Goal: Transaction & Acquisition: Book appointment/travel/reservation

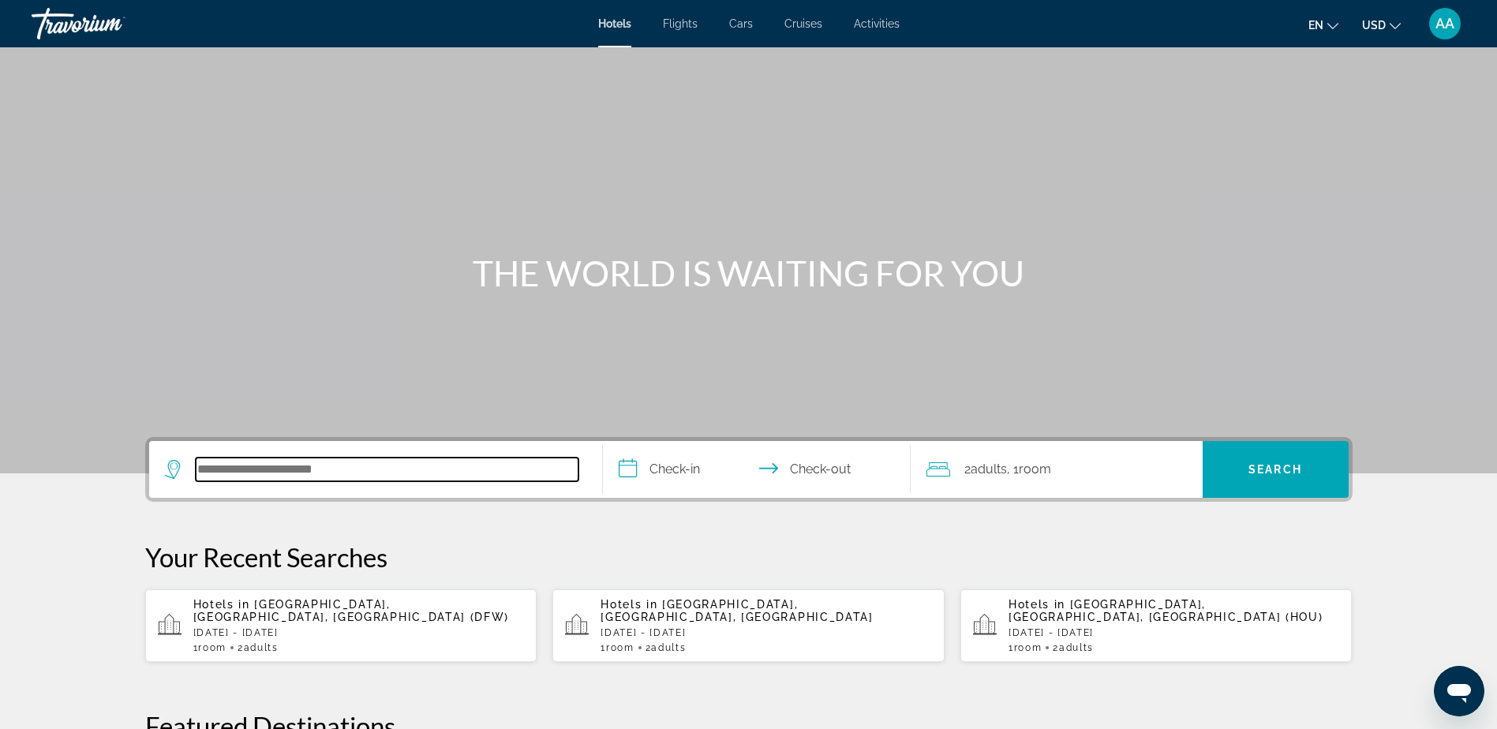
click at [334, 476] on input "Search hotel destination" at bounding box center [387, 470] width 383 height 24
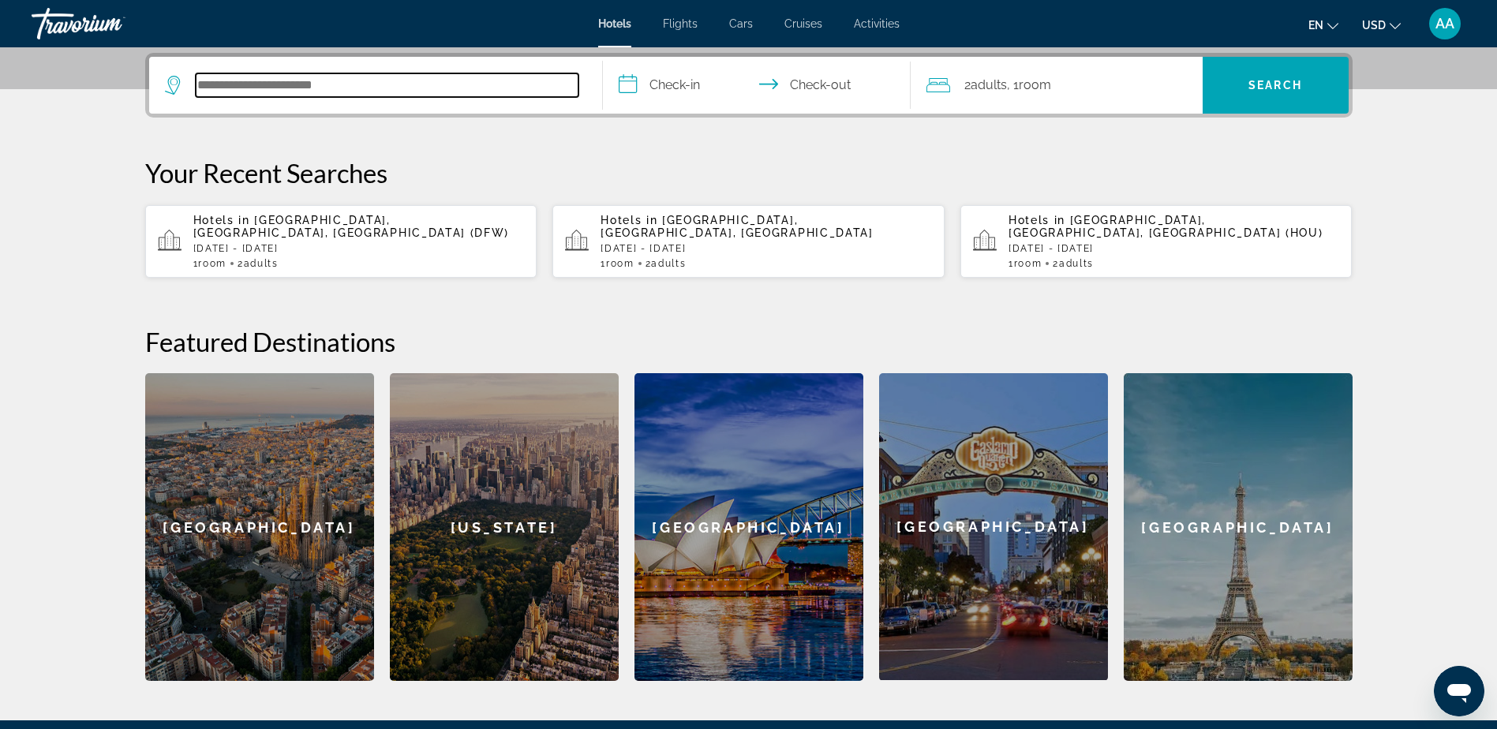
scroll to position [386, 0]
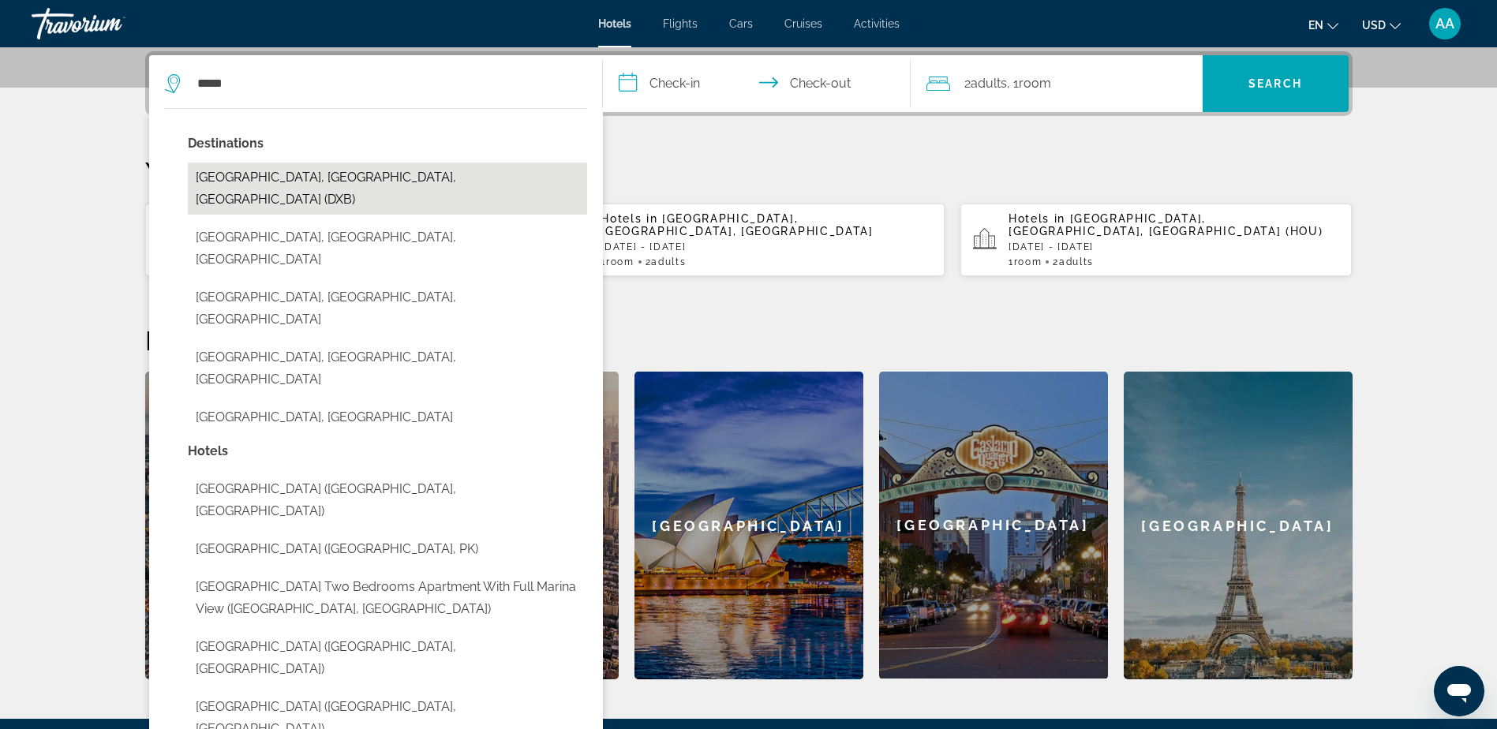
click at [276, 181] on button "[GEOGRAPHIC_DATA], [GEOGRAPHIC_DATA], [GEOGRAPHIC_DATA] (DXB)" at bounding box center [387, 189] width 399 height 52
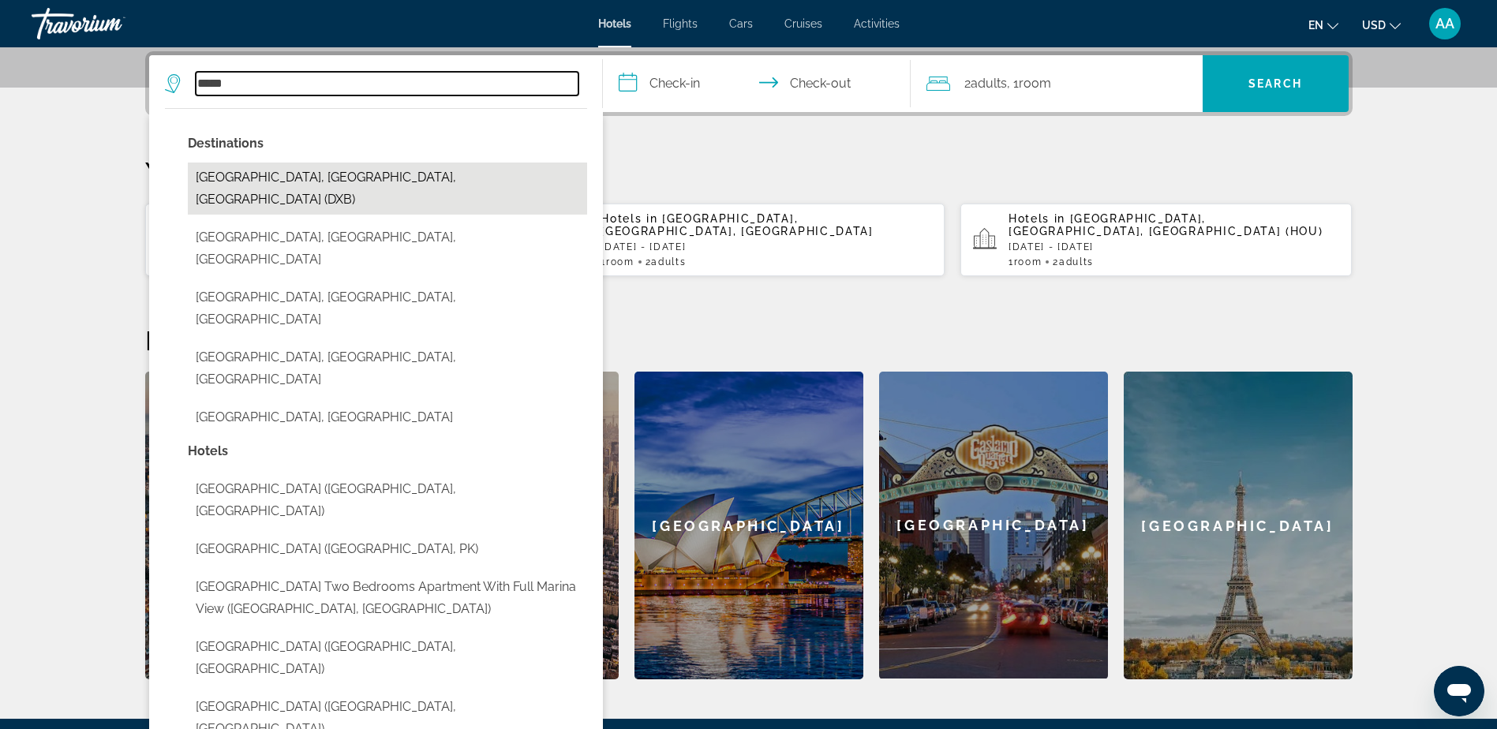
type input "**********"
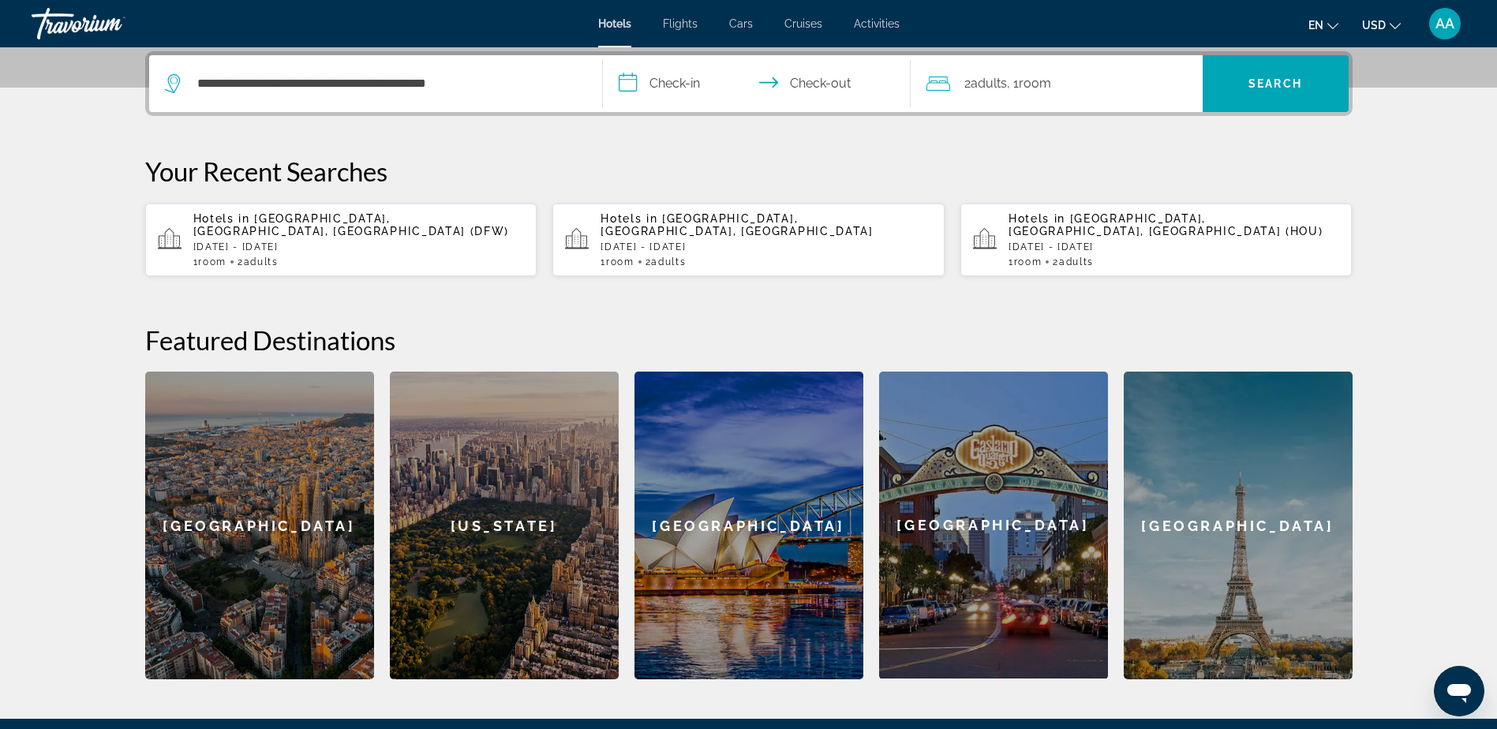
click at [678, 66] on input "**********" at bounding box center [760, 86] width 314 height 62
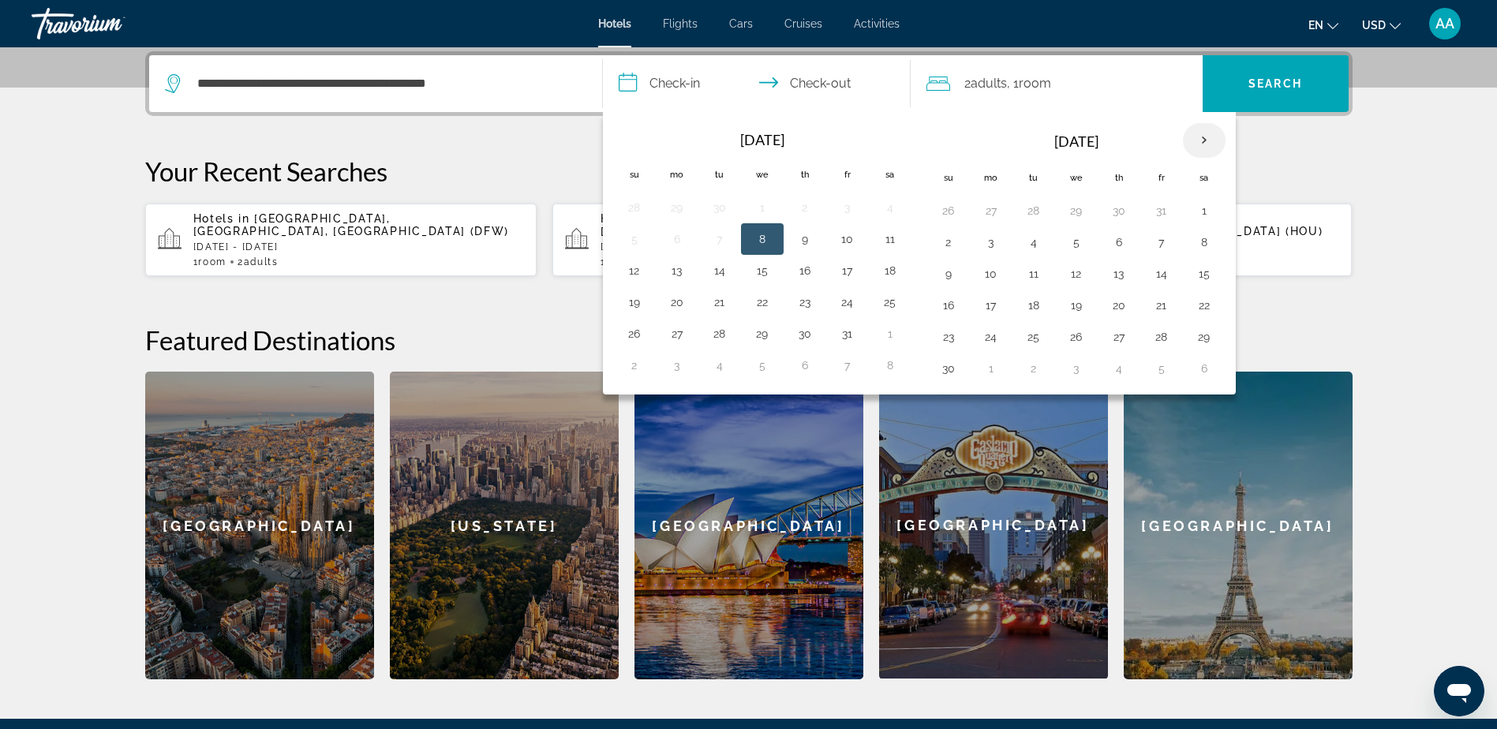
click at [1201, 135] on th "Next month" at bounding box center [1204, 140] width 43 height 35
click at [1117, 337] on button "26" at bounding box center [1118, 337] width 25 height 22
click at [1205, 144] on th "Next month" at bounding box center [1204, 140] width 43 height 35
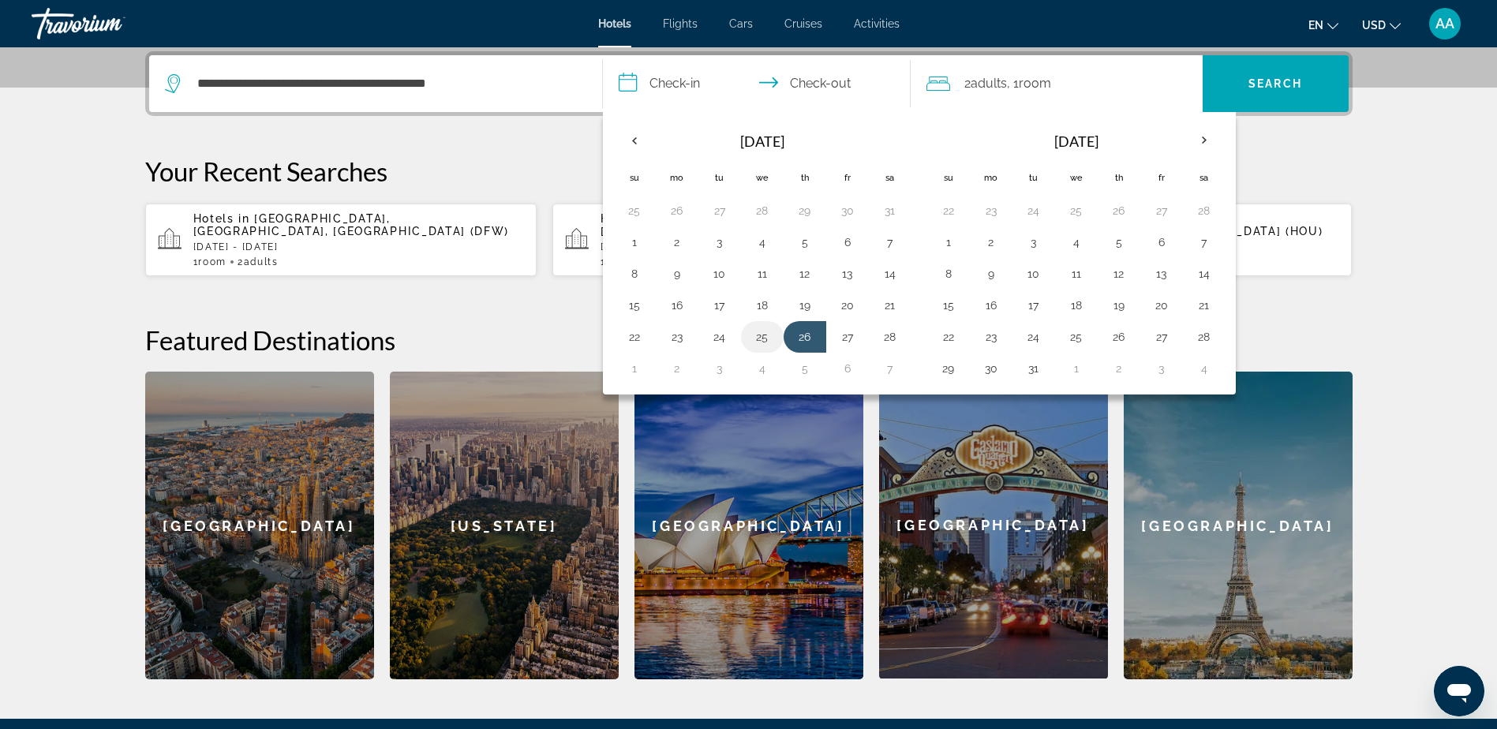
click at [764, 339] on button "25" at bounding box center [761, 337] width 25 height 22
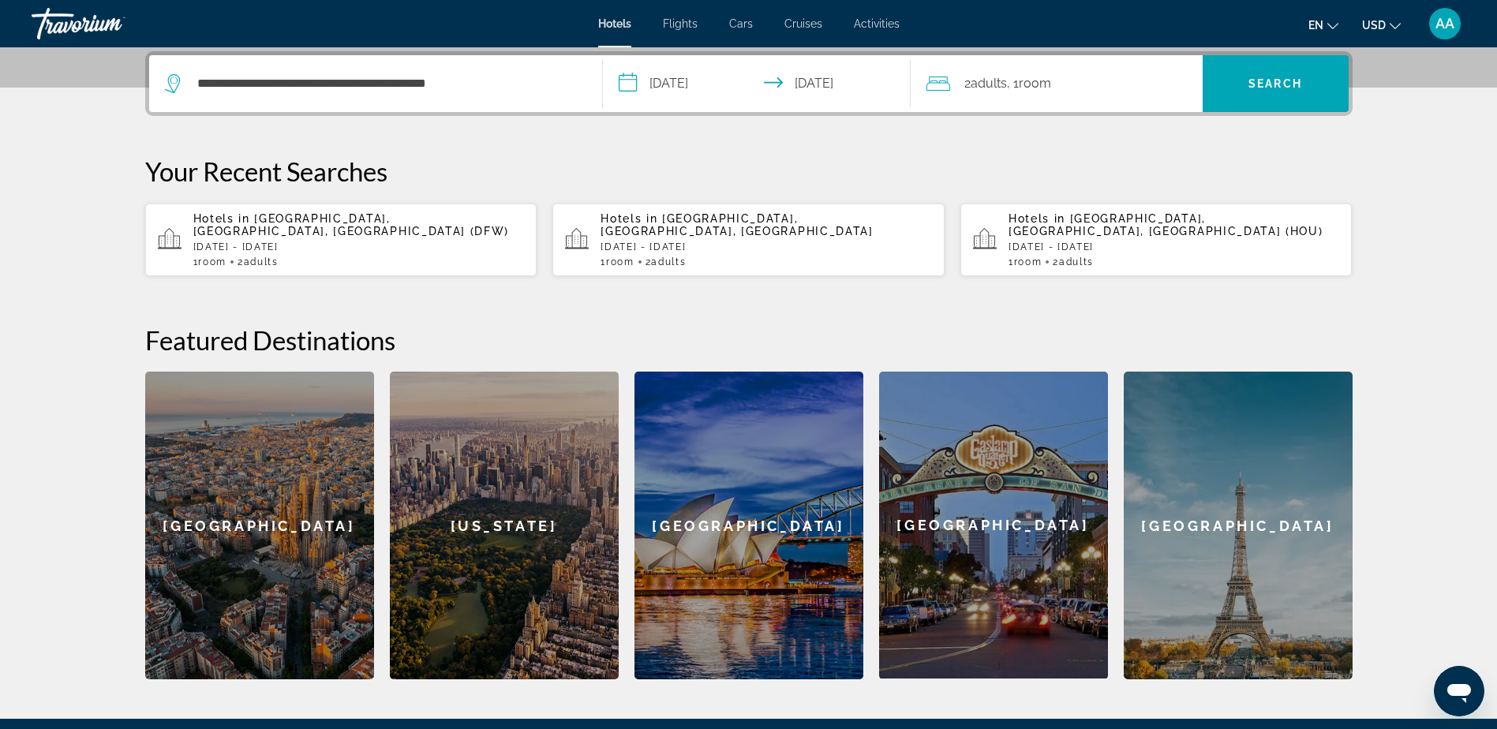
click at [802, 85] on input "**********" at bounding box center [760, 86] width 314 height 62
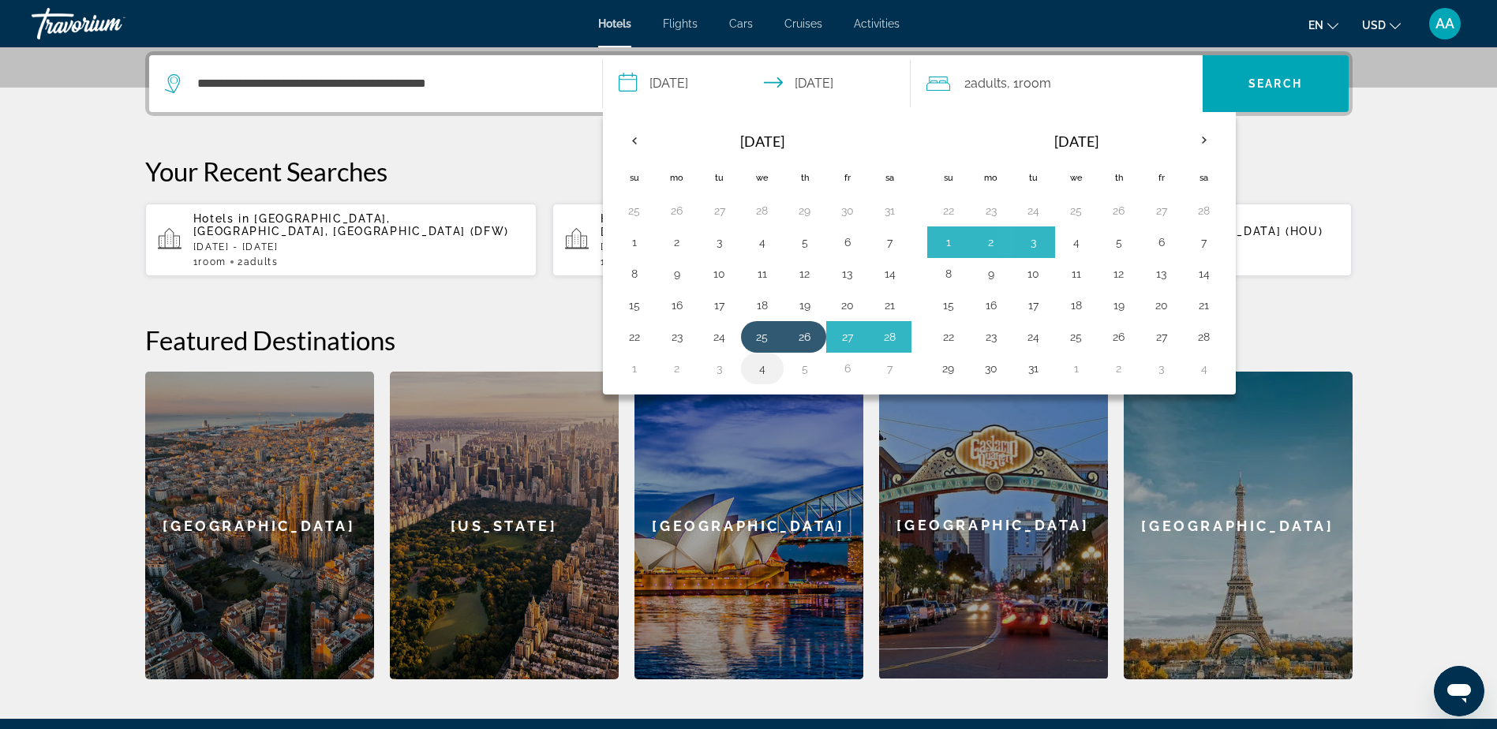
click at [766, 373] on button "4" at bounding box center [761, 368] width 25 height 22
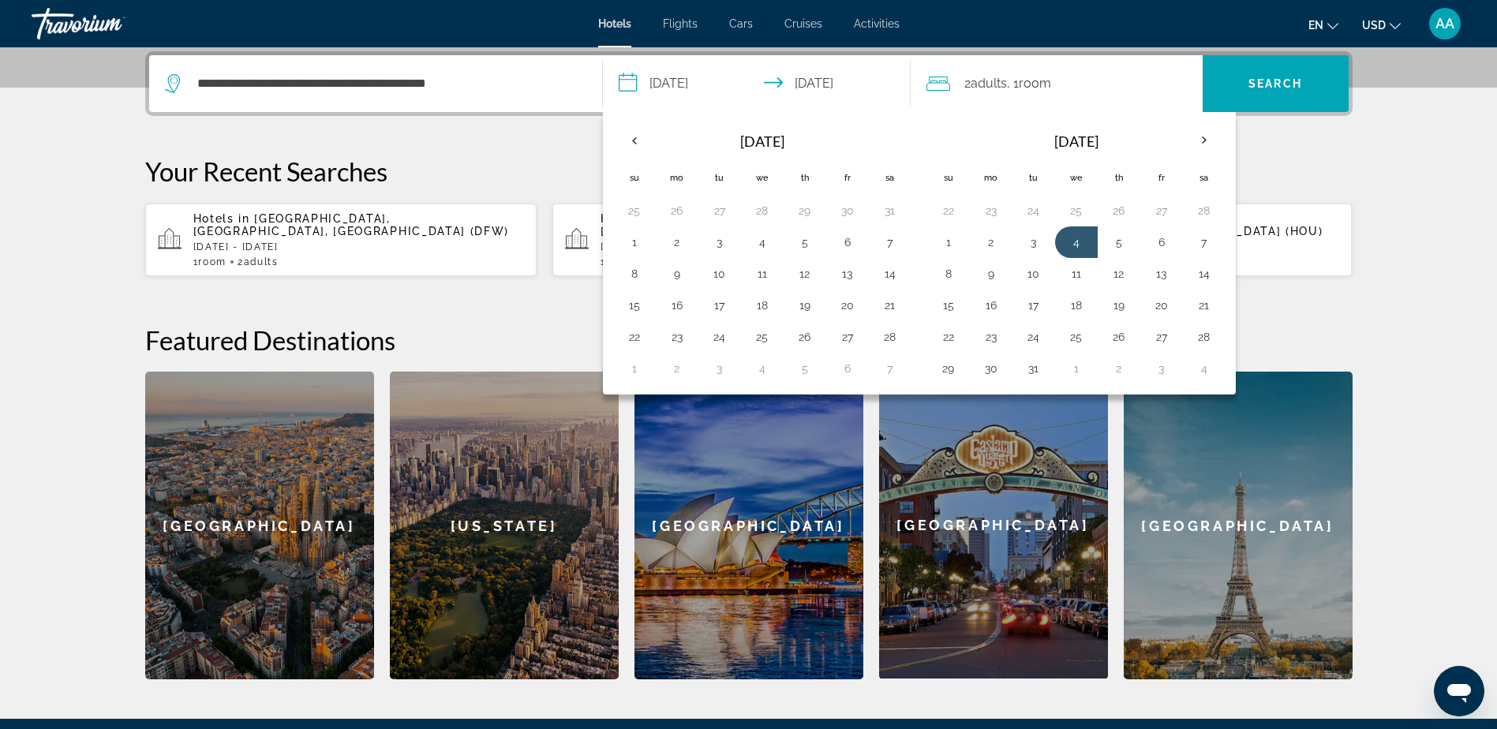
click at [712, 79] on input "**********" at bounding box center [760, 86] width 314 height 62
click at [711, 79] on input "**********" at bounding box center [760, 86] width 314 height 62
click at [758, 339] on button "25" at bounding box center [761, 337] width 25 height 22
type input "**********"
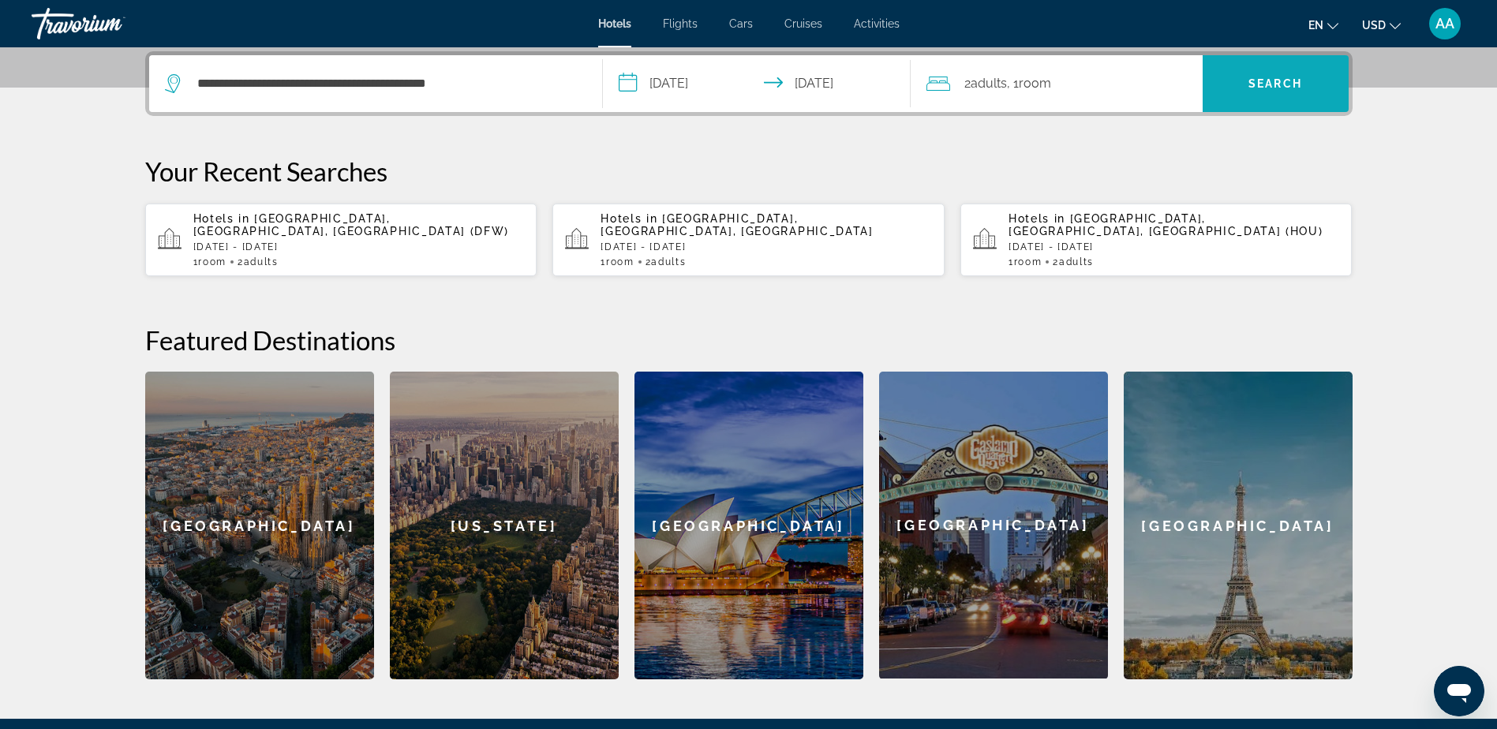
click at [1288, 80] on span "Search" at bounding box center [1275, 83] width 54 height 13
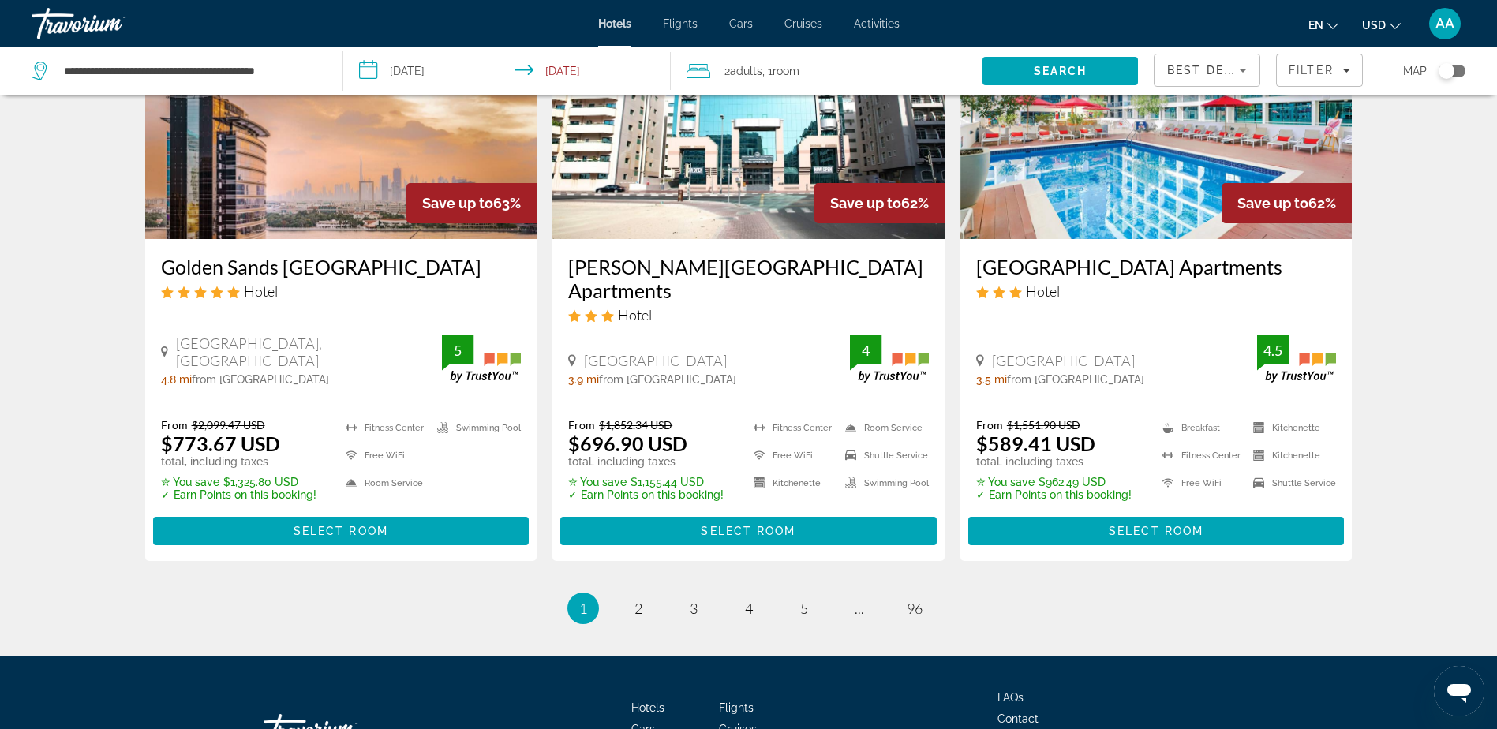
scroll to position [2053, 0]
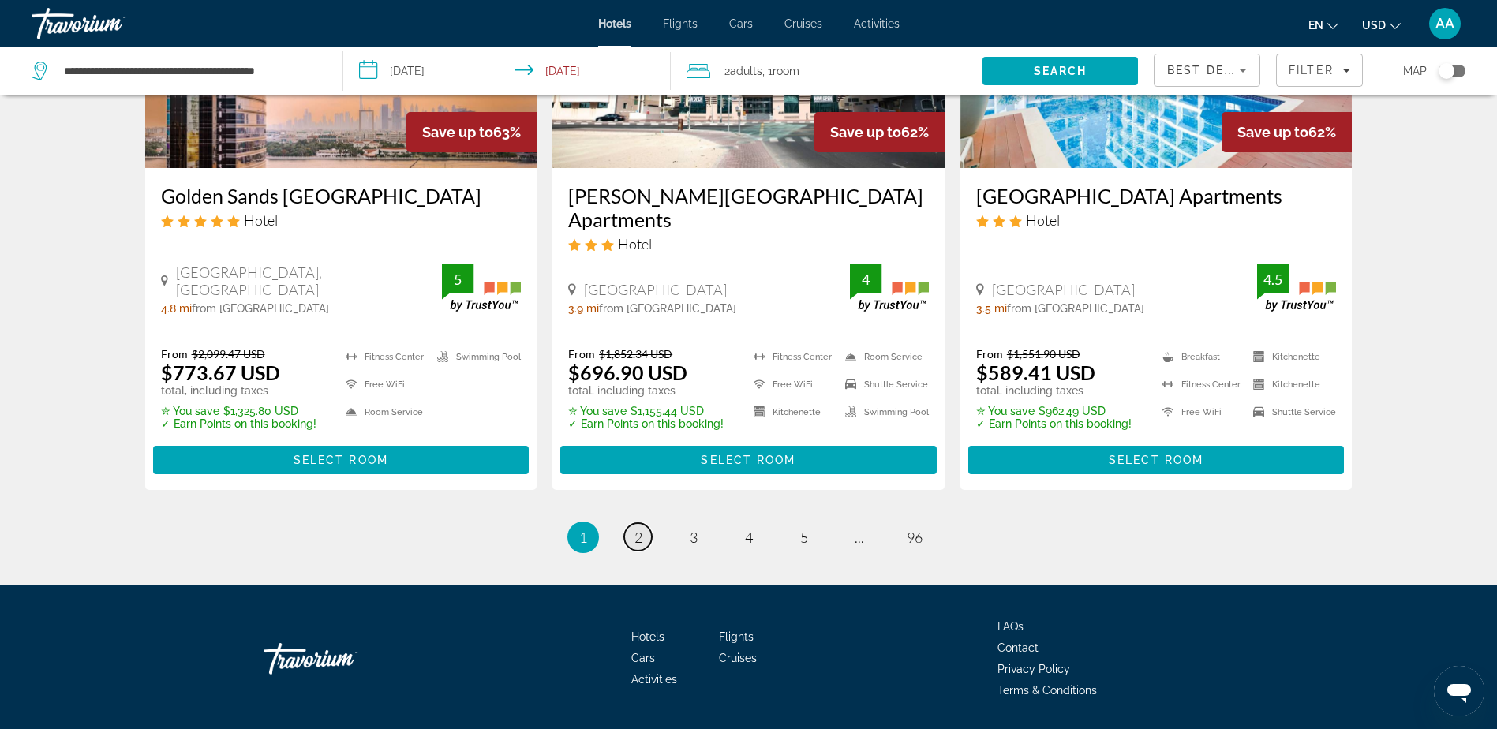
click at [637, 529] on span "2" at bounding box center [638, 537] width 8 height 17
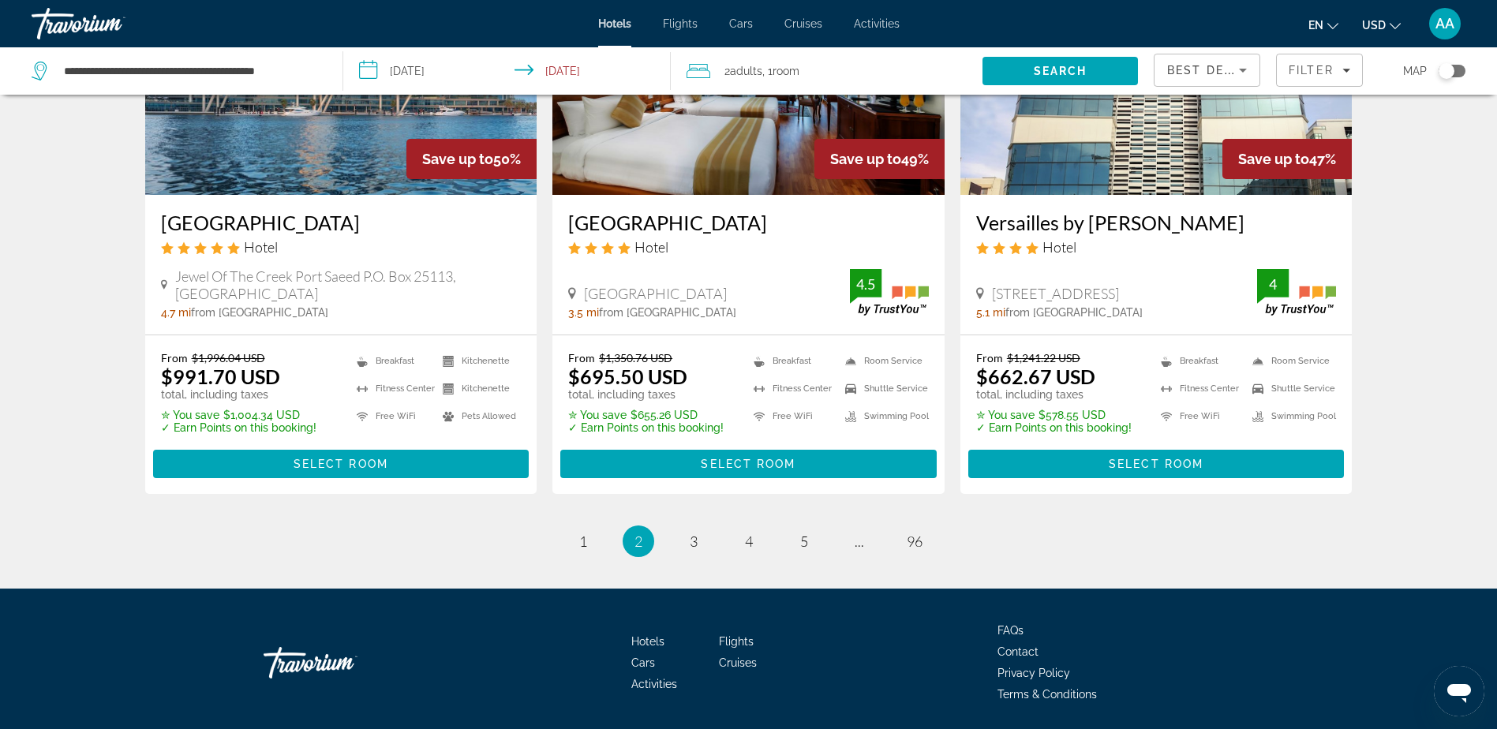
scroll to position [2046, 0]
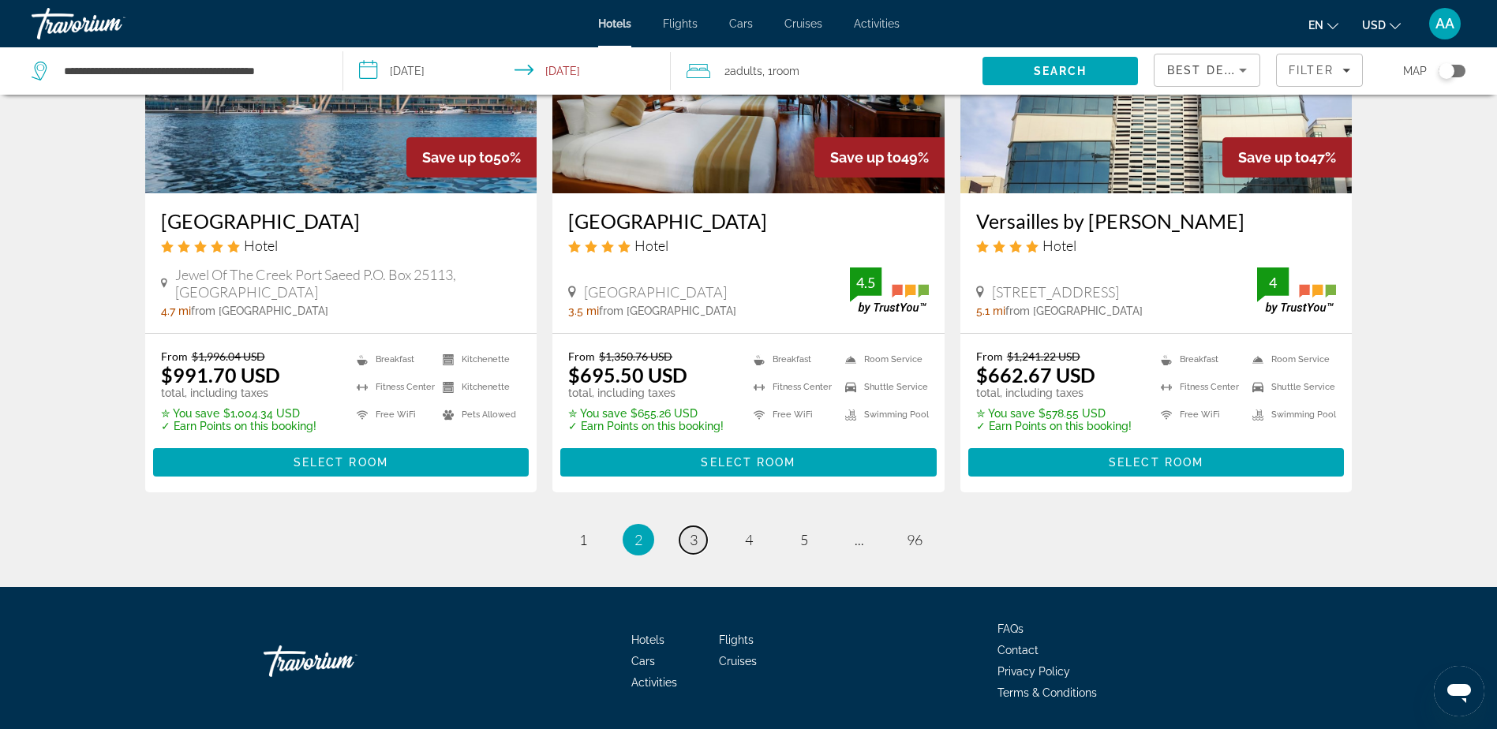
click at [694, 531] on span "3" at bounding box center [693, 539] width 8 height 17
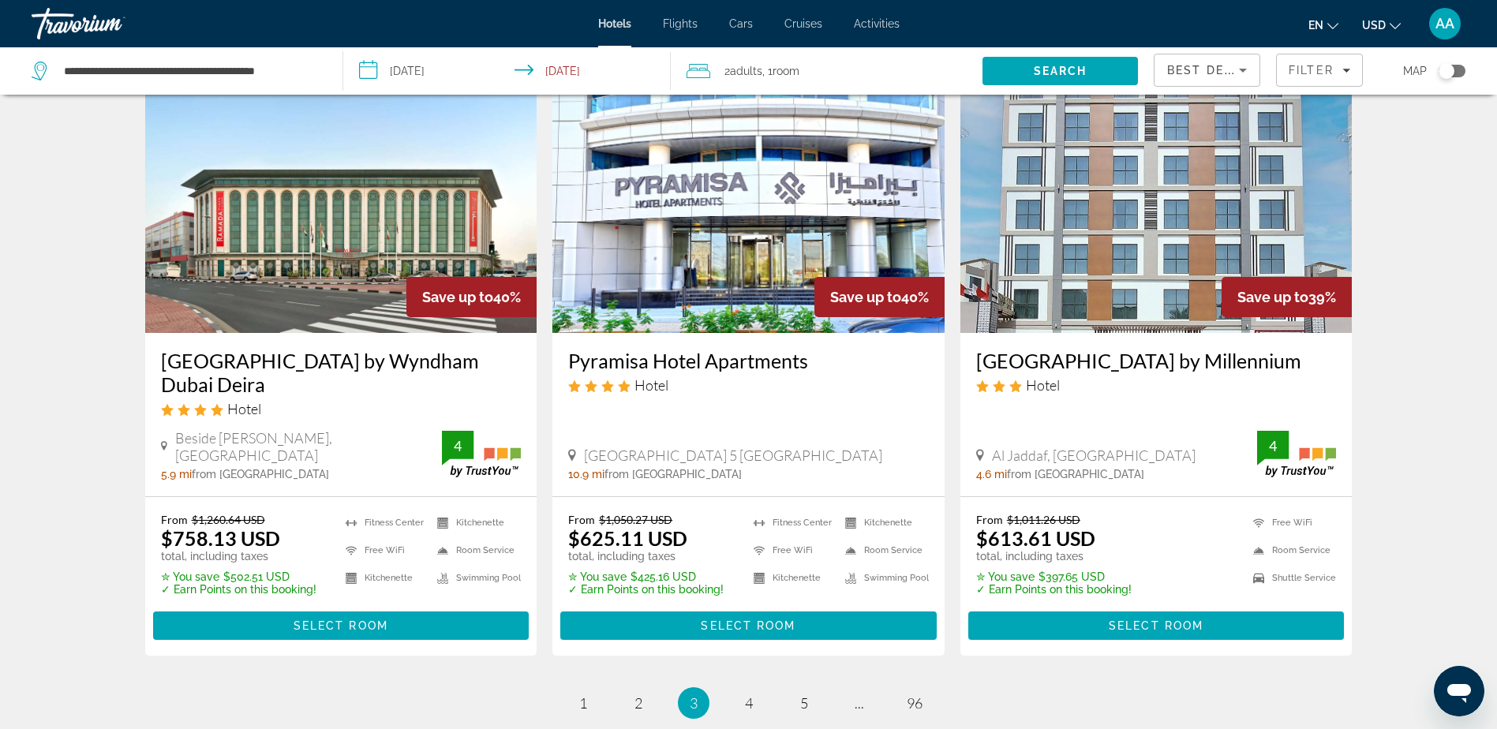
scroll to position [2053, 0]
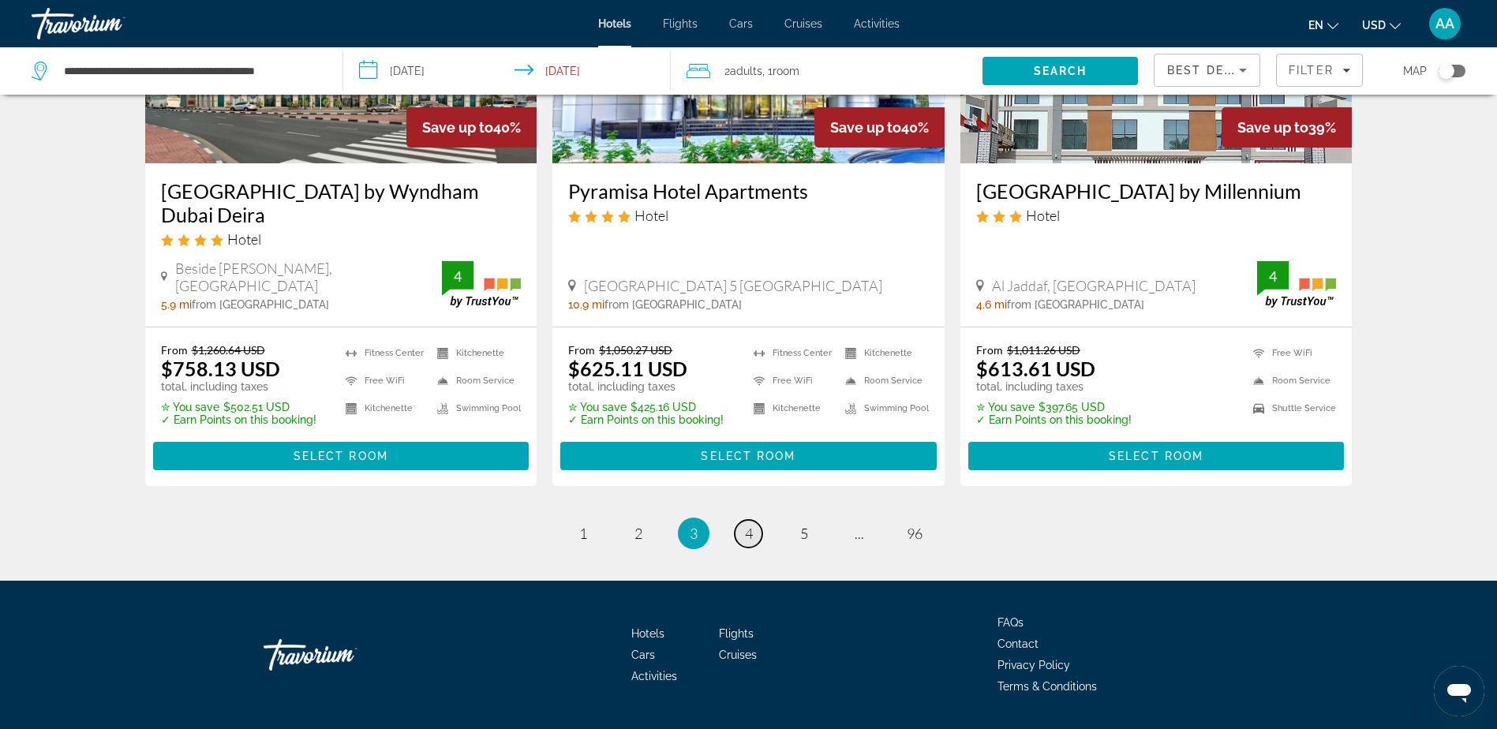
click at [740, 520] on link "page 4" at bounding box center [748, 534] width 28 height 28
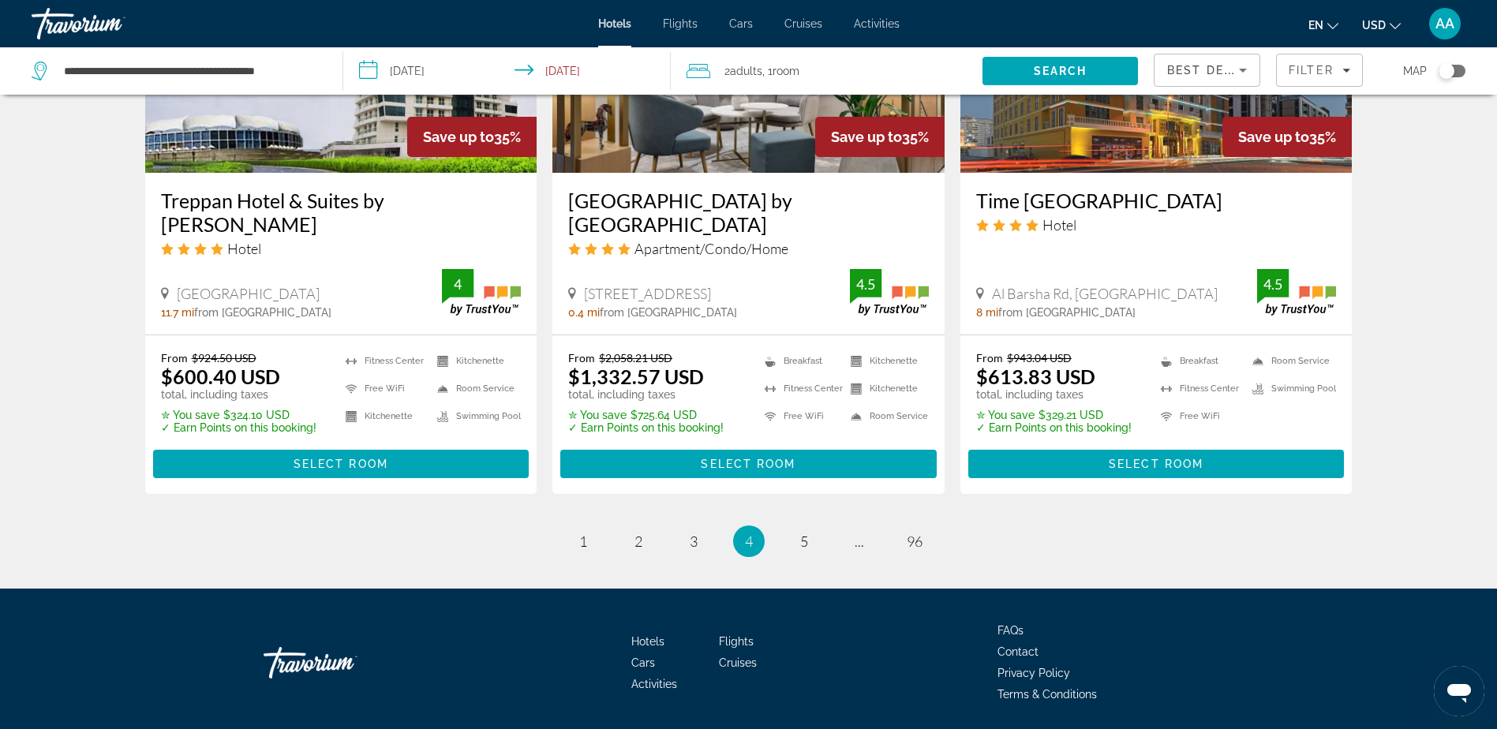
scroll to position [2061, 0]
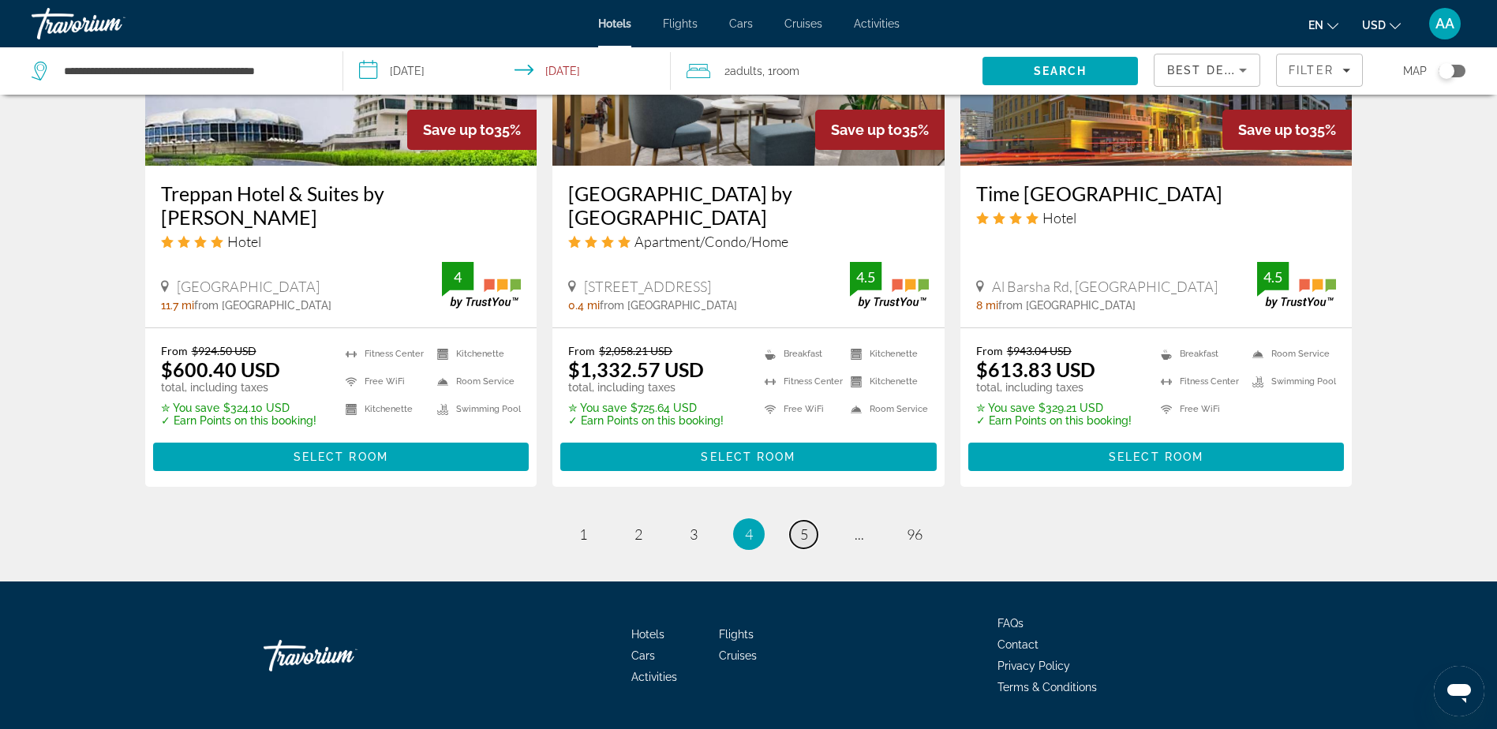
click at [805, 525] on span "5" at bounding box center [804, 533] width 8 height 17
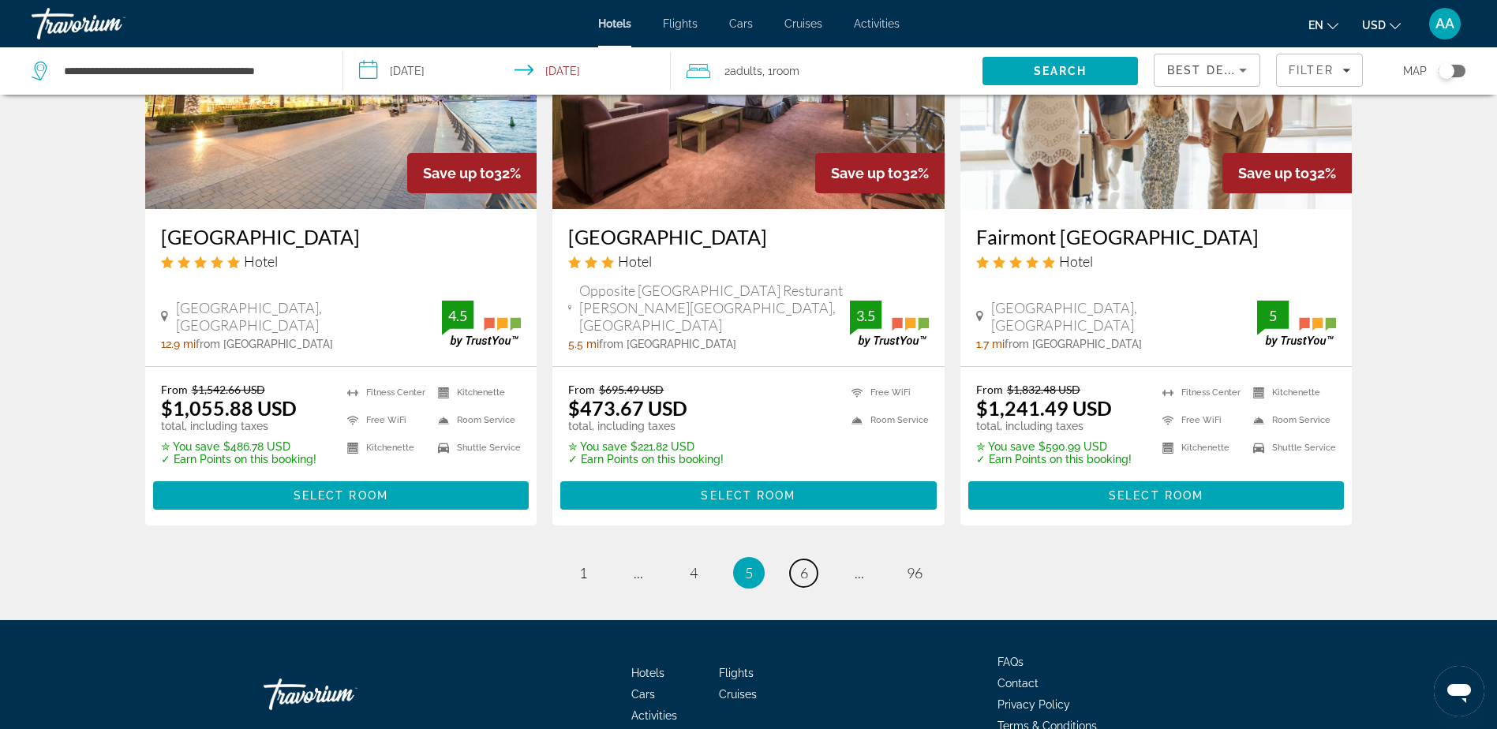
scroll to position [2038, 0]
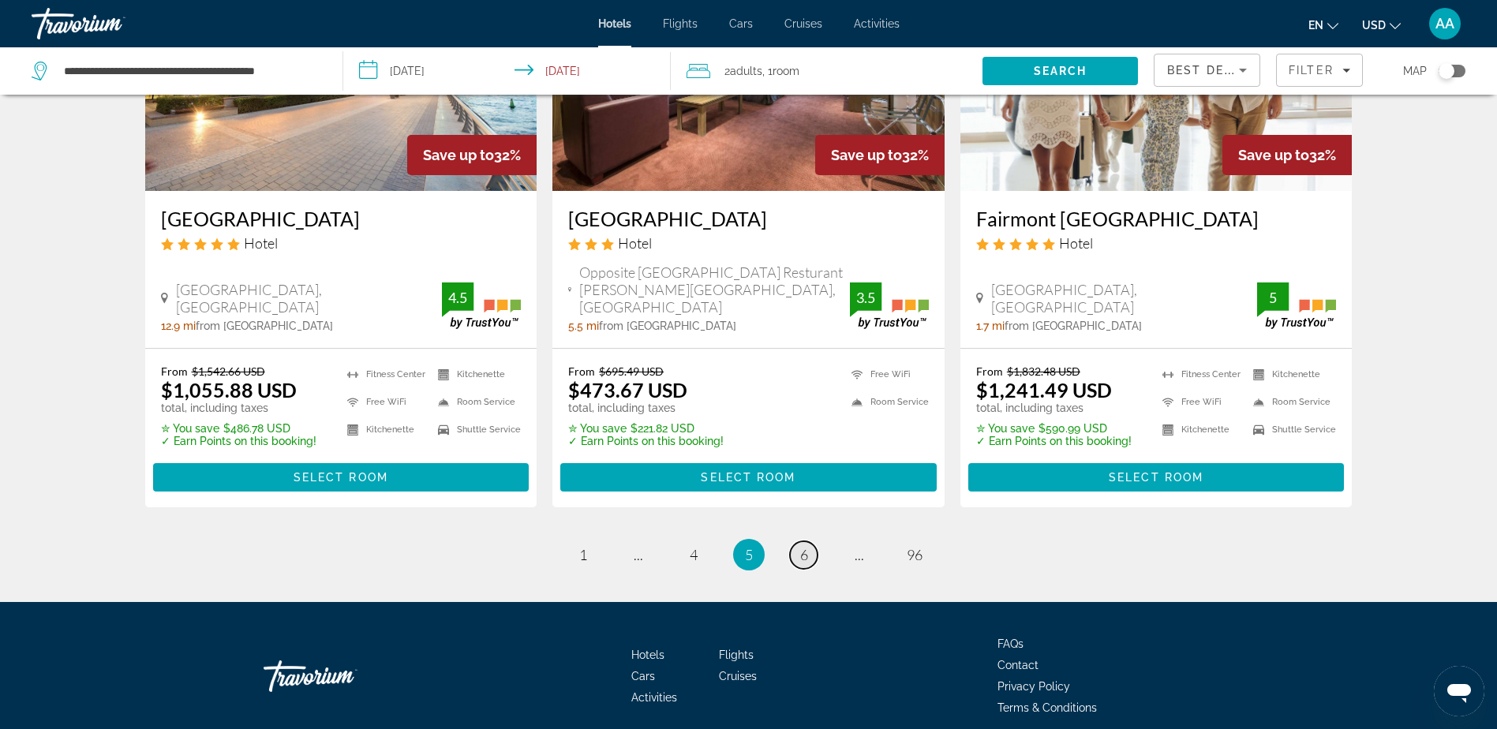
click at [800, 546] on span "6" at bounding box center [804, 554] width 8 height 17
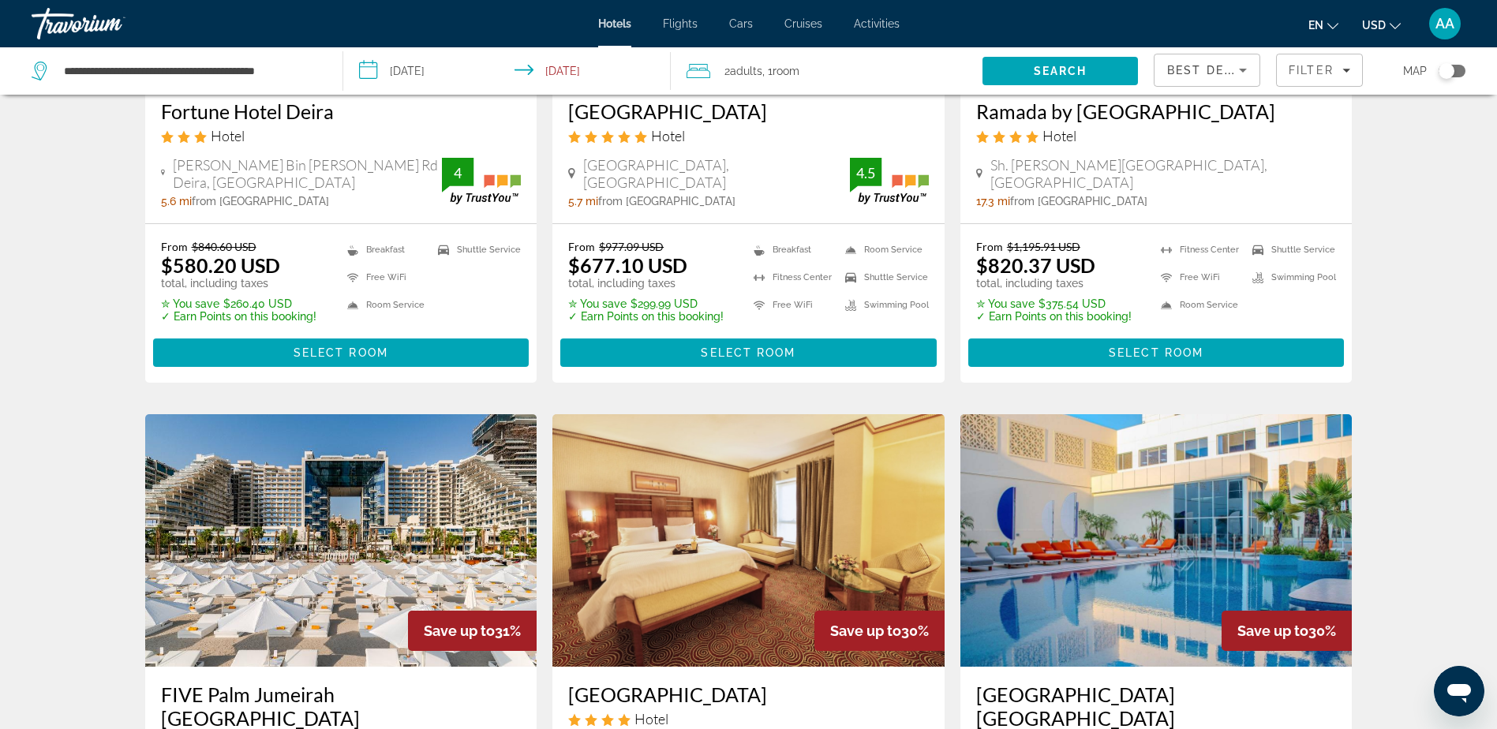
scroll to position [1500, 0]
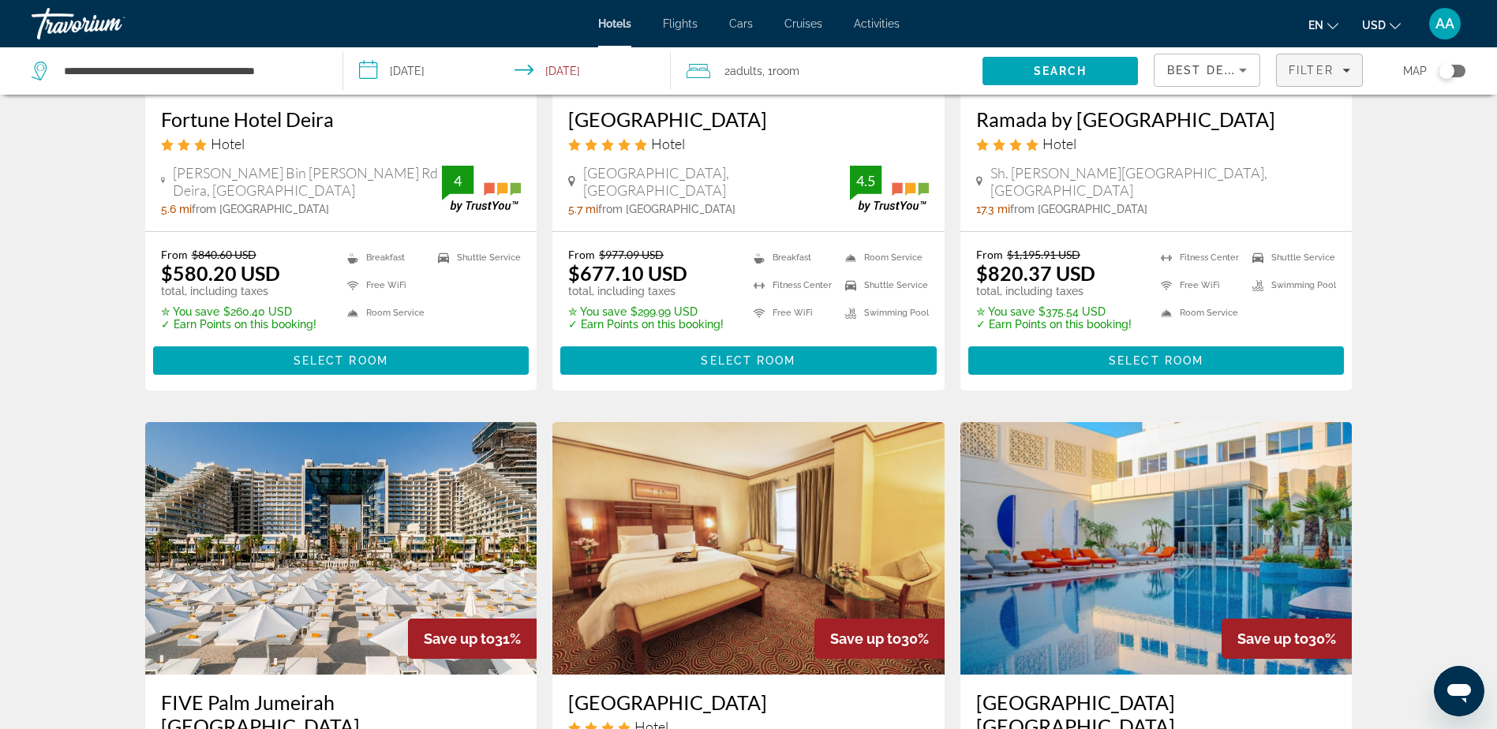
click at [1304, 69] on span "Filter" at bounding box center [1310, 70] width 45 height 13
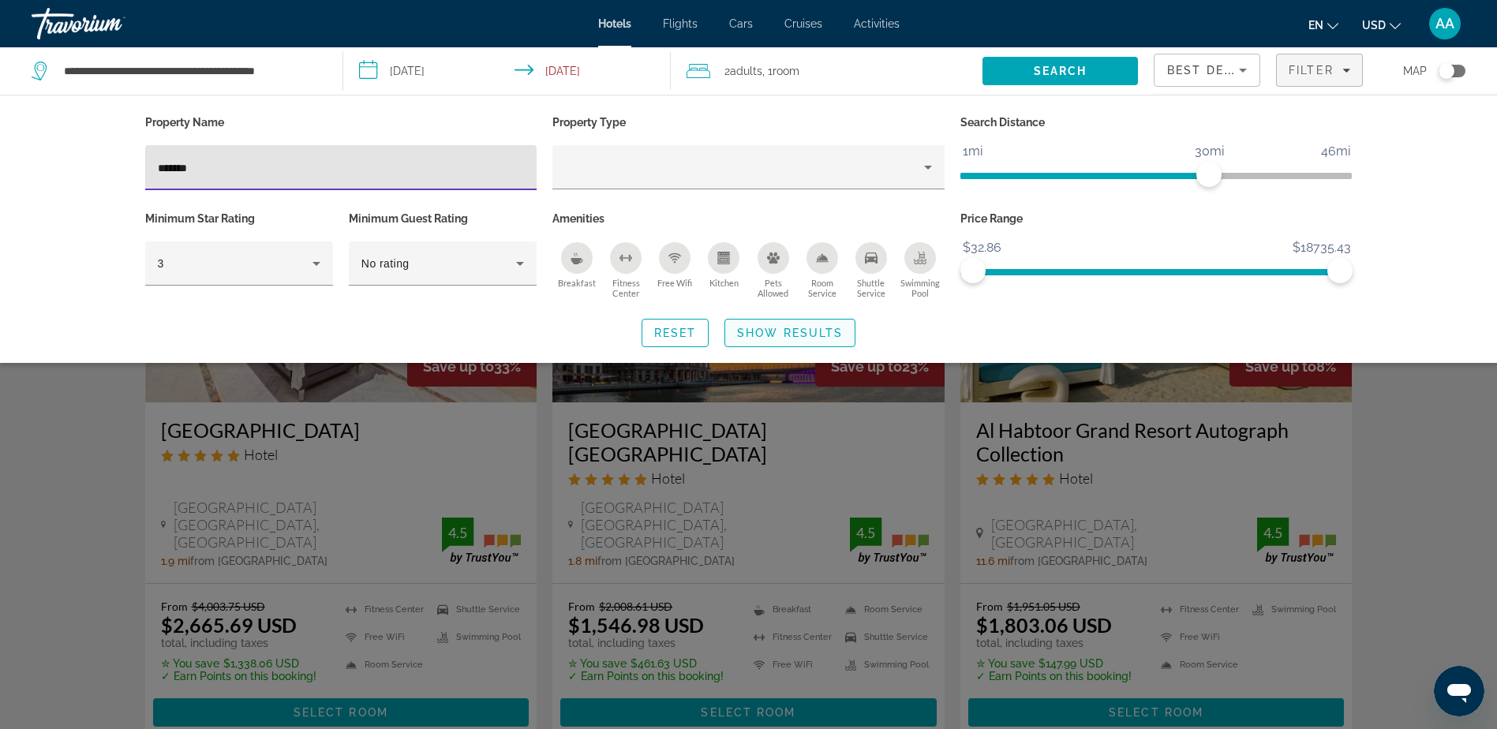
type input "*******"
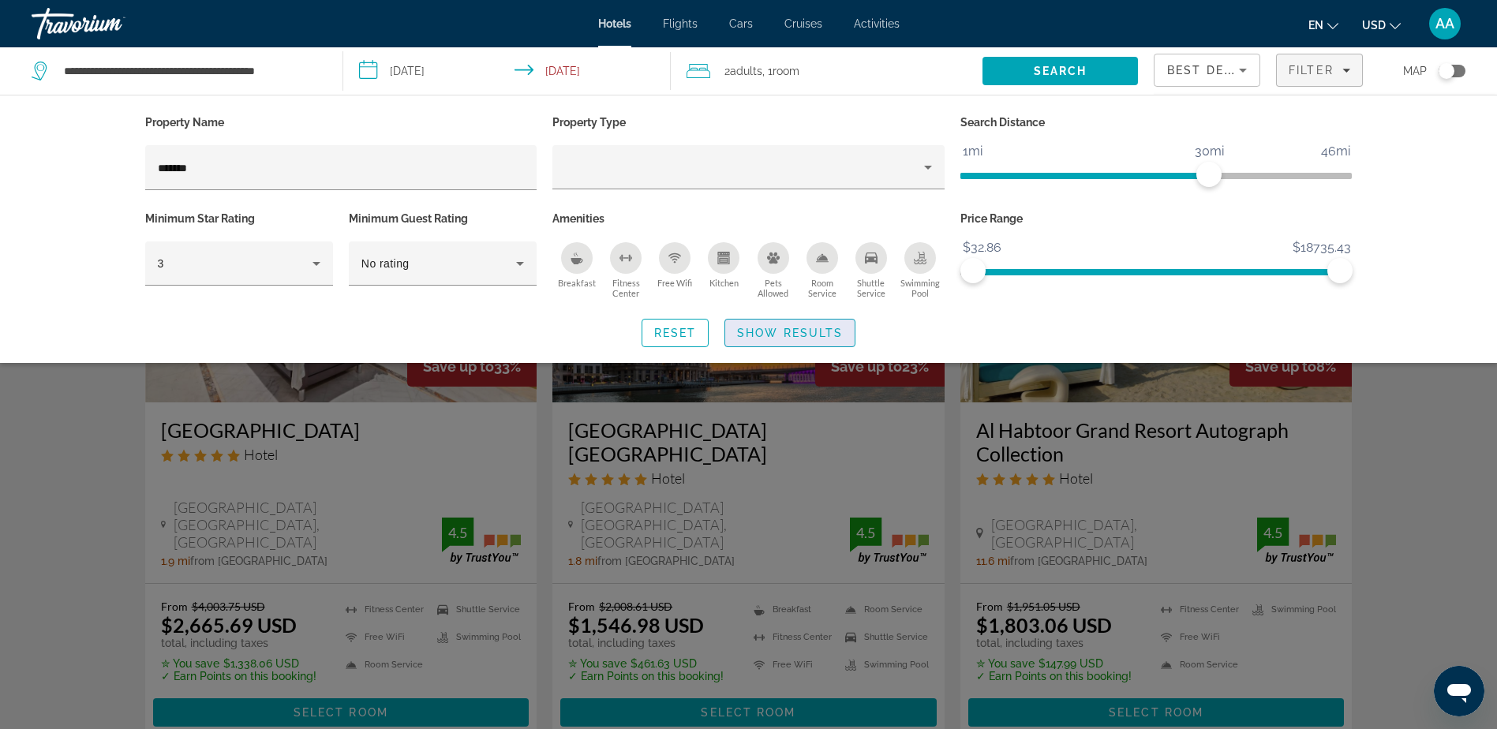
click at [764, 331] on span "Show Results" at bounding box center [790, 333] width 106 height 13
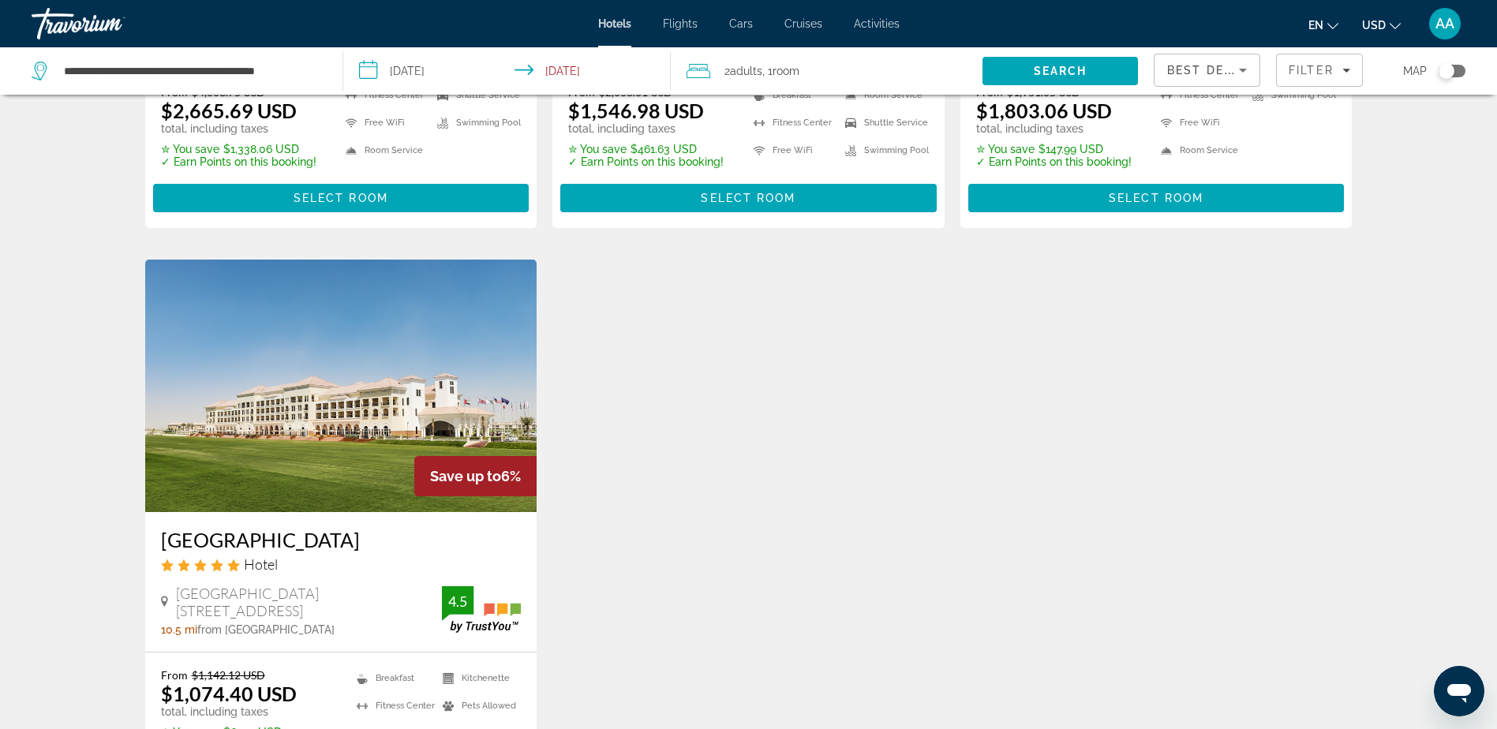
scroll to position [552, 0]
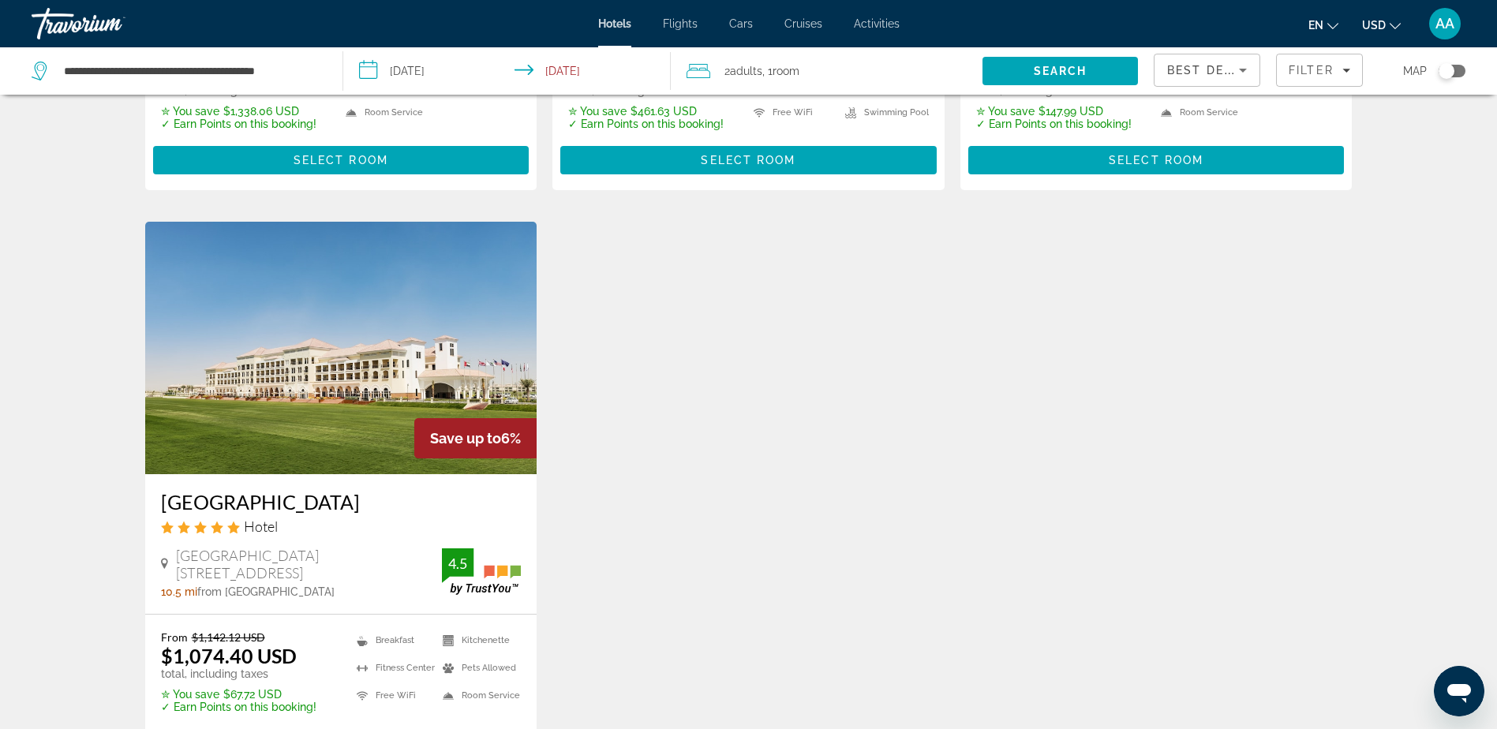
click at [283, 301] on img "Main content" at bounding box center [341, 348] width 392 height 252
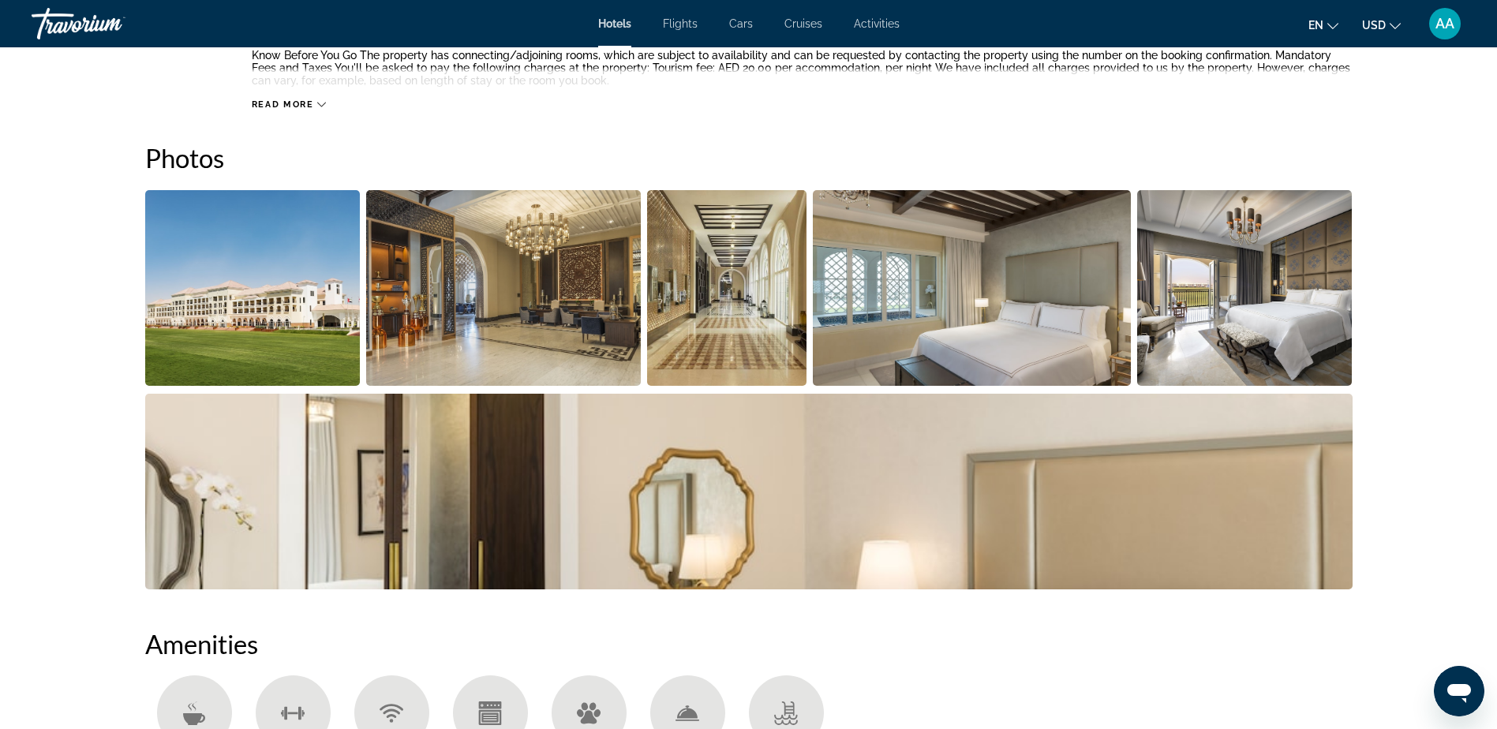
scroll to position [707, 0]
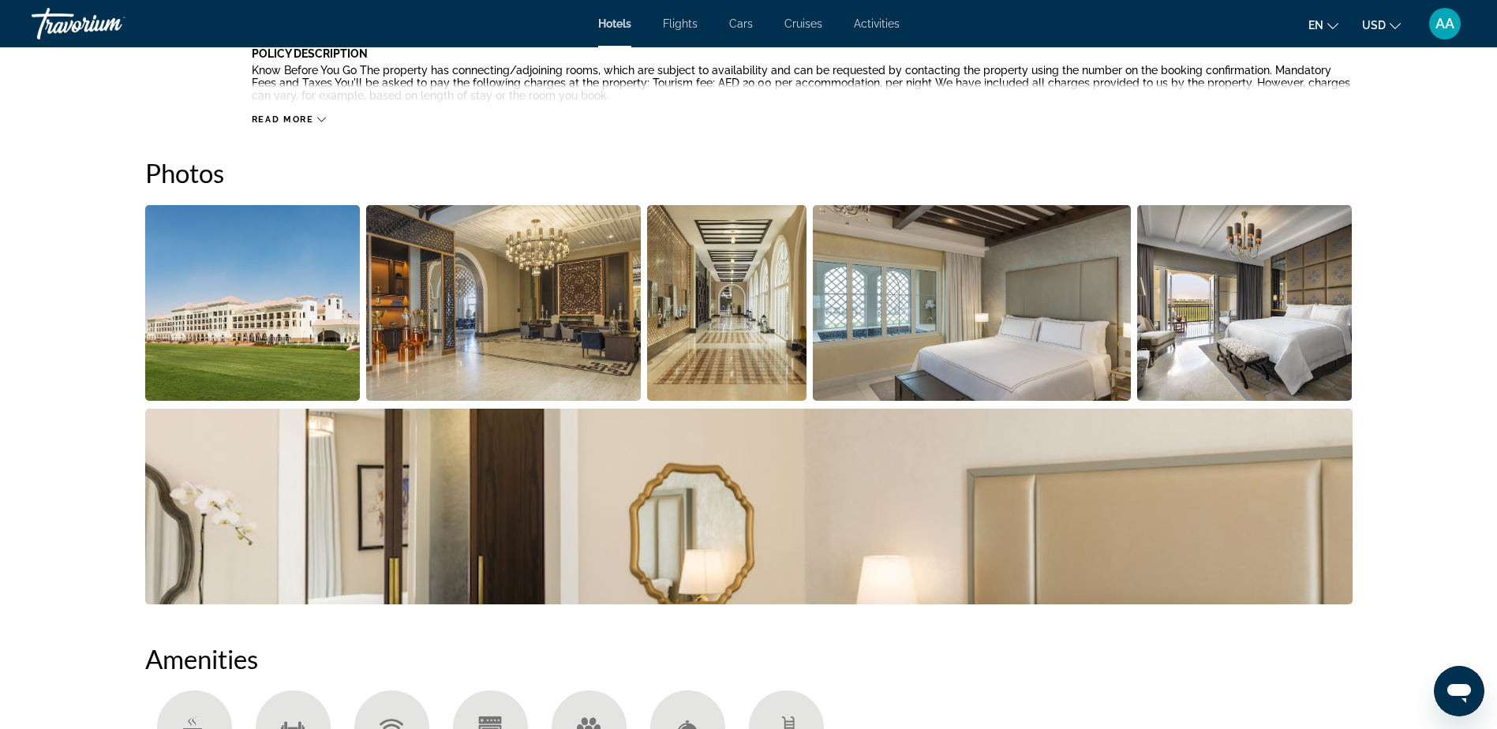
click at [249, 297] on img "Open full-screen image slider" at bounding box center [252, 303] width 215 height 196
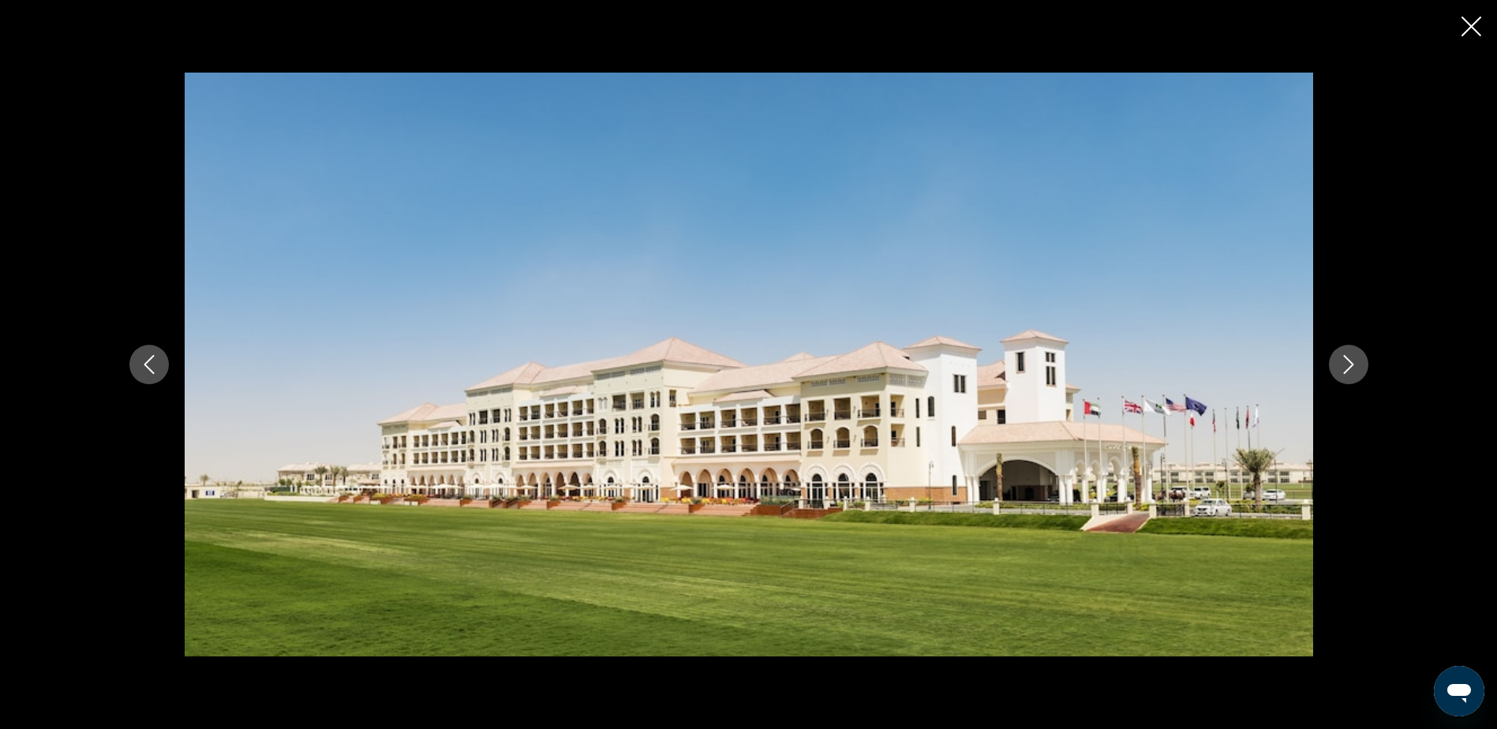
click at [1349, 365] on icon "Next image" at bounding box center [1348, 364] width 19 height 19
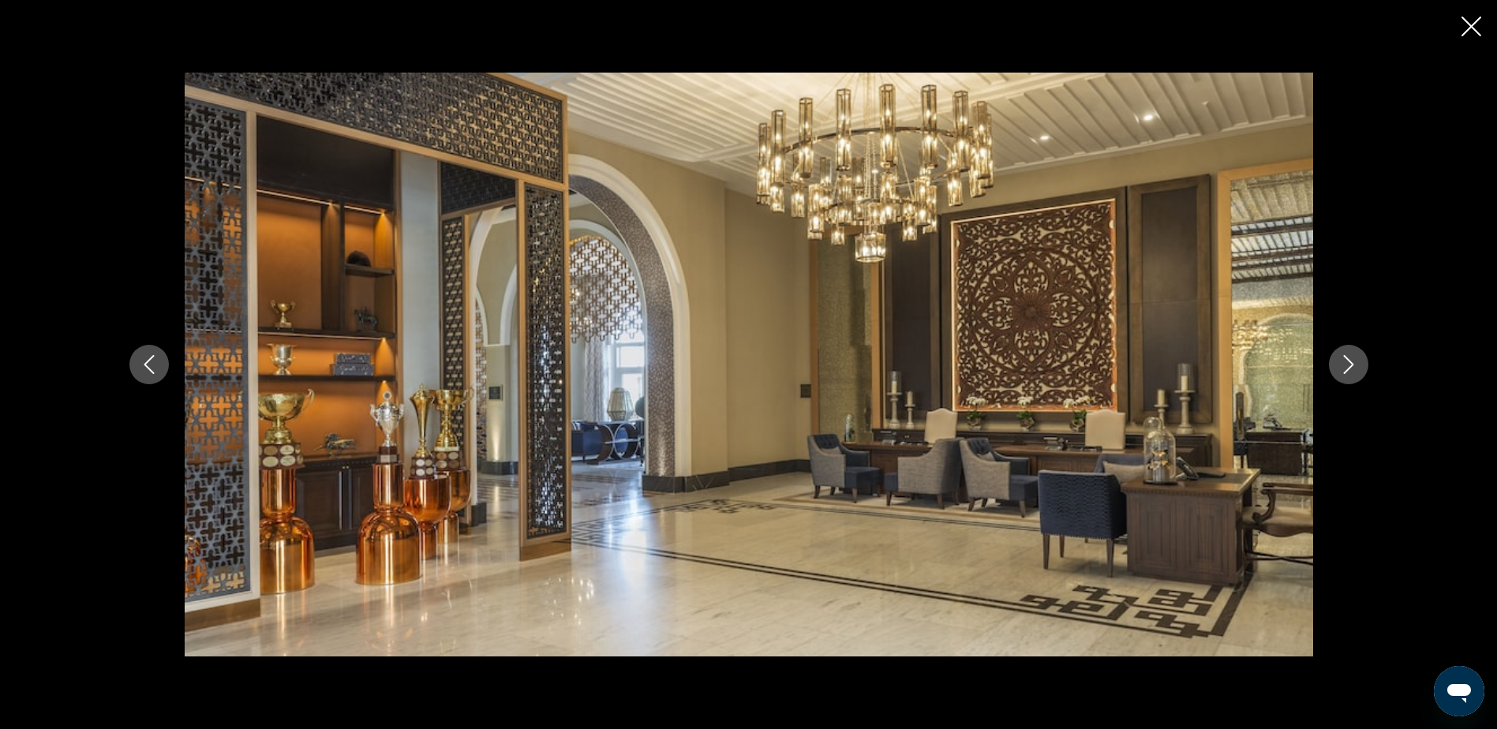
click at [1349, 365] on icon "Next image" at bounding box center [1348, 364] width 19 height 19
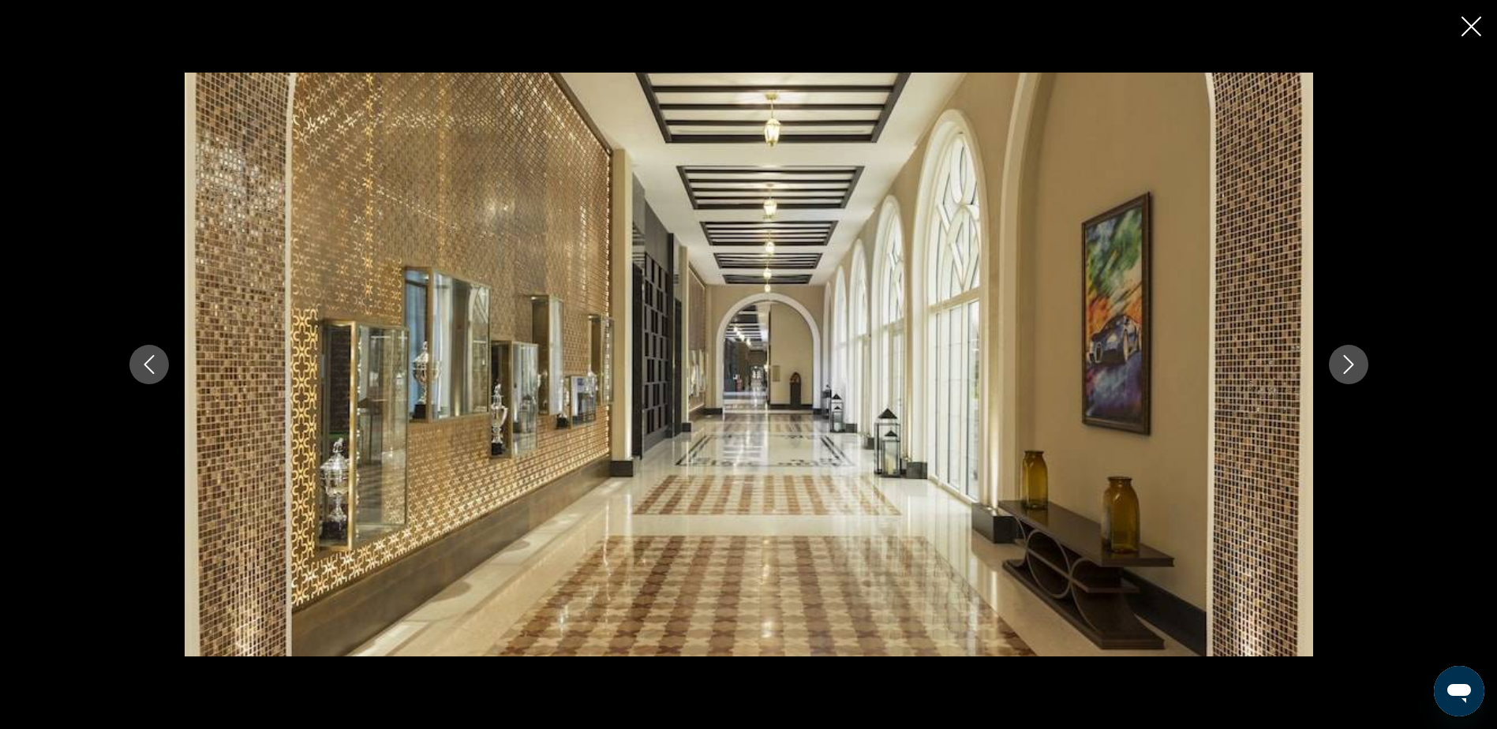
click at [1349, 365] on icon "Next image" at bounding box center [1348, 364] width 19 height 19
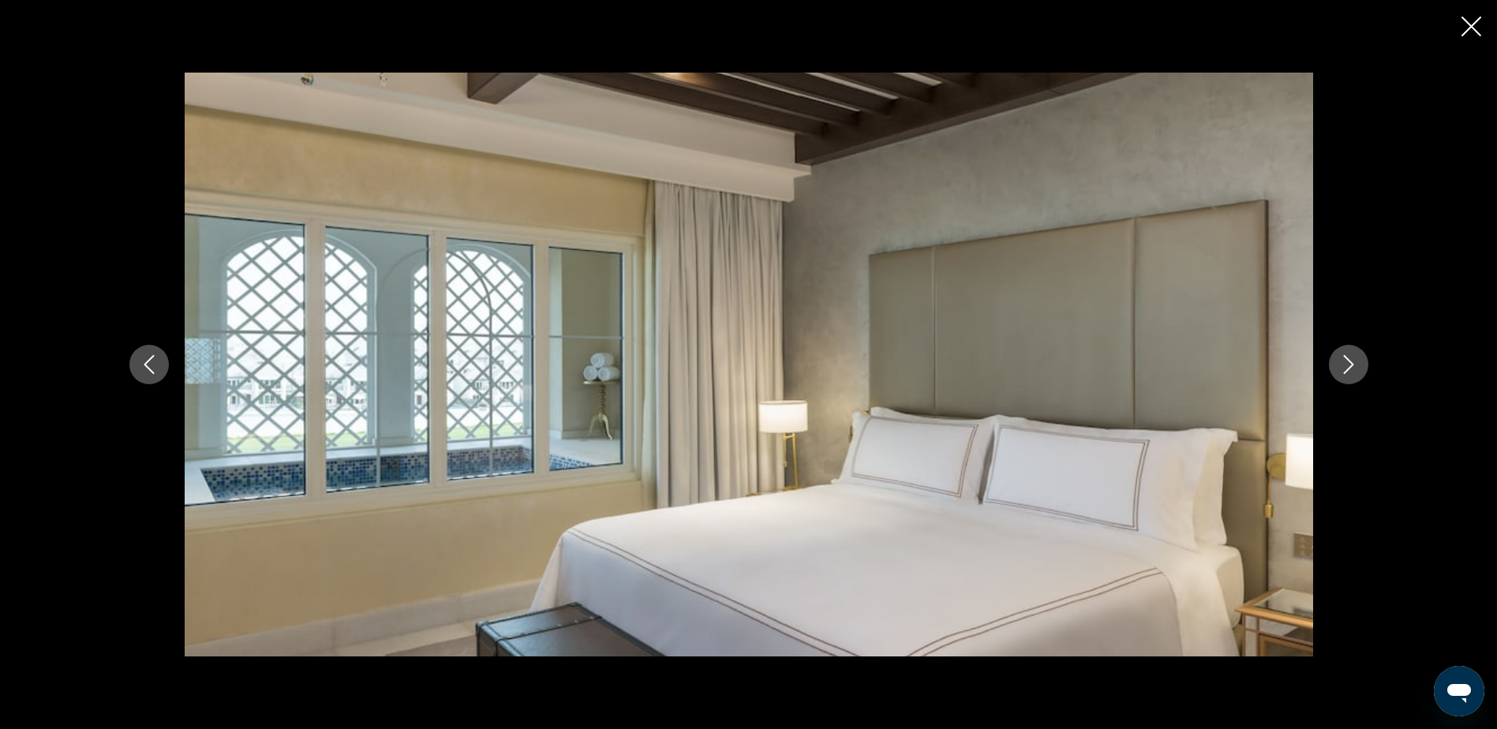
click at [1349, 365] on icon "Next image" at bounding box center [1348, 364] width 19 height 19
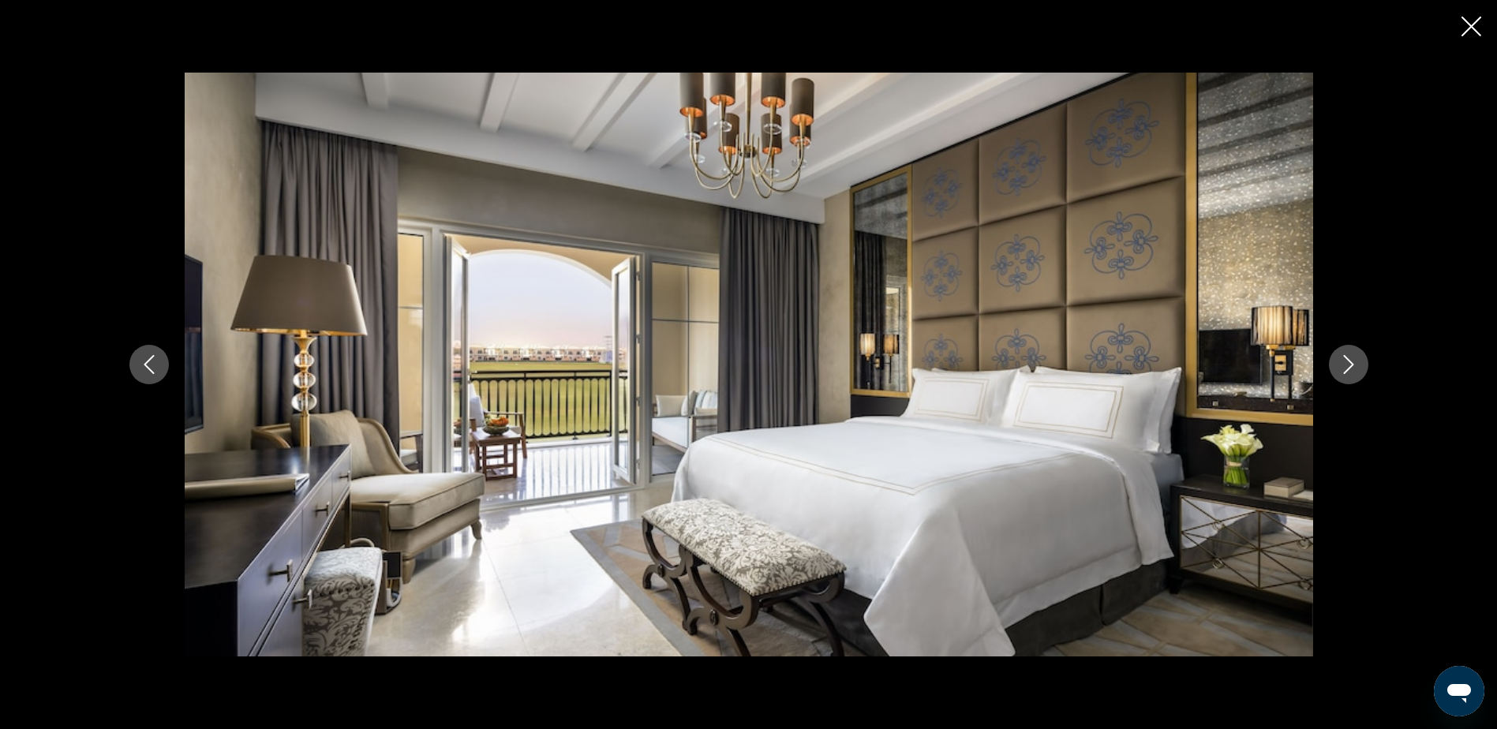
click at [1349, 365] on icon "Next image" at bounding box center [1348, 364] width 19 height 19
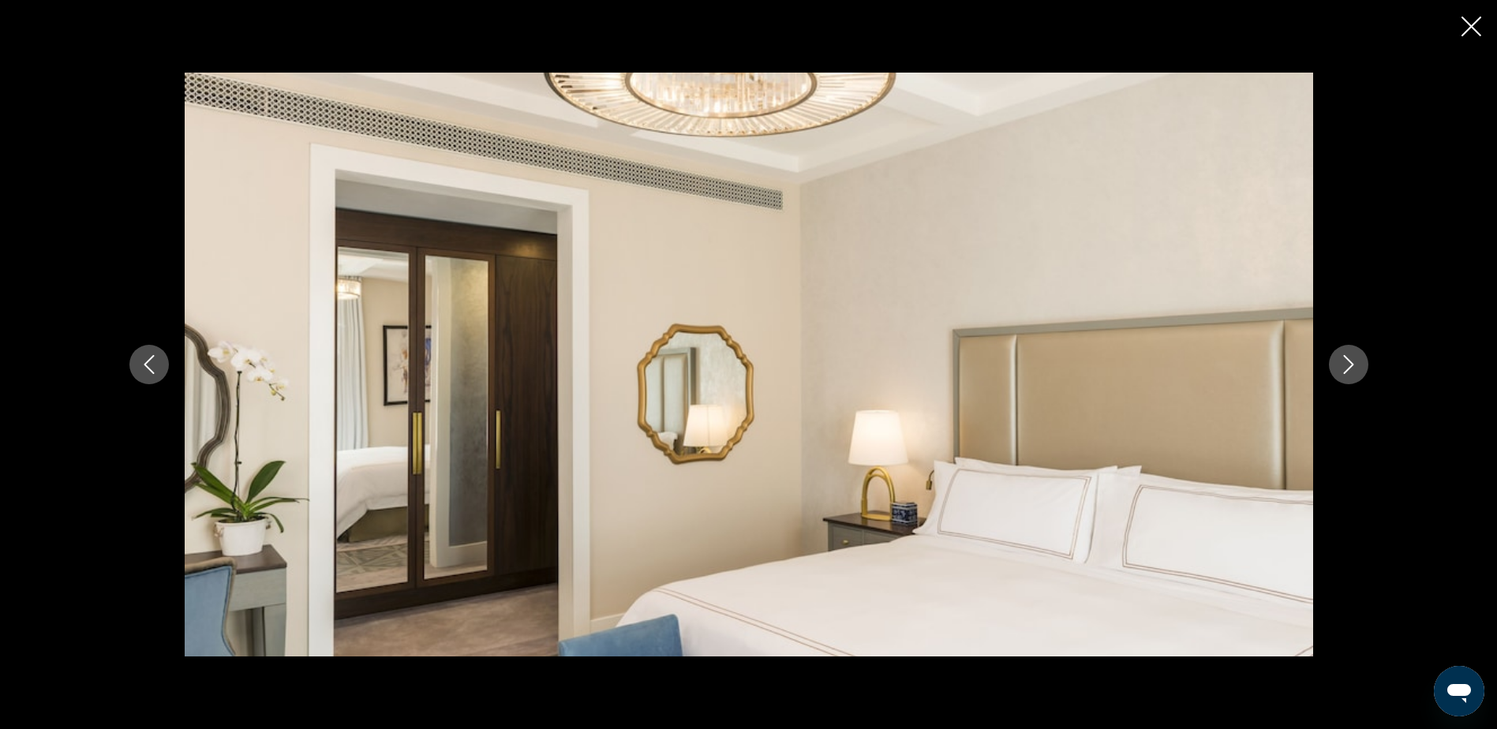
click at [1349, 365] on icon "Next image" at bounding box center [1348, 364] width 19 height 19
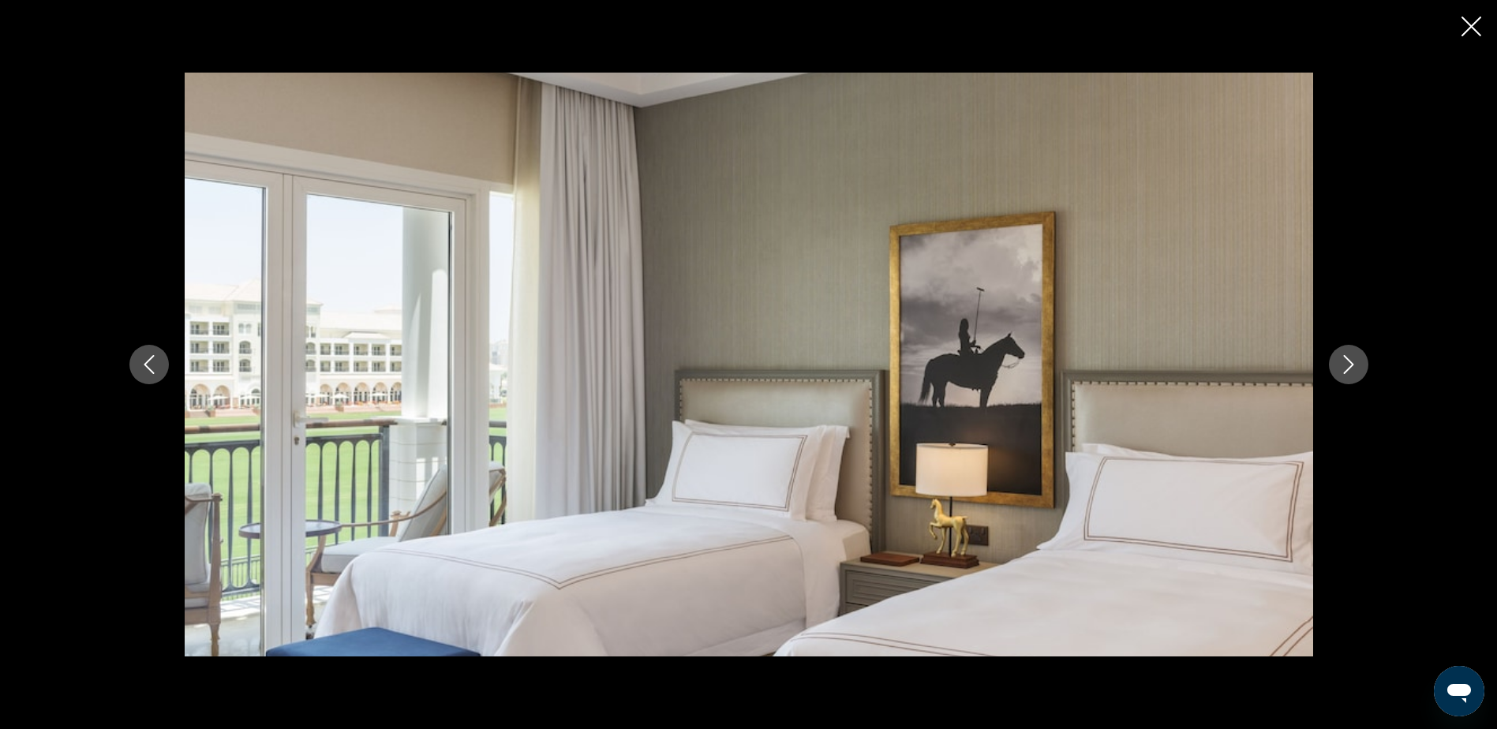
click at [1349, 365] on icon "Next image" at bounding box center [1348, 364] width 19 height 19
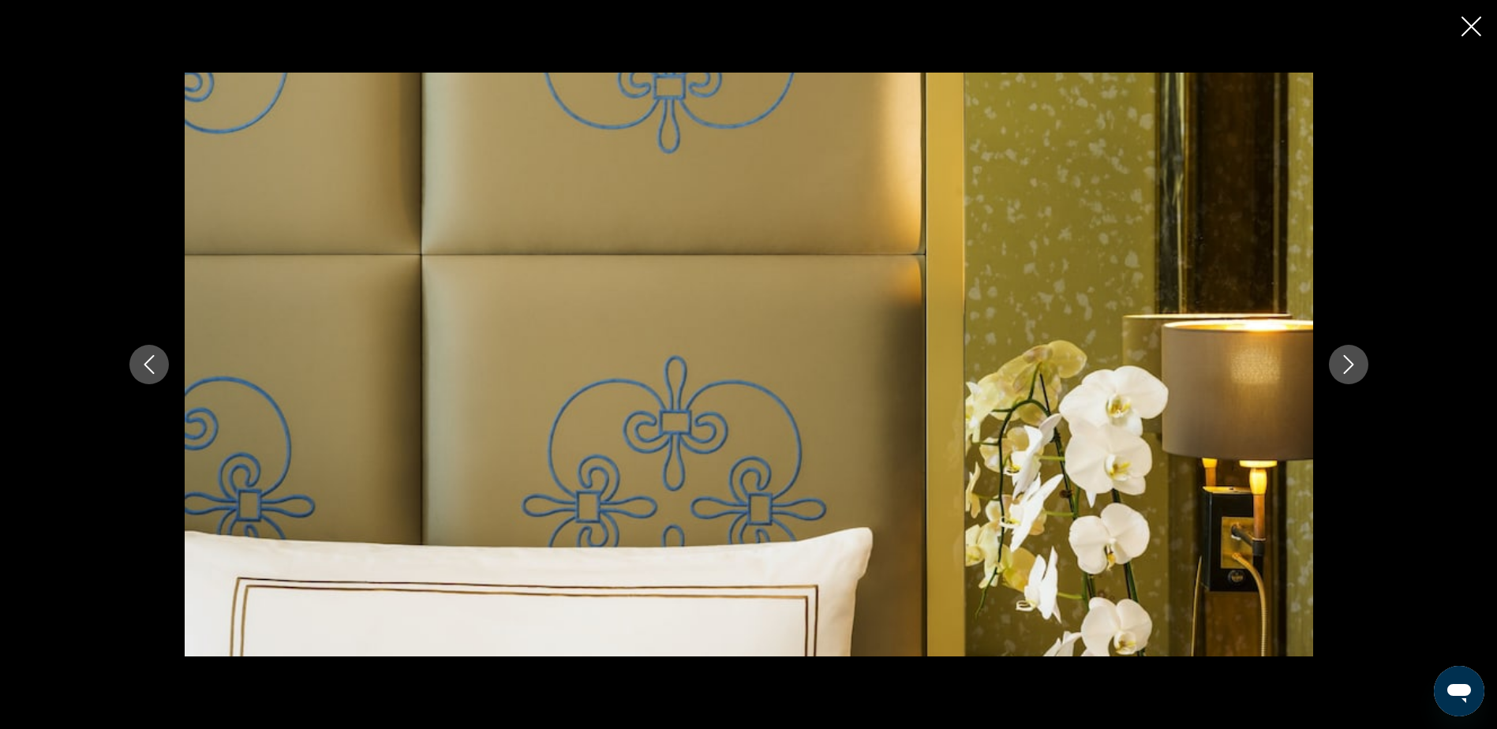
click at [1349, 365] on icon "Next image" at bounding box center [1348, 364] width 19 height 19
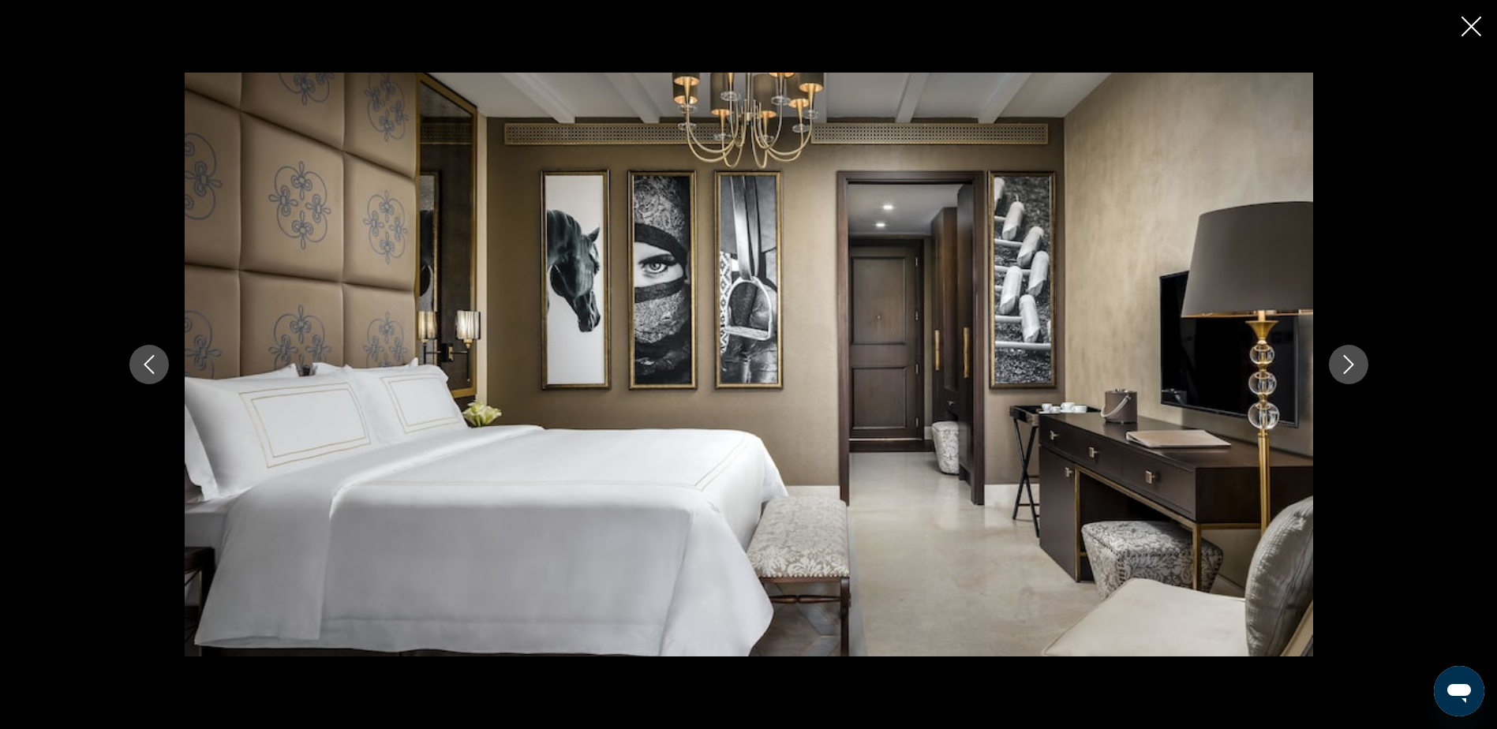
click at [1349, 365] on icon "Next image" at bounding box center [1348, 364] width 19 height 19
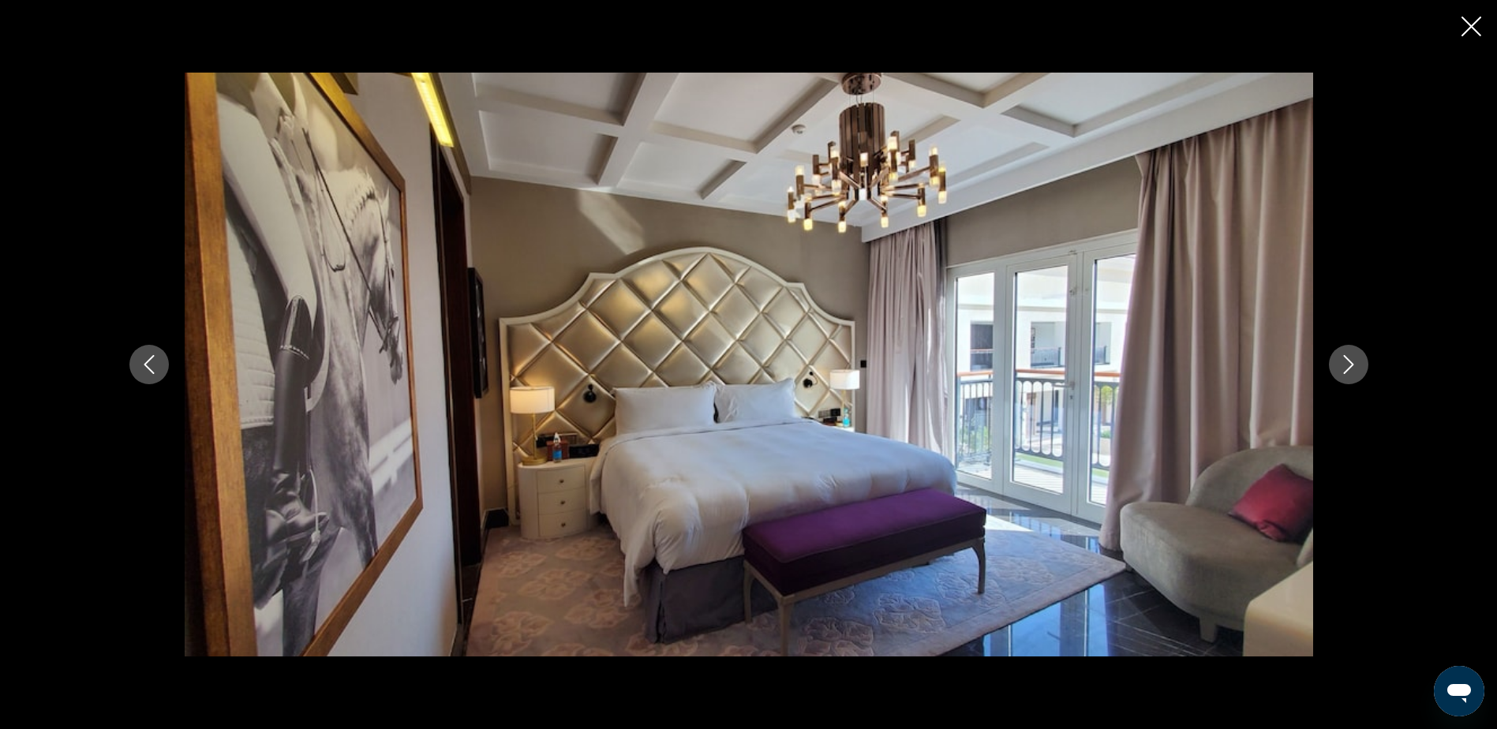
click at [1349, 365] on icon "Next image" at bounding box center [1348, 364] width 19 height 19
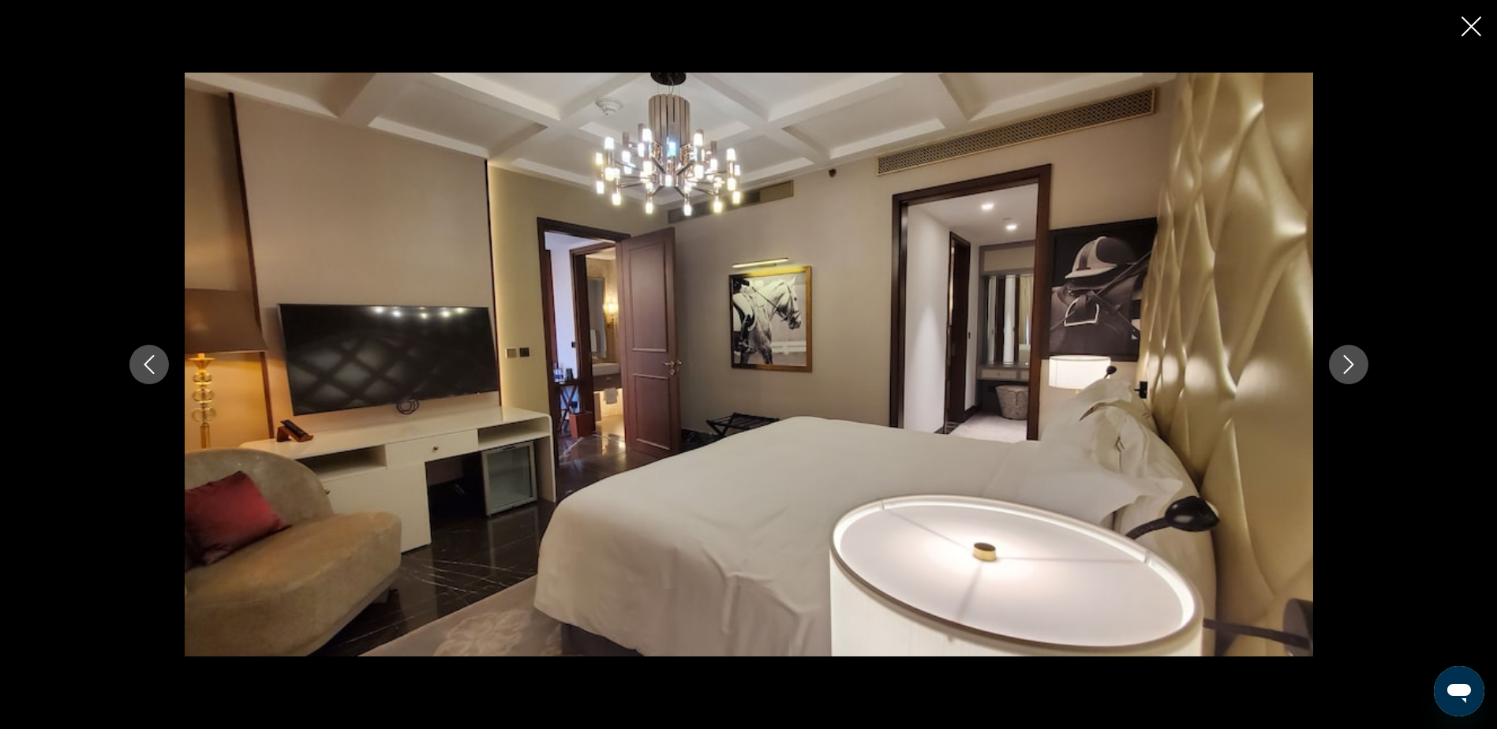
click at [1349, 365] on icon "Next image" at bounding box center [1348, 364] width 19 height 19
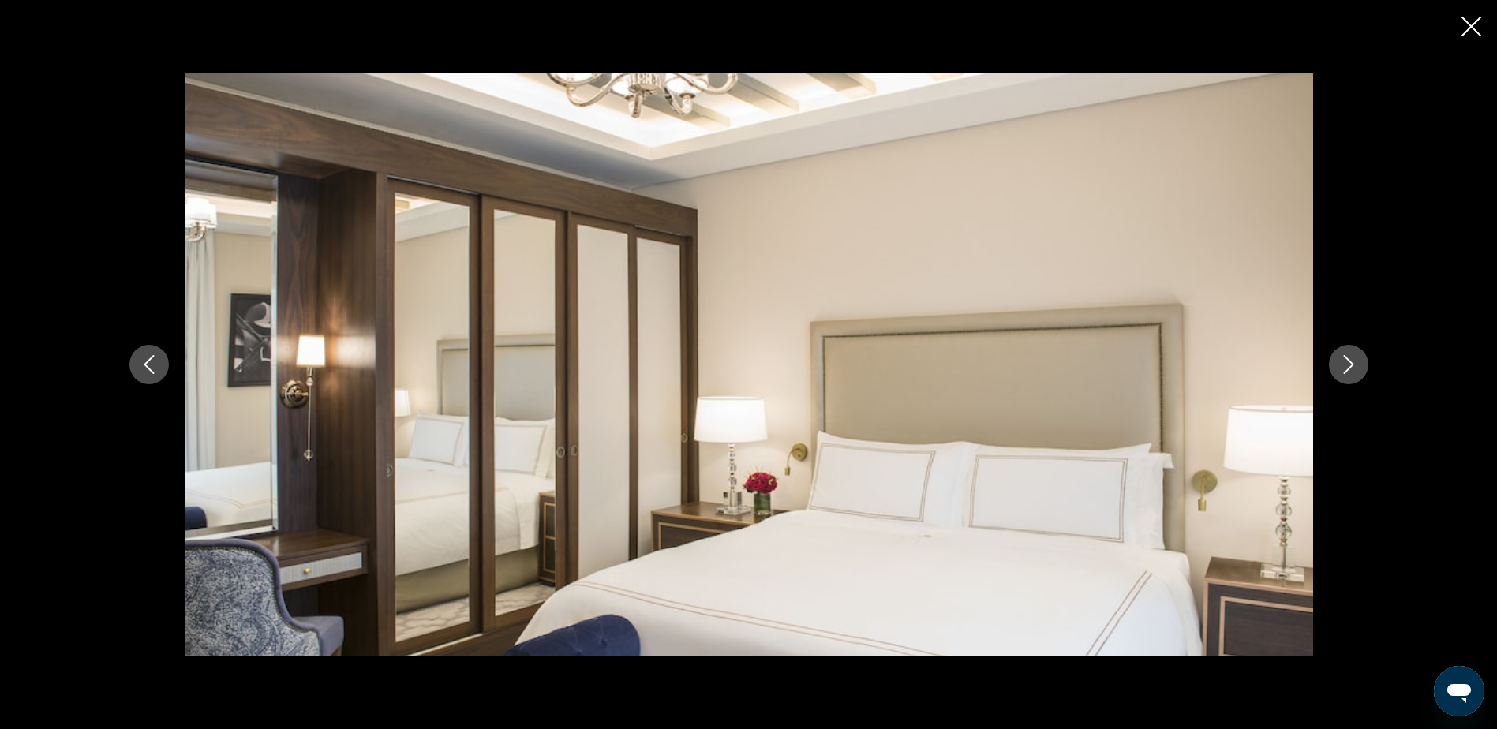
click at [1349, 365] on icon "Next image" at bounding box center [1348, 364] width 19 height 19
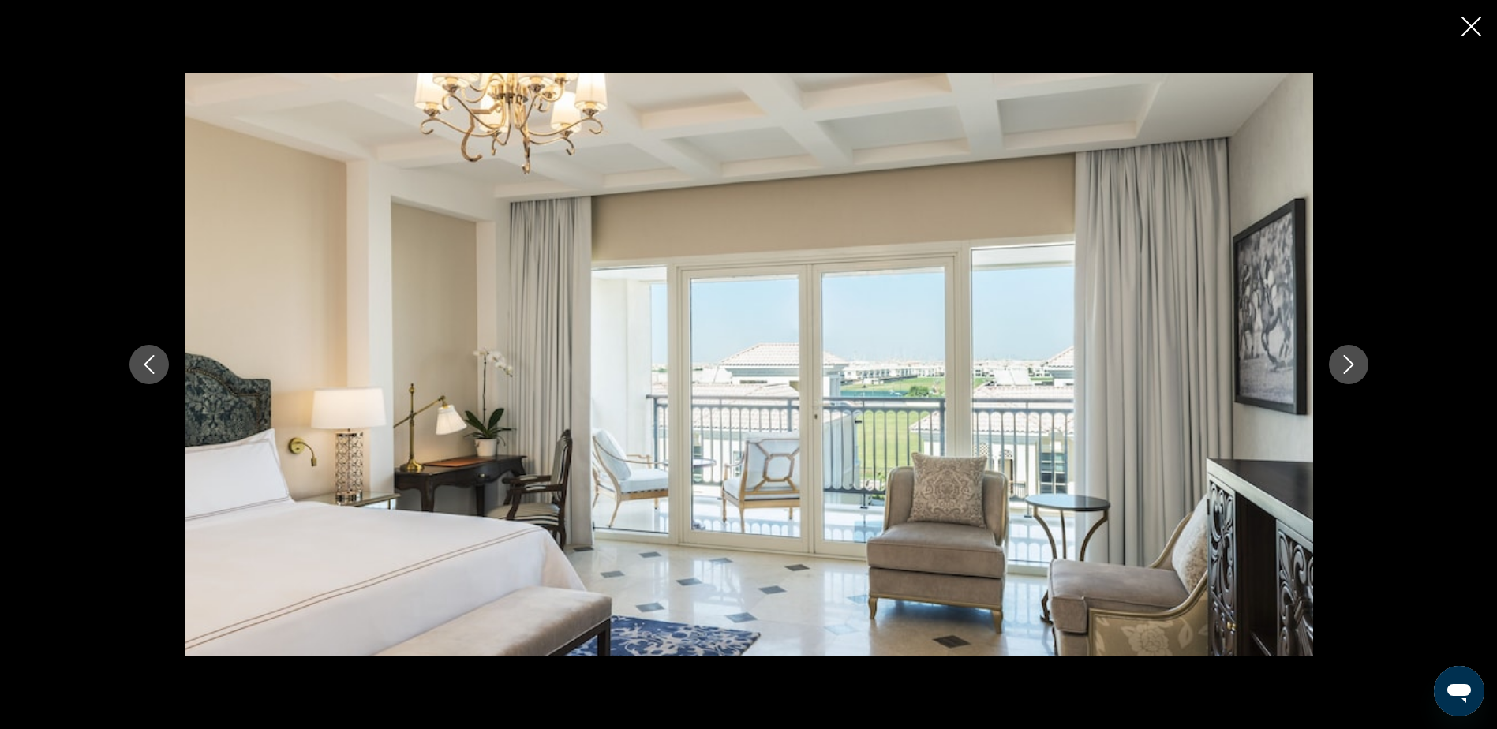
click at [1349, 365] on icon "Next image" at bounding box center [1348, 364] width 19 height 19
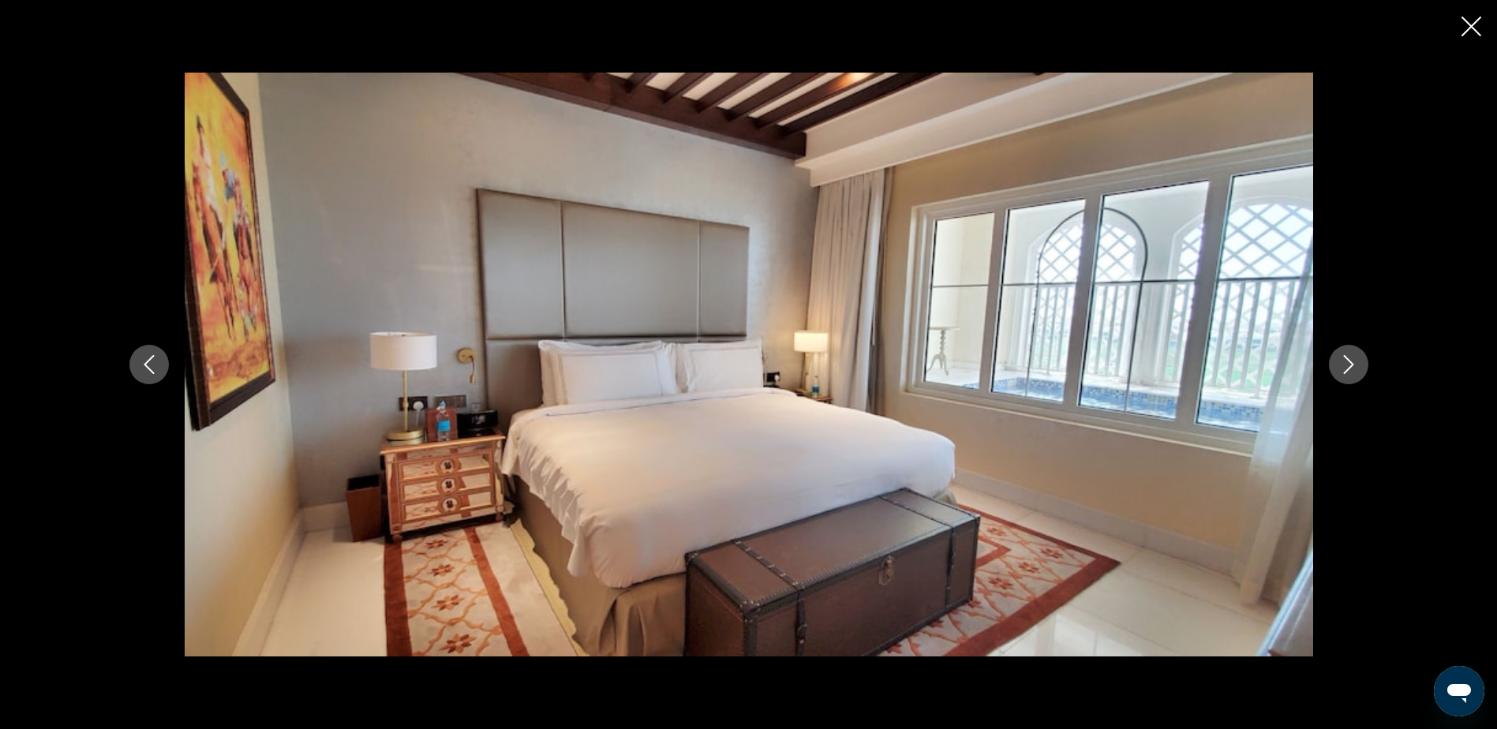
click at [1349, 365] on icon "Next image" at bounding box center [1348, 364] width 19 height 19
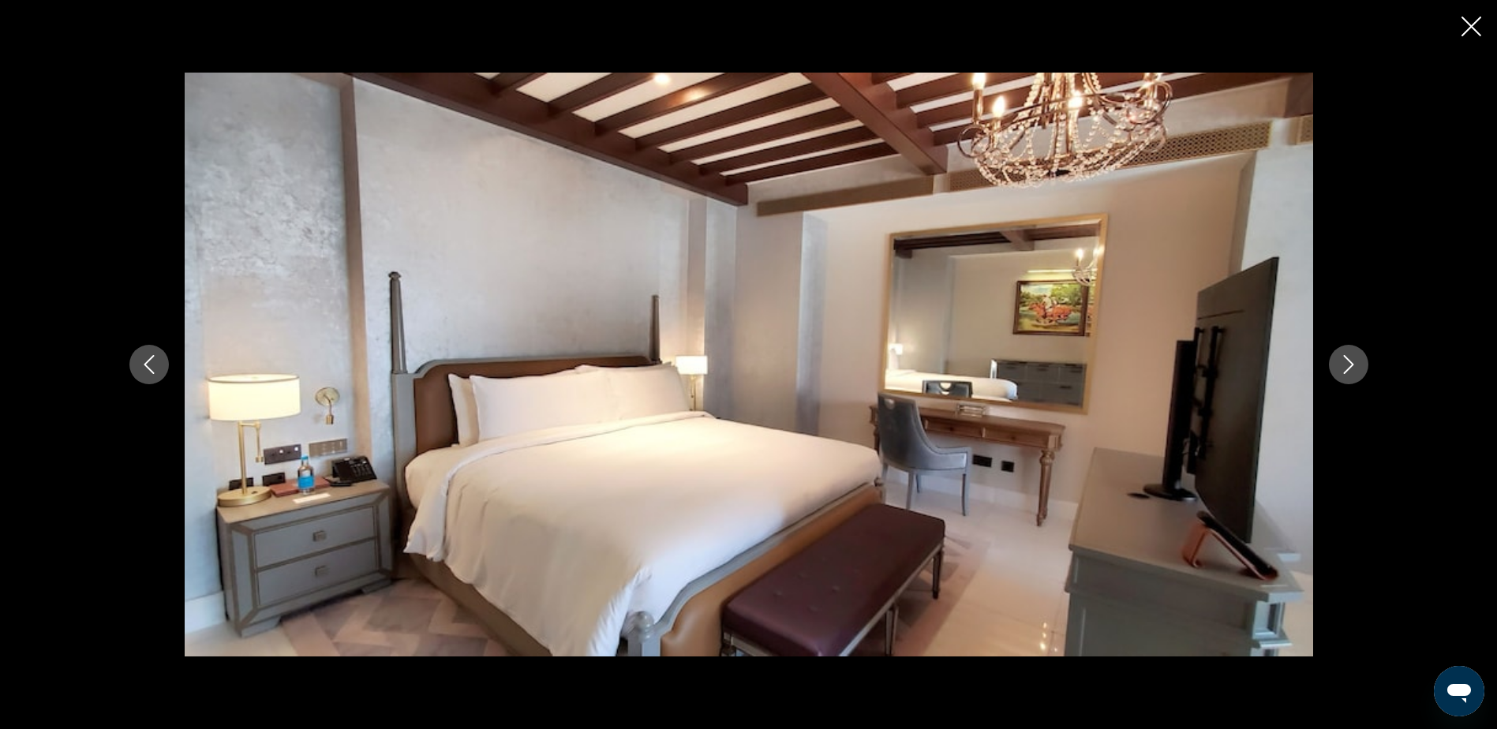
click at [1349, 365] on icon "Next image" at bounding box center [1348, 364] width 19 height 19
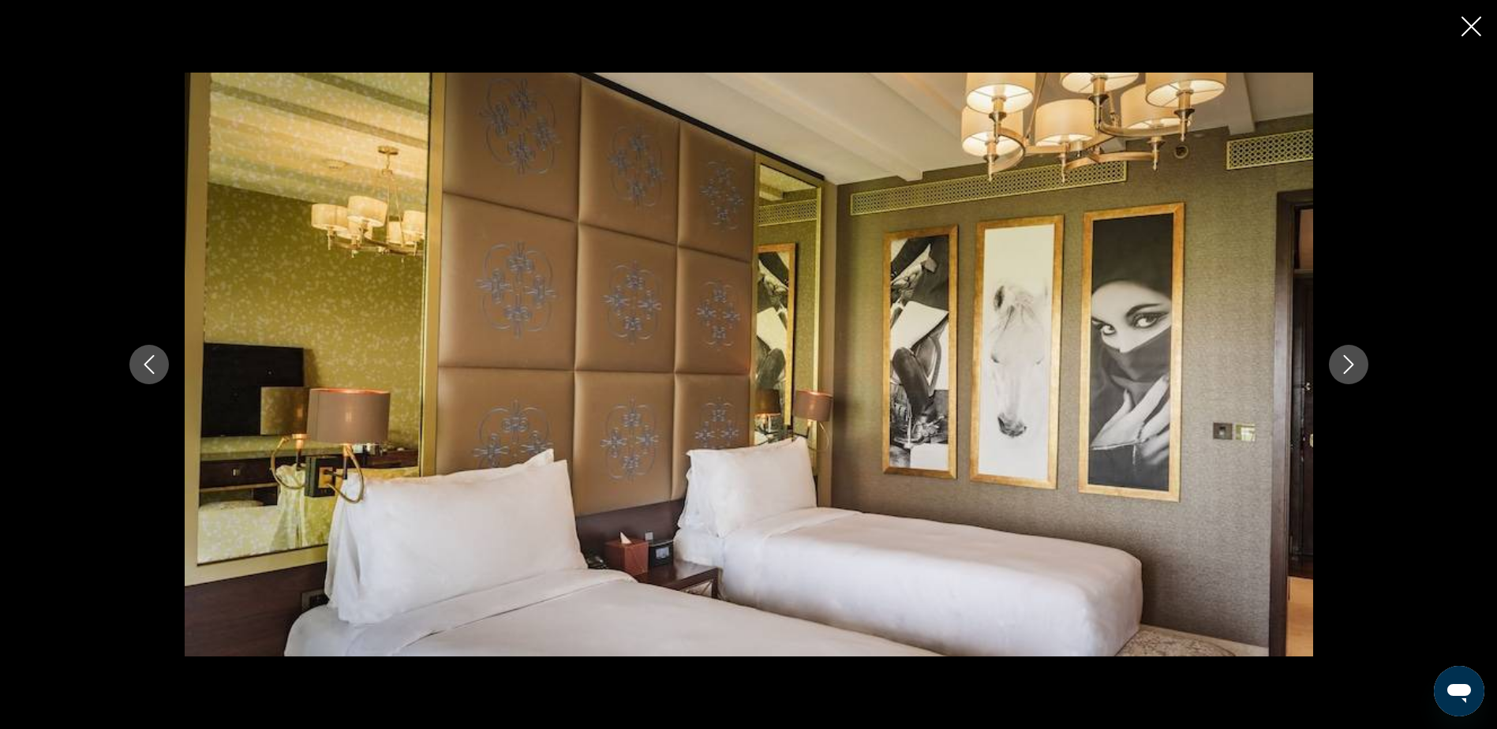
click at [1349, 365] on icon "Next image" at bounding box center [1348, 364] width 19 height 19
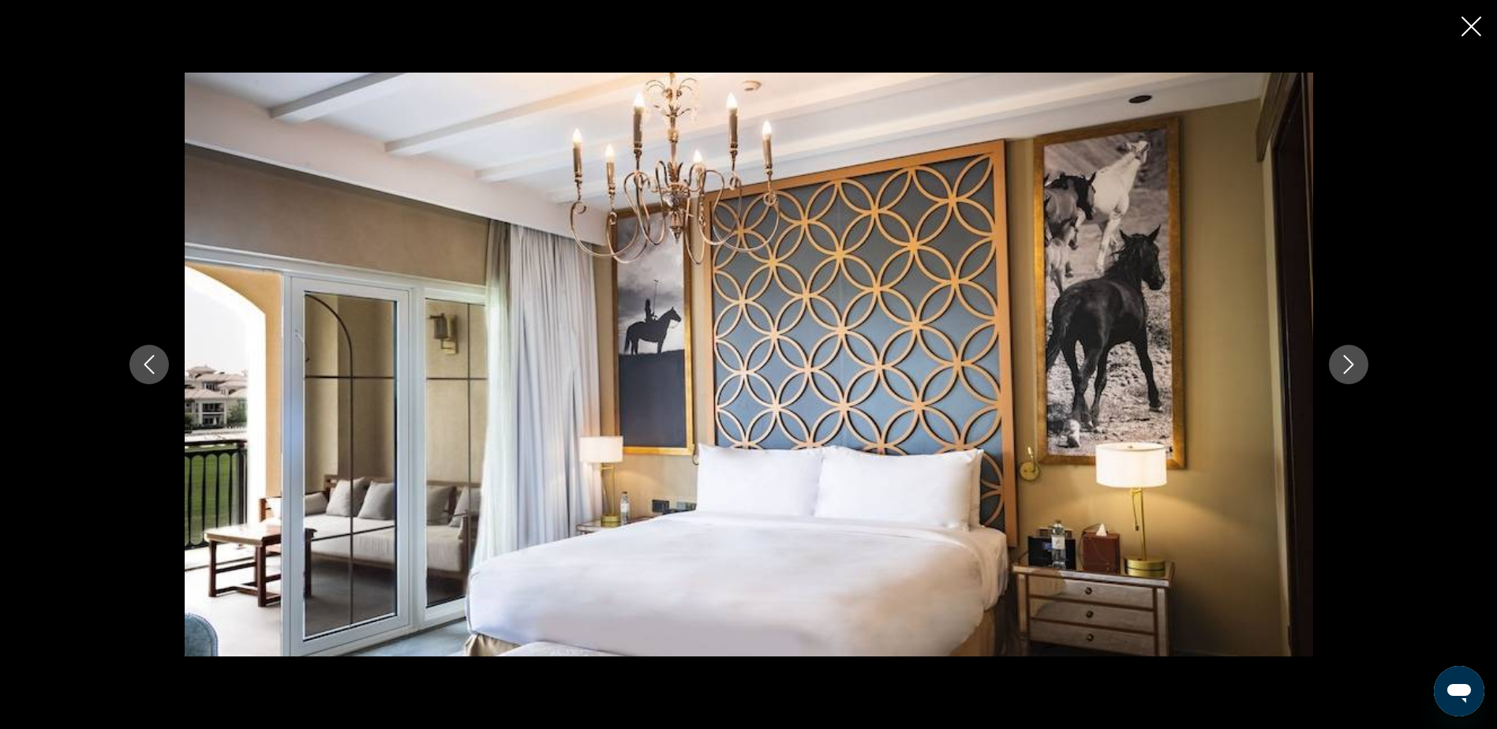
click at [1349, 365] on icon "Next image" at bounding box center [1348, 364] width 19 height 19
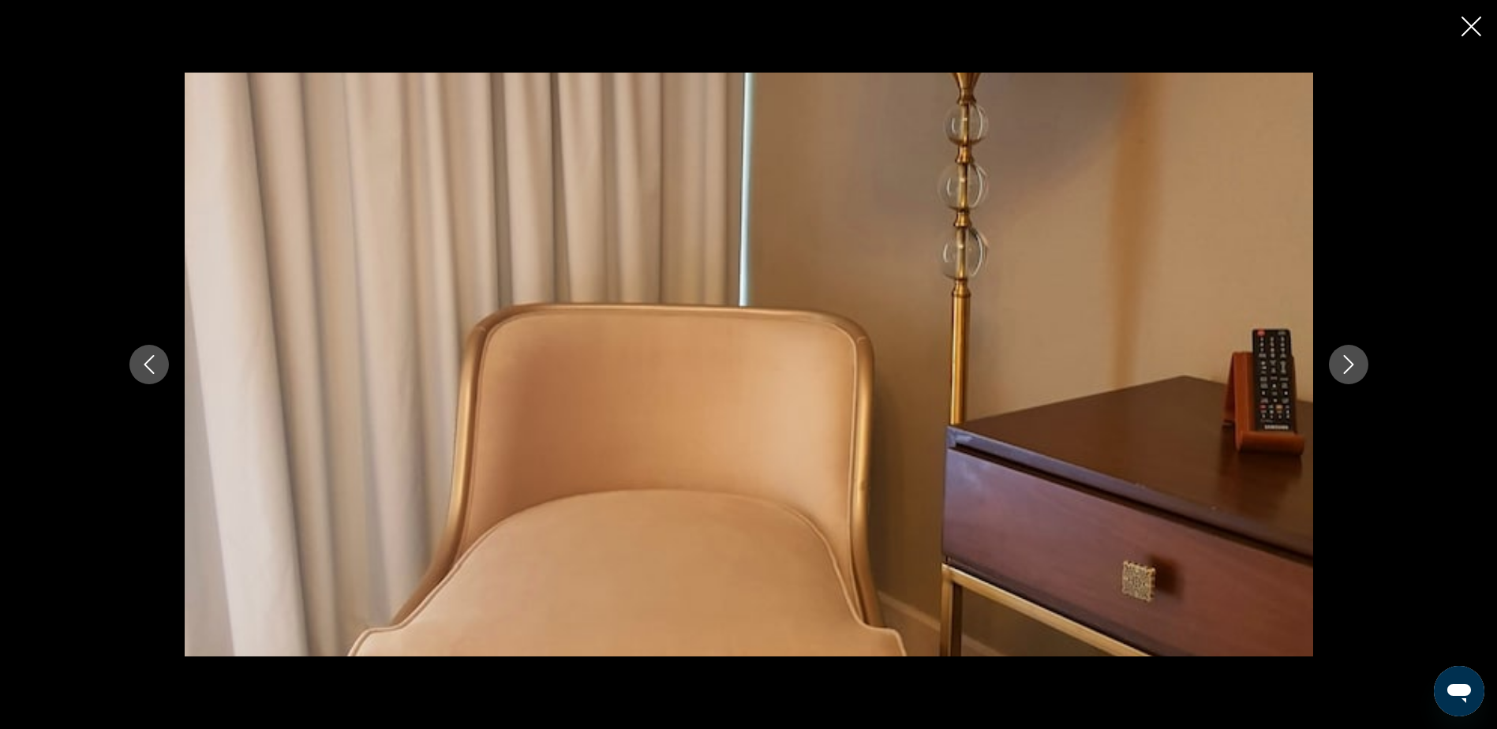
click at [1349, 365] on icon "Next image" at bounding box center [1348, 364] width 19 height 19
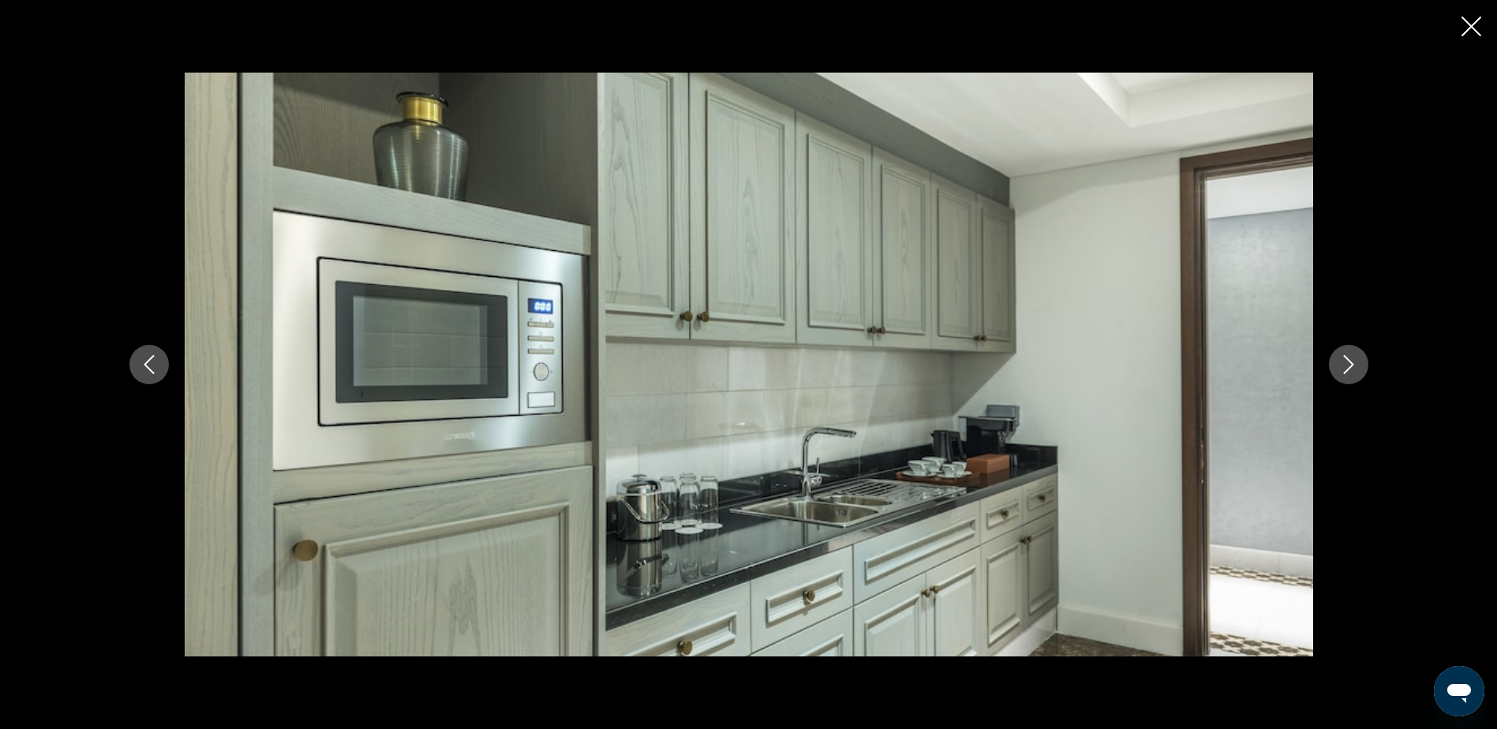
click at [1349, 365] on icon "Next image" at bounding box center [1348, 364] width 19 height 19
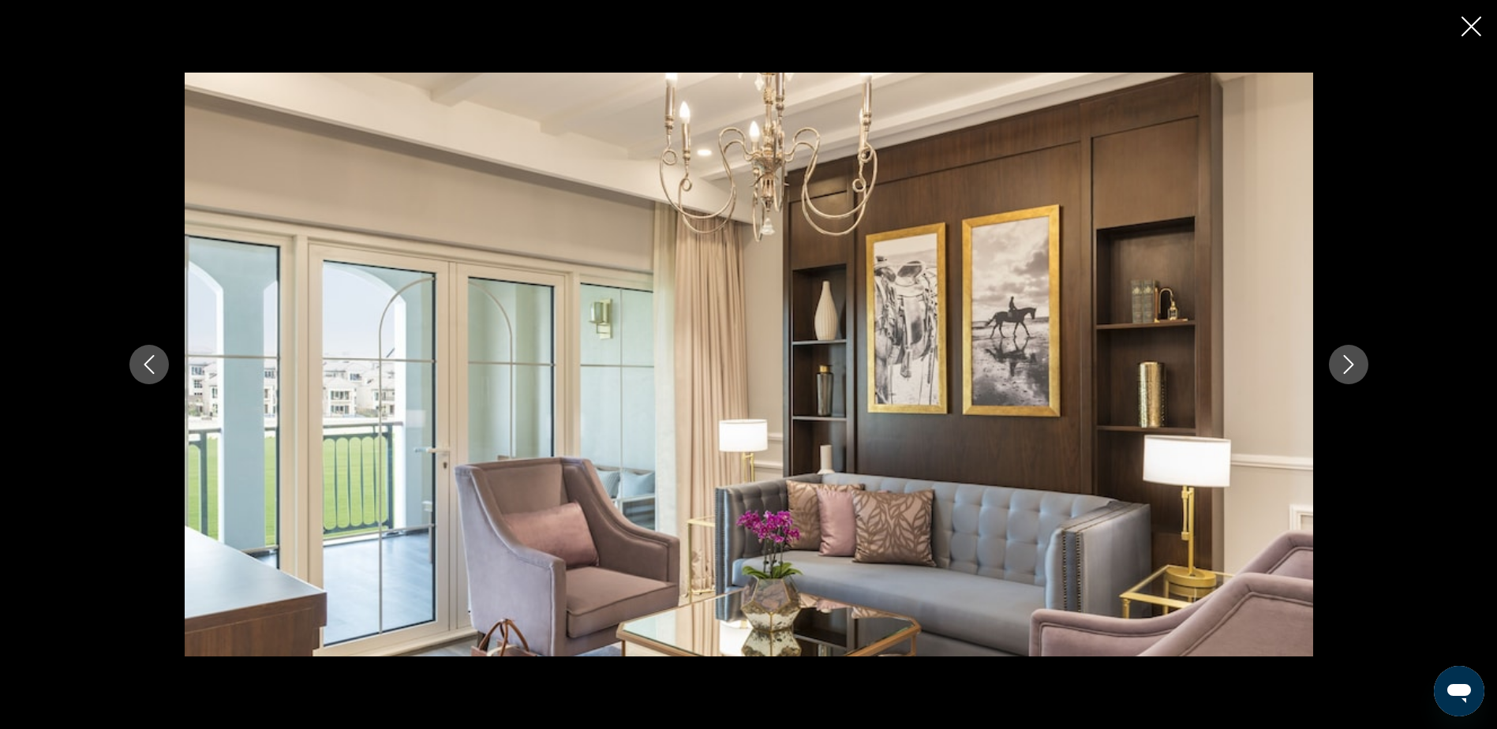
click at [1347, 372] on icon "Next image" at bounding box center [1348, 364] width 19 height 19
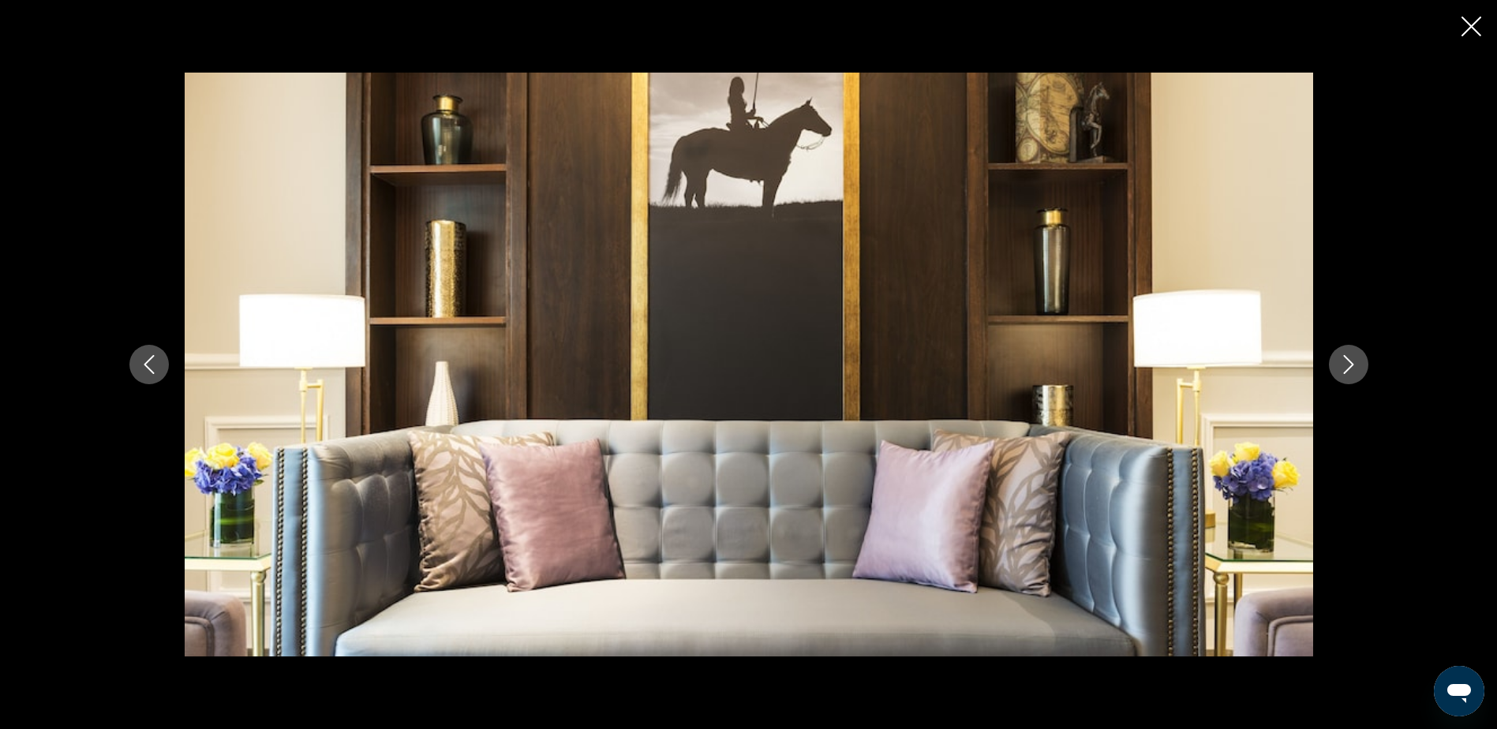
click at [1347, 367] on icon "Next image" at bounding box center [1348, 364] width 19 height 19
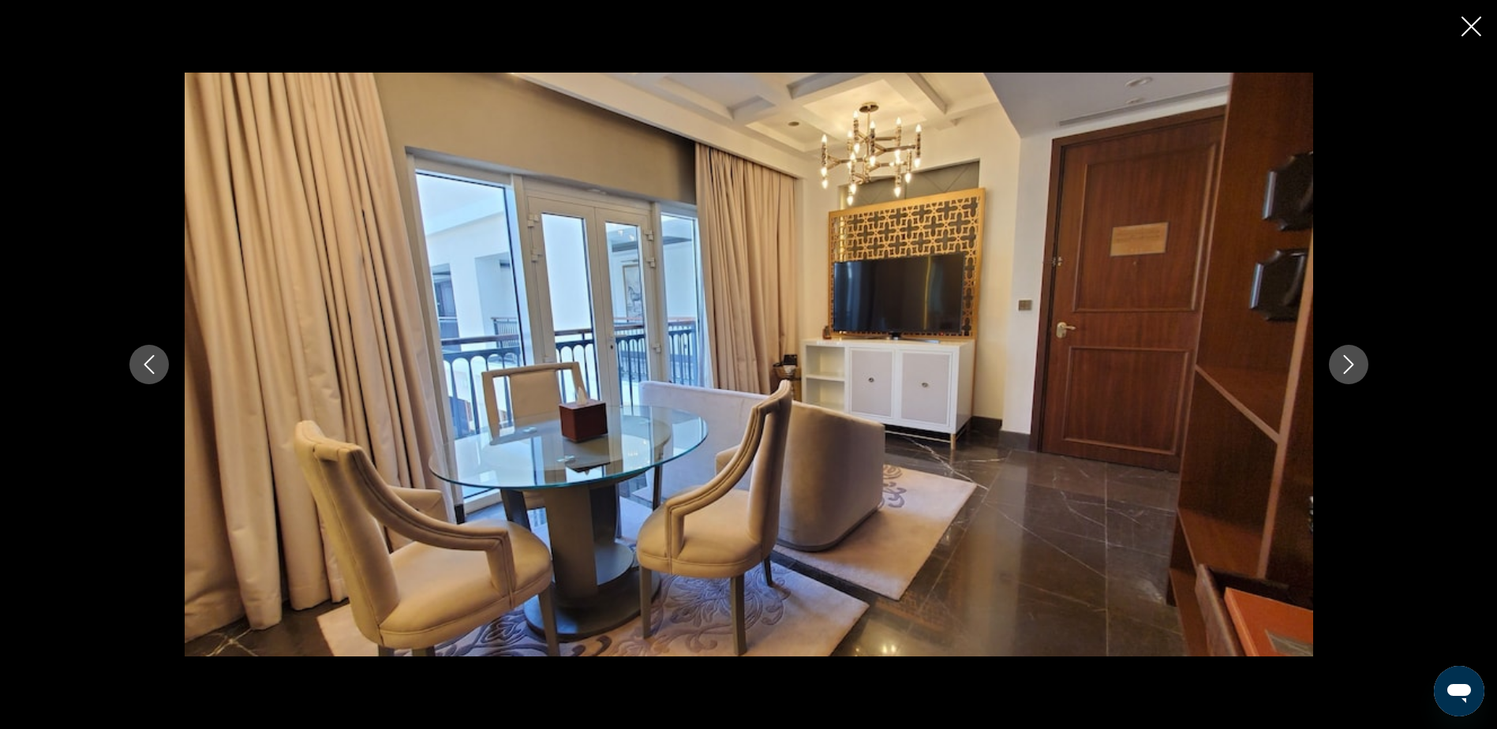
click at [1347, 366] on icon "Next image" at bounding box center [1348, 364] width 19 height 19
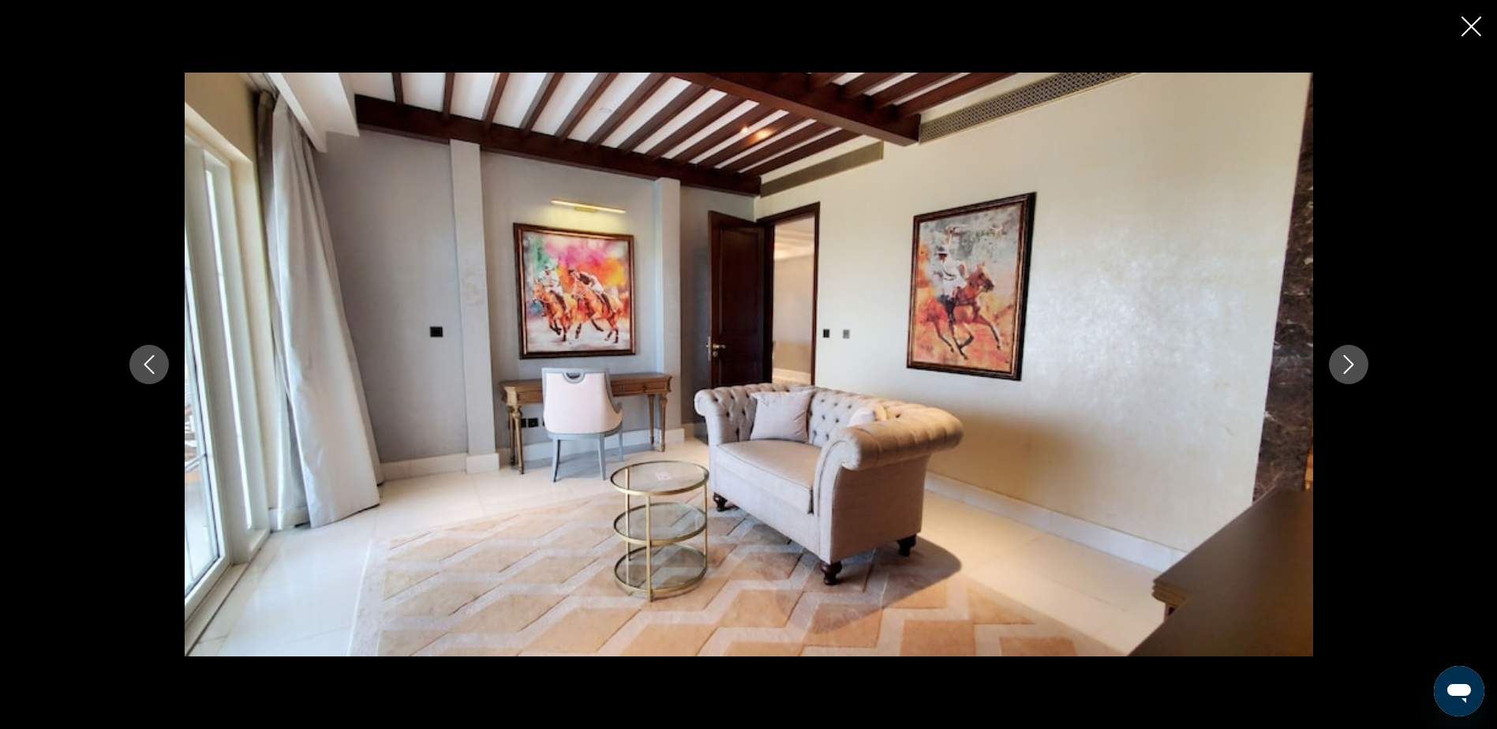
click at [1347, 366] on icon "Next image" at bounding box center [1348, 364] width 19 height 19
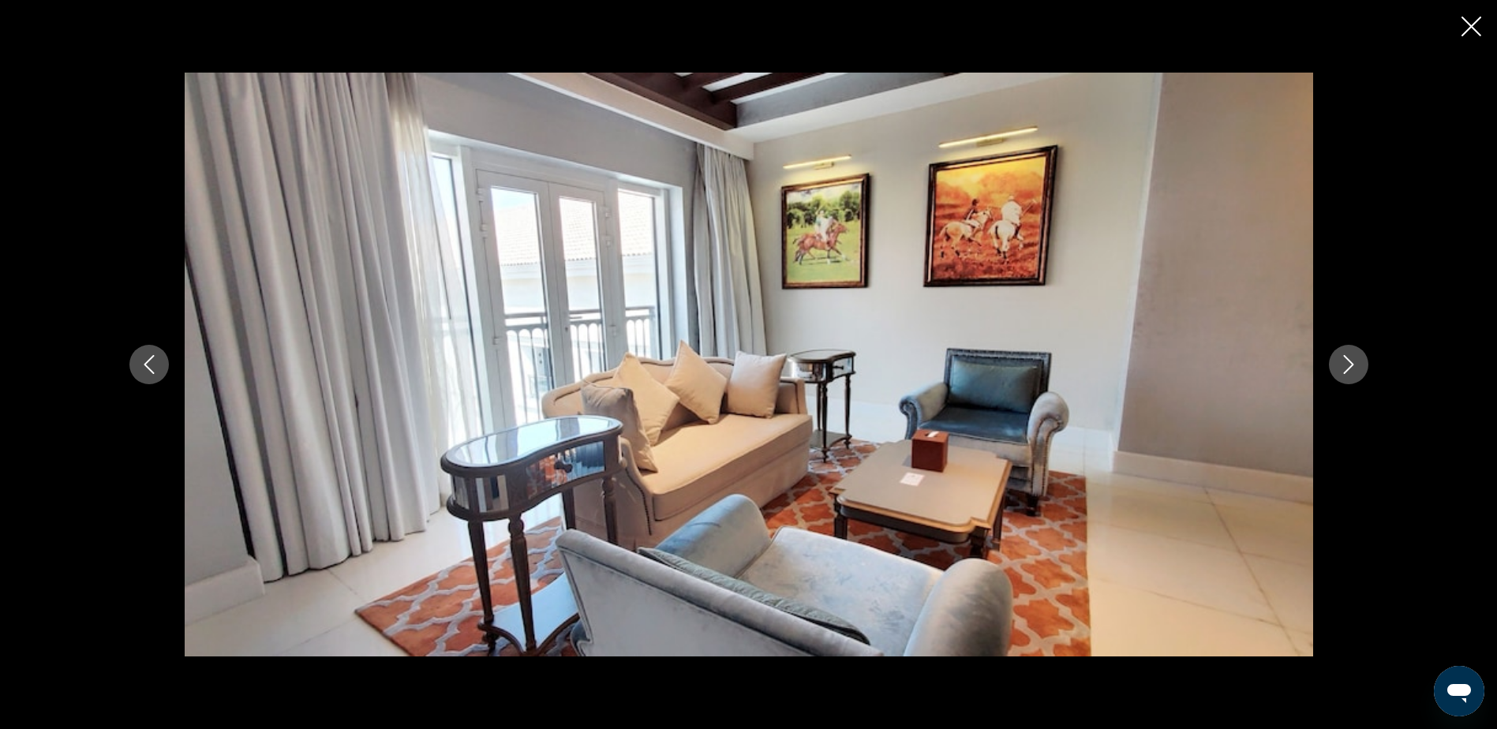
click at [1347, 366] on icon "Next image" at bounding box center [1348, 364] width 19 height 19
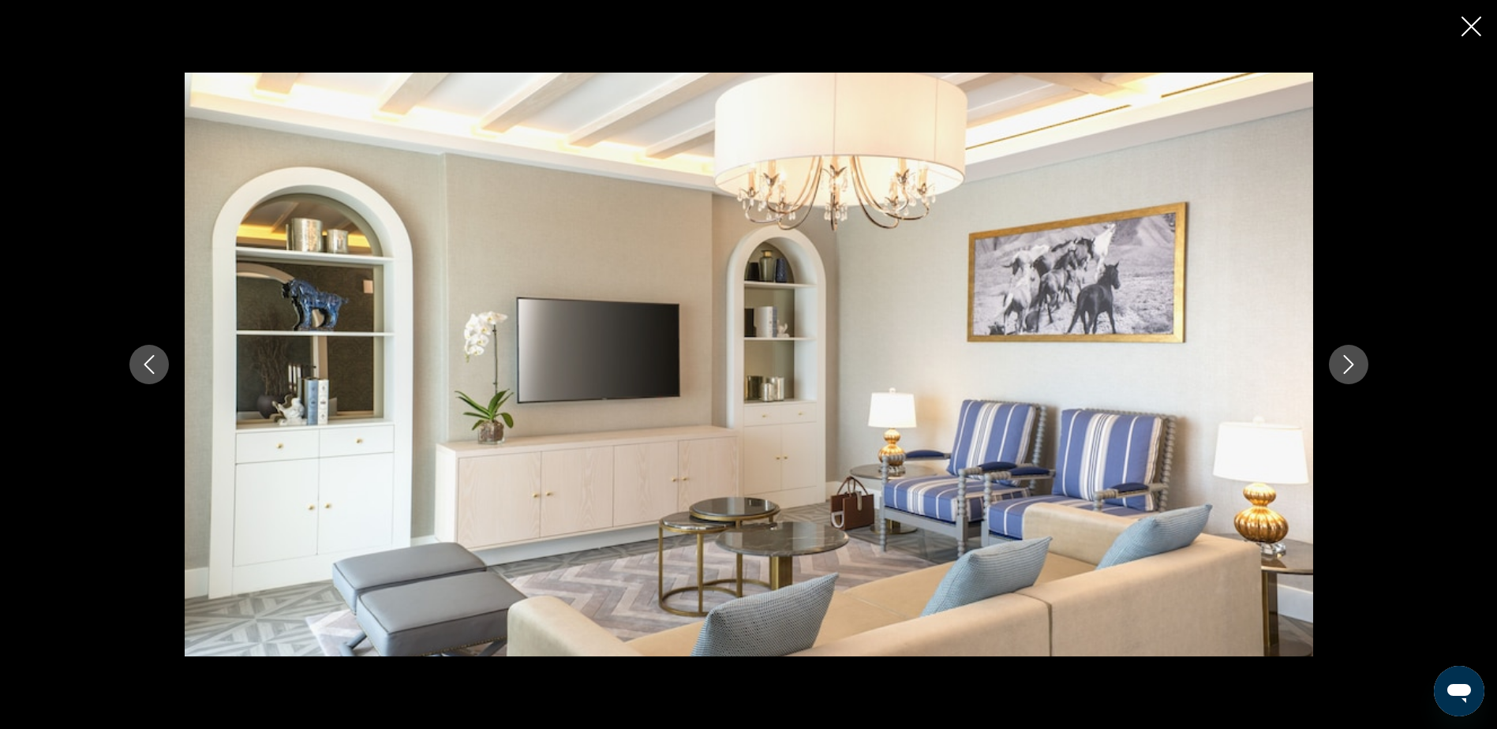
click at [1347, 366] on icon "Next image" at bounding box center [1348, 364] width 19 height 19
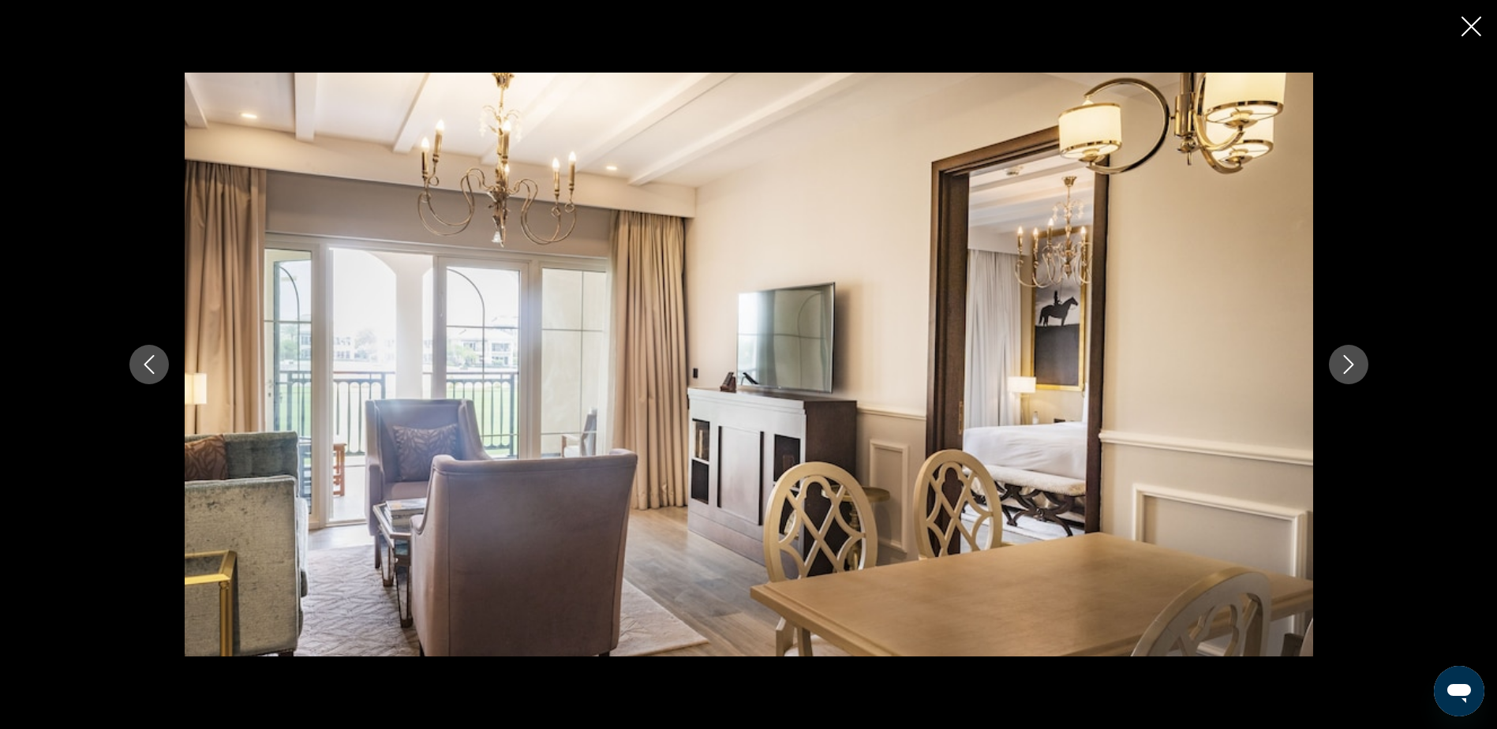
click at [1347, 366] on icon "Next image" at bounding box center [1348, 364] width 19 height 19
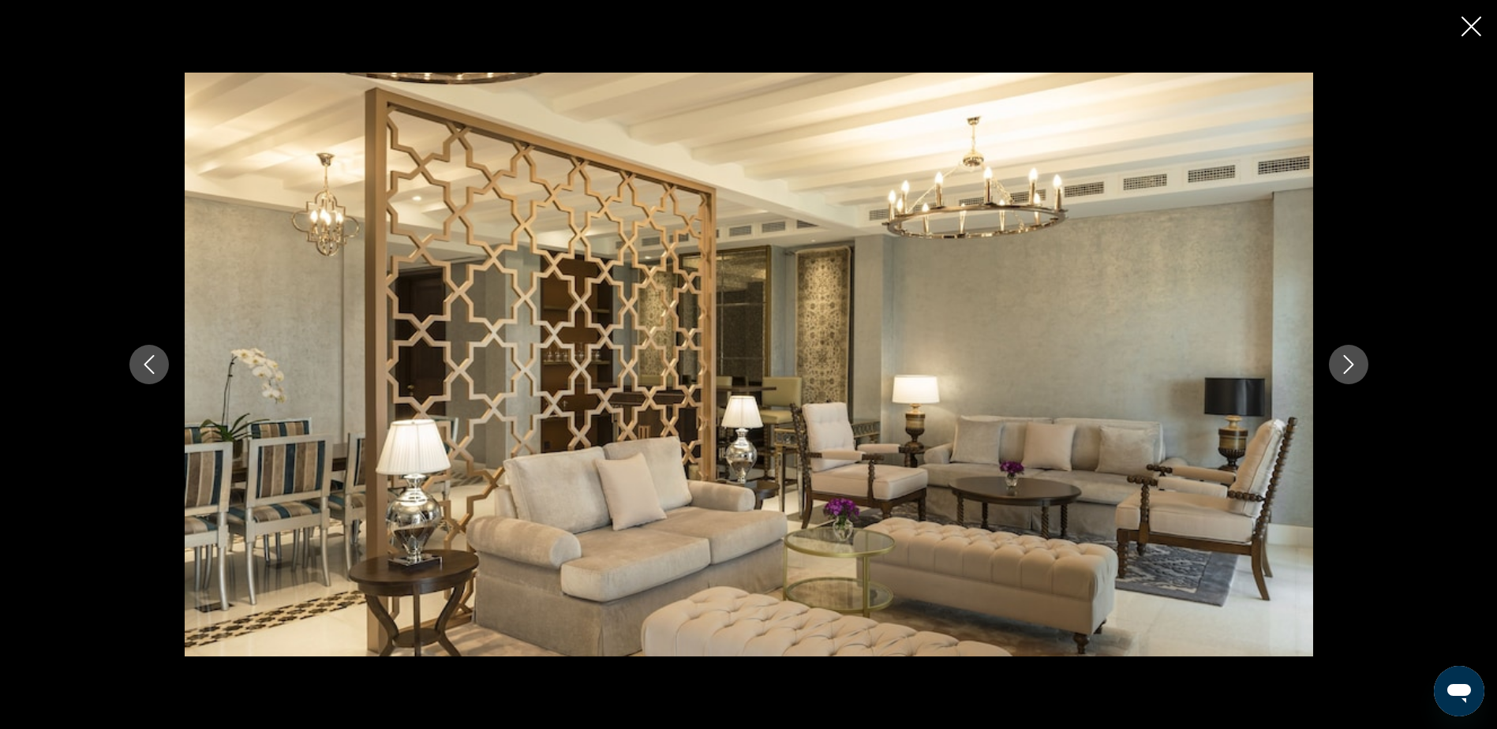
click at [1347, 366] on icon "Next image" at bounding box center [1348, 364] width 19 height 19
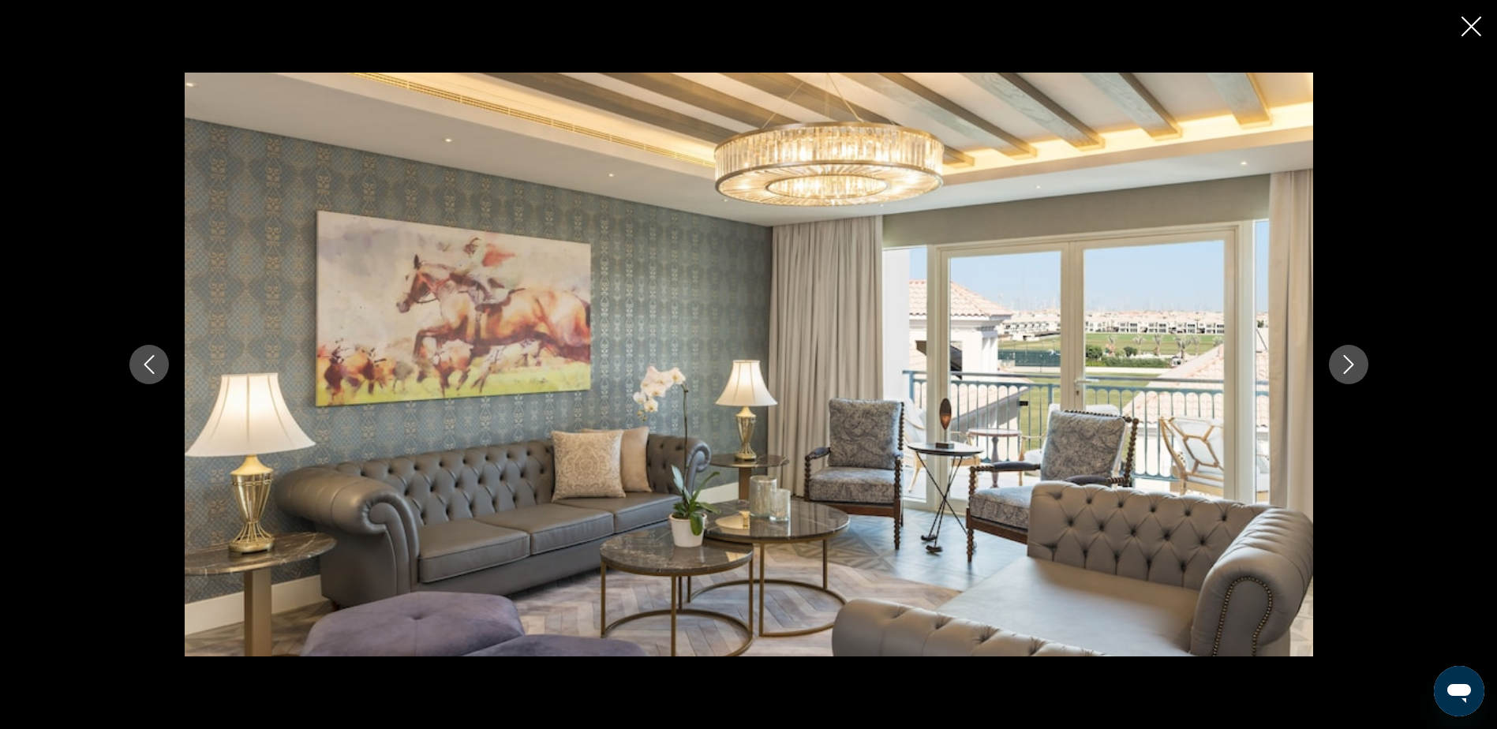
click at [1347, 366] on icon "Next image" at bounding box center [1348, 364] width 19 height 19
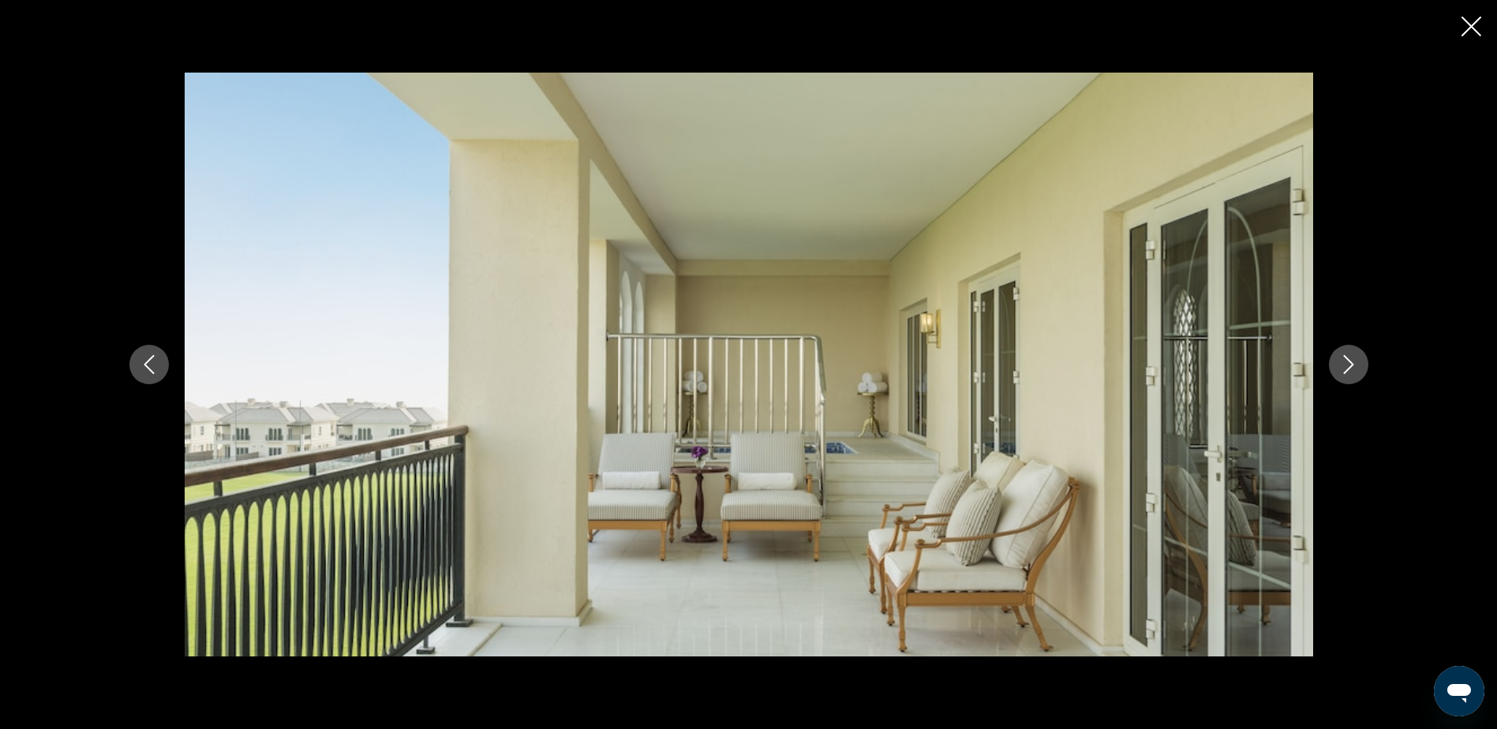
click at [1347, 366] on icon "Next image" at bounding box center [1348, 364] width 19 height 19
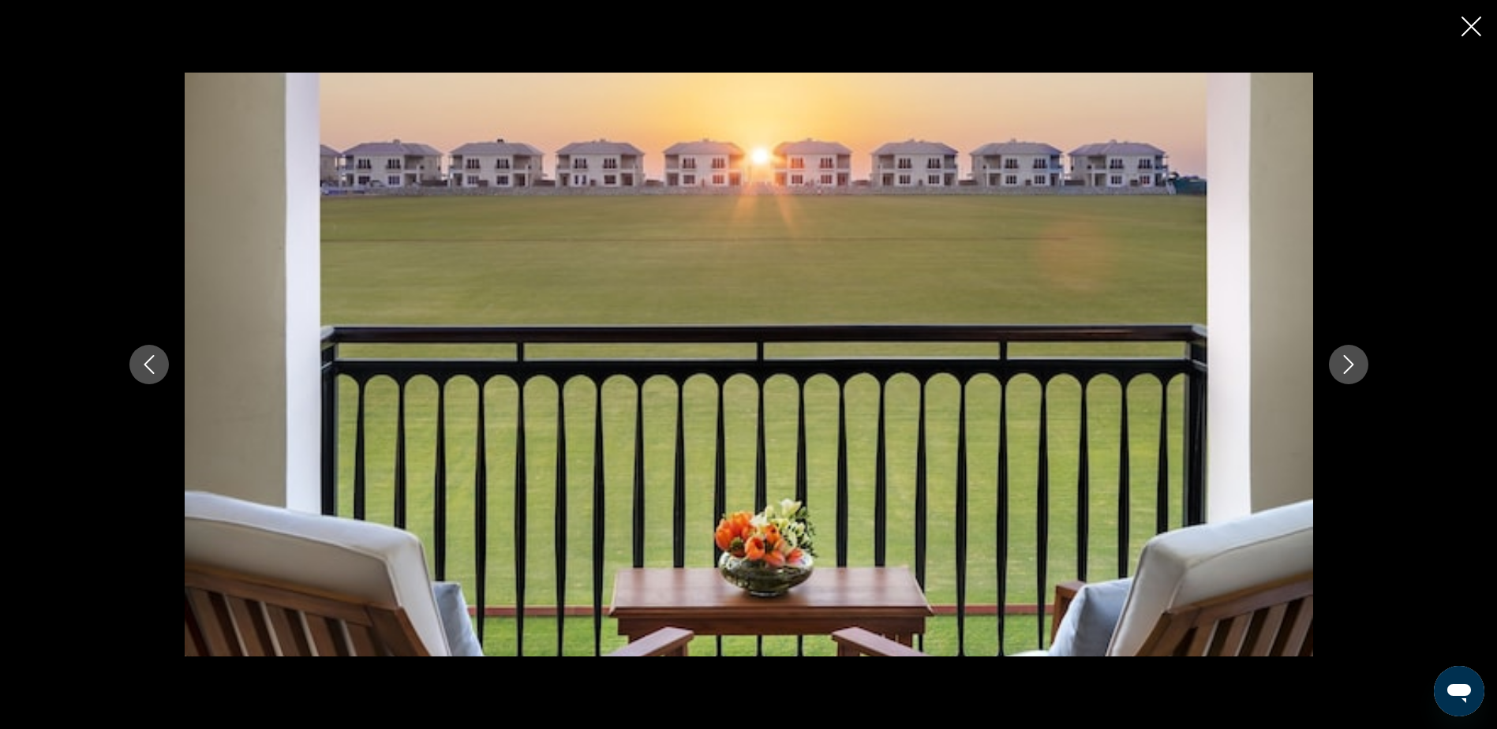
click at [1347, 366] on icon "Next image" at bounding box center [1348, 364] width 19 height 19
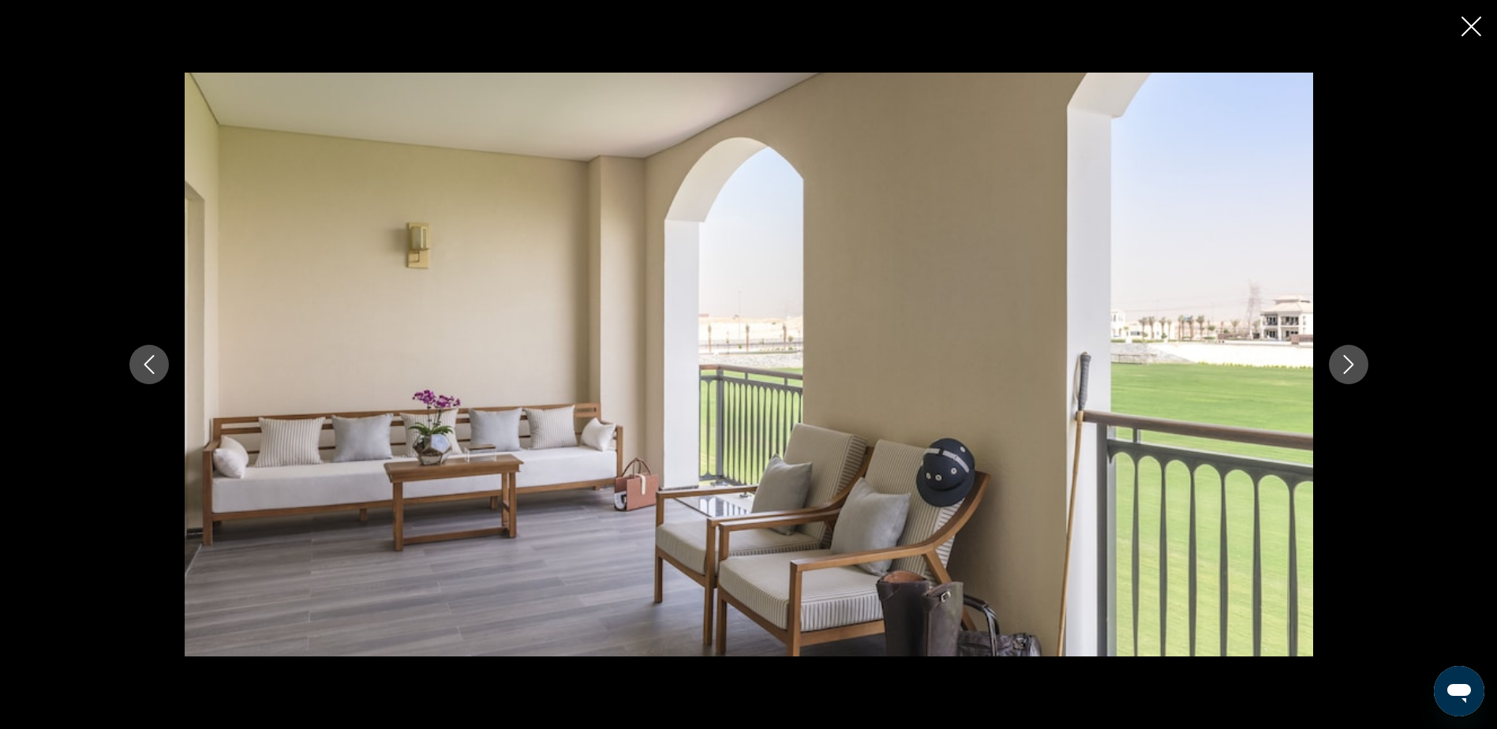
click at [1347, 366] on icon "Next image" at bounding box center [1348, 364] width 19 height 19
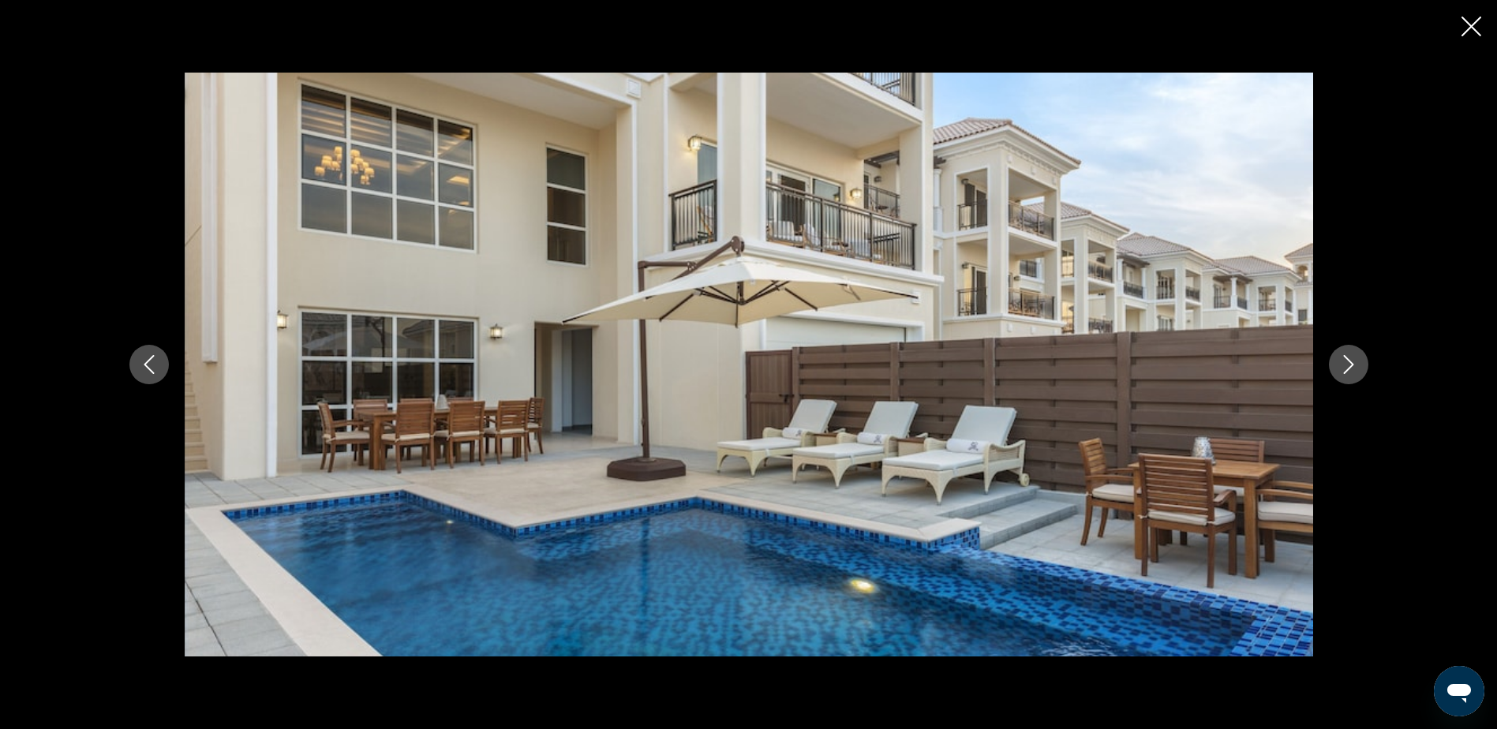
click at [1347, 366] on icon "Next image" at bounding box center [1348, 364] width 19 height 19
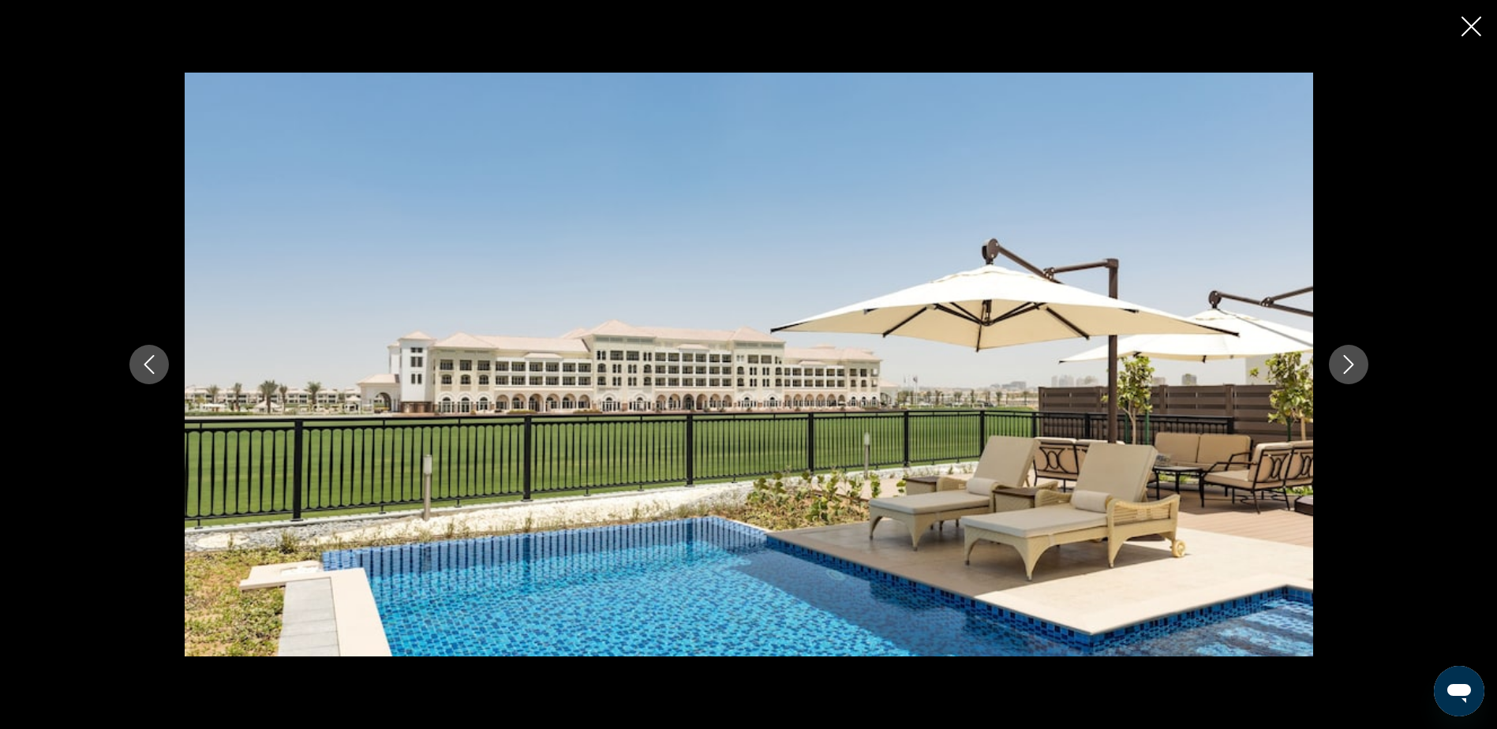
click at [1347, 366] on icon "Next image" at bounding box center [1348, 364] width 19 height 19
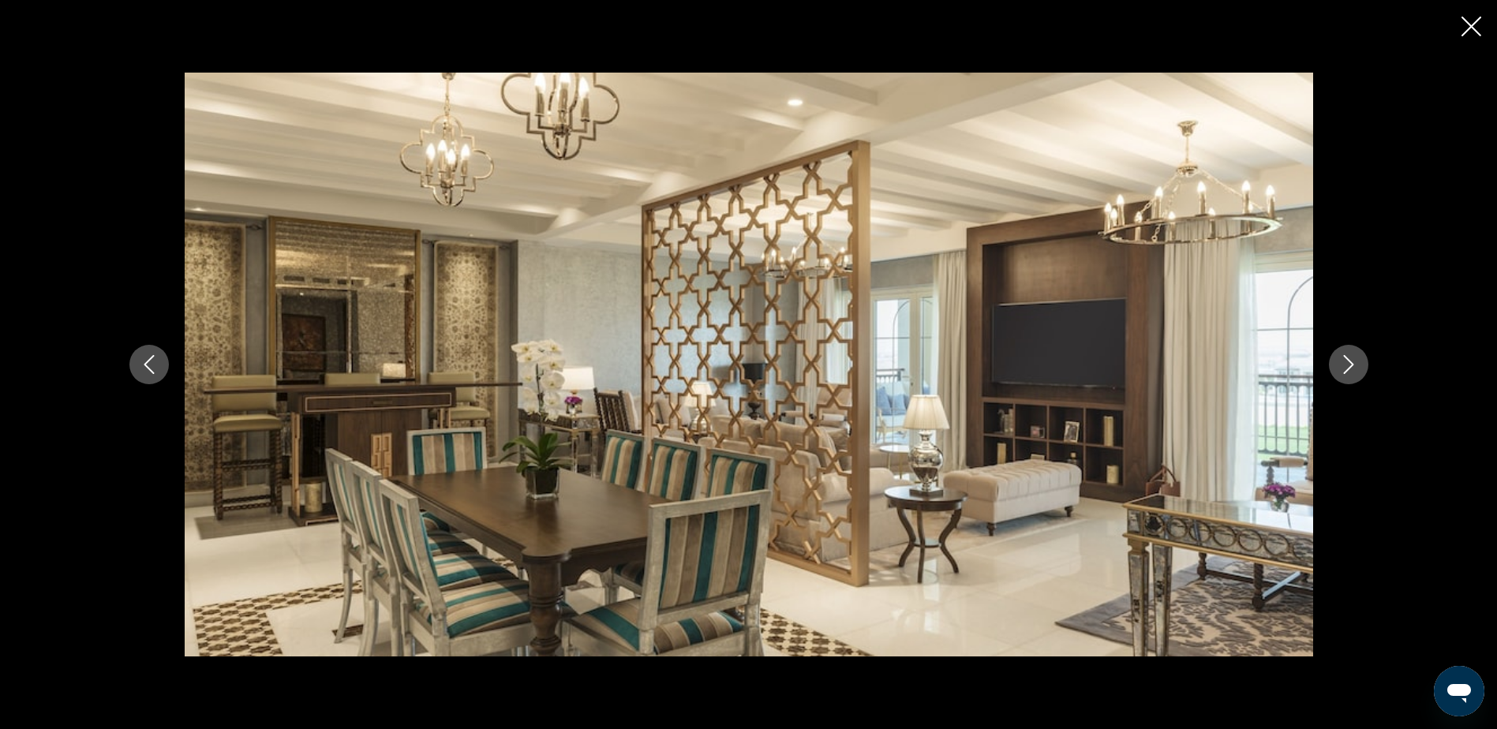
click at [1347, 366] on icon "Next image" at bounding box center [1348, 364] width 19 height 19
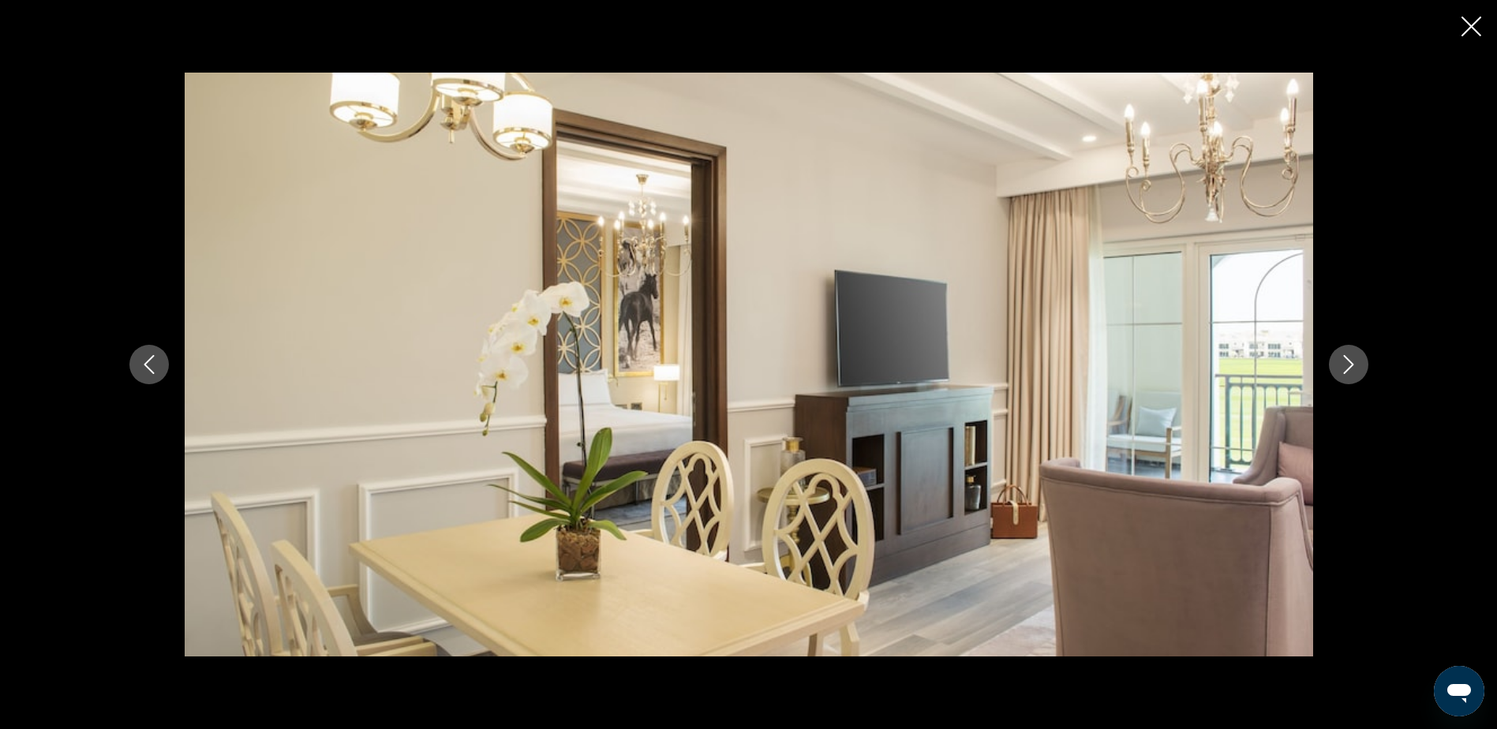
click at [1347, 366] on icon "Next image" at bounding box center [1348, 364] width 19 height 19
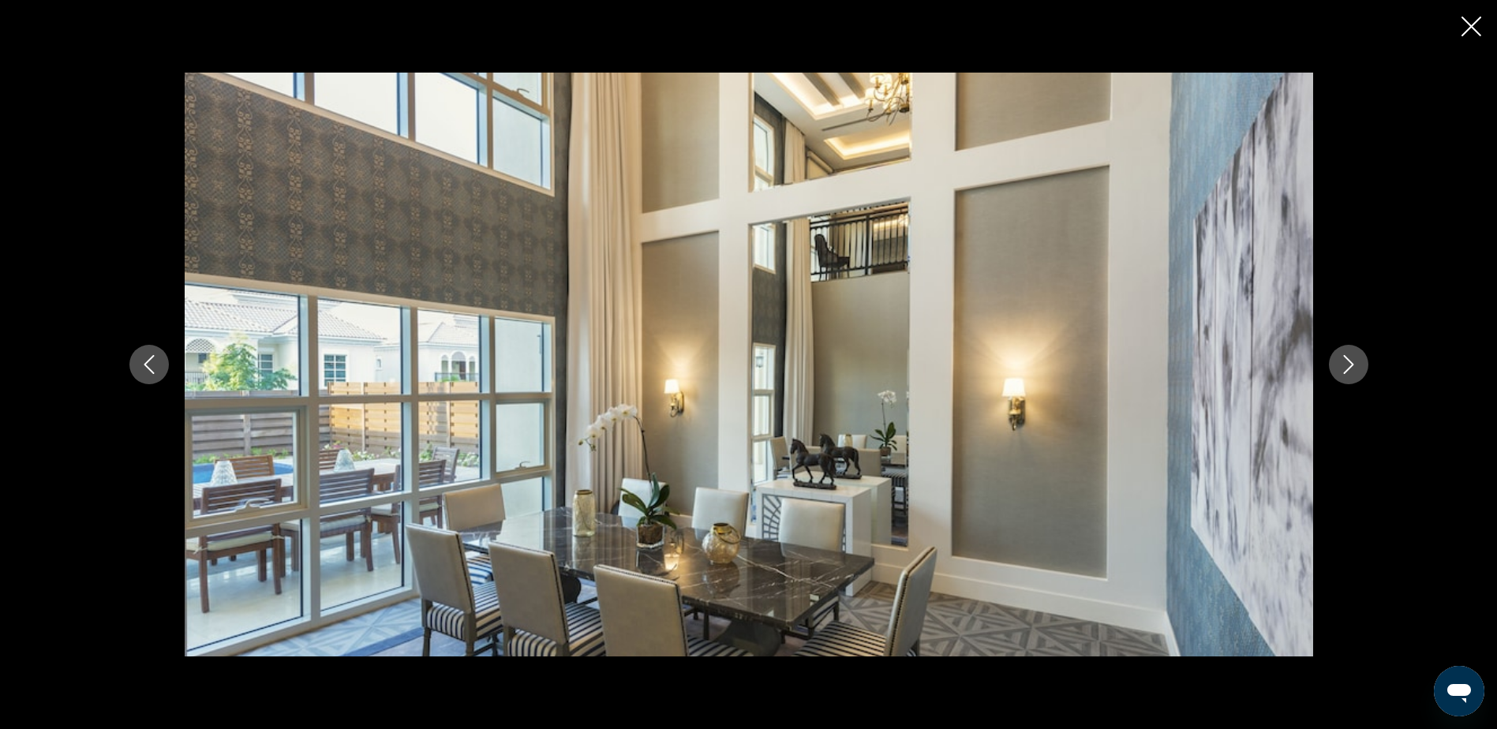
click at [1342, 357] on icon "Next image" at bounding box center [1348, 364] width 19 height 19
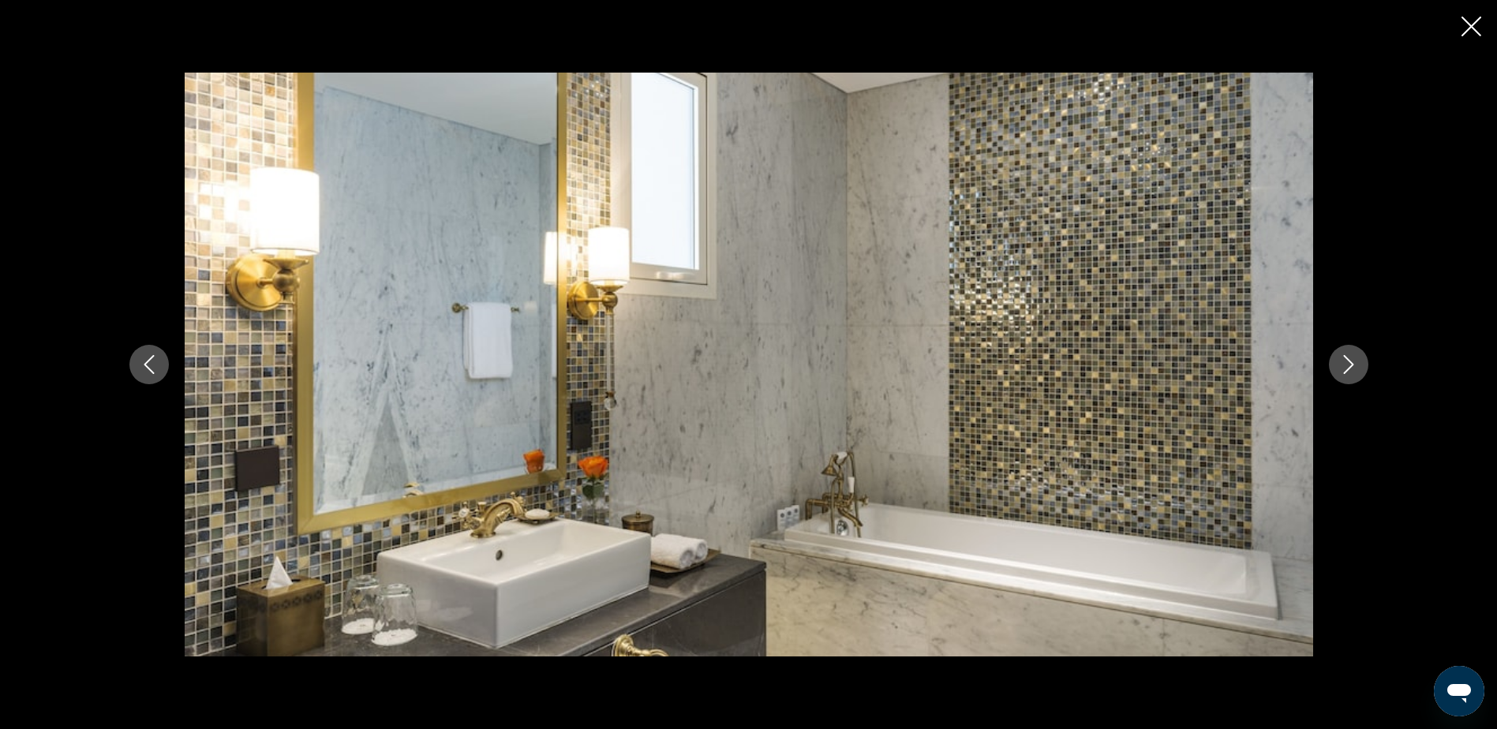
click at [1342, 371] on icon "Next image" at bounding box center [1348, 364] width 19 height 19
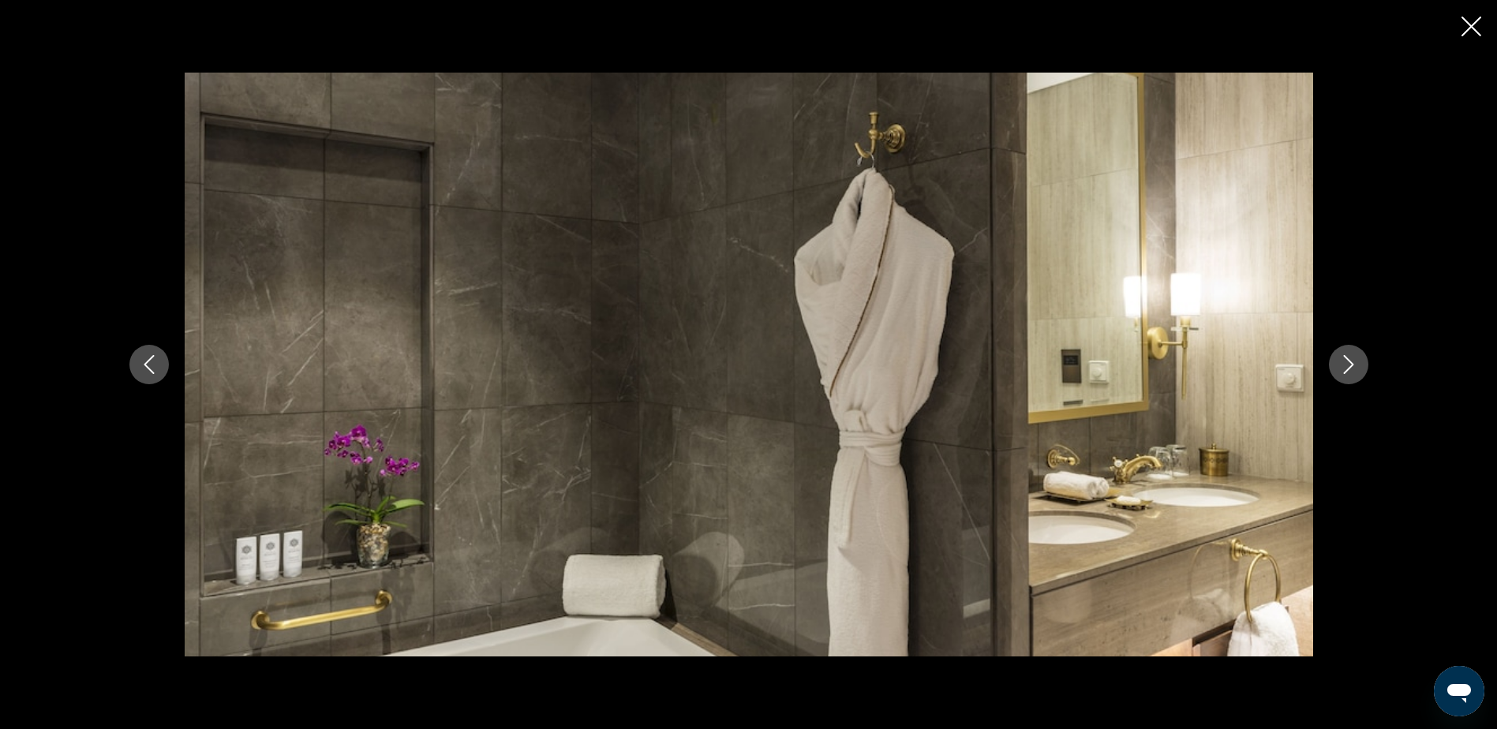
click at [1342, 359] on icon "Next image" at bounding box center [1348, 364] width 19 height 19
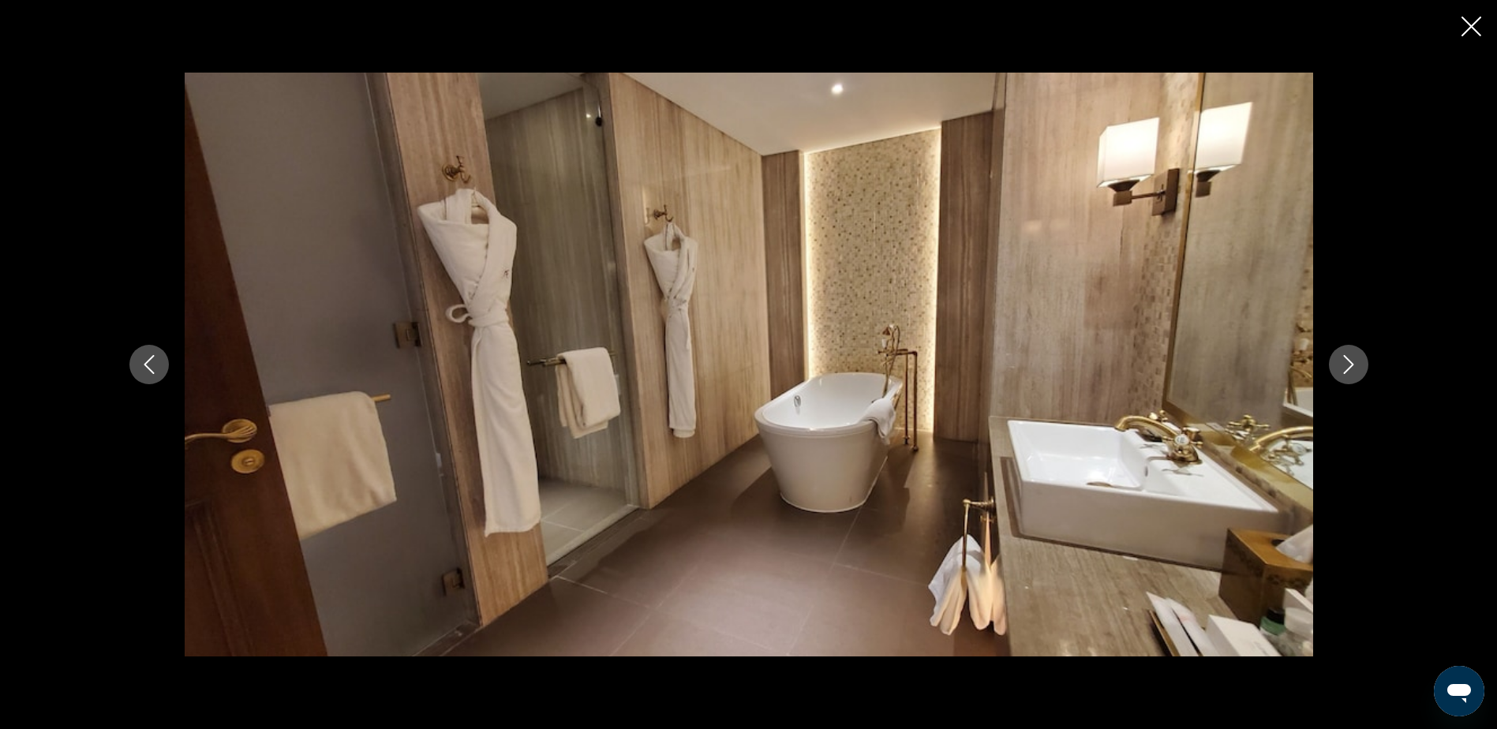
click at [1342, 359] on icon "Next image" at bounding box center [1348, 364] width 19 height 19
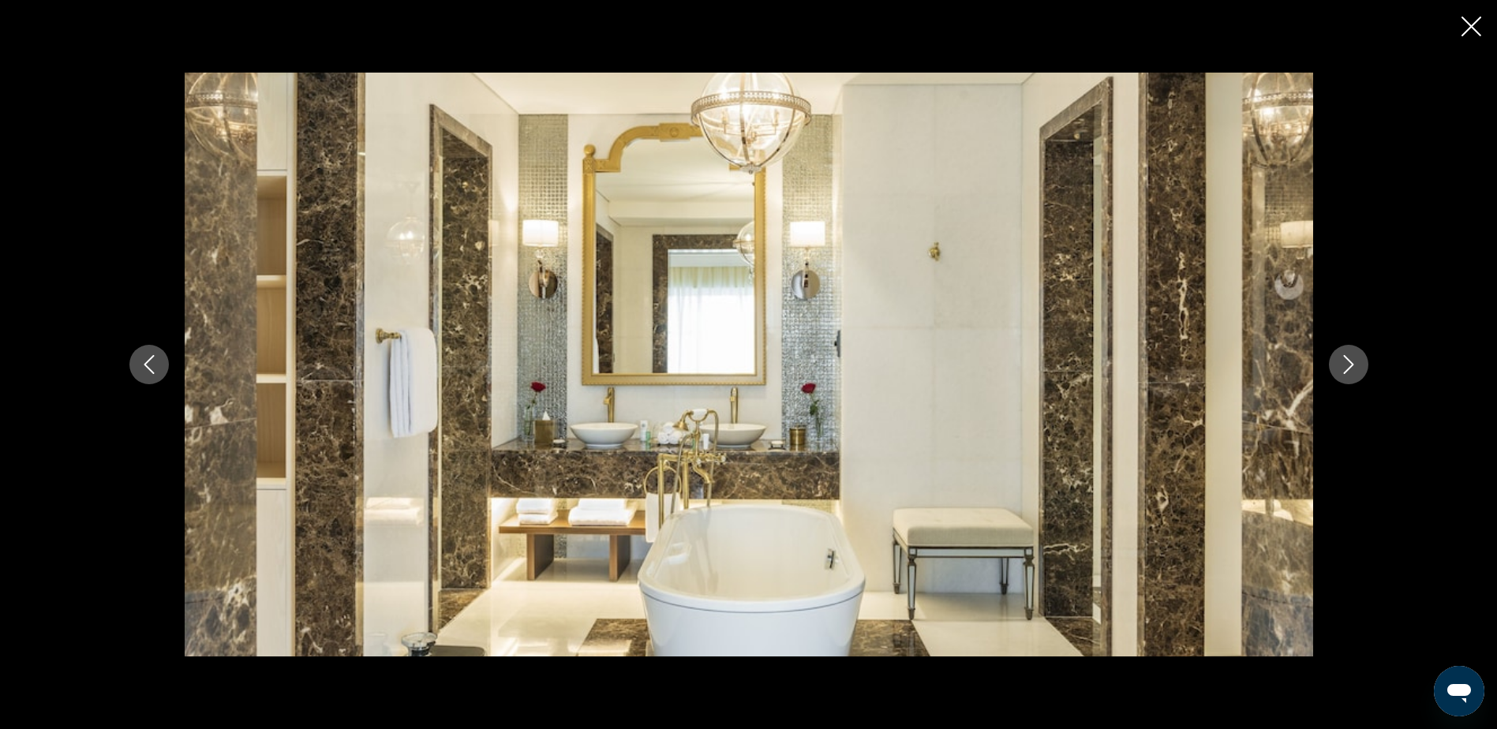
click at [1342, 359] on icon "Next image" at bounding box center [1348, 364] width 19 height 19
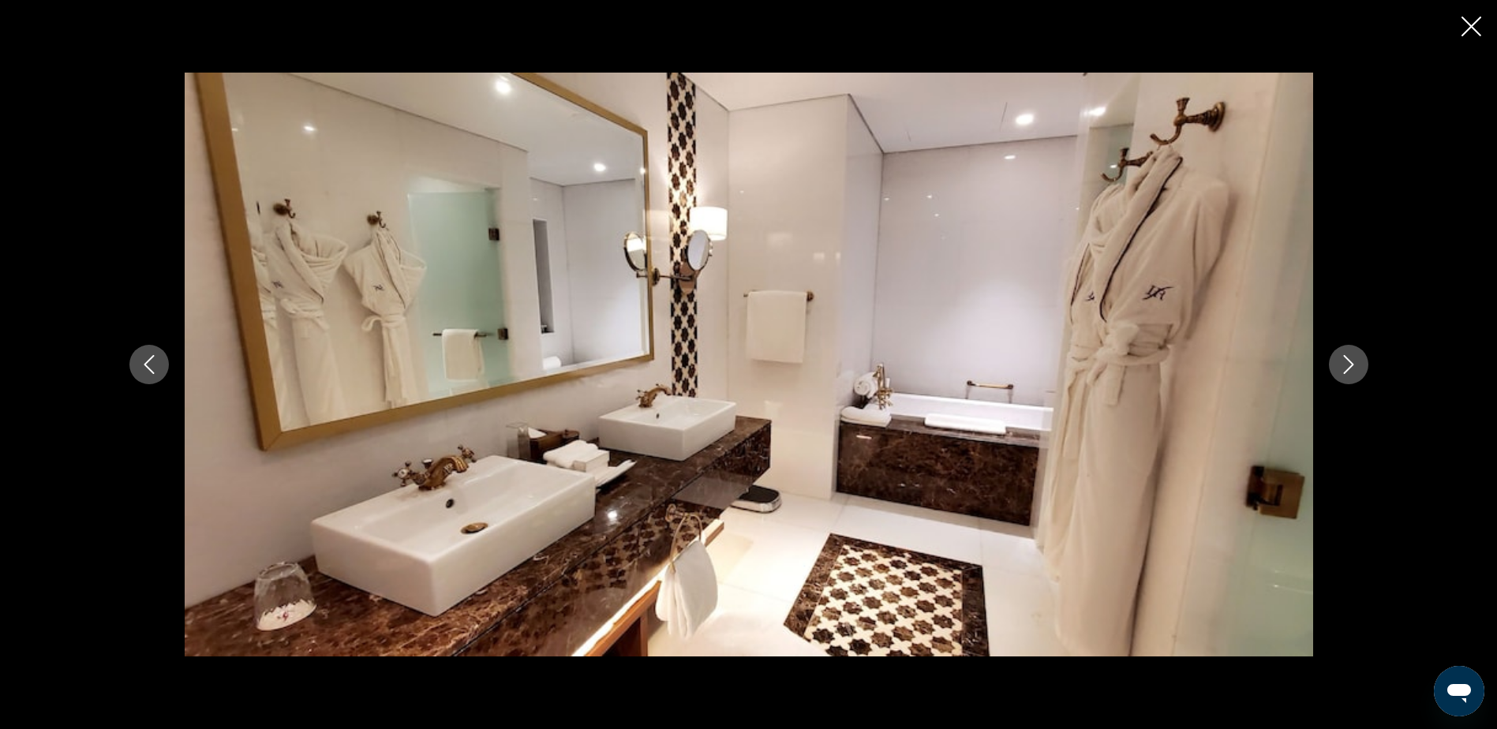
click at [1342, 359] on icon "Next image" at bounding box center [1348, 364] width 19 height 19
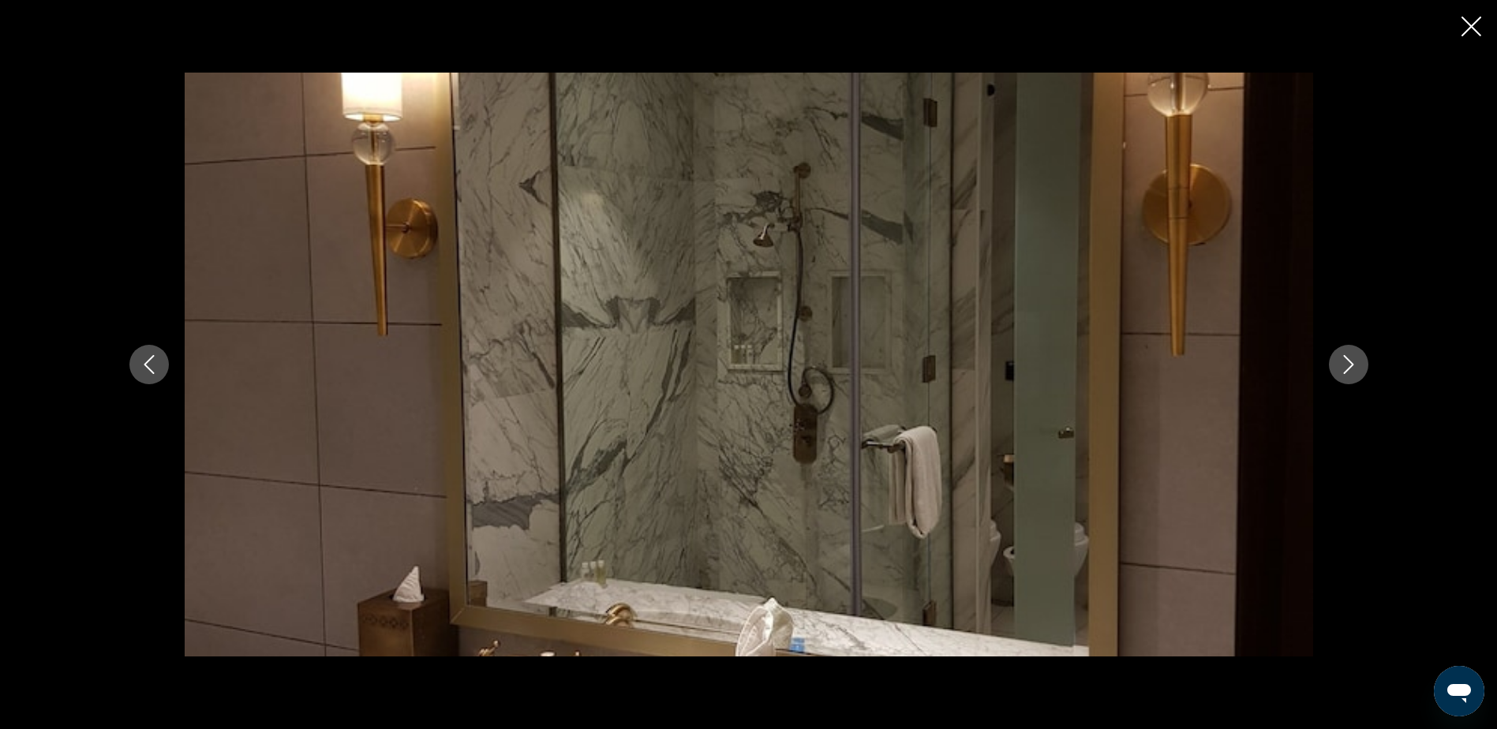
click at [1342, 359] on icon "Next image" at bounding box center [1348, 364] width 19 height 19
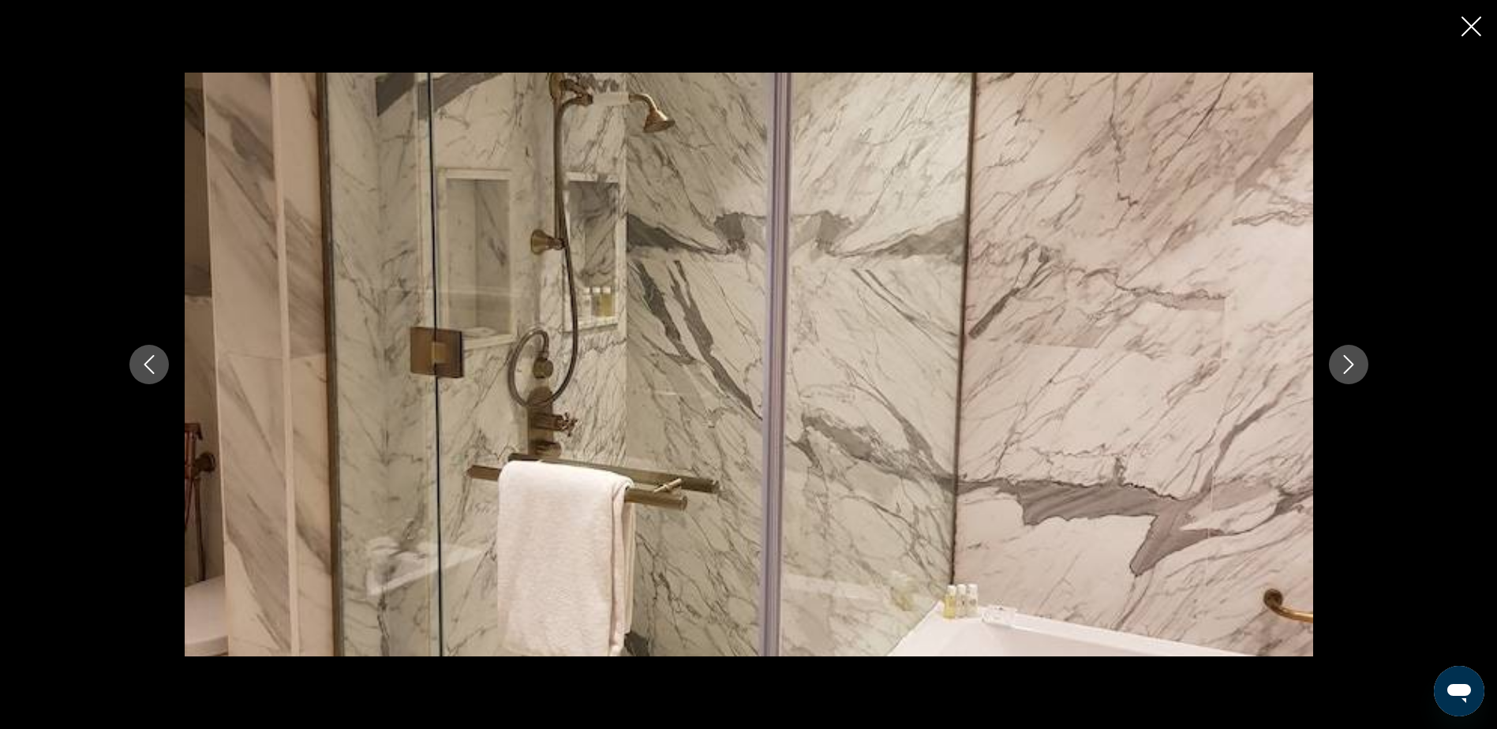
click at [1342, 359] on icon "Next image" at bounding box center [1348, 364] width 19 height 19
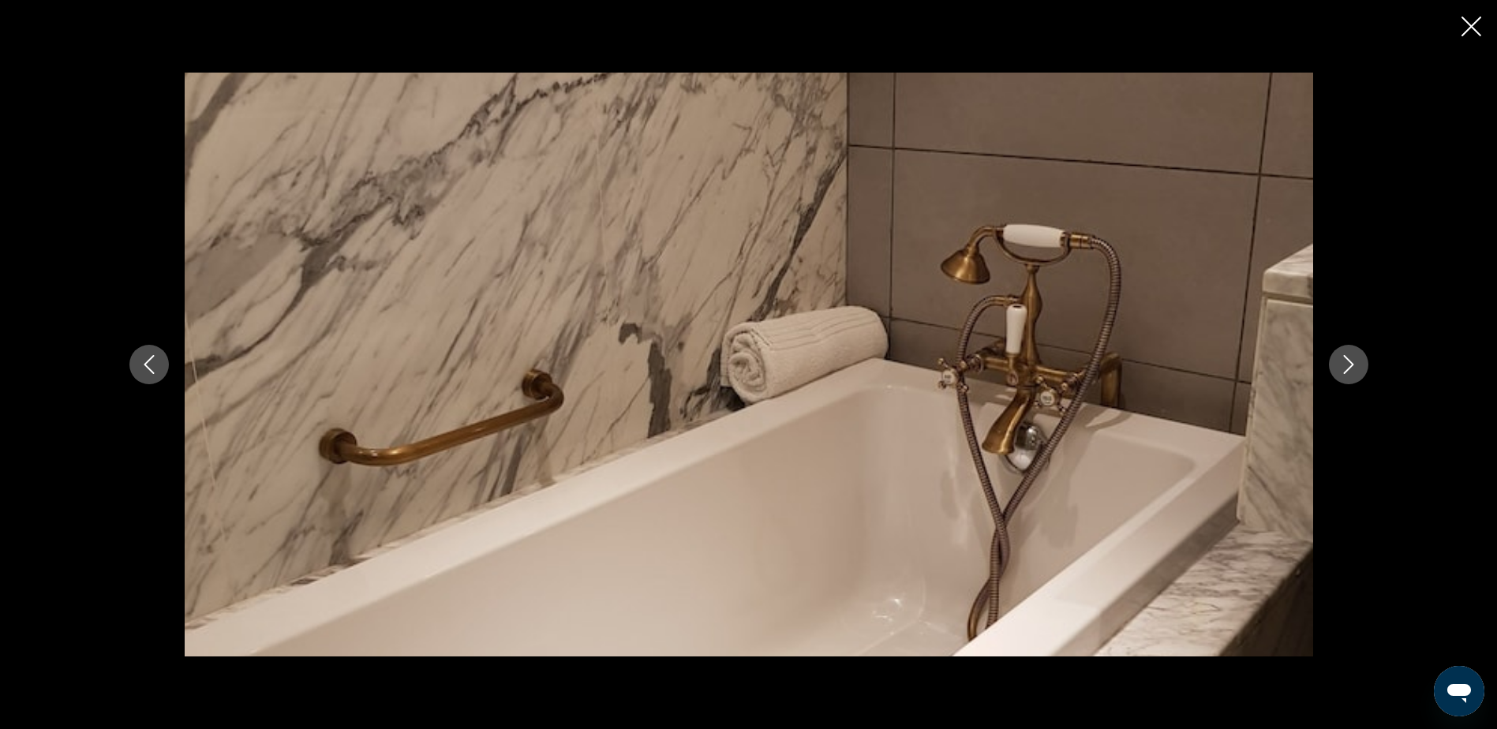
click at [1342, 359] on icon "Next image" at bounding box center [1348, 364] width 19 height 19
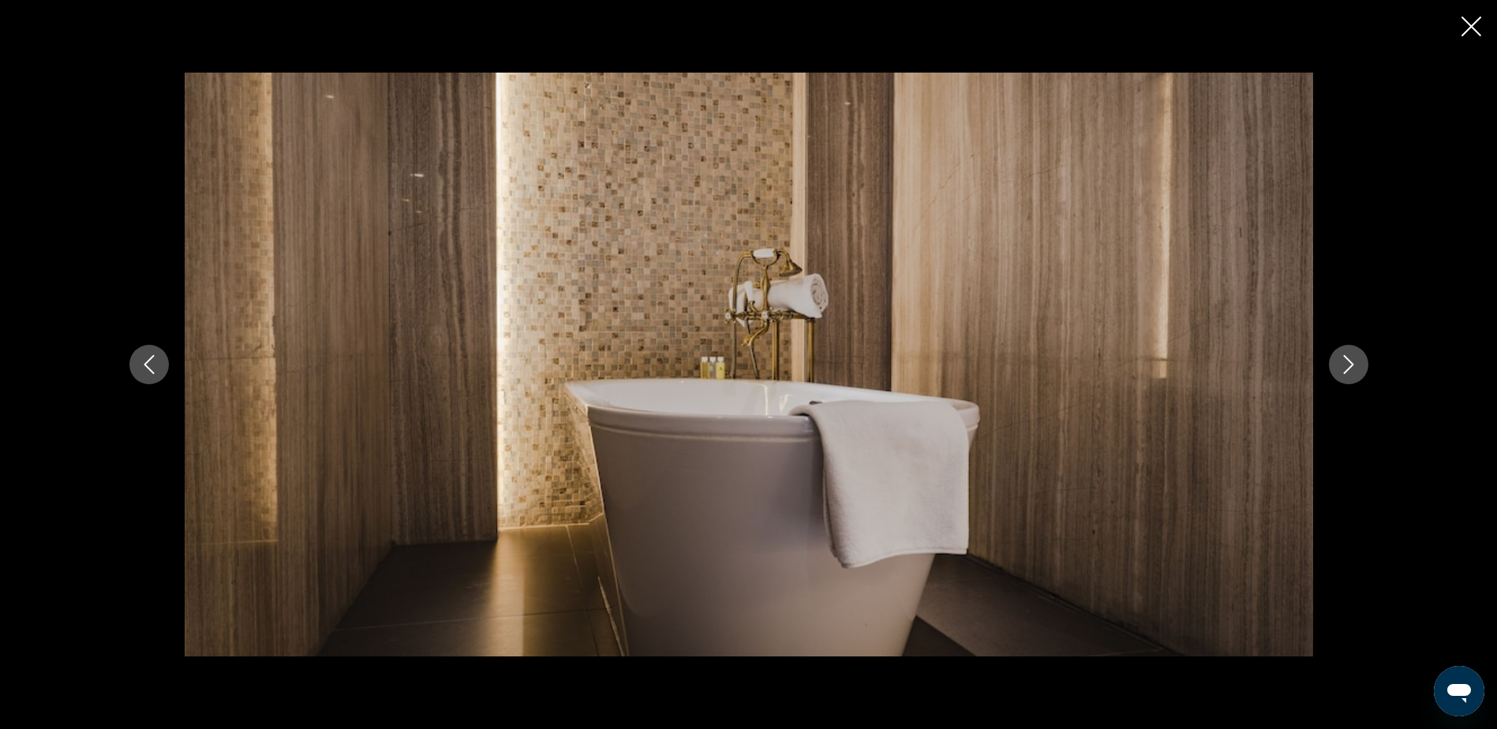
click at [1342, 359] on icon "Next image" at bounding box center [1348, 364] width 19 height 19
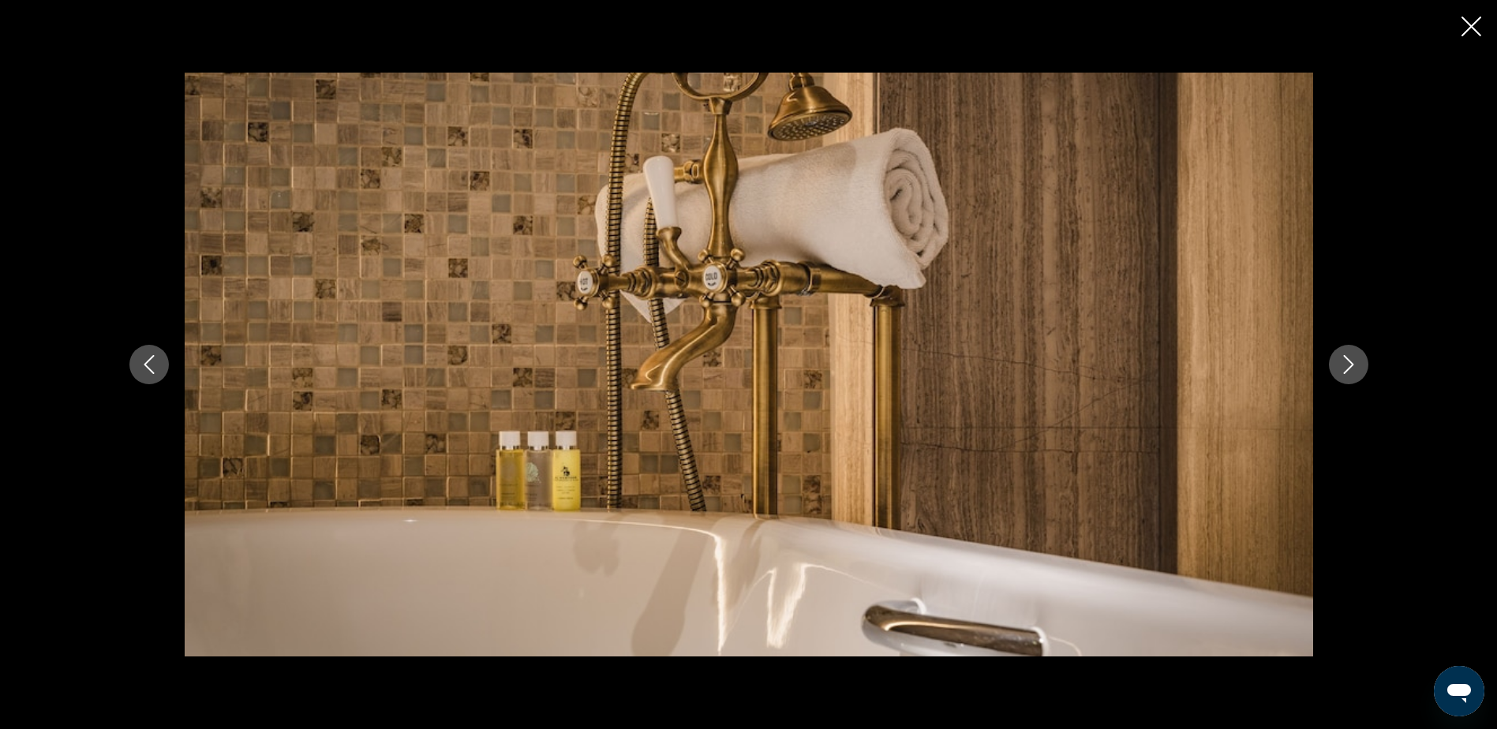
click at [1342, 359] on icon "Next image" at bounding box center [1348, 364] width 19 height 19
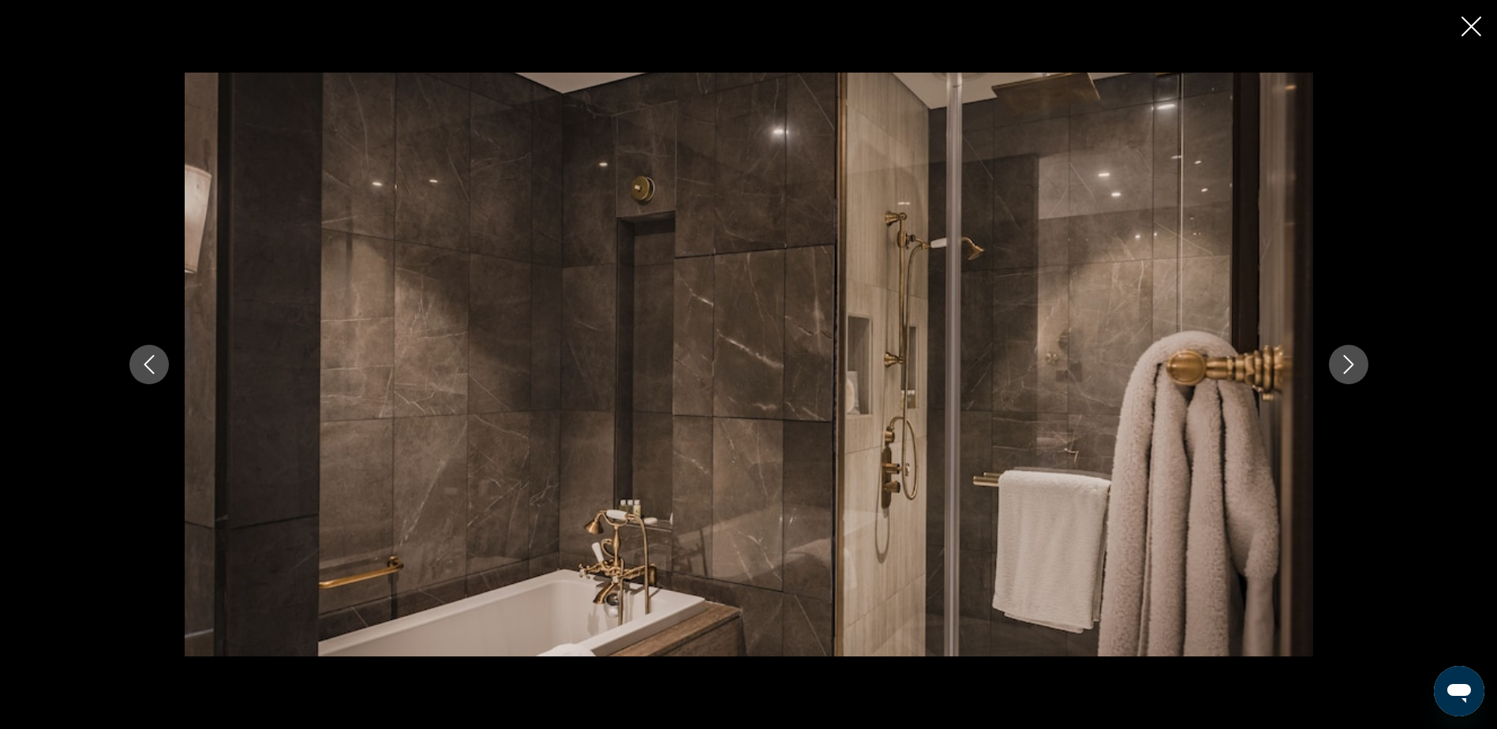
click at [1342, 359] on icon "Next image" at bounding box center [1348, 364] width 19 height 19
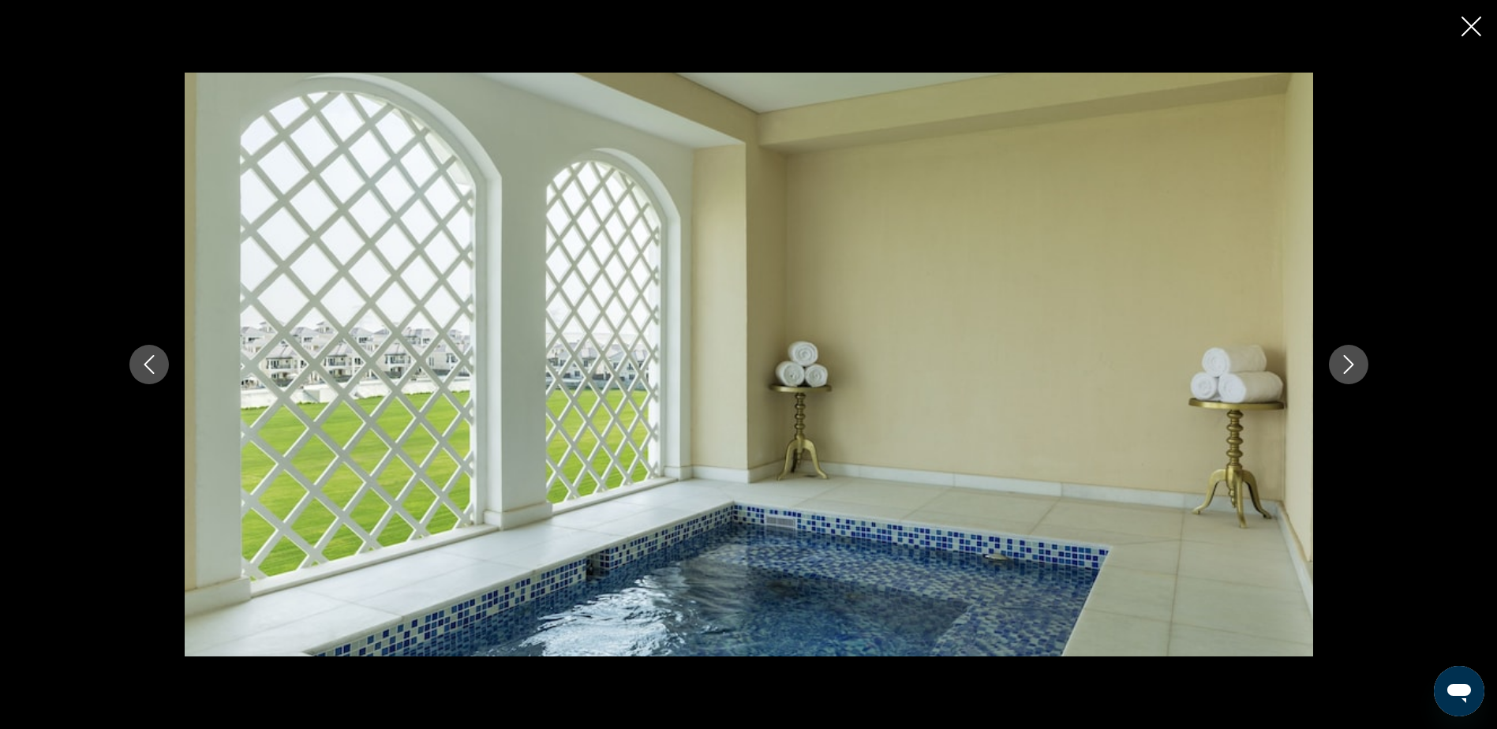
click at [1342, 359] on icon "Next image" at bounding box center [1348, 364] width 19 height 19
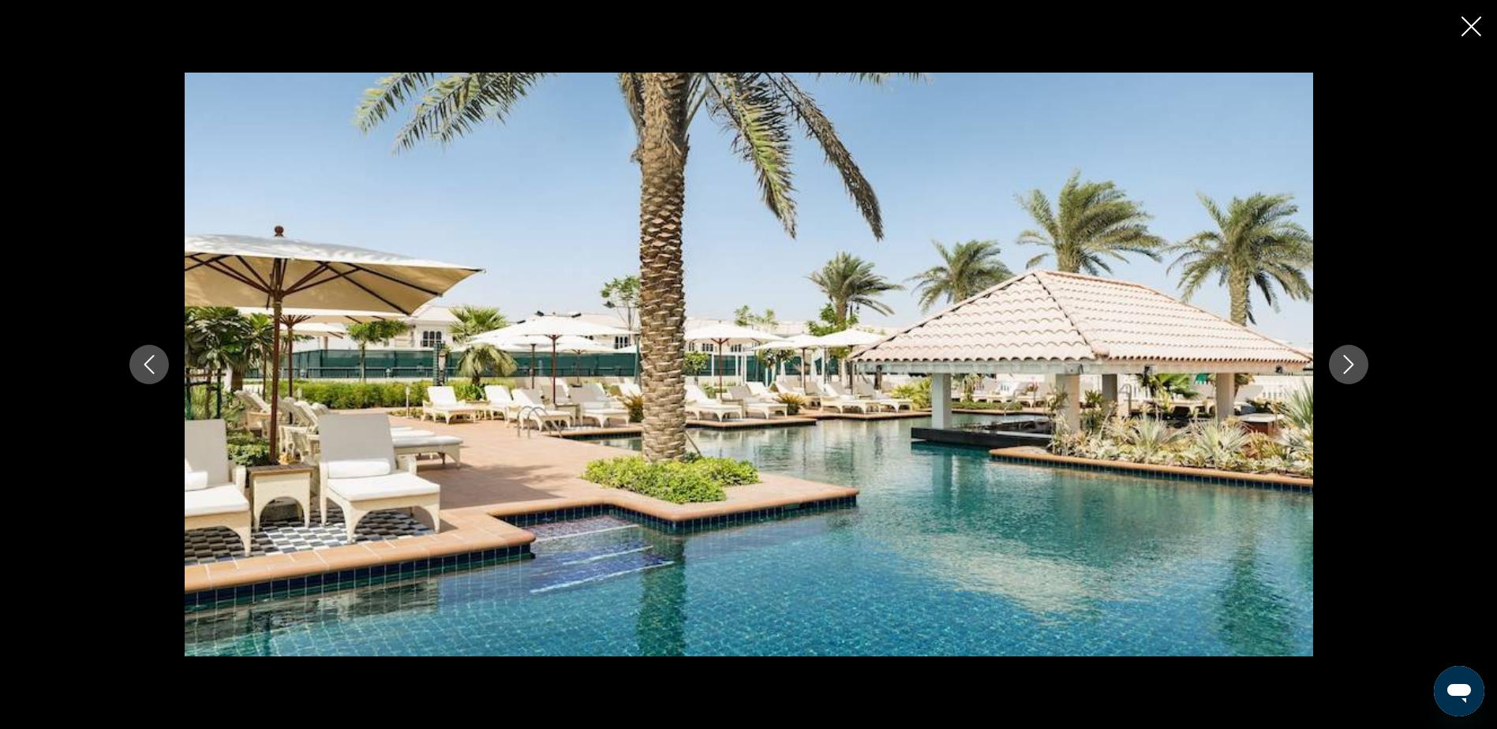
click at [1344, 359] on icon "Next image" at bounding box center [1348, 364] width 19 height 19
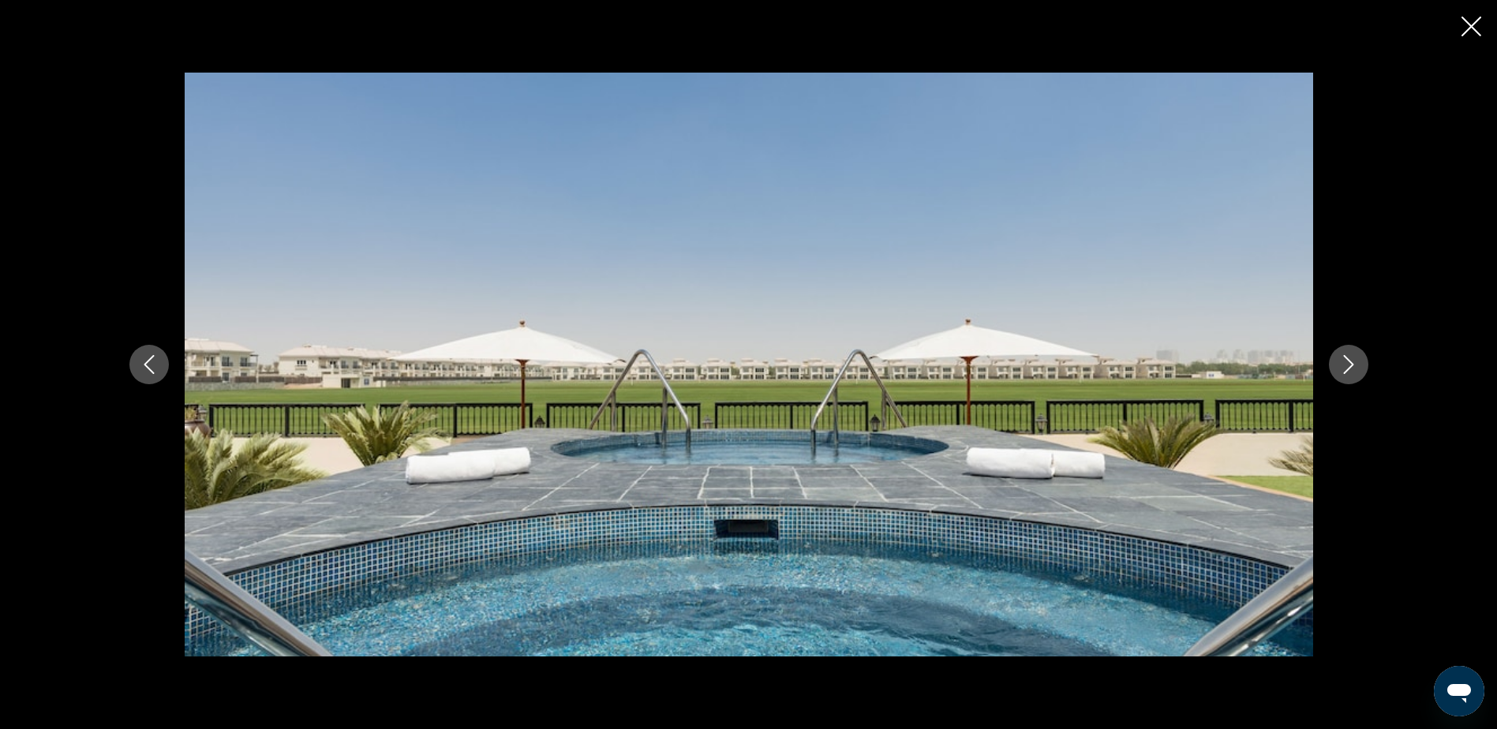
click at [1344, 359] on icon "Next image" at bounding box center [1348, 364] width 19 height 19
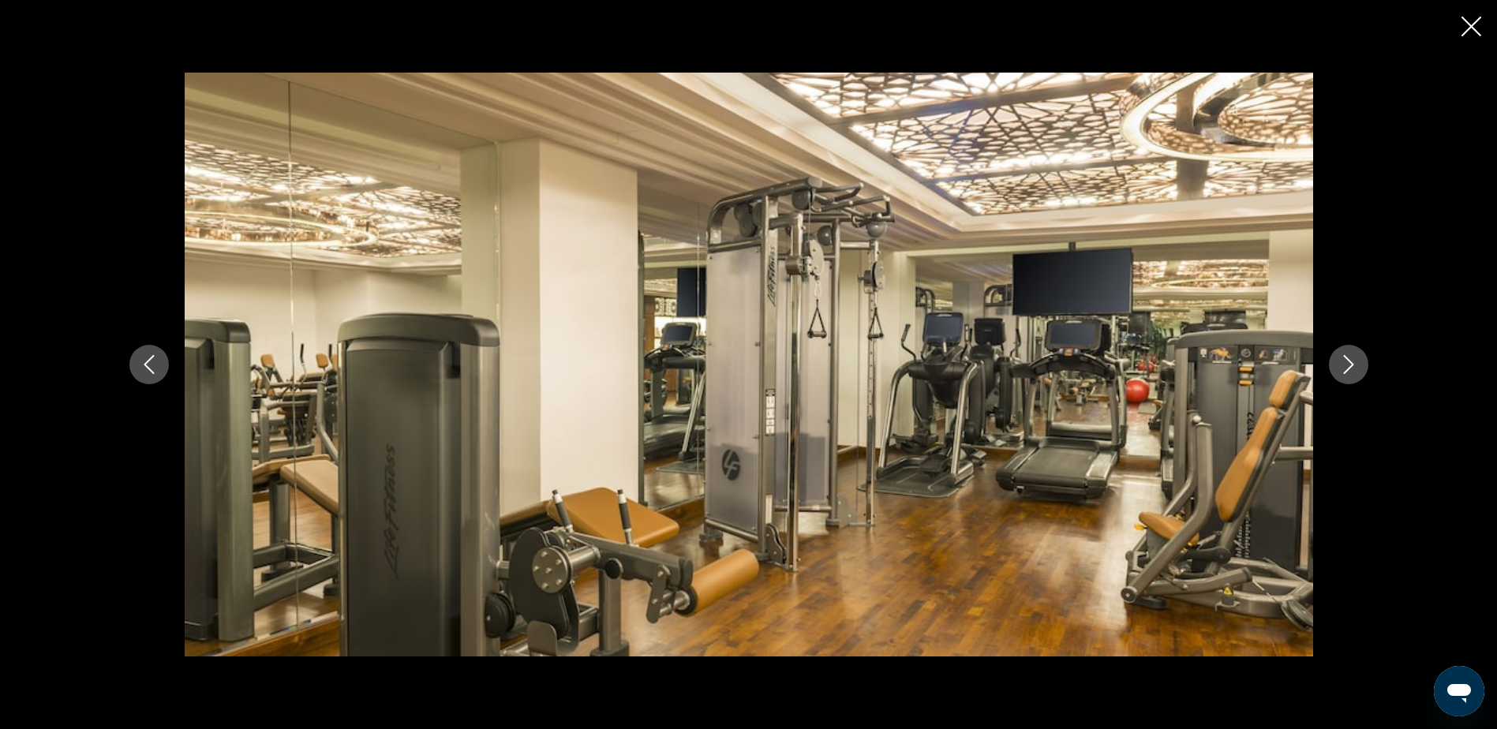
click at [1344, 359] on icon "Next image" at bounding box center [1348, 364] width 19 height 19
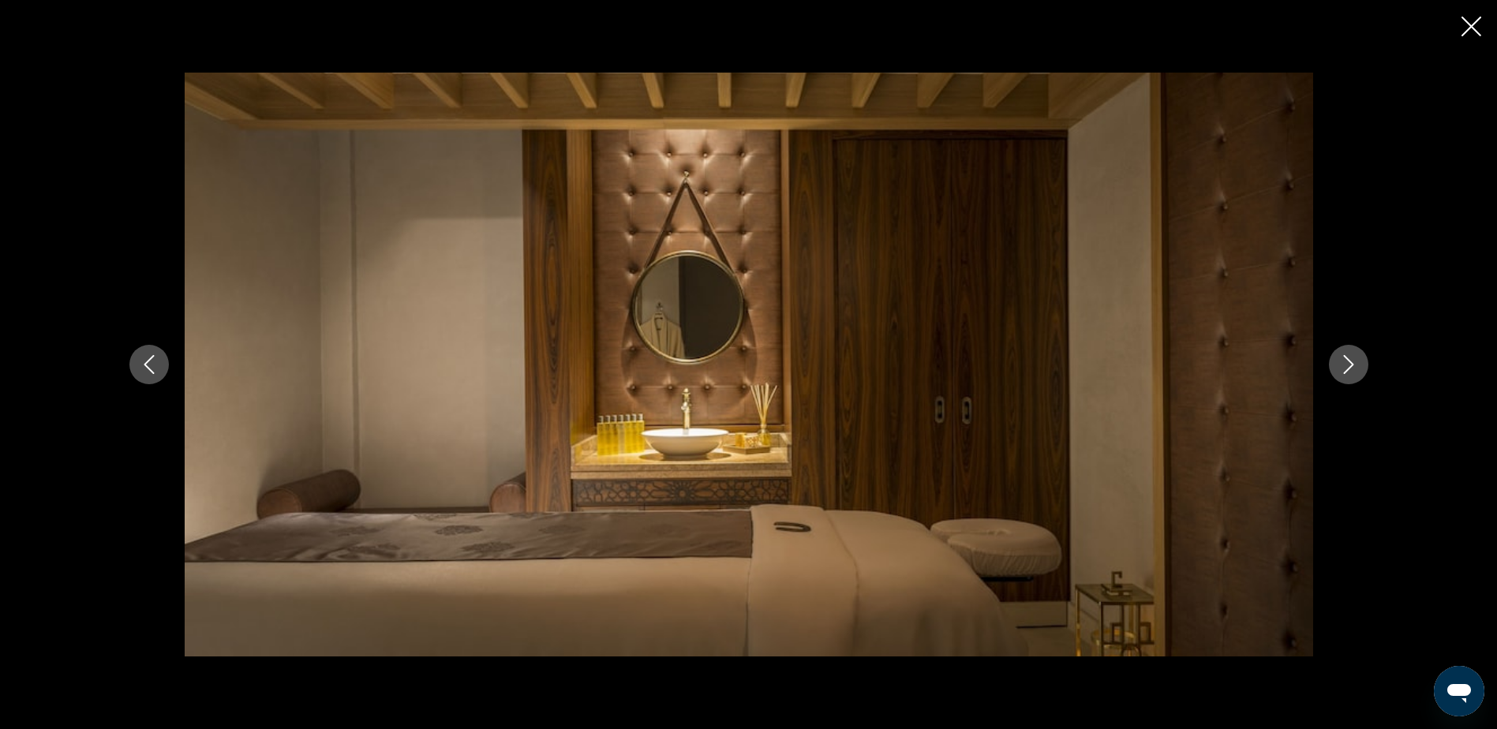
click at [1344, 359] on icon "Next image" at bounding box center [1348, 364] width 19 height 19
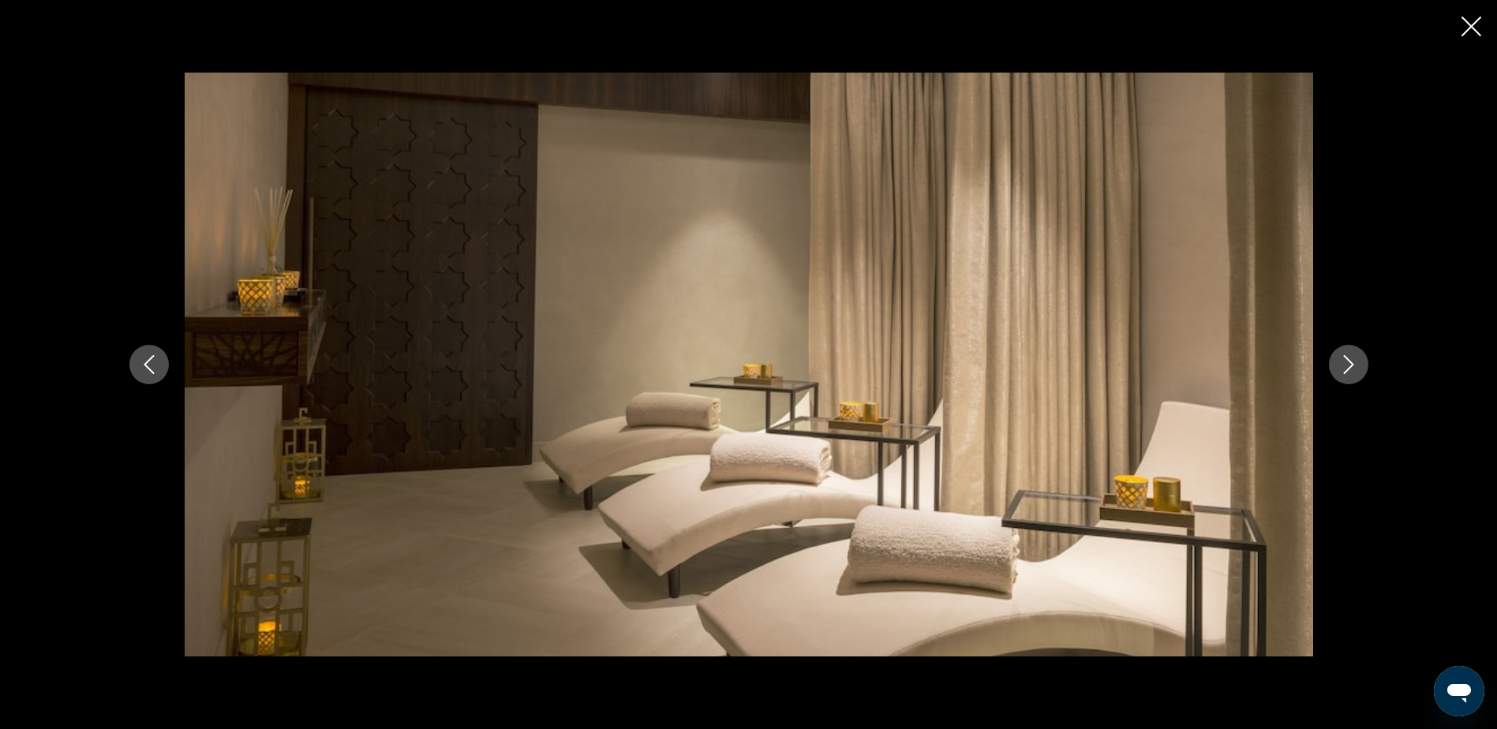
click at [1344, 359] on icon "Next image" at bounding box center [1348, 364] width 19 height 19
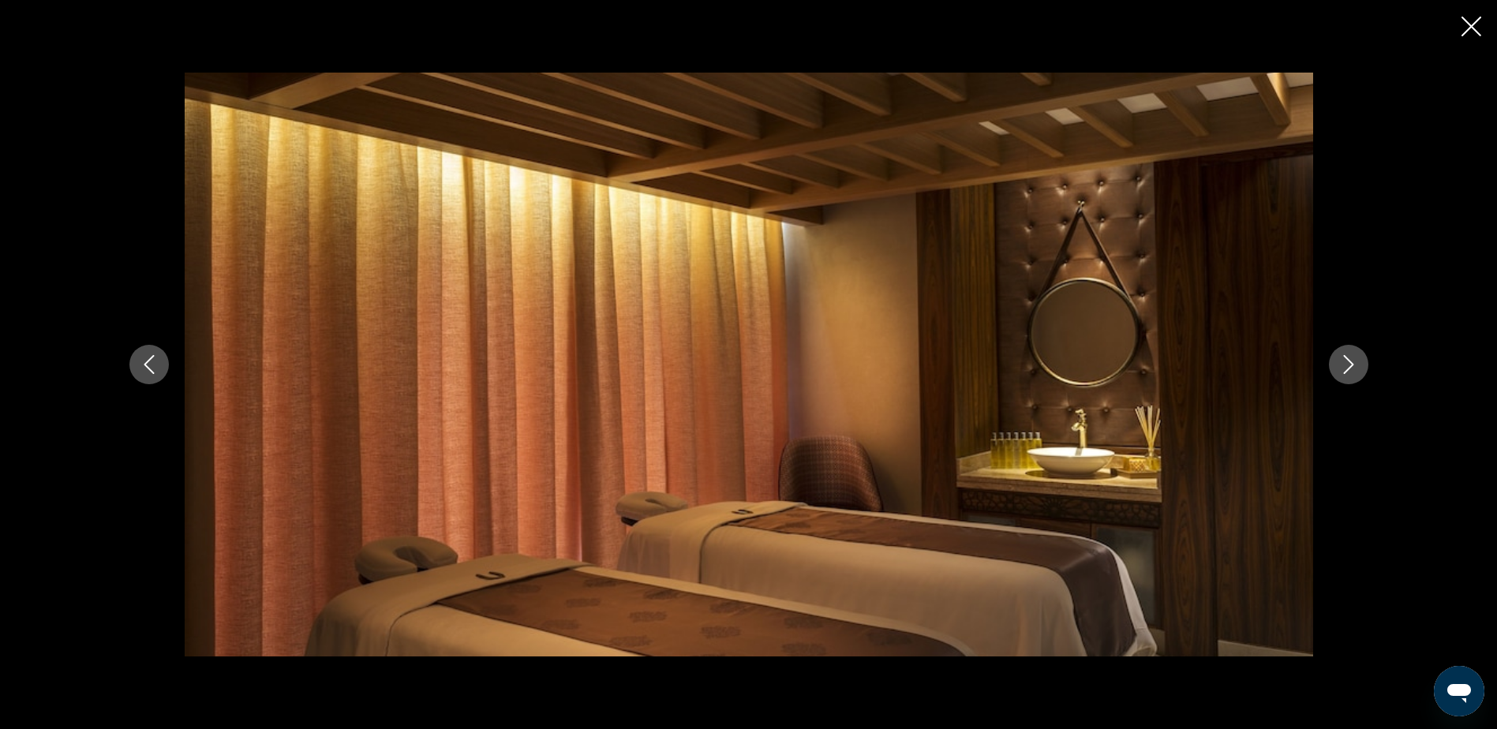
click at [1344, 359] on icon "Next image" at bounding box center [1348, 364] width 19 height 19
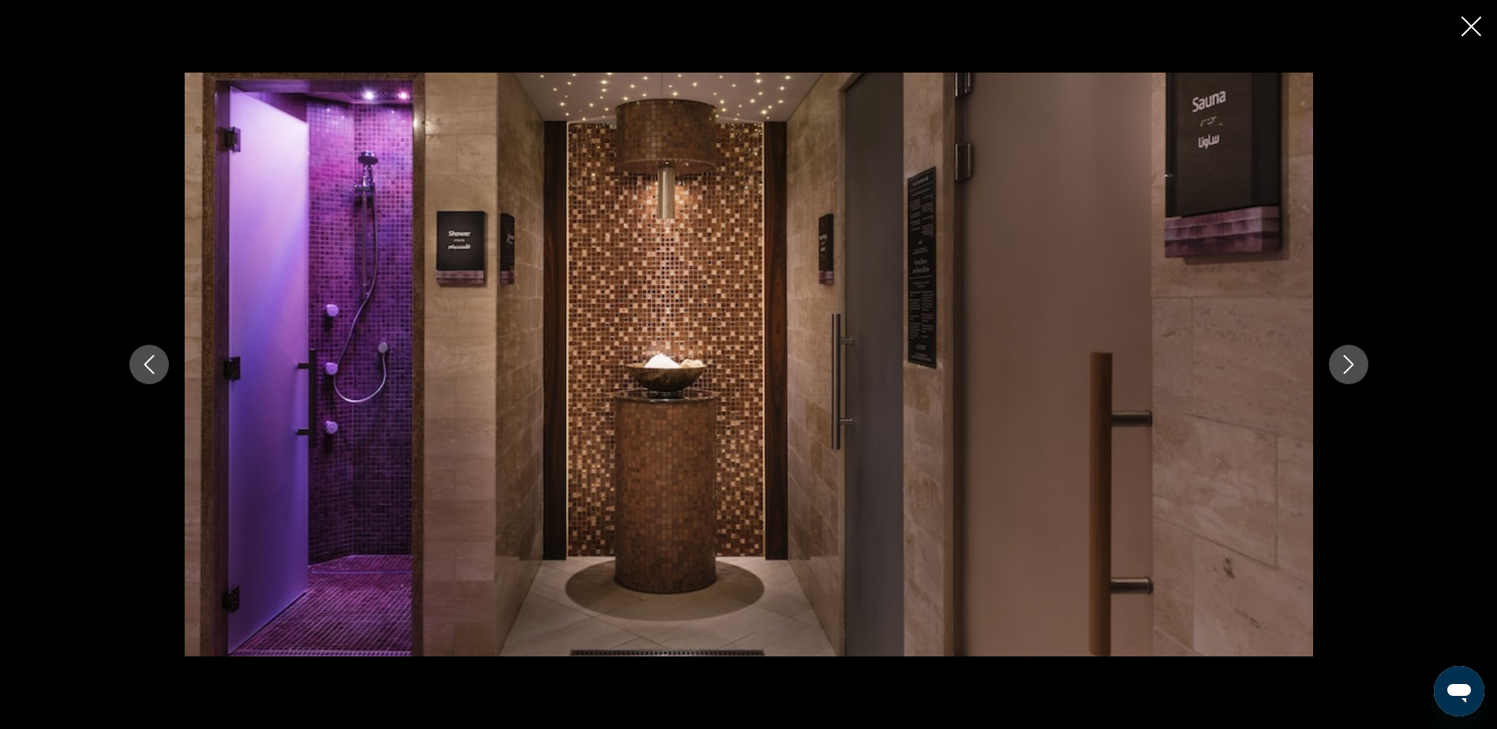
click at [1344, 359] on icon "Next image" at bounding box center [1348, 364] width 19 height 19
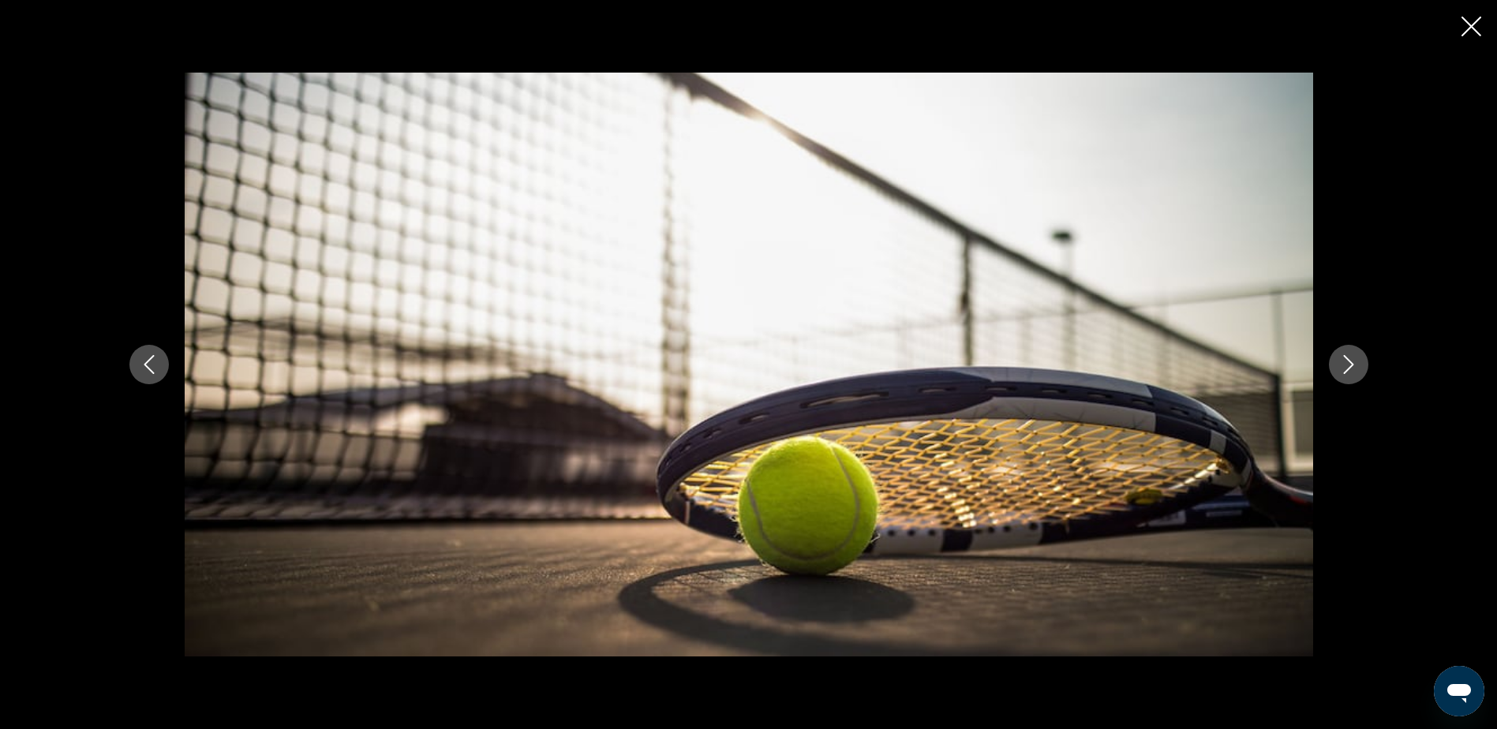
click at [1344, 359] on icon "Next image" at bounding box center [1348, 364] width 19 height 19
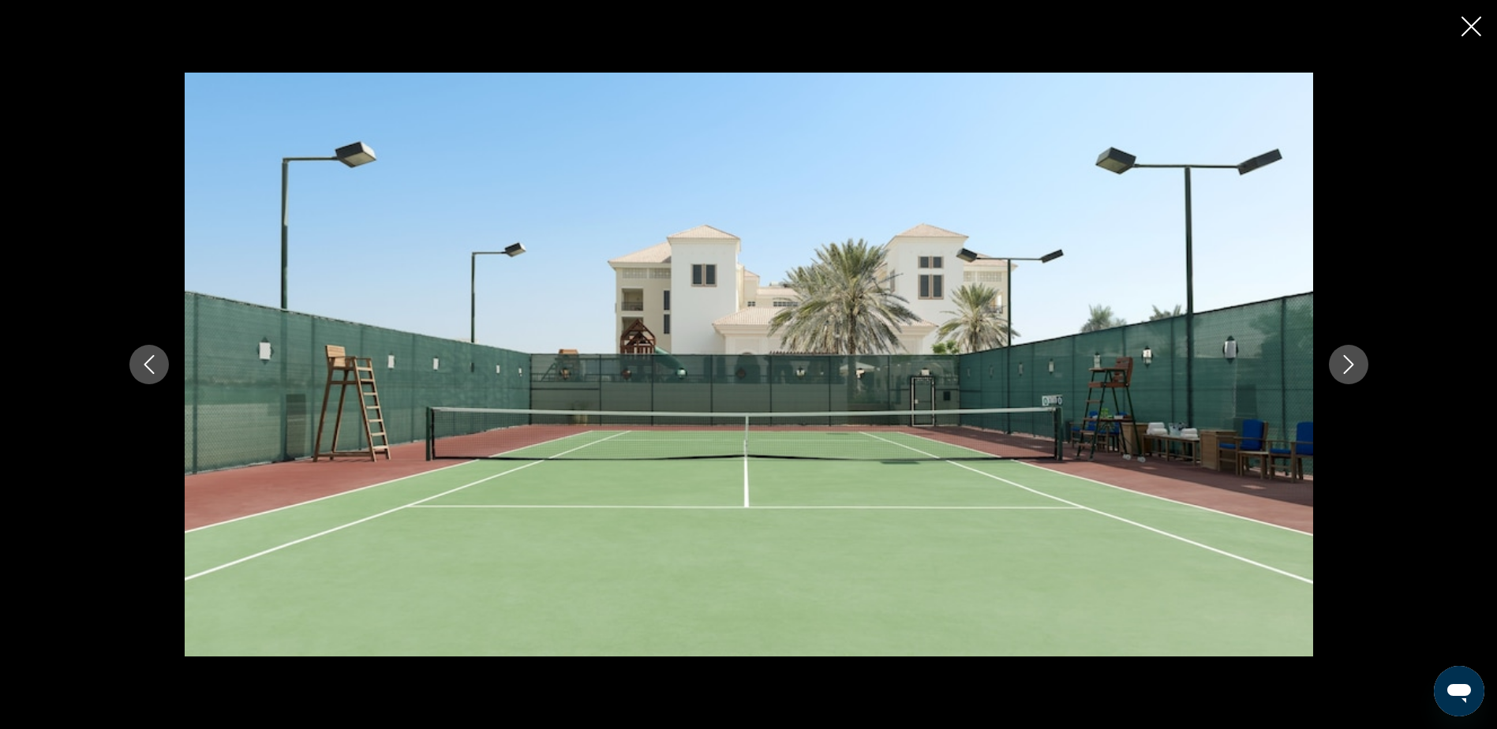
click at [1344, 359] on icon "Next image" at bounding box center [1348, 364] width 19 height 19
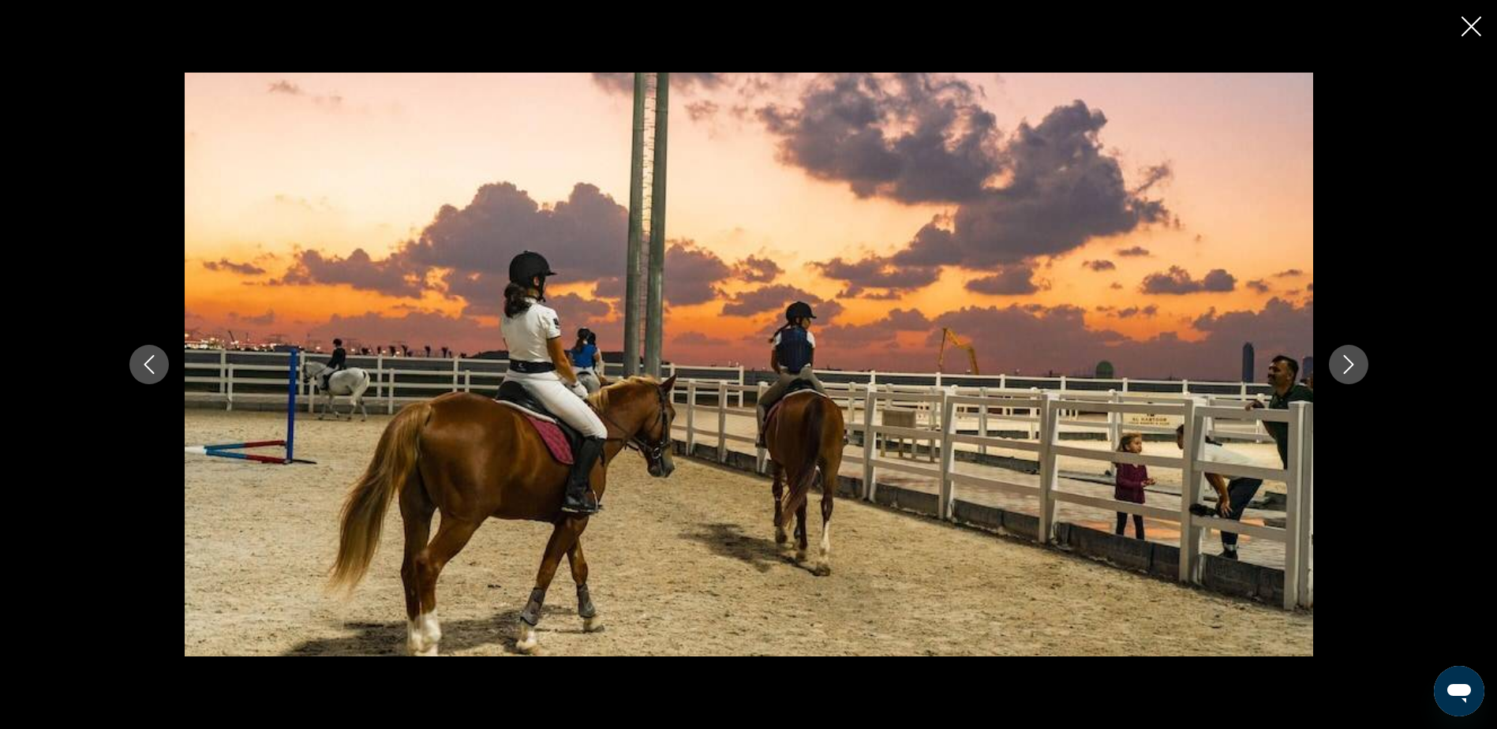
click at [1344, 359] on icon "Next image" at bounding box center [1348, 364] width 19 height 19
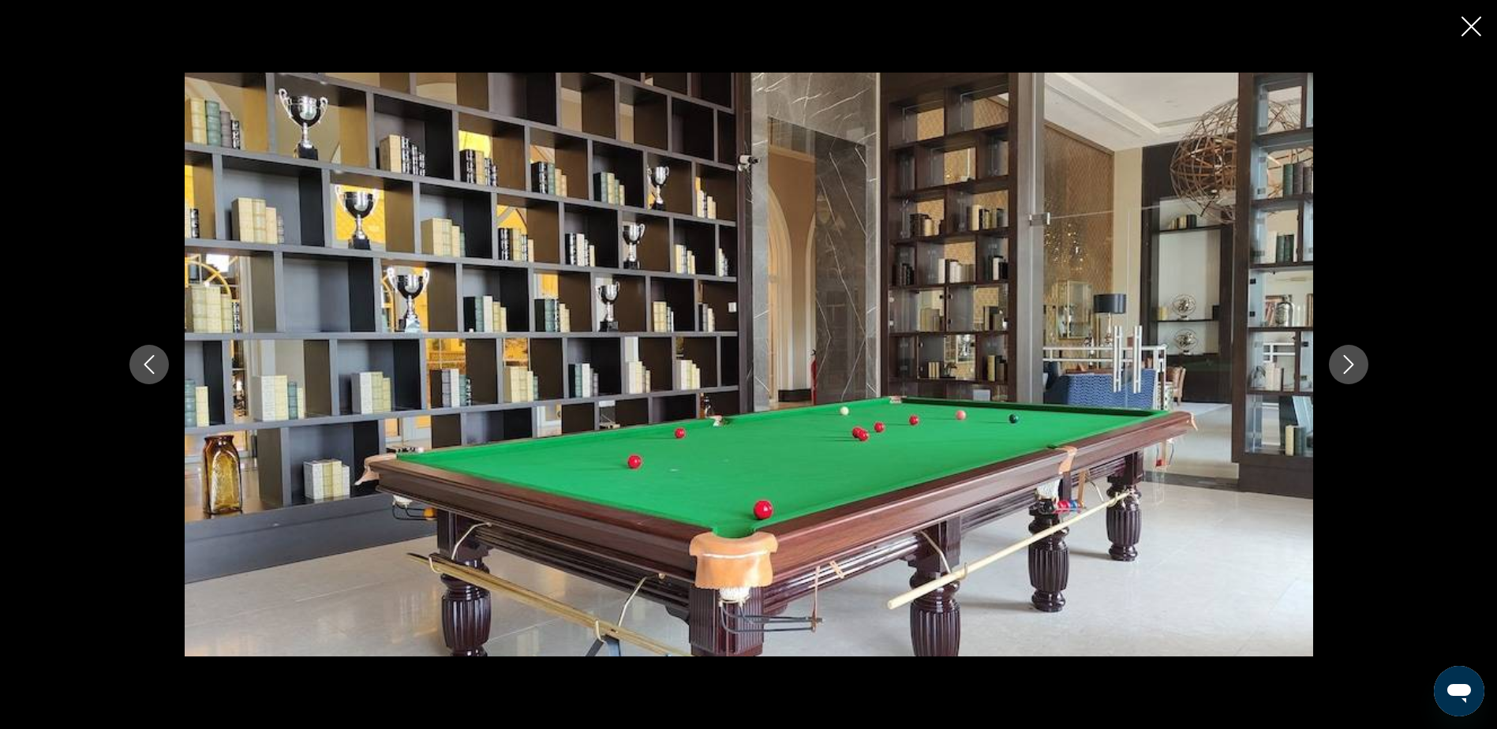
click at [1344, 359] on icon "Next image" at bounding box center [1348, 364] width 19 height 19
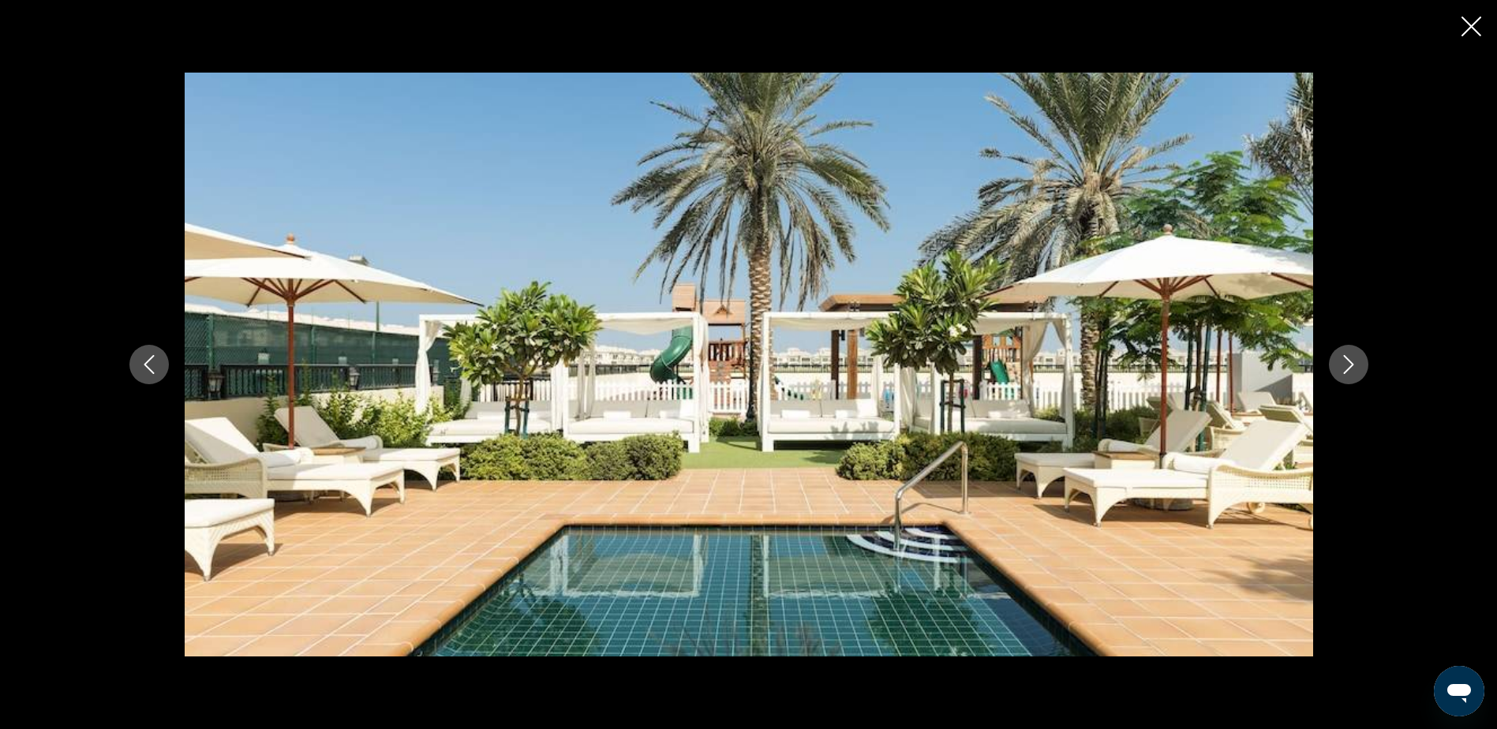
click at [1344, 359] on icon "Next image" at bounding box center [1348, 364] width 19 height 19
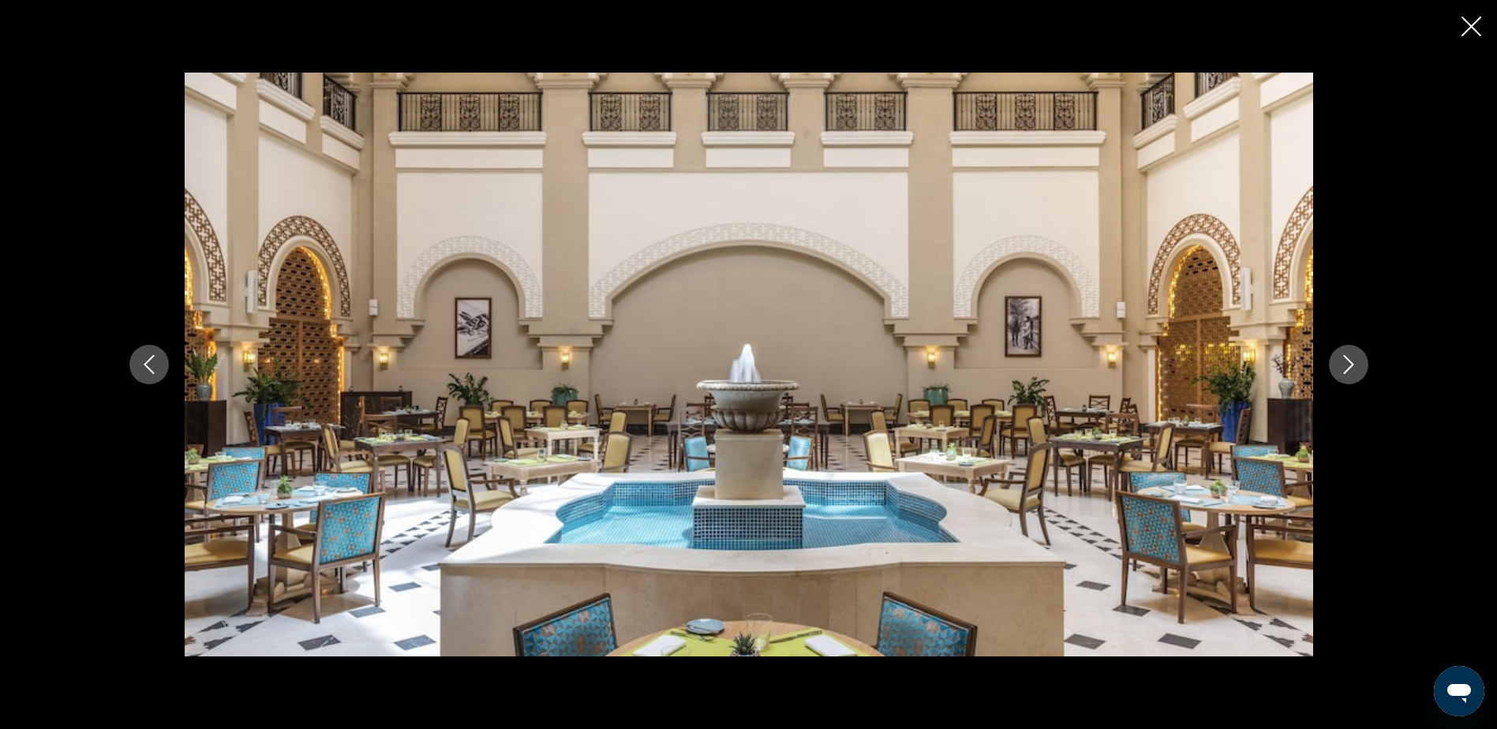
click at [1344, 359] on icon "Next image" at bounding box center [1348, 364] width 19 height 19
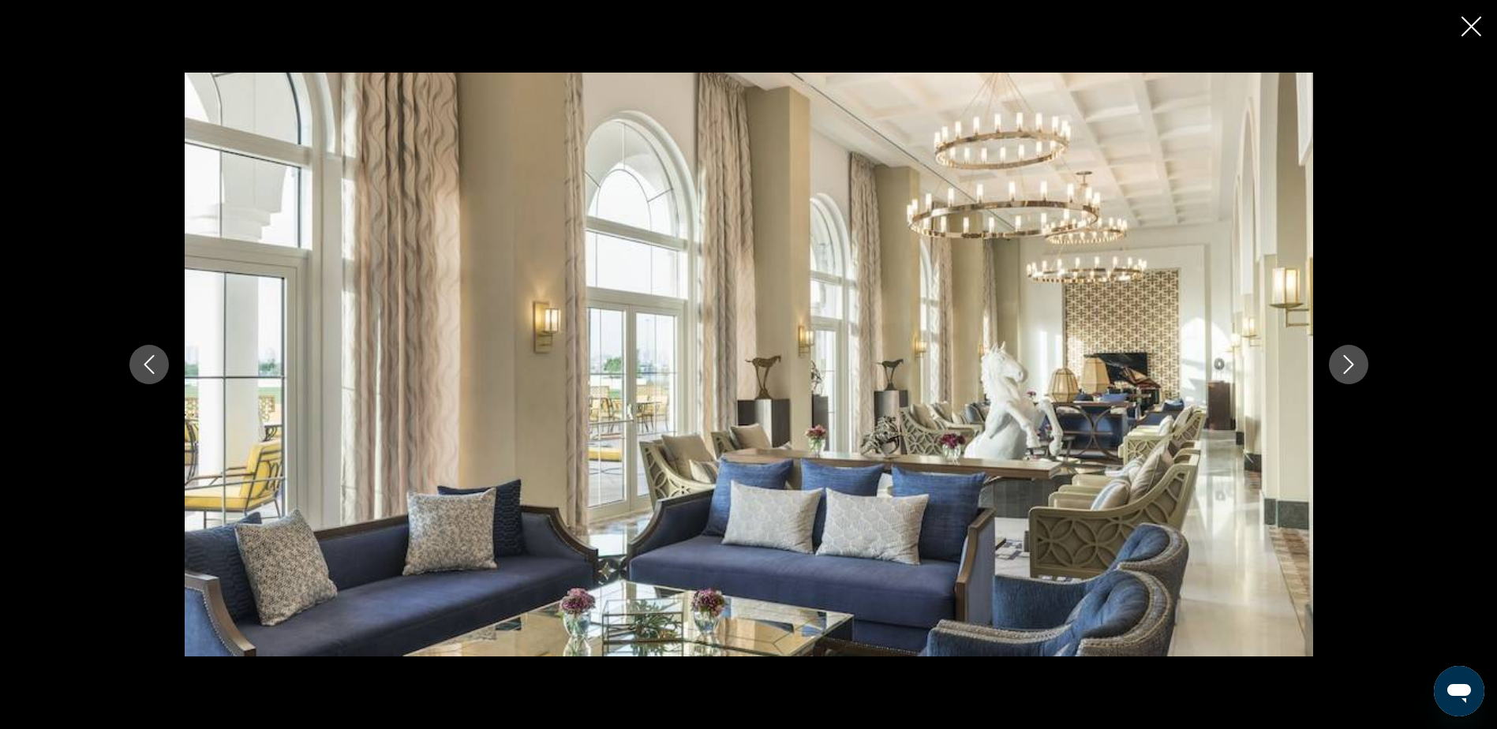
click at [1344, 359] on icon "Next image" at bounding box center [1348, 364] width 19 height 19
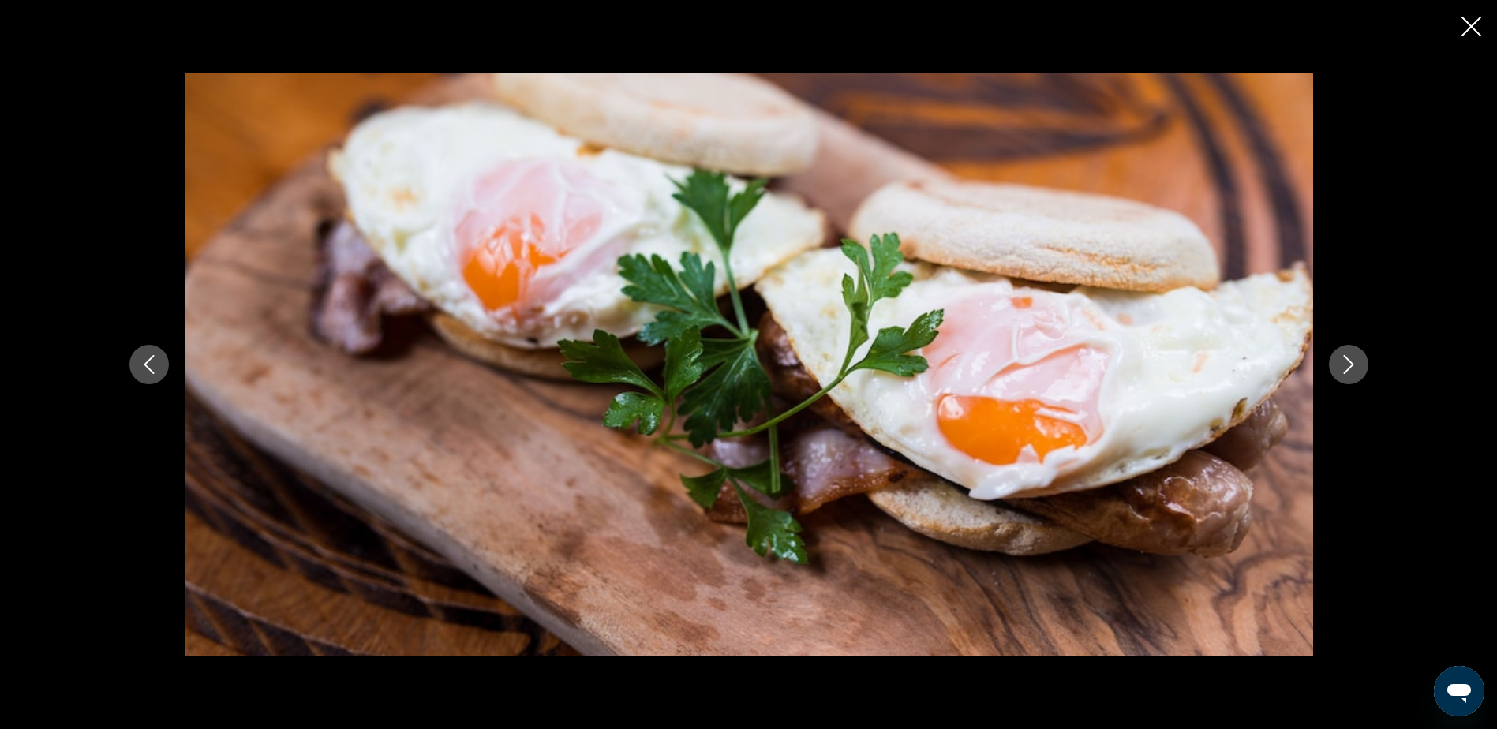
click at [1344, 359] on icon "Next image" at bounding box center [1348, 364] width 19 height 19
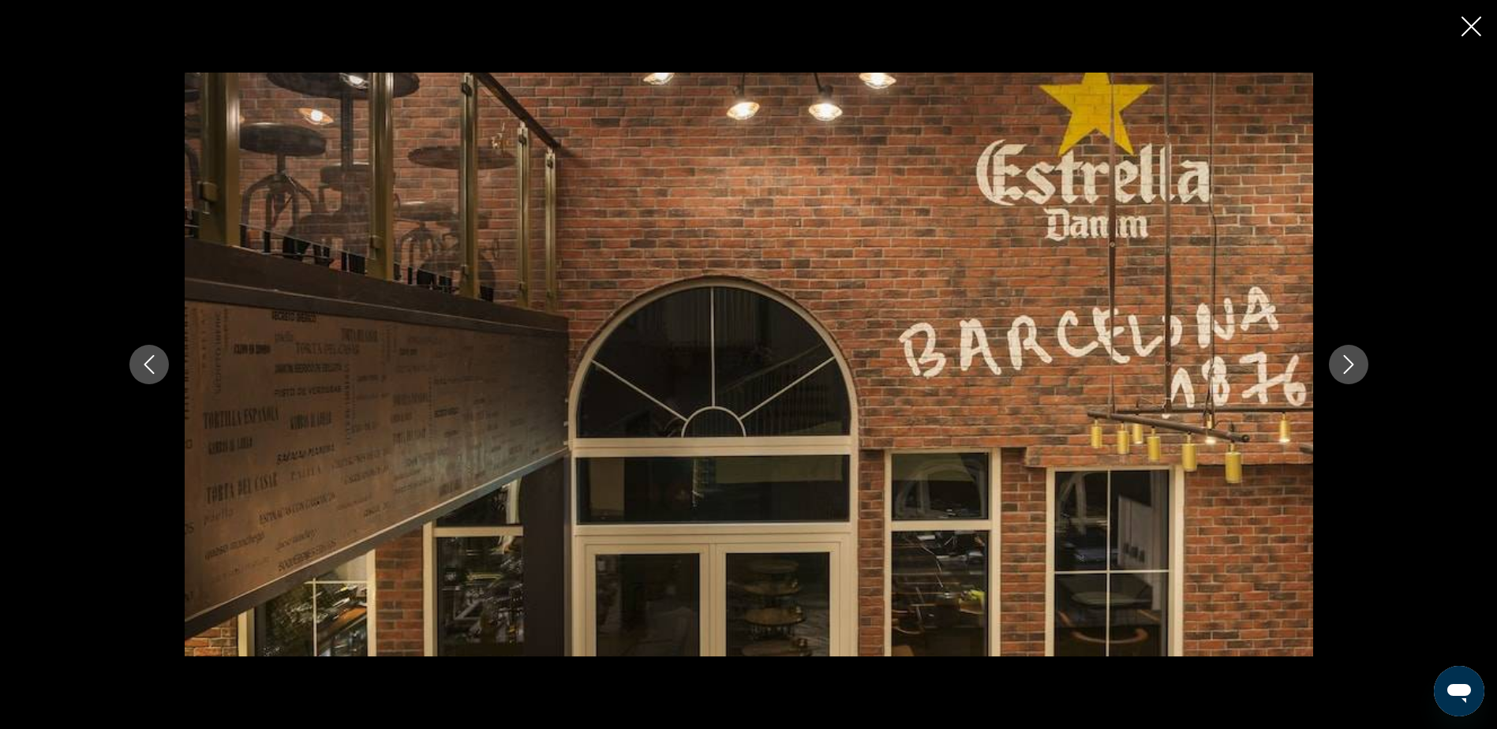
click at [1344, 359] on icon "Next image" at bounding box center [1348, 364] width 19 height 19
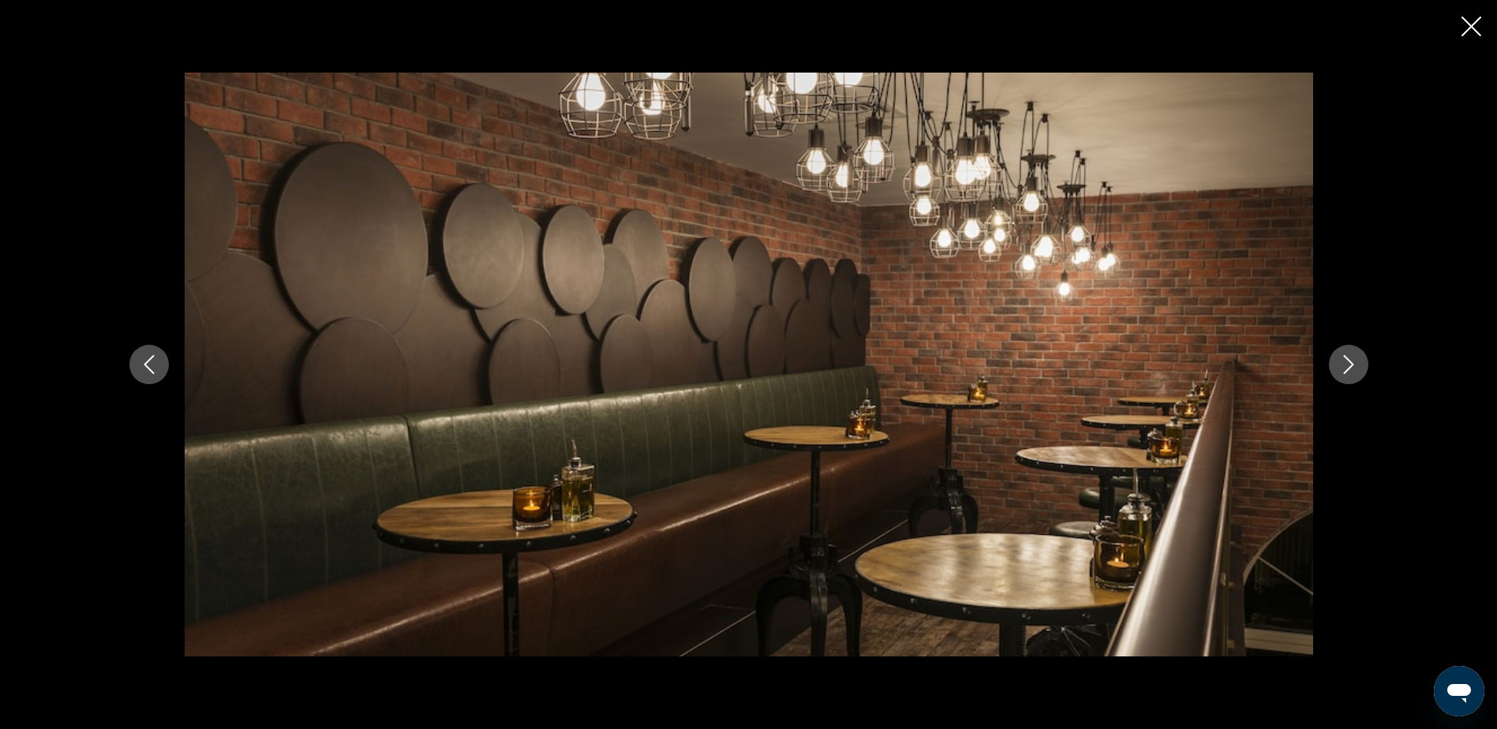
click at [1344, 359] on icon "Next image" at bounding box center [1348, 364] width 19 height 19
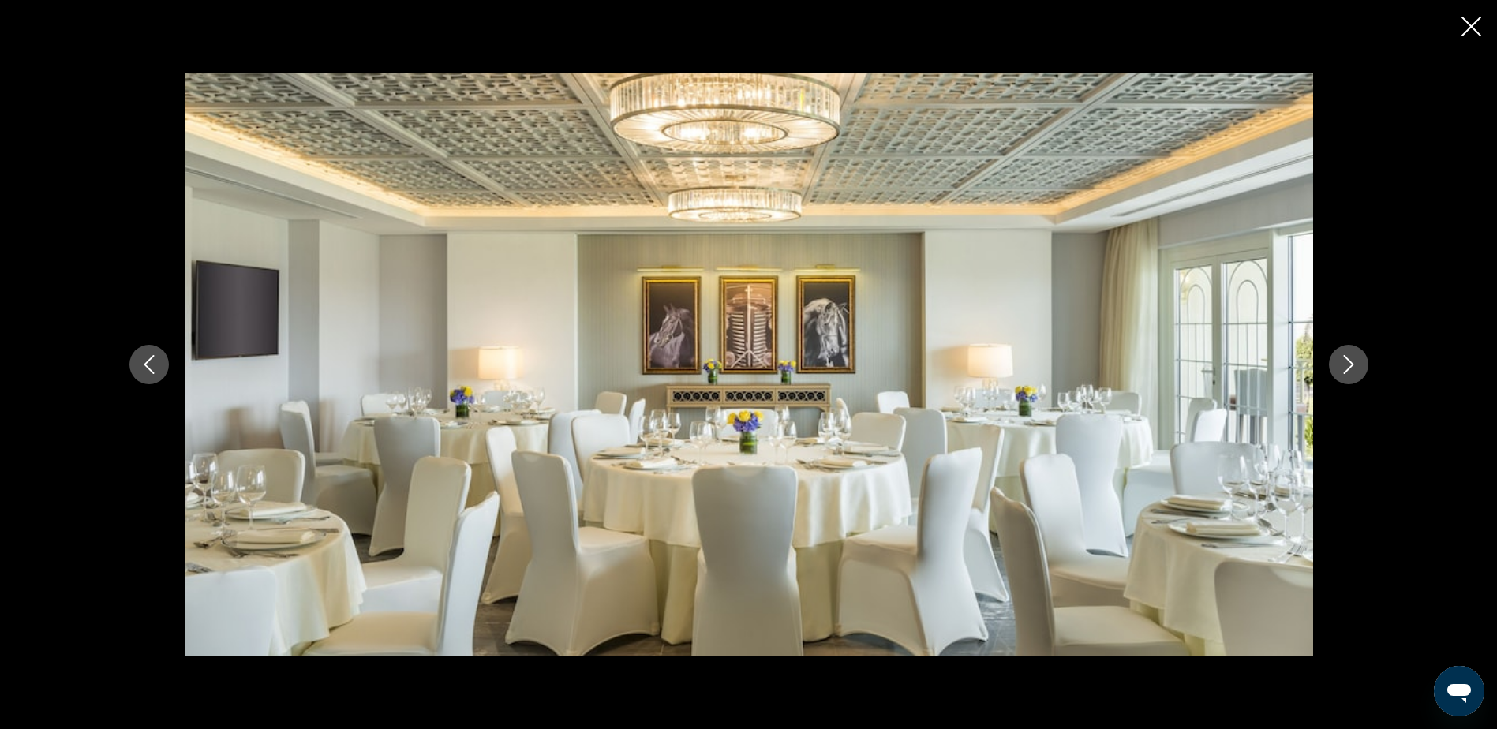
click at [1344, 359] on icon "Next image" at bounding box center [1348, 364] width 19 height 19
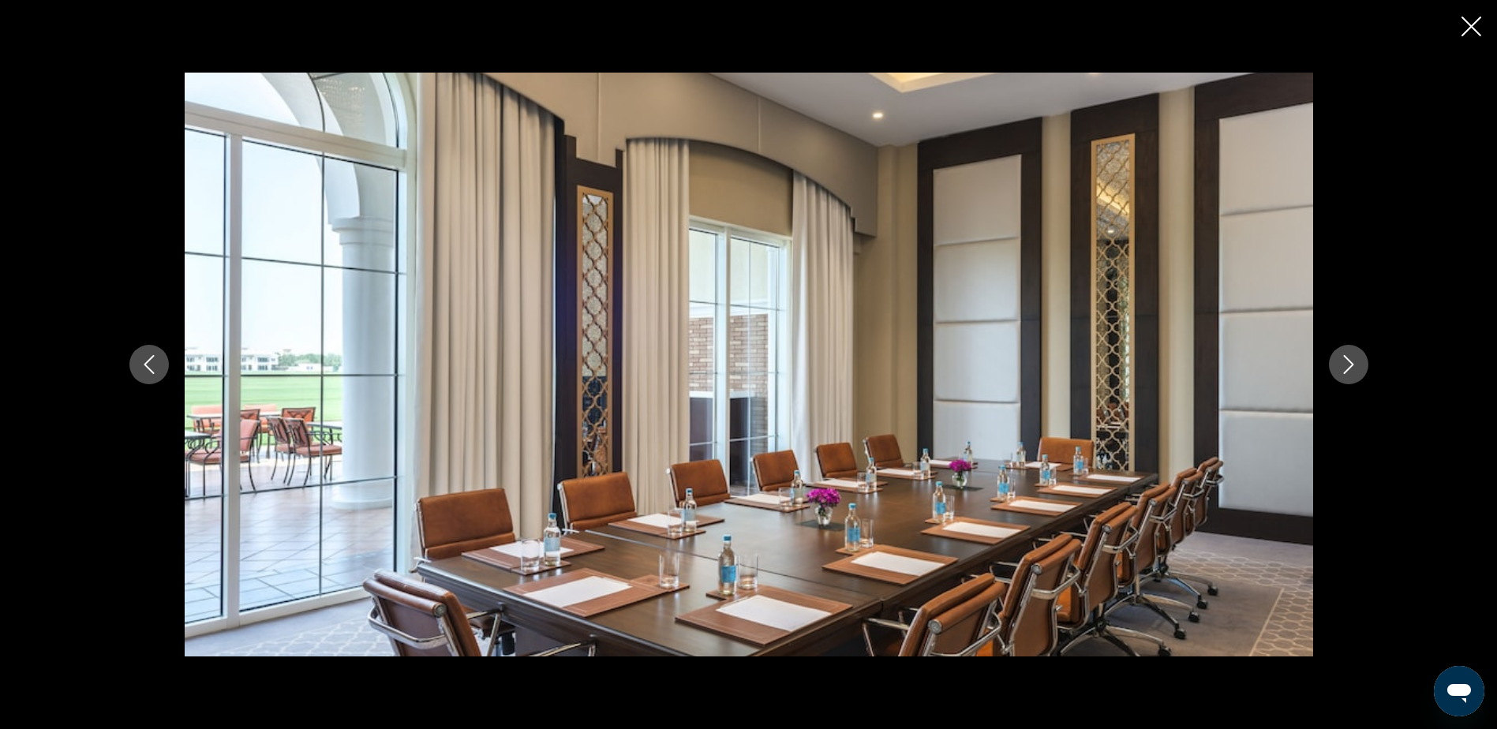
click at [1344, 359] on icon "Next image" at bounding box center [1348, 364] width 19 height 19
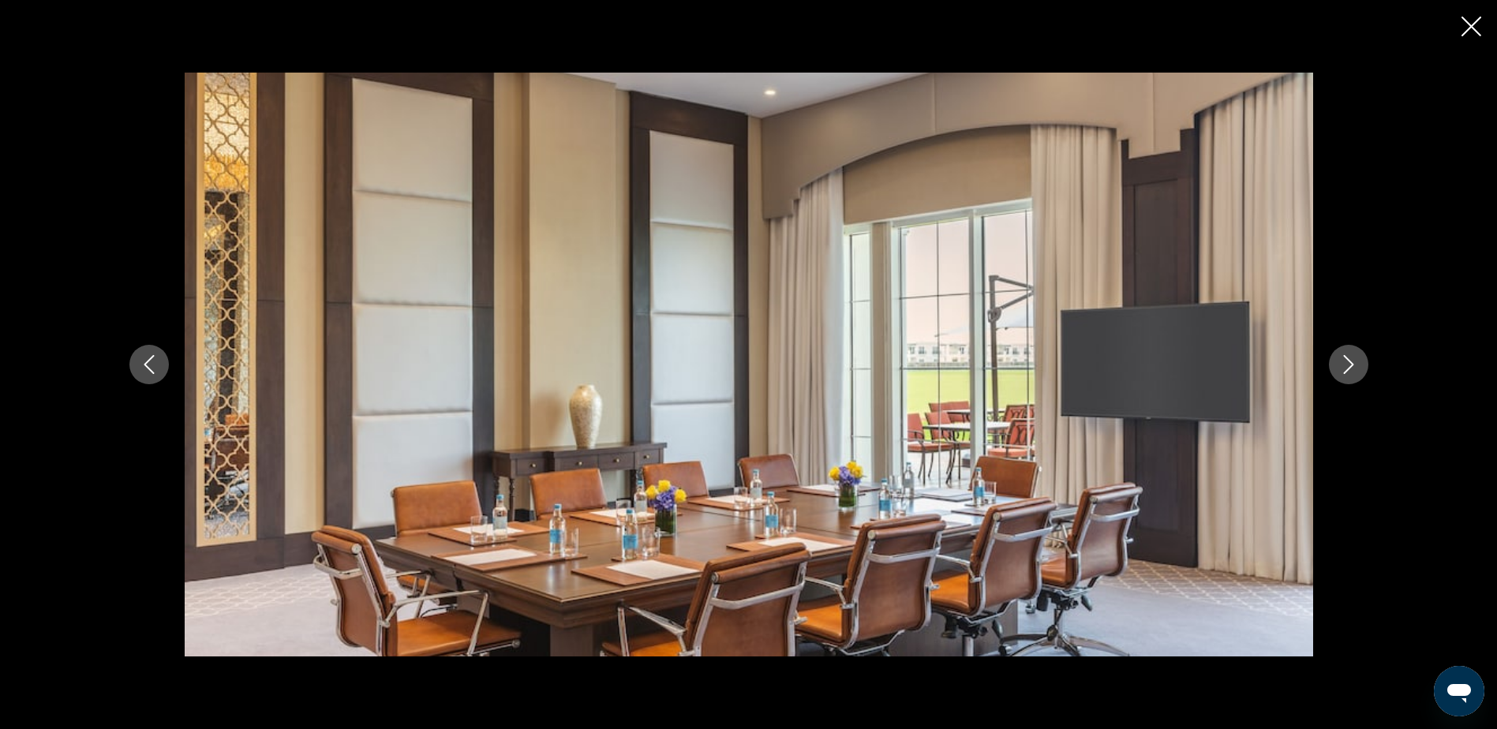
click at [1344, 359] on icon "Next image" at bounding box center [1348, 364] width 19 height 19
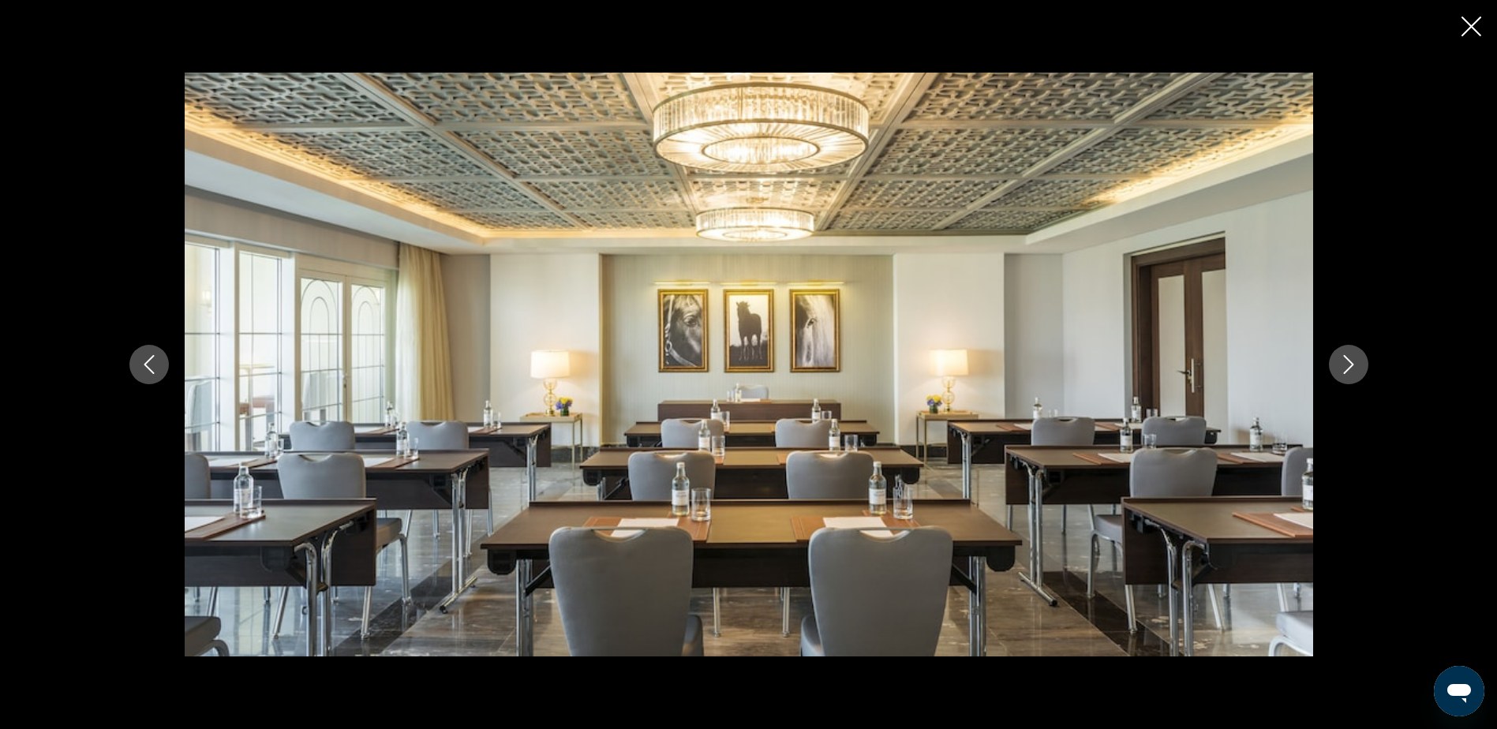
click at [1344, 359] on icon "Next image" at bounding box center [1348, 364] width 19 height 19
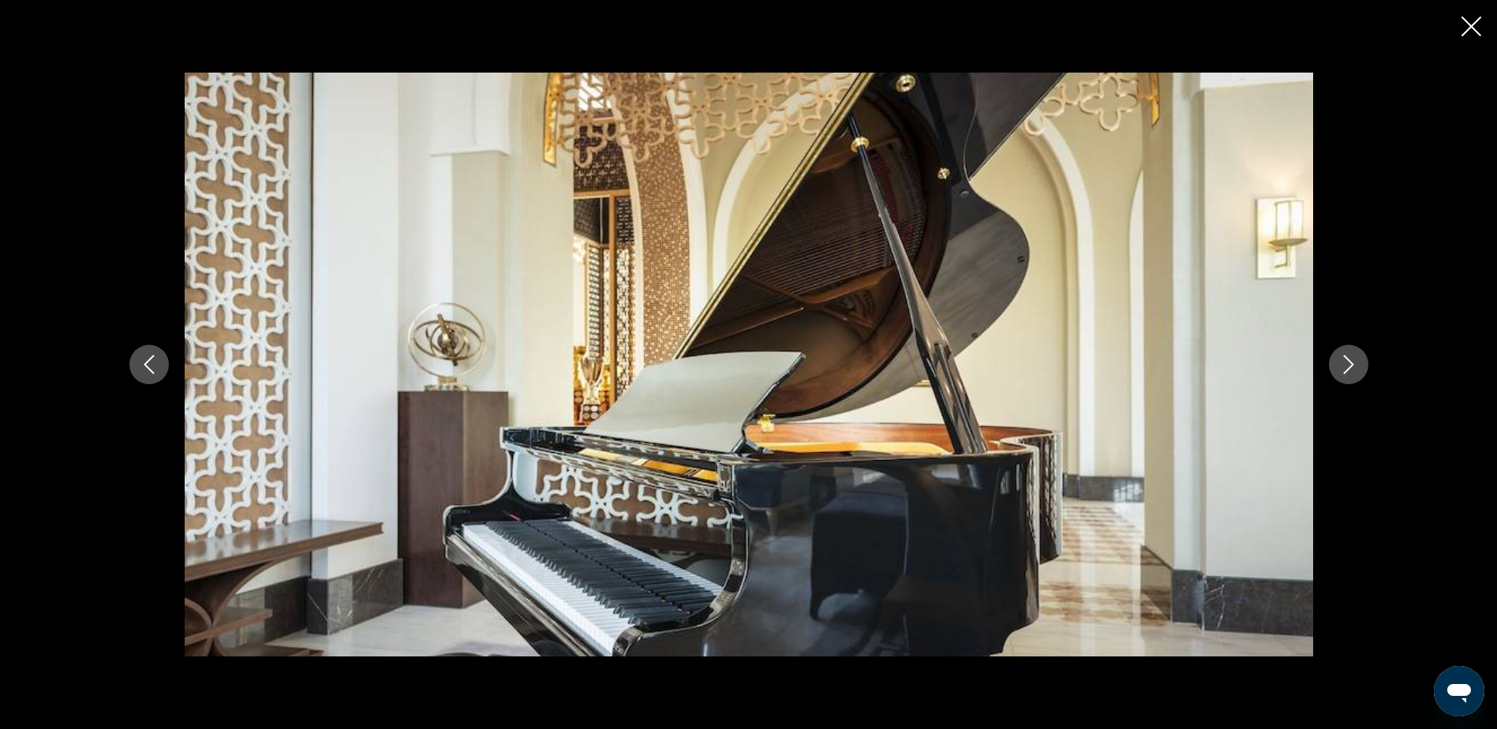
click at [1344, 359] on icon "Next image" at bounding box center [1348, 364] width 19 height 19
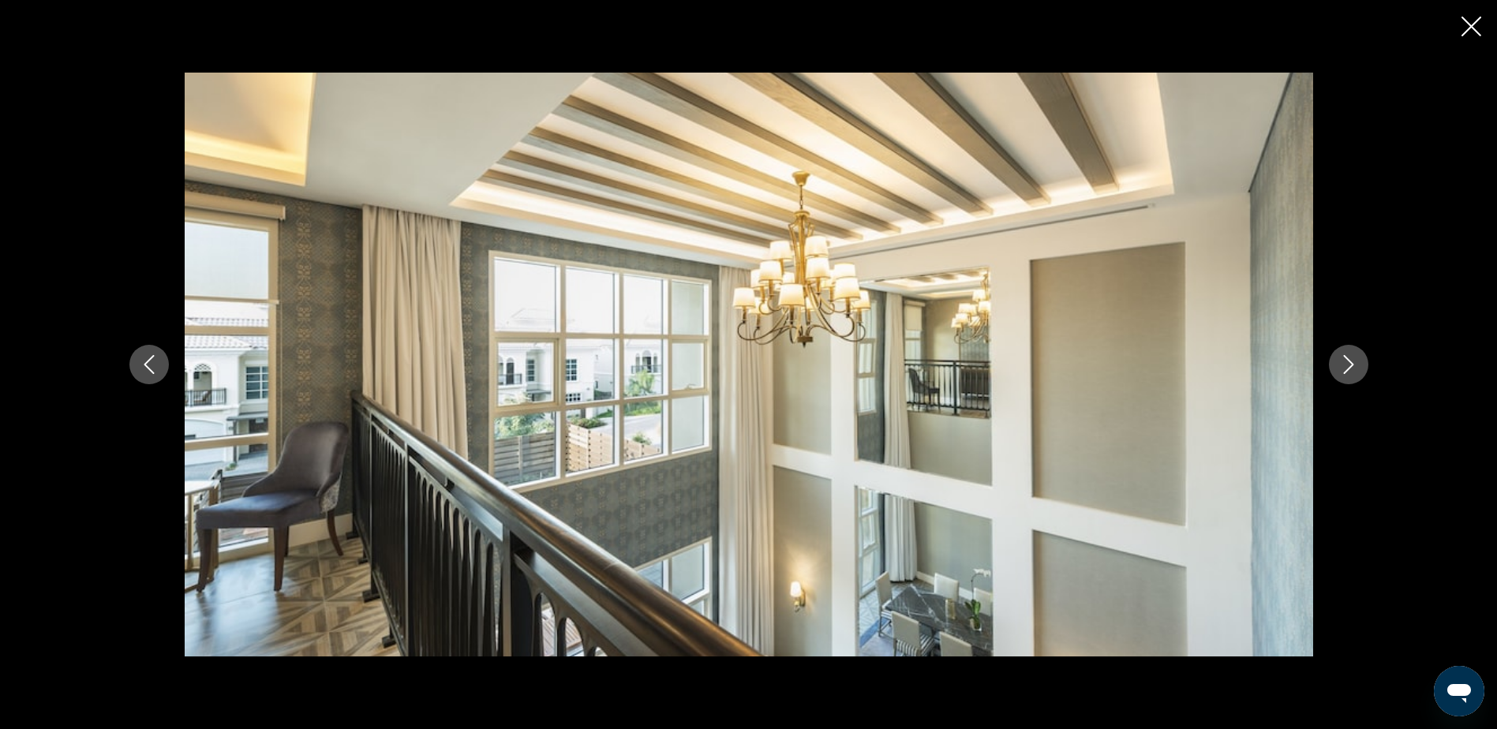
click at [1344, 359] on icon "Next image" at bounding box center [1348, 364] width 19 height 19
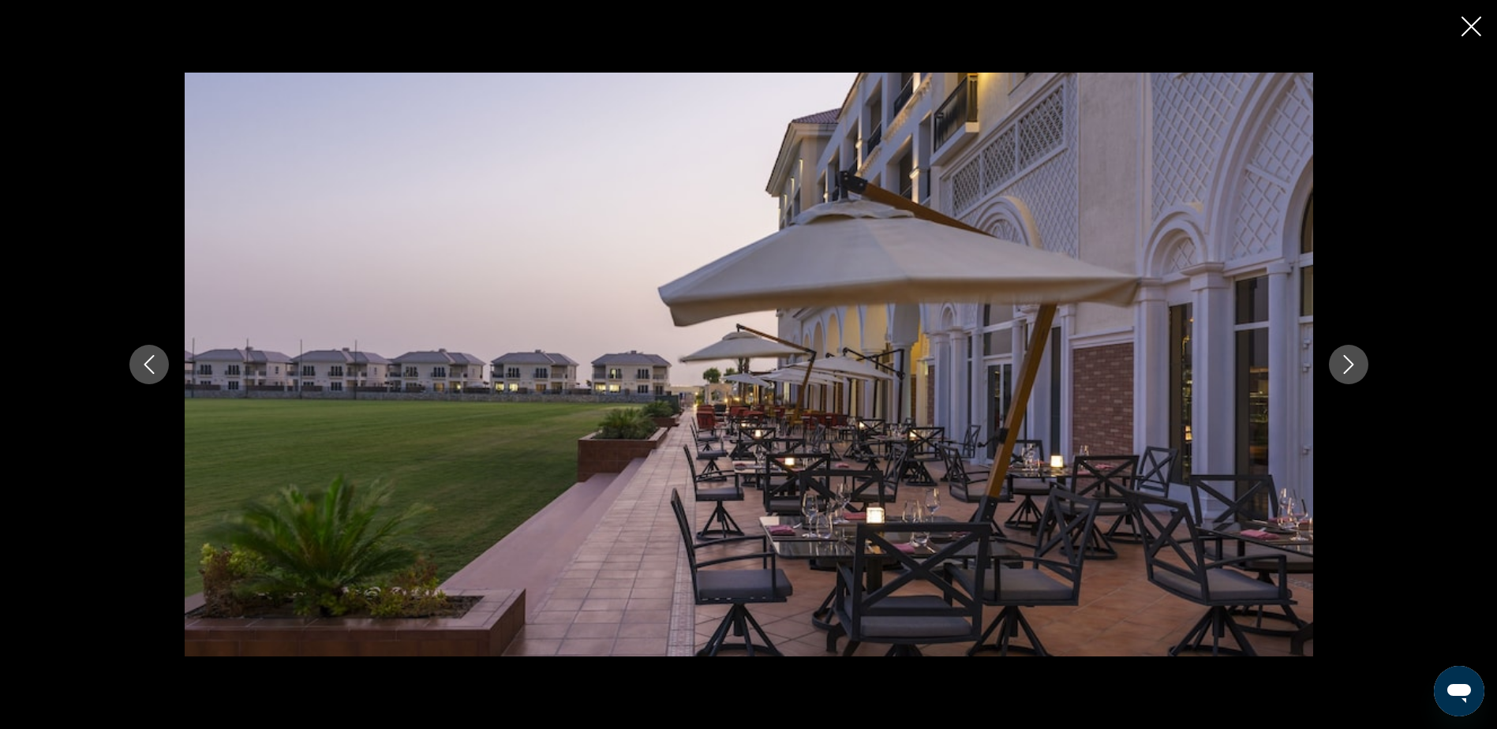
click at [1345, 365] on icon "Next image" at bounding box center [1348, 364] width 19 height 19
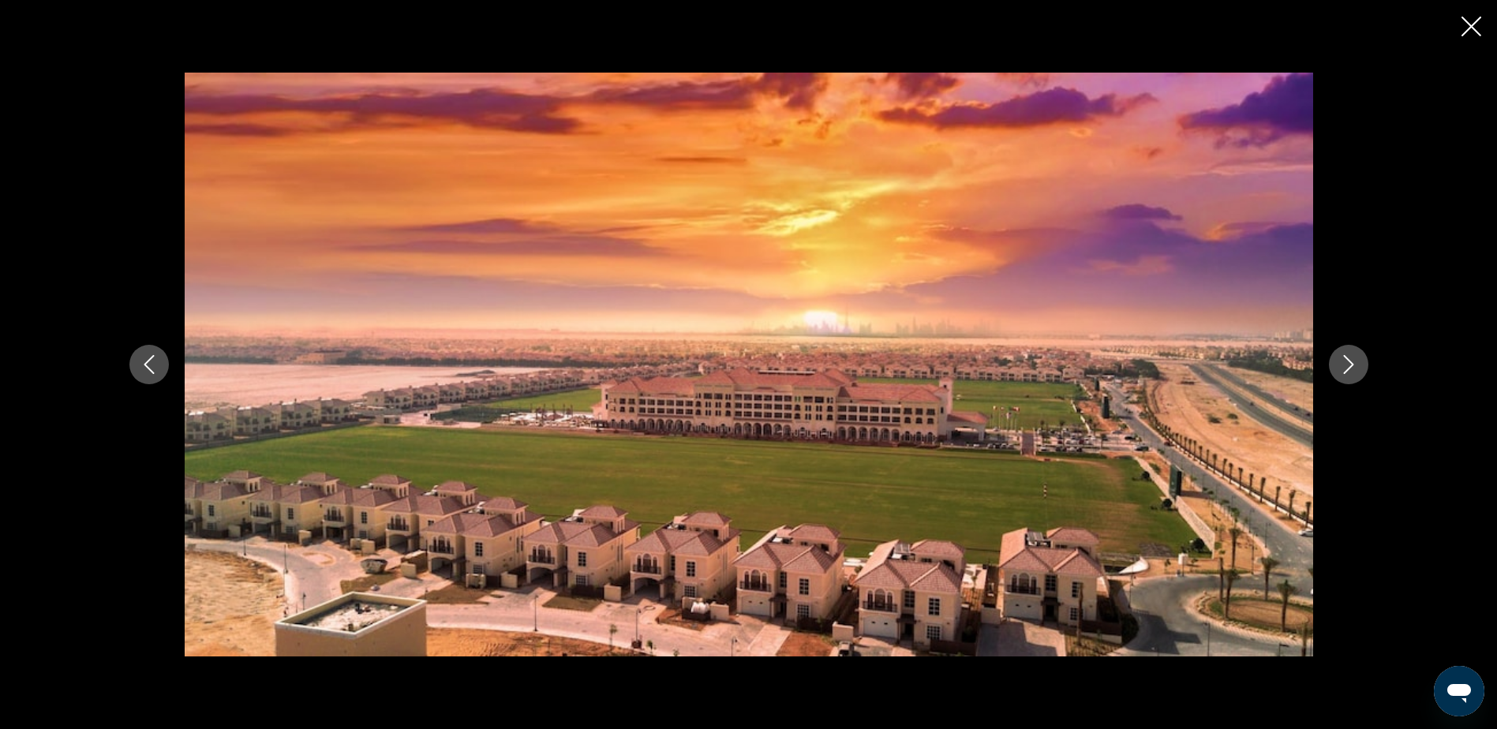
click at [1345, 365] on icon "Next image" at bounding box center [1348, 364] width 19 height 19
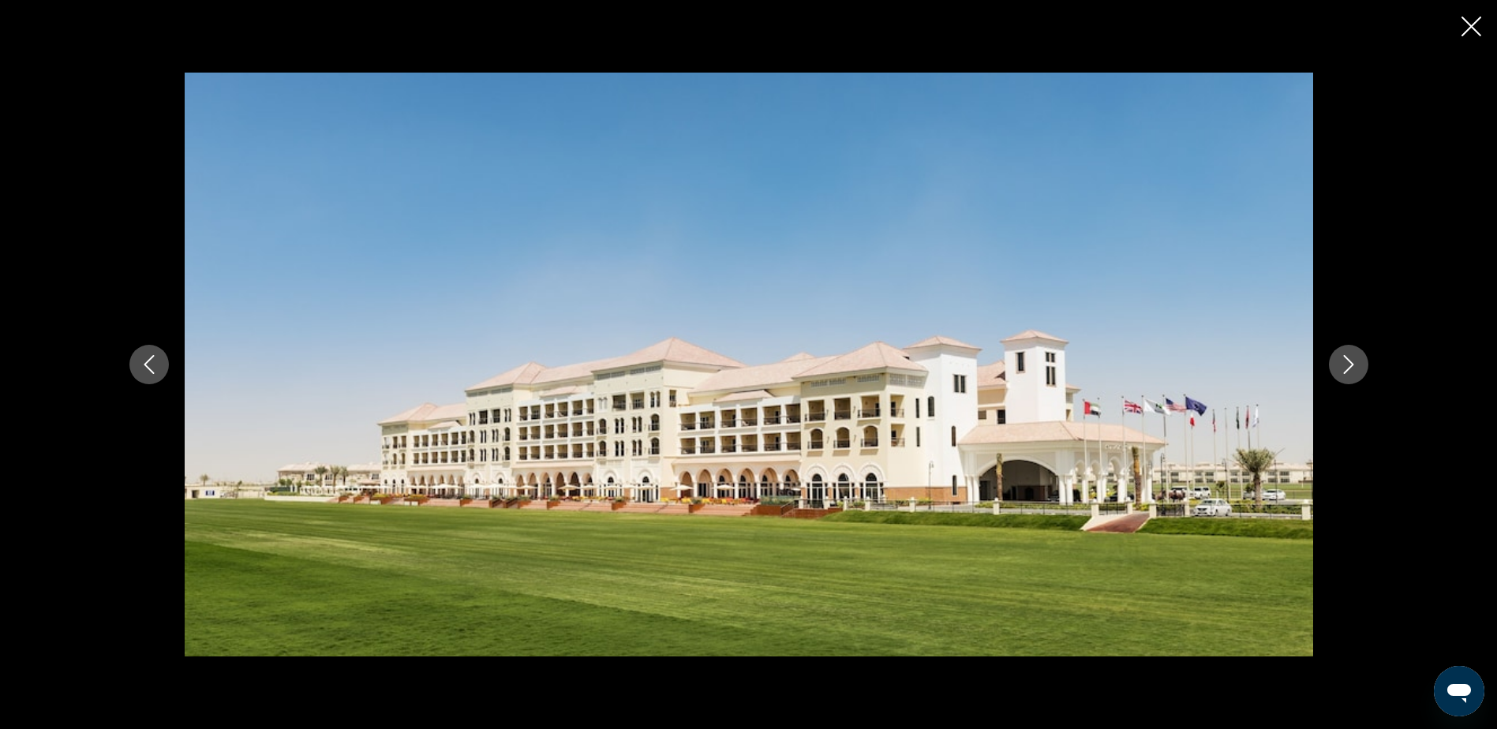
click at [1345, 365] on icon "Next image" at bounding box center [1348, 364] width 19 height 19
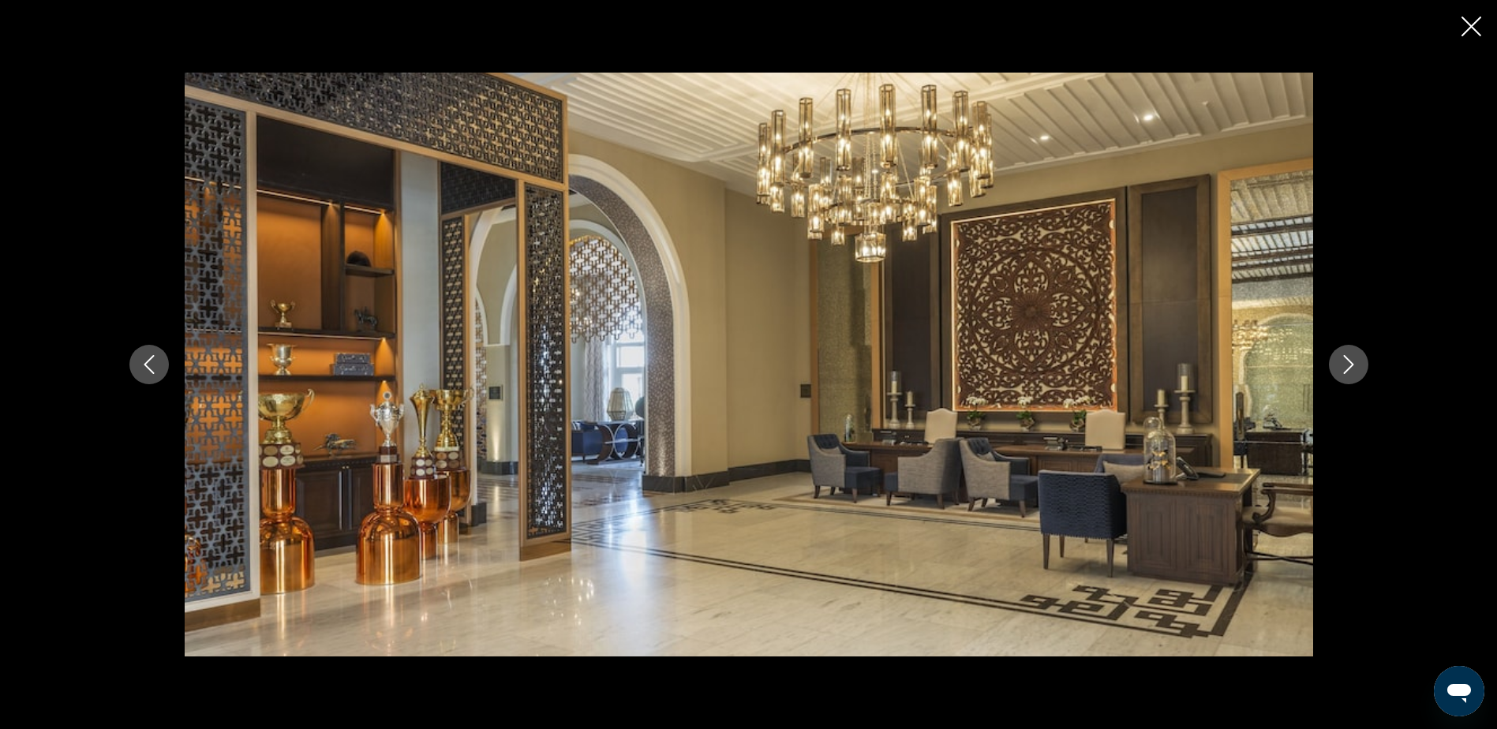
click at [1472, 24] on icon "Close slideshow" at bounding box center [1471, 27] width 20 height 20
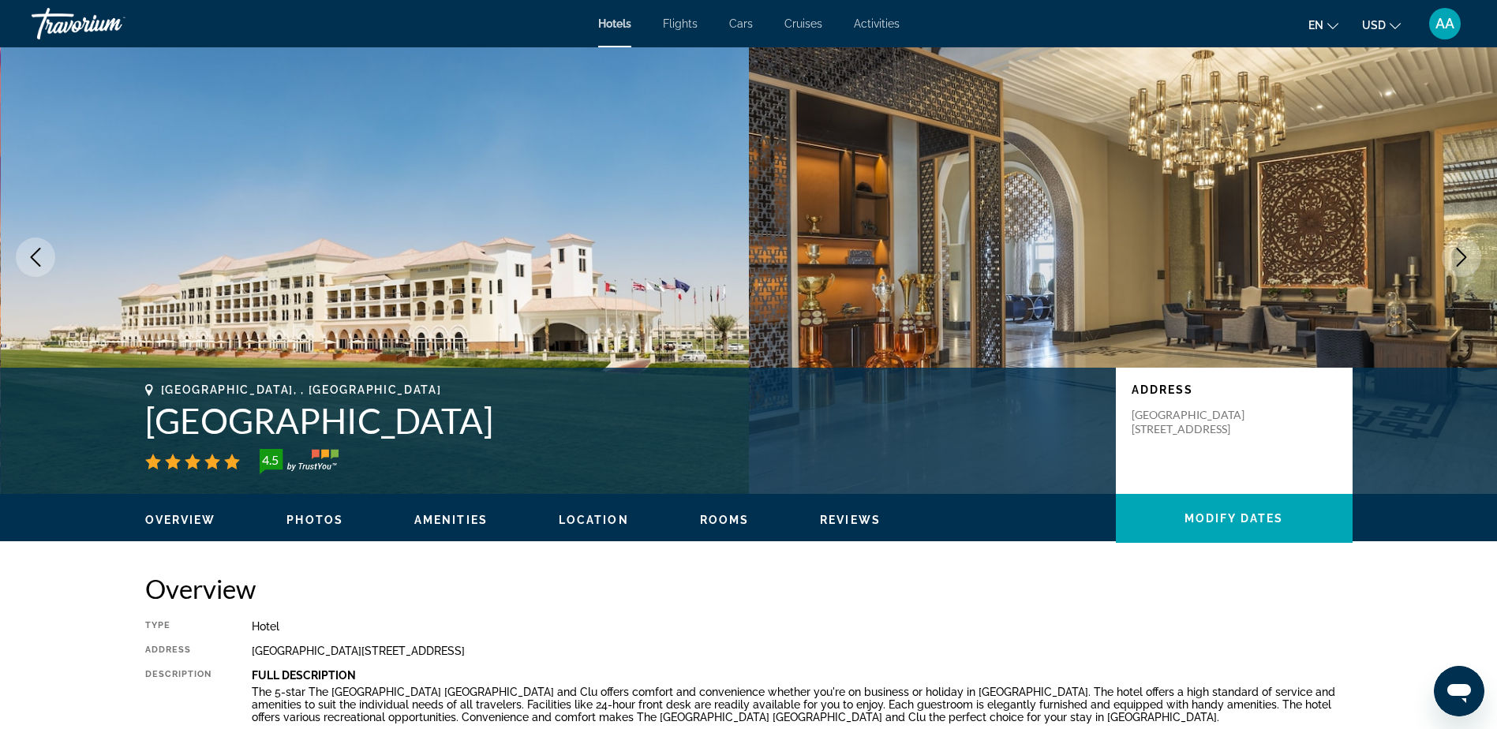
scroll to position [0, 0]
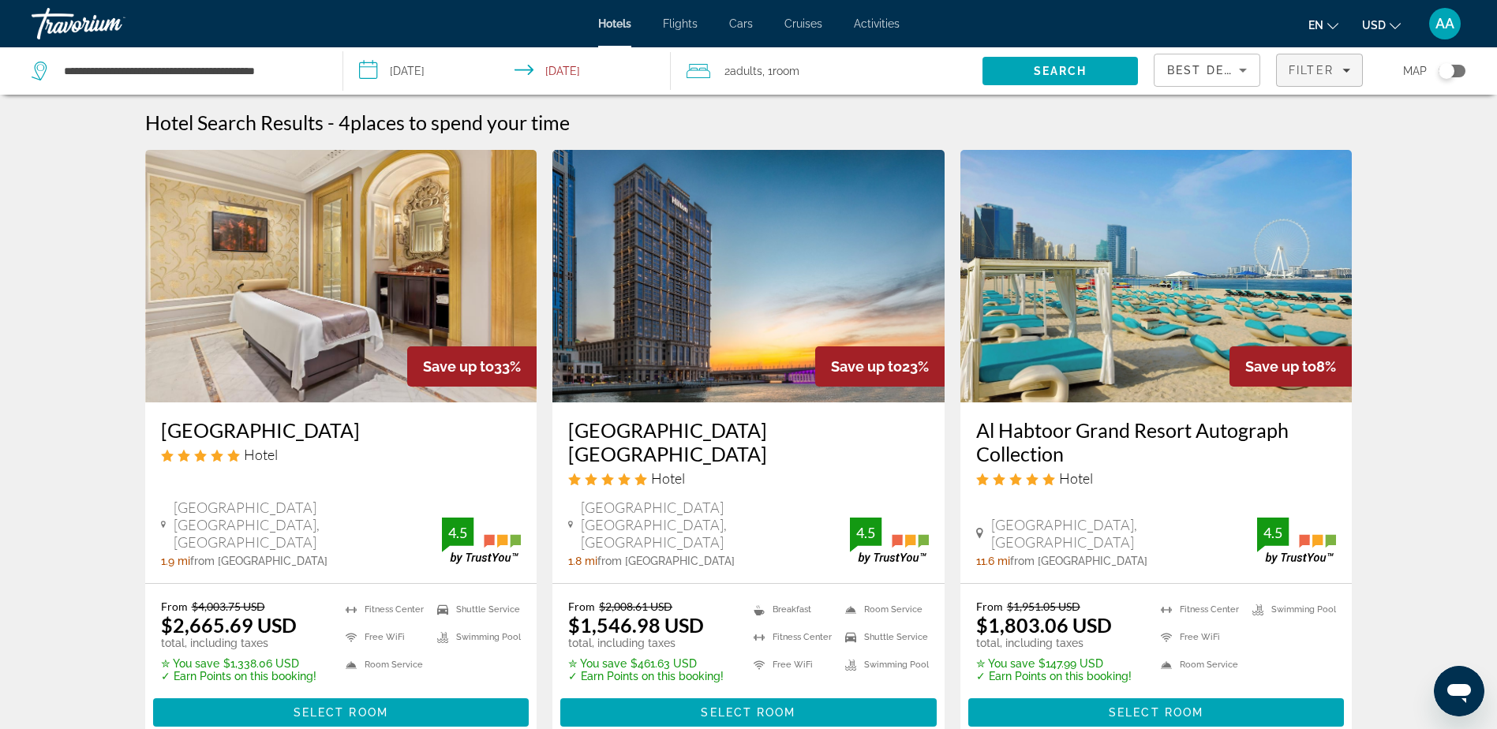
click at [1298, 66] on span "Filter" at bounding box center [1310, 70] width 45 height 13
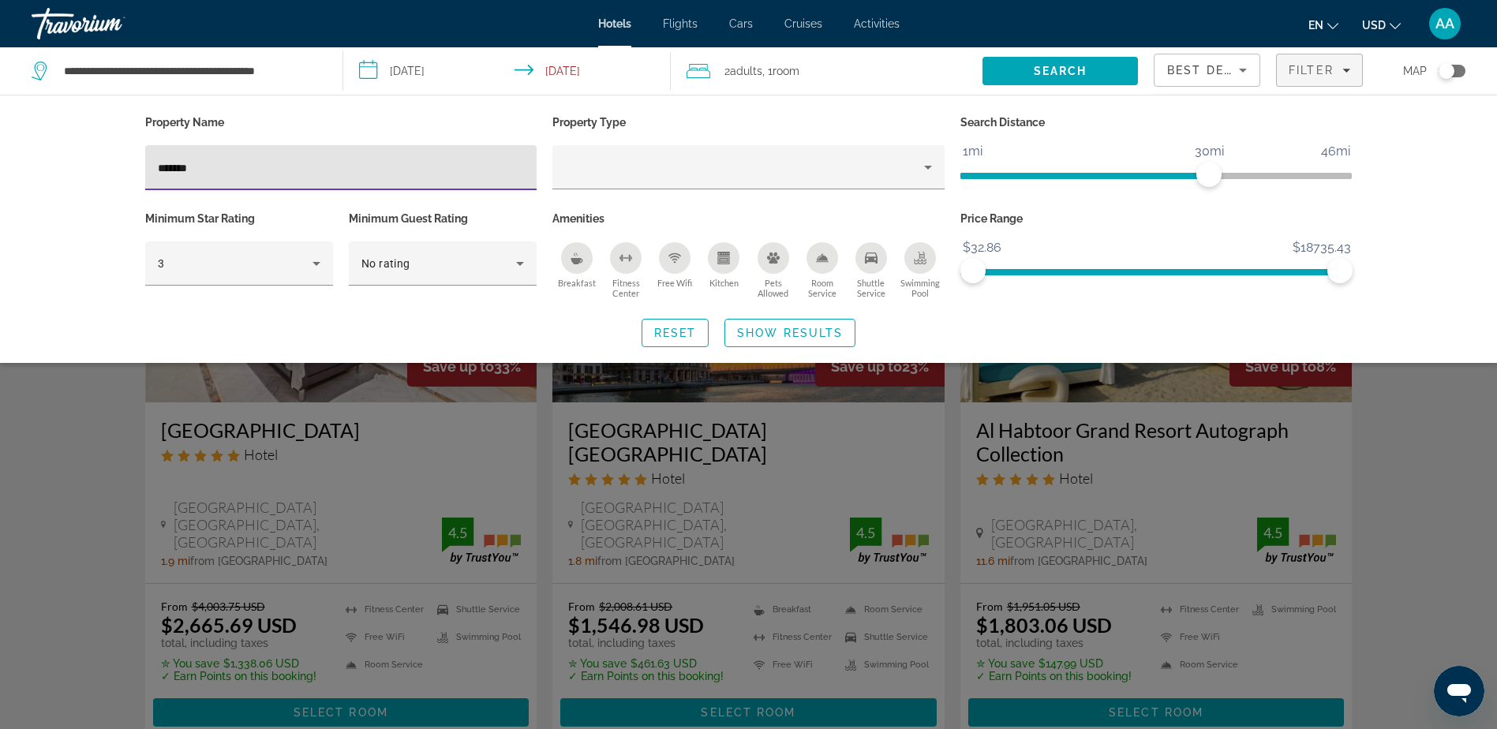
drag, startPoint x: 220, startPoint y: 166, endPoint x: 144, endPoint y: 176, distance: 77.2
click at [144, 176] on div "Property Name *******" at bounding box center [341, 159] width 408 height 96
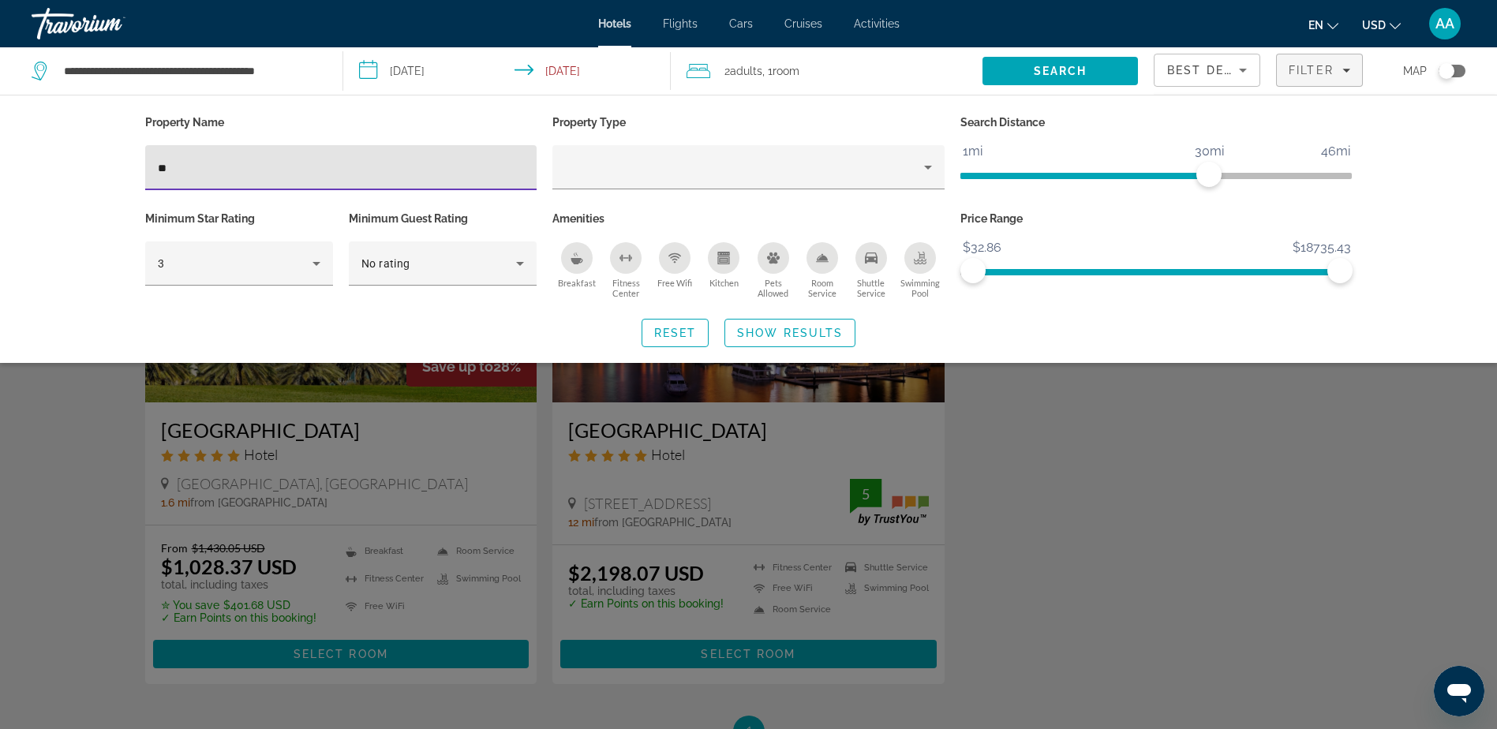
type input "**"
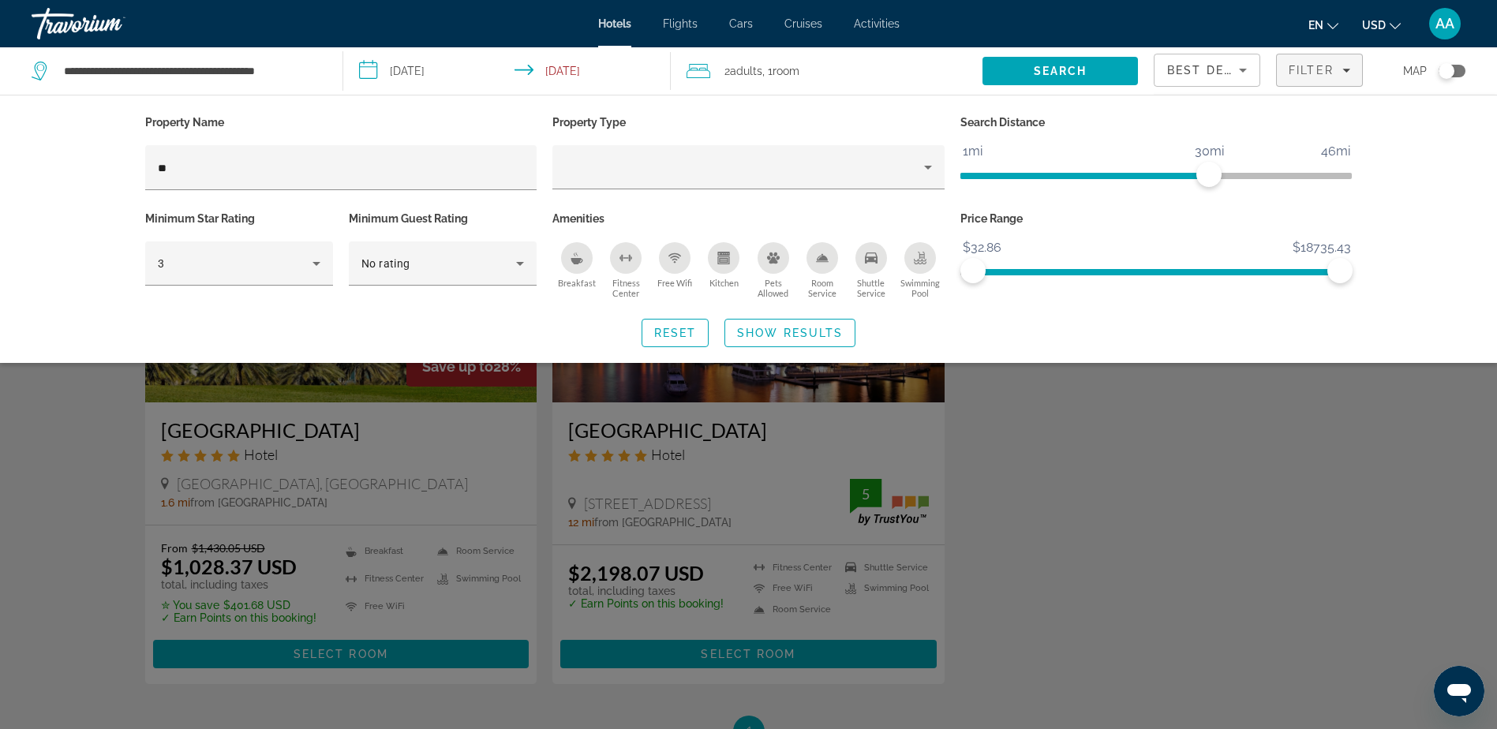
click at [1056, 391] on div "Search widget" at bounding box center [748, 483] width 1497 height 492
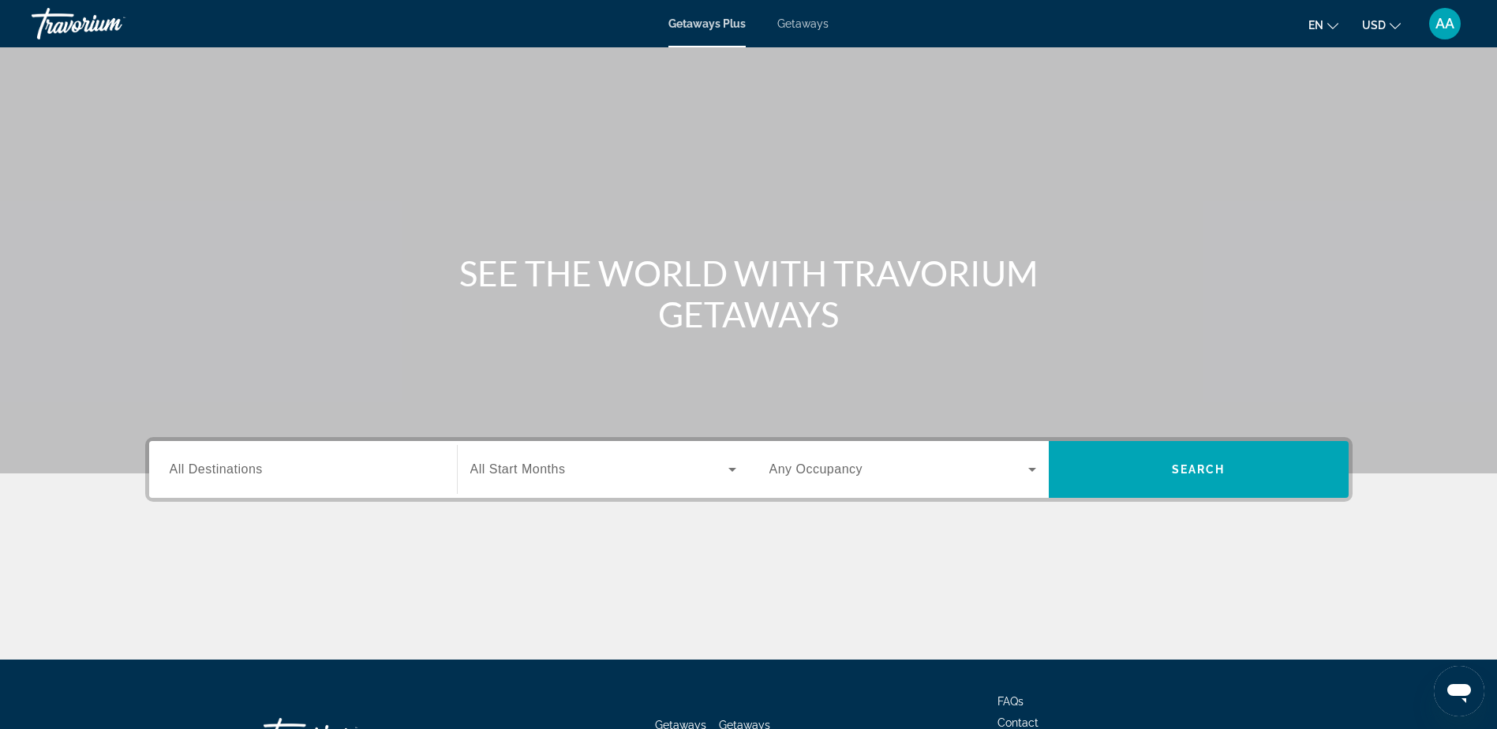
click at [259, 474] on span "All Destinations" at bounding box center [216, 468] width 93 height 13
click at [259, 474] on input "Destination All Destinations" at bounding box center [303, 470] width 267 height 19
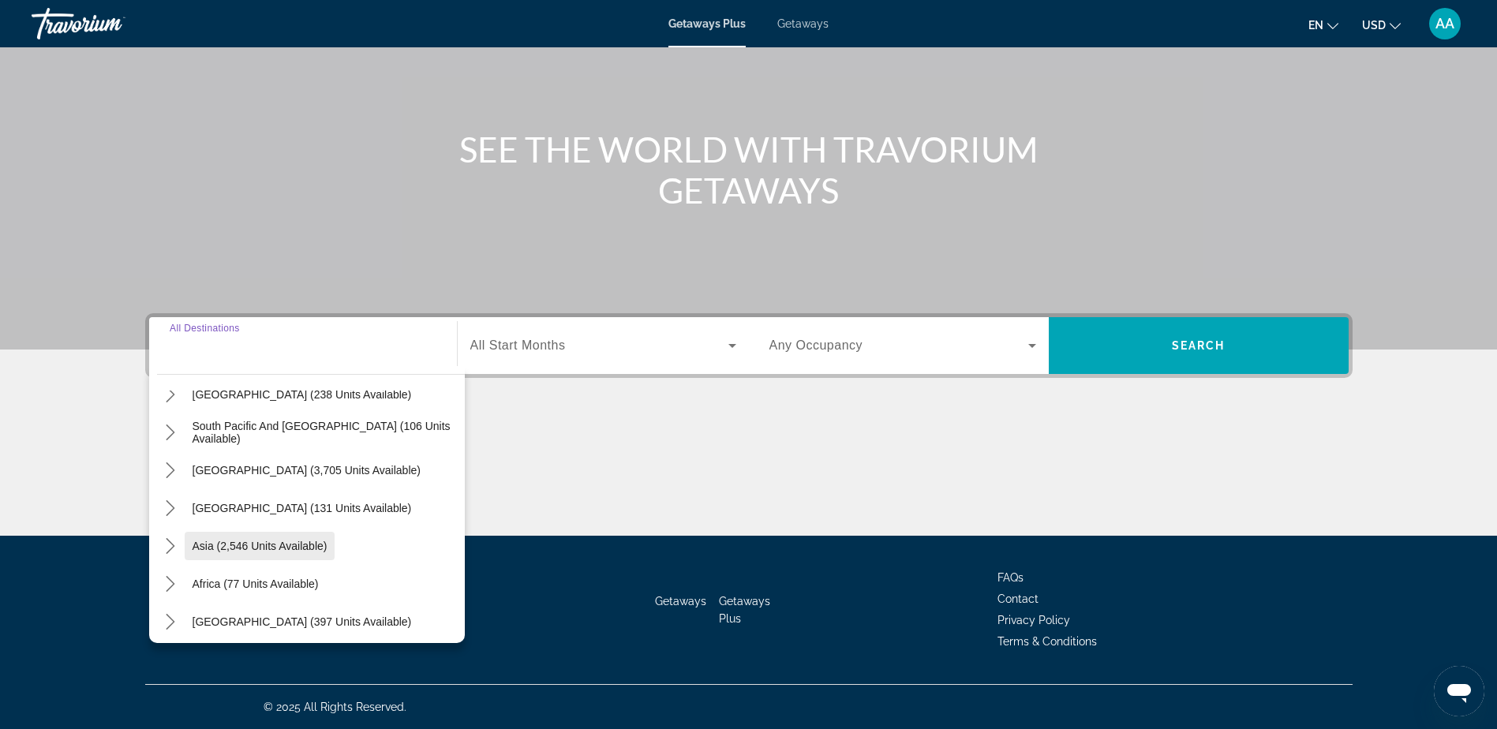
scroll to position [256, 0]
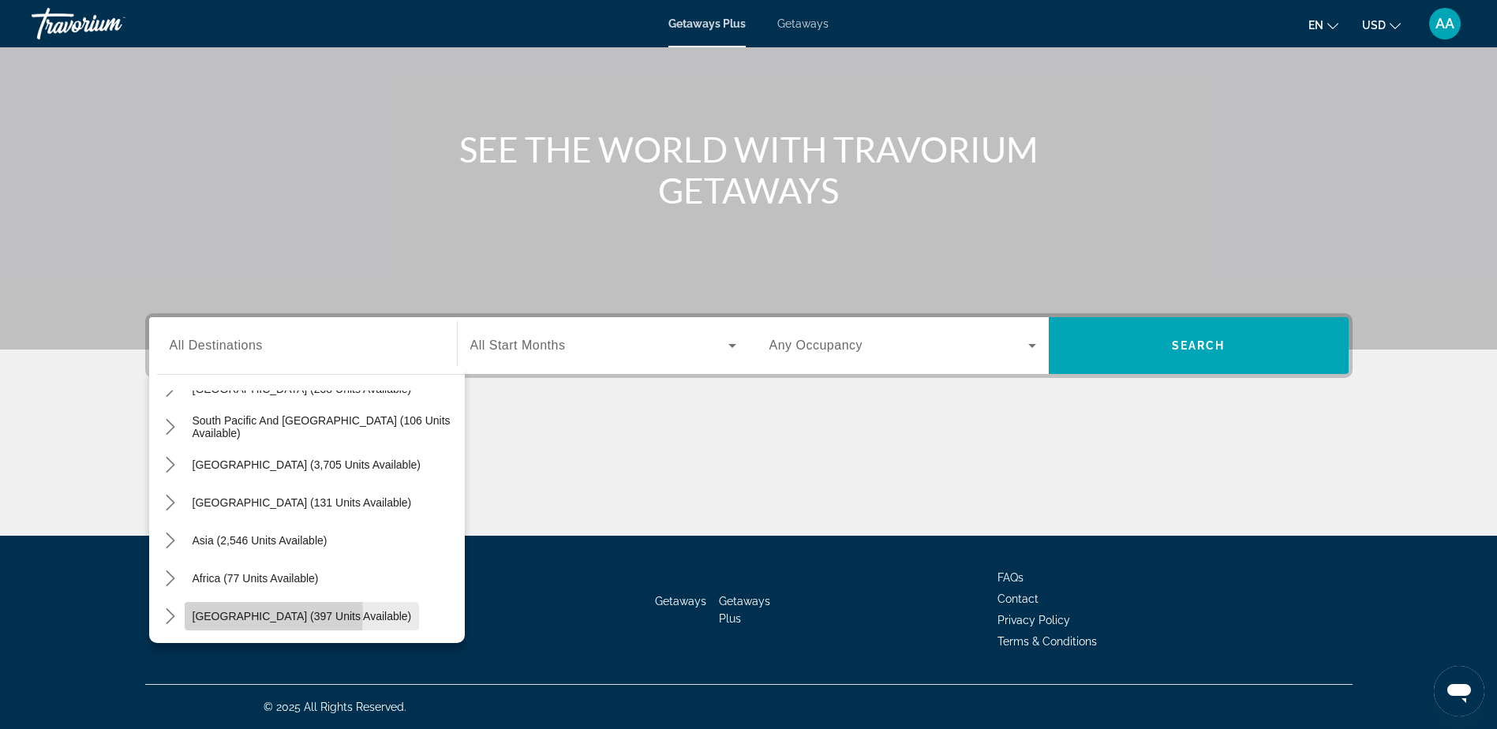
click at [228, 615] on span "Middle East (397 units available)" at bounding box center [301, 616] width 219 height 13
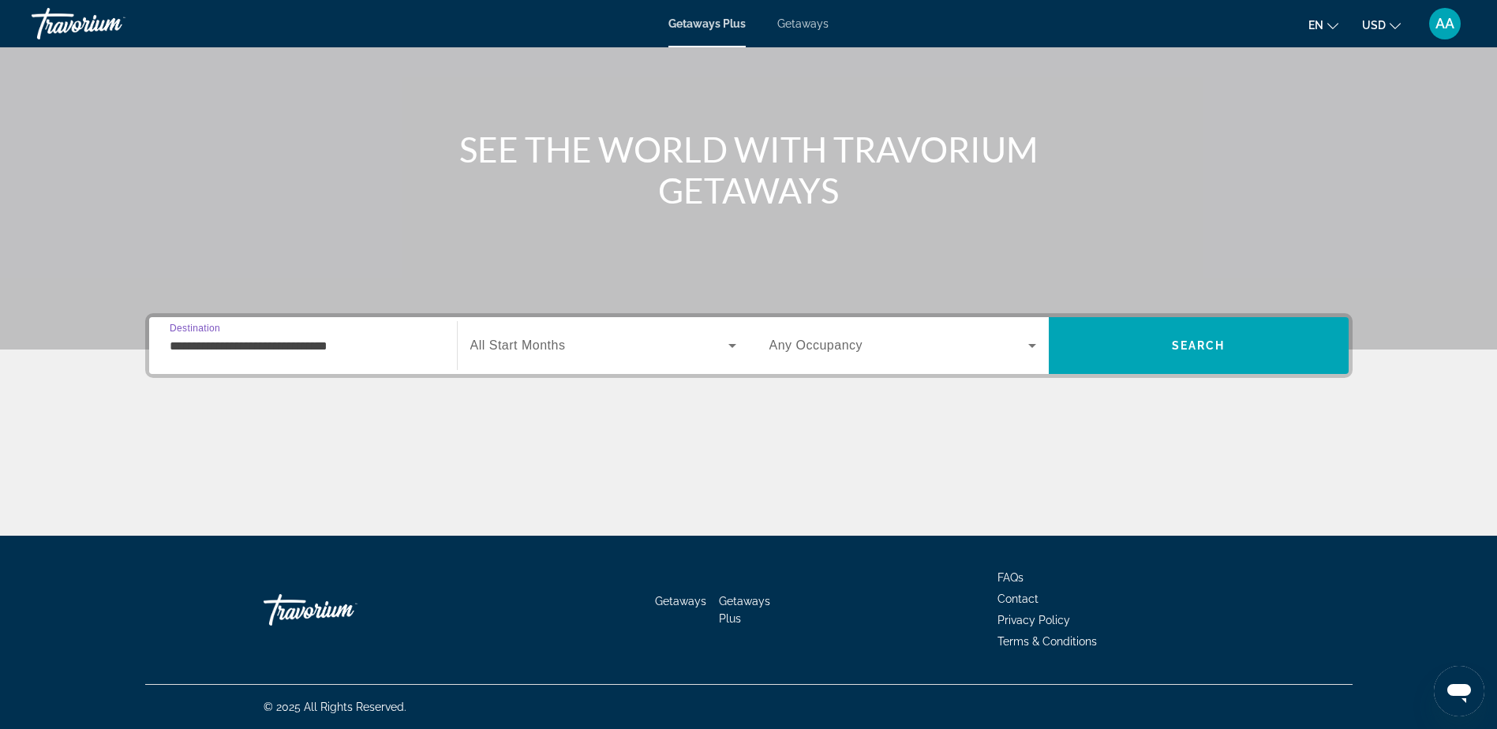
click at [245, 348] on input "**********" at bounding box center [303, 346] width 267 height 19
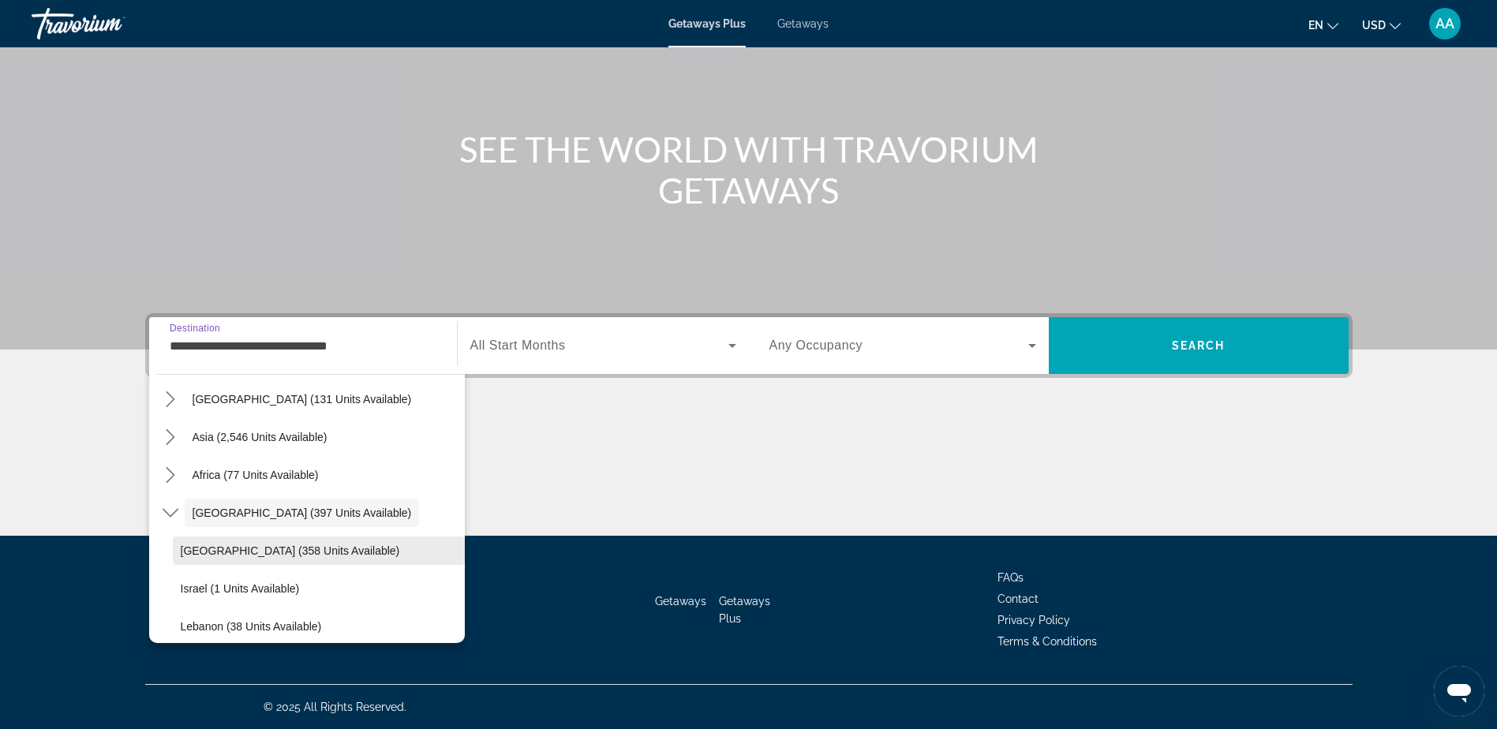
scroll to position [369, 0]
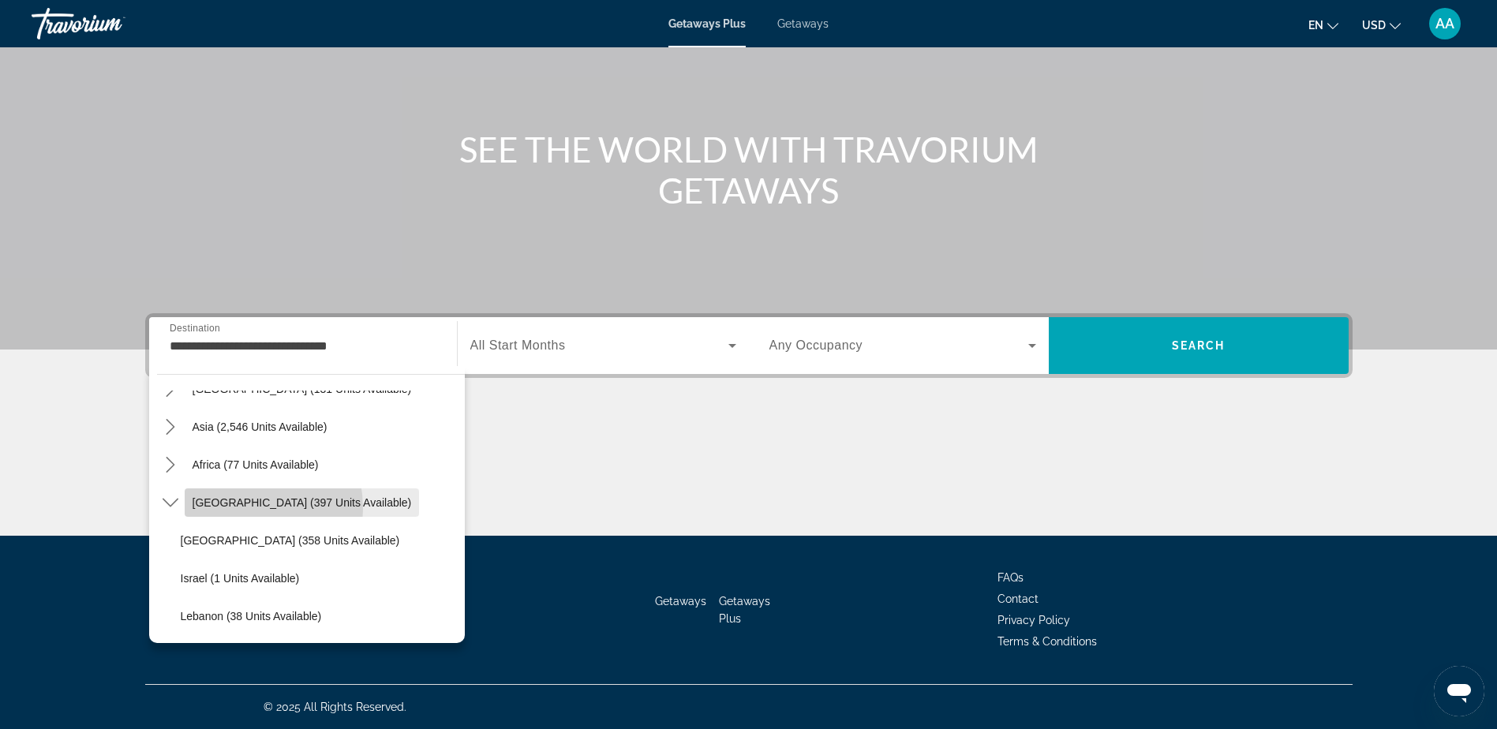
click at [219, 509] on span "Select destination: Middle East (397 units available)" at bounding box center [302, 503] width 235 height 38
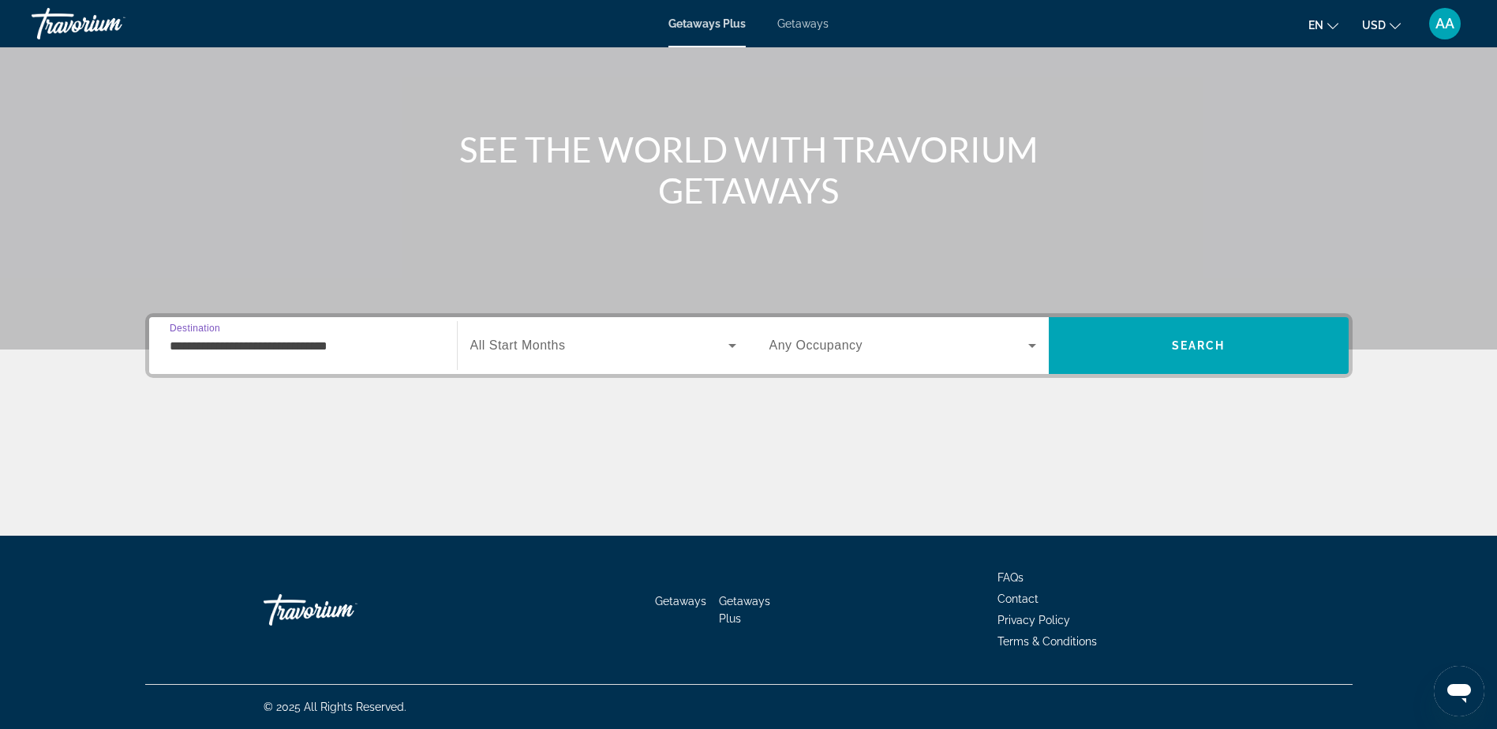
click at [232, 349] on input "**********" at bounding box center [303, 346] width 267 height 19
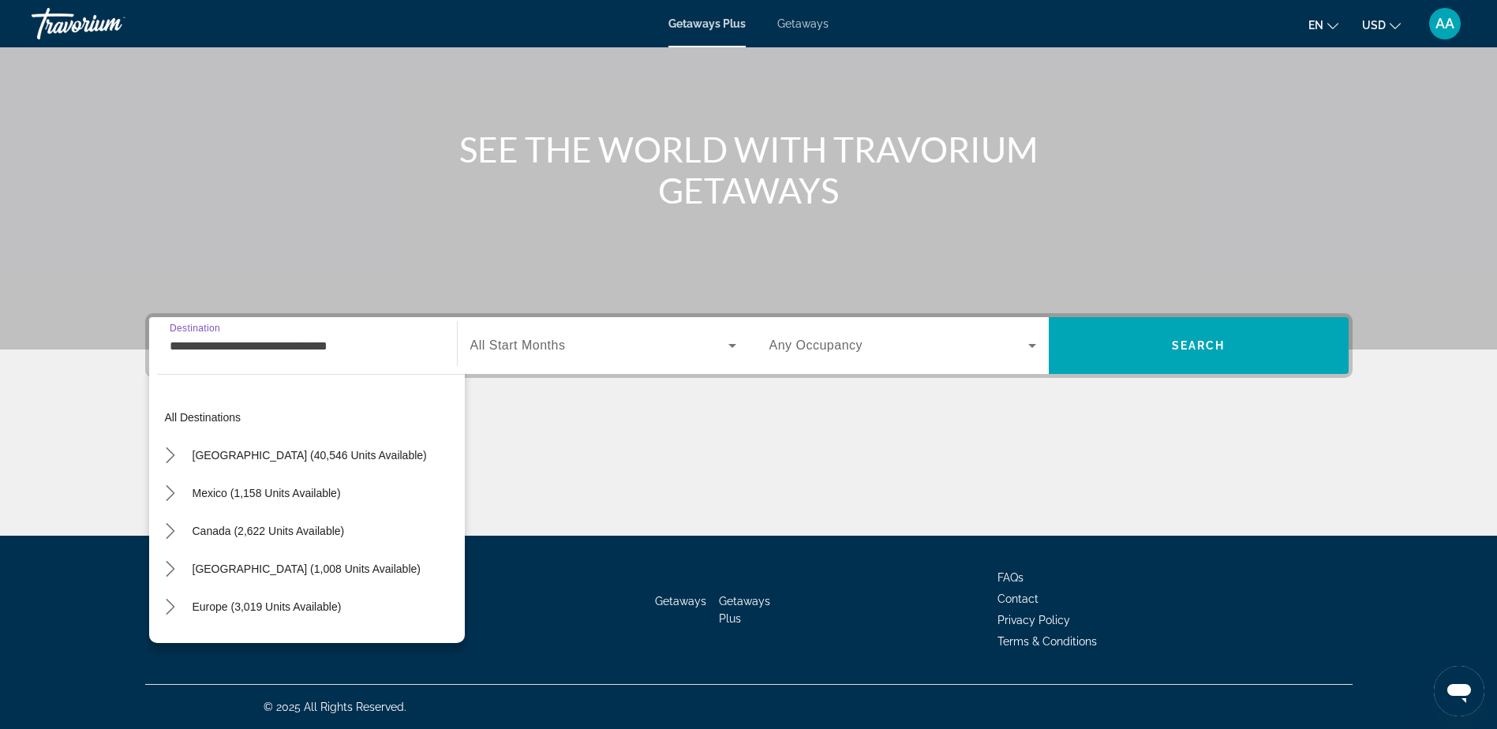
scroll to position [359, 0]
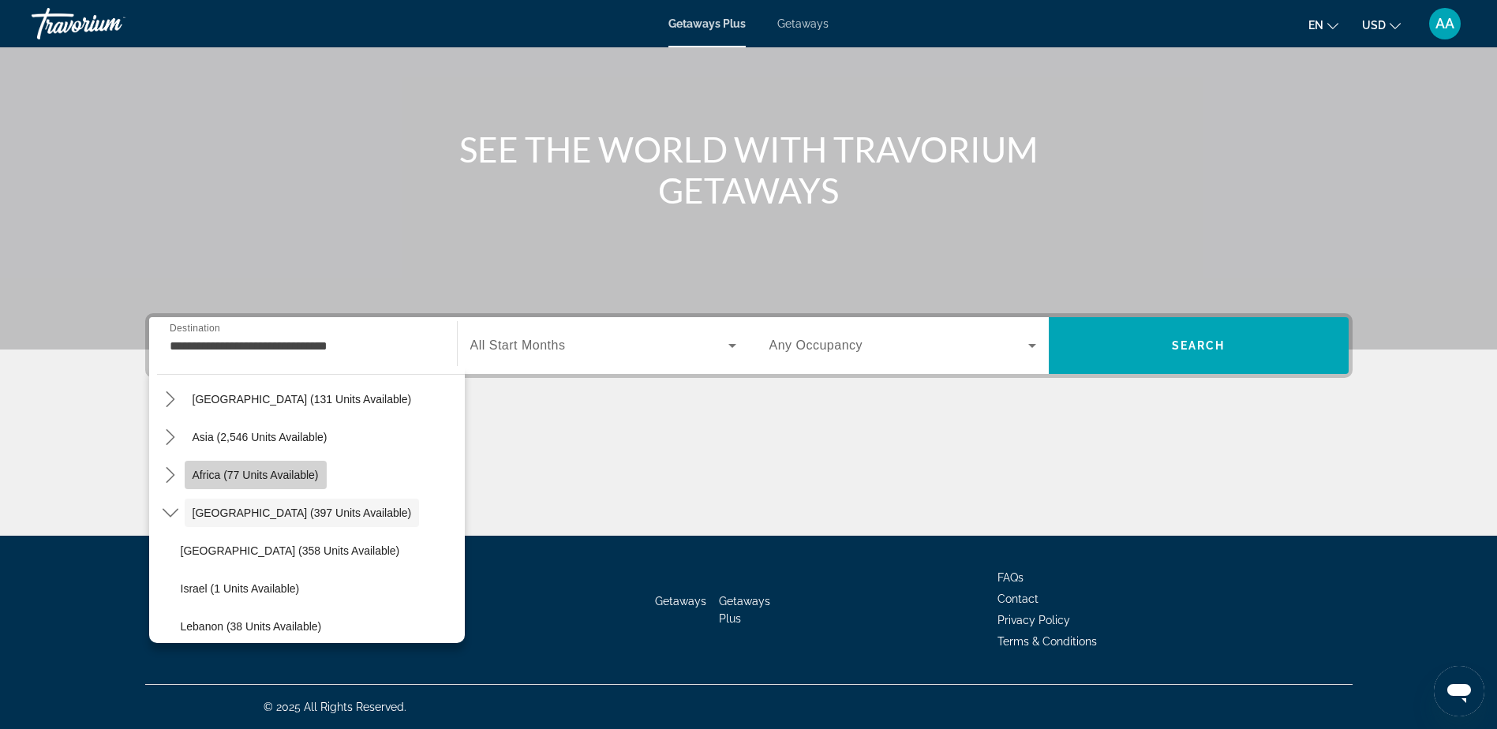
click at [255, 476] on span "Africa (77 units available)" at bounding box center [255, 475] width 126 height 13
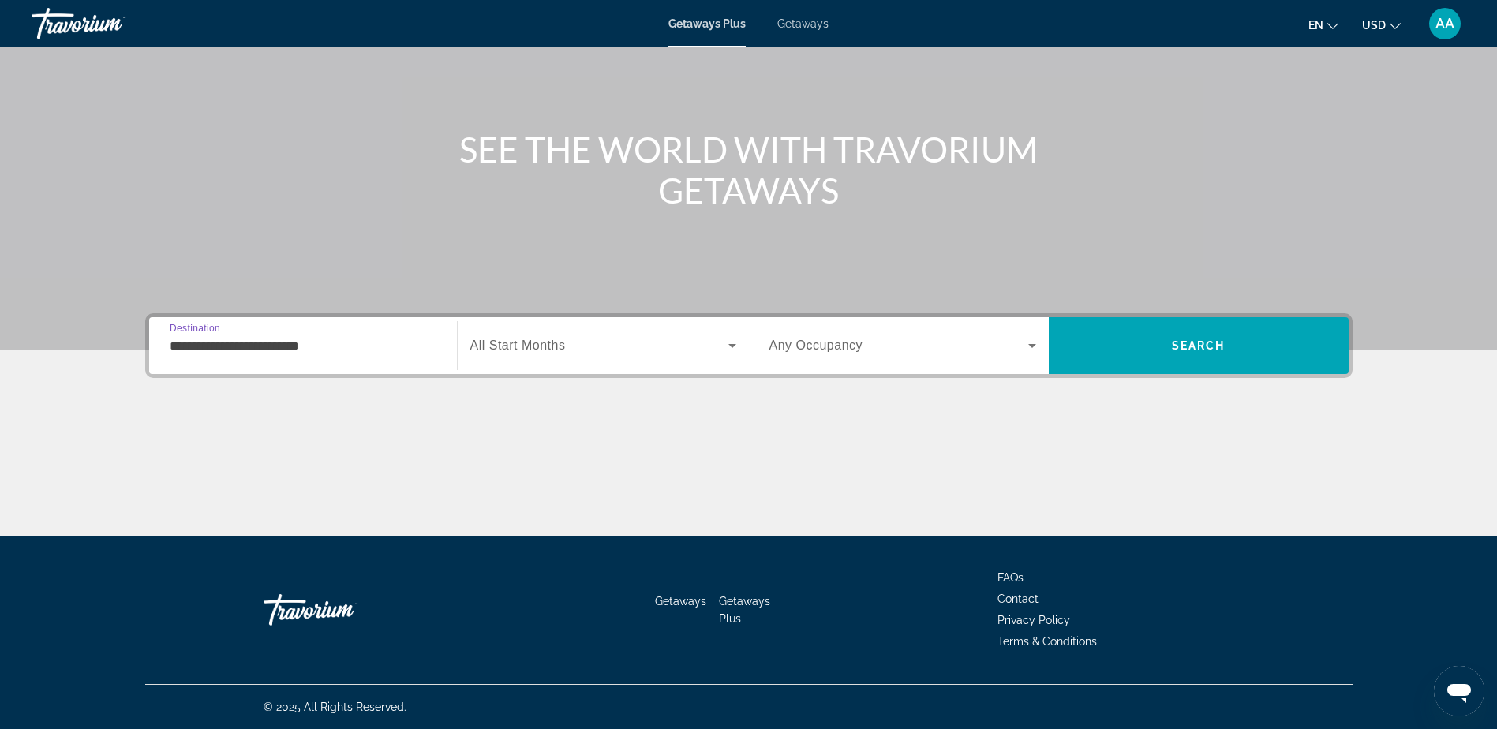
click at [250, 338] on input "**********" at bounding box center [303, 346] width 267 height 19
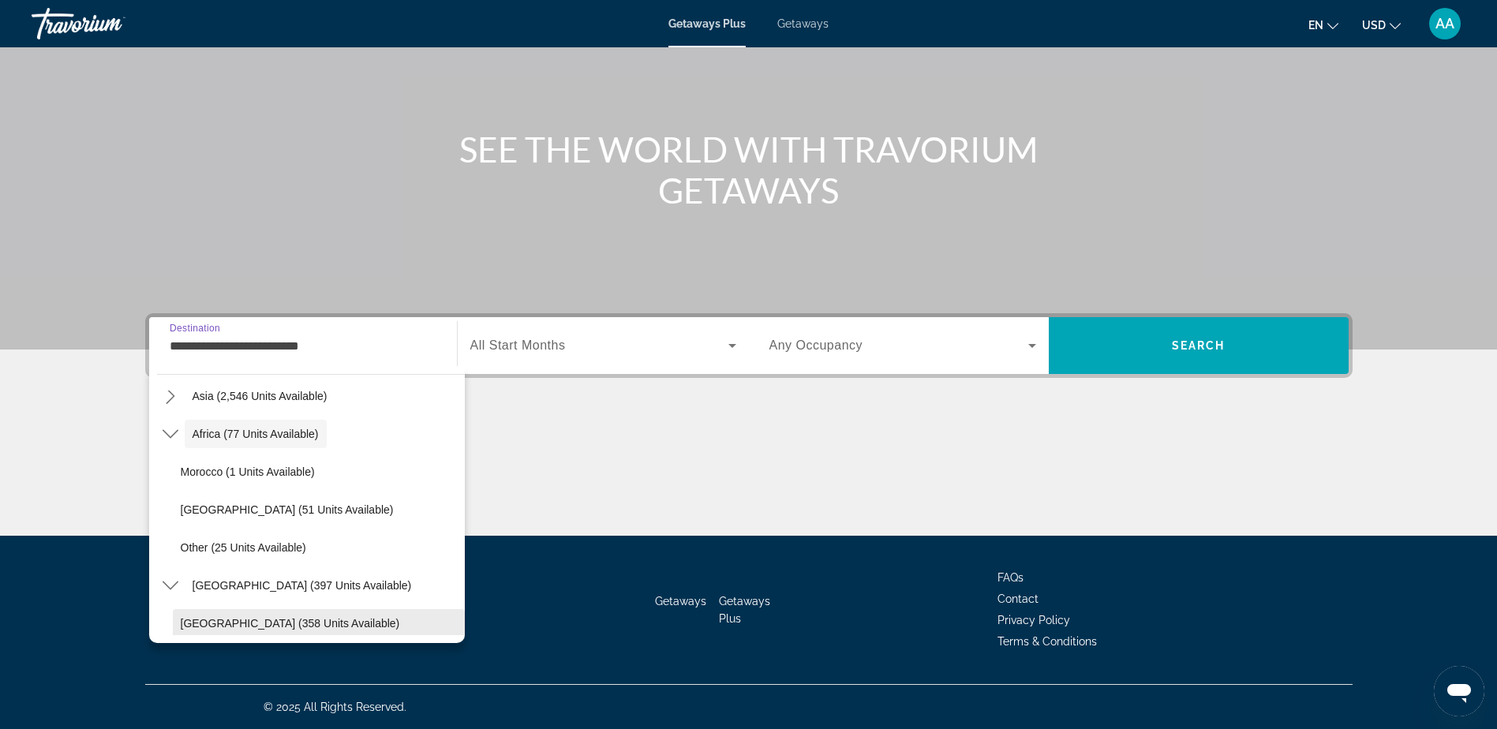
scroll to position [321, 0]
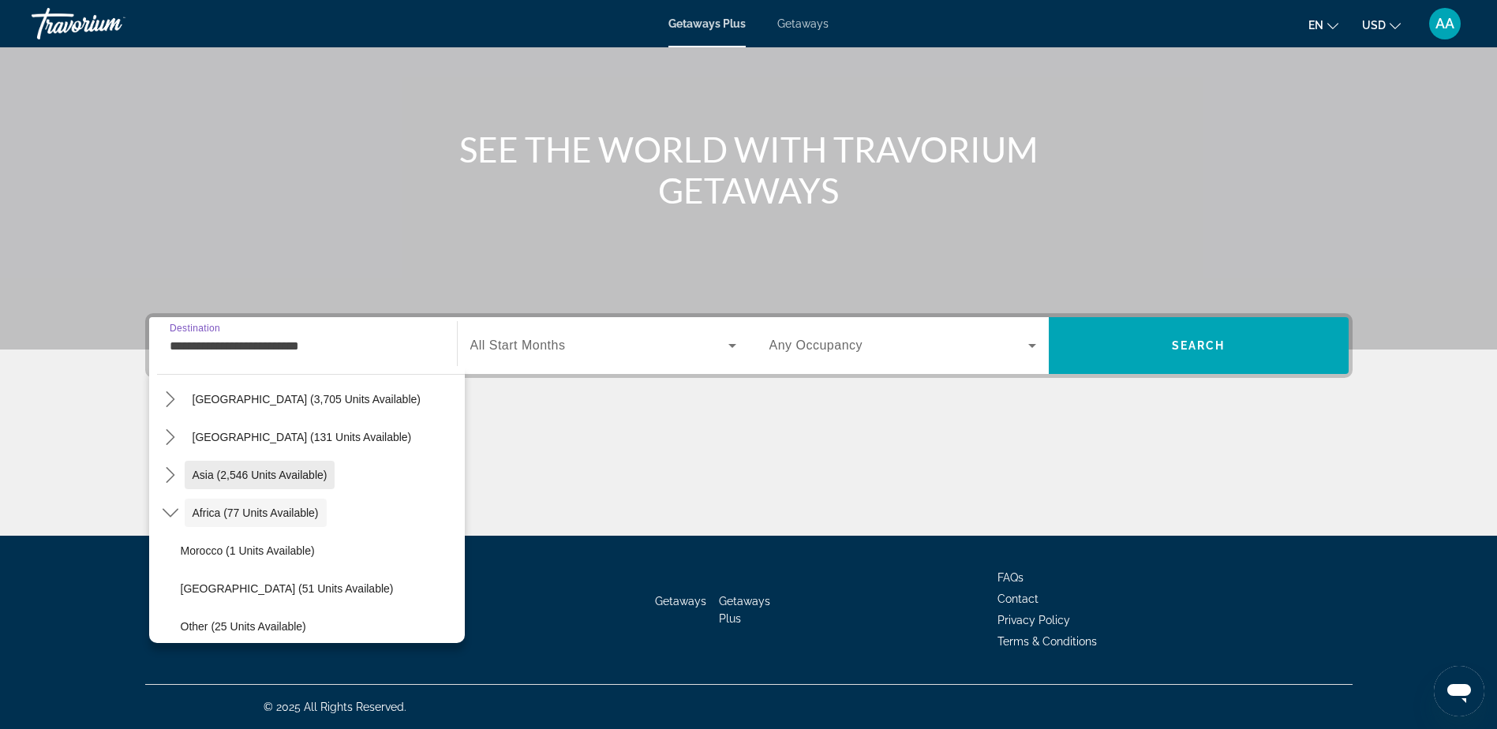
click at [235, 474] on span "Asia (2,546 units available)" at bounding box center [259, 475] width 135 height 13
type input "**********"
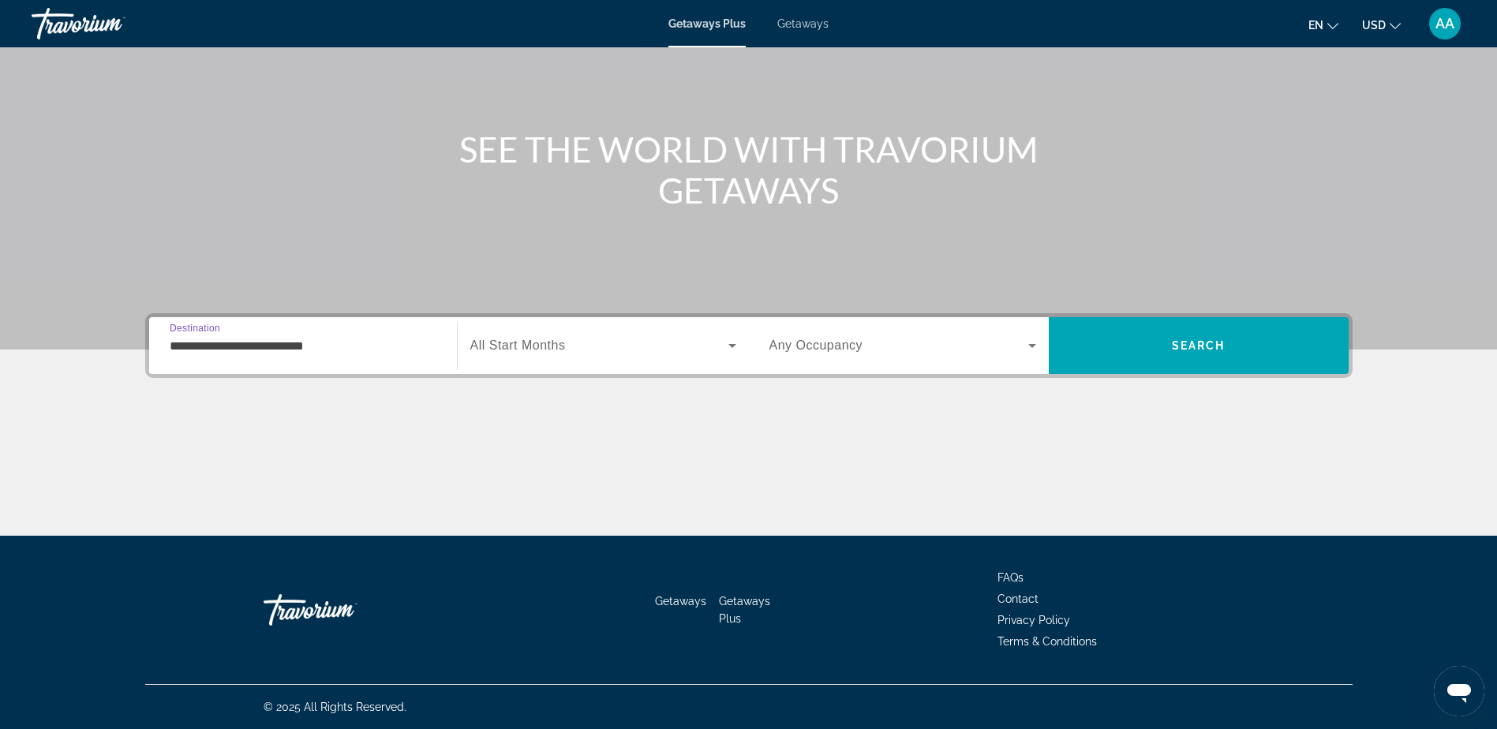
click at [250, 344] on input "**********" at bounding box center [303, 346] width 267 height 19
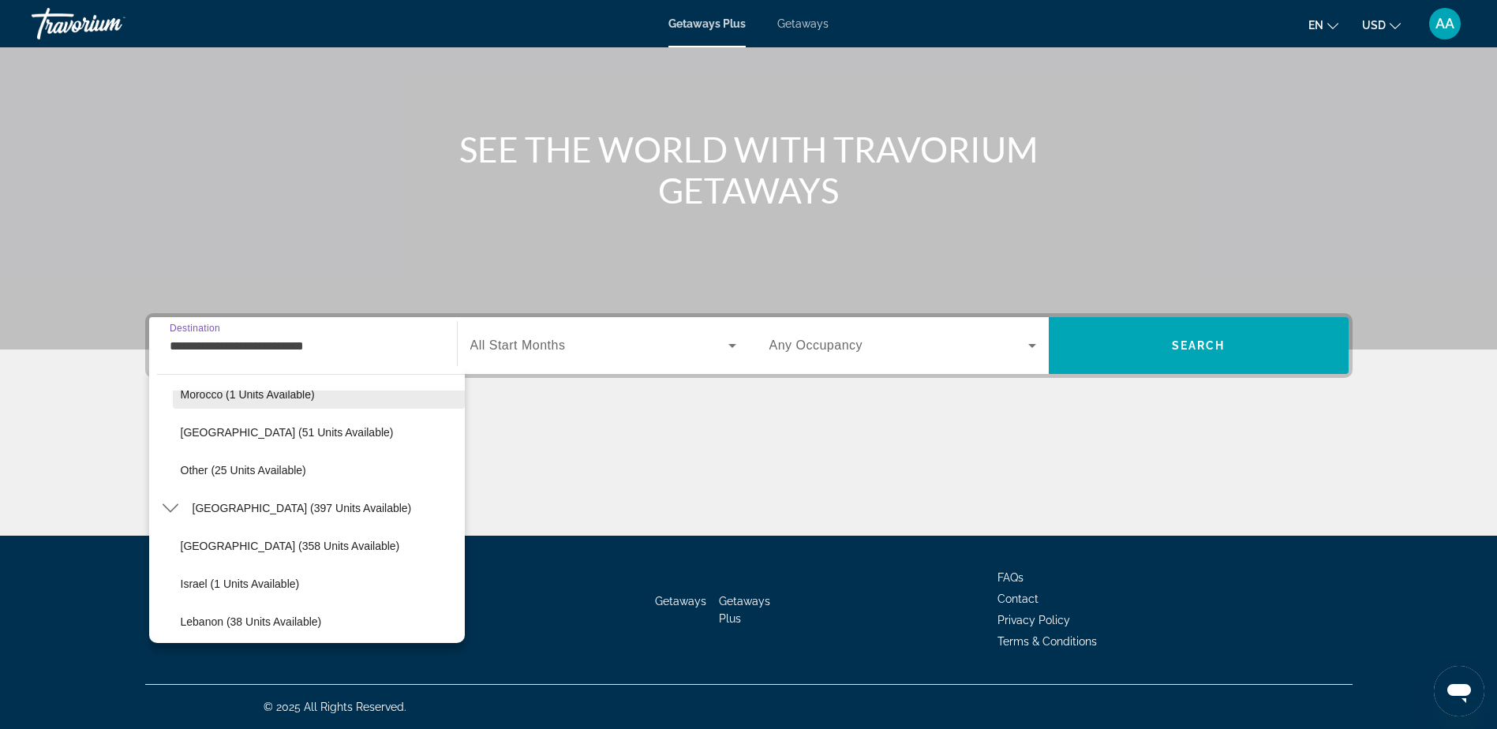
scroll to position [861, 0]
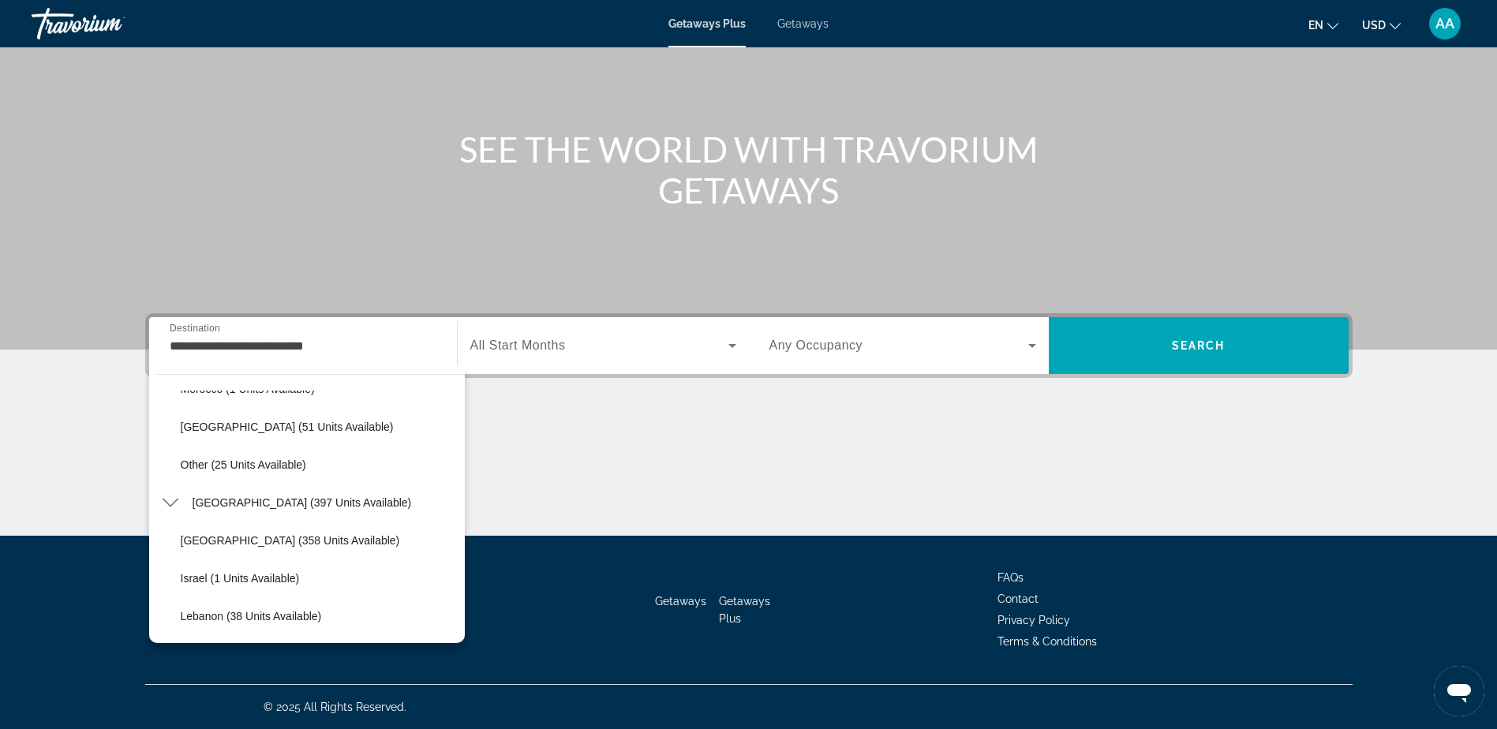
click at [787, 16] on div "Getaways Plus Getaways en English Español Français Italiano Português русский U…" at bounding box center [748, 23] width 1497 height 41
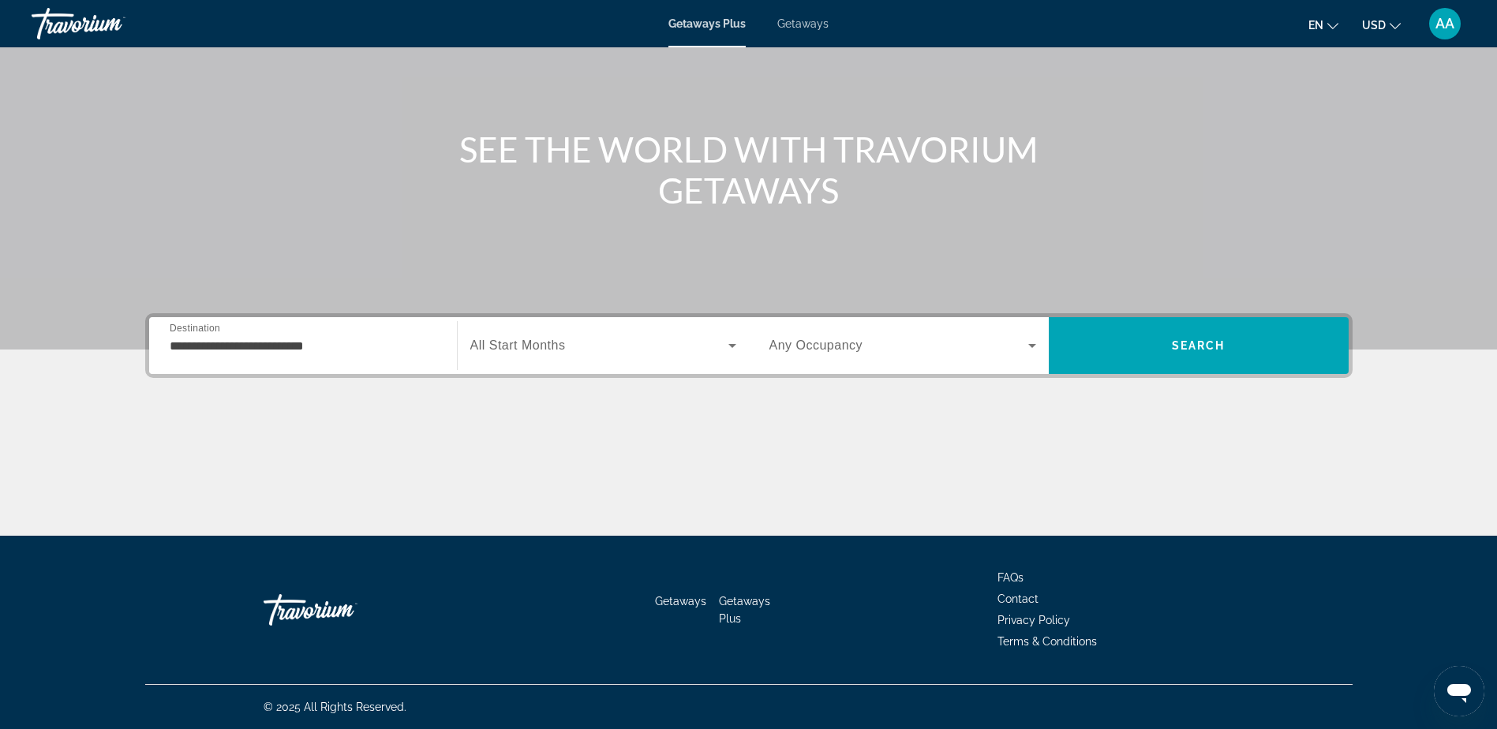
click at [787, 21] on span "Getaways" at bounding box center [802, 23] width 51 height 13
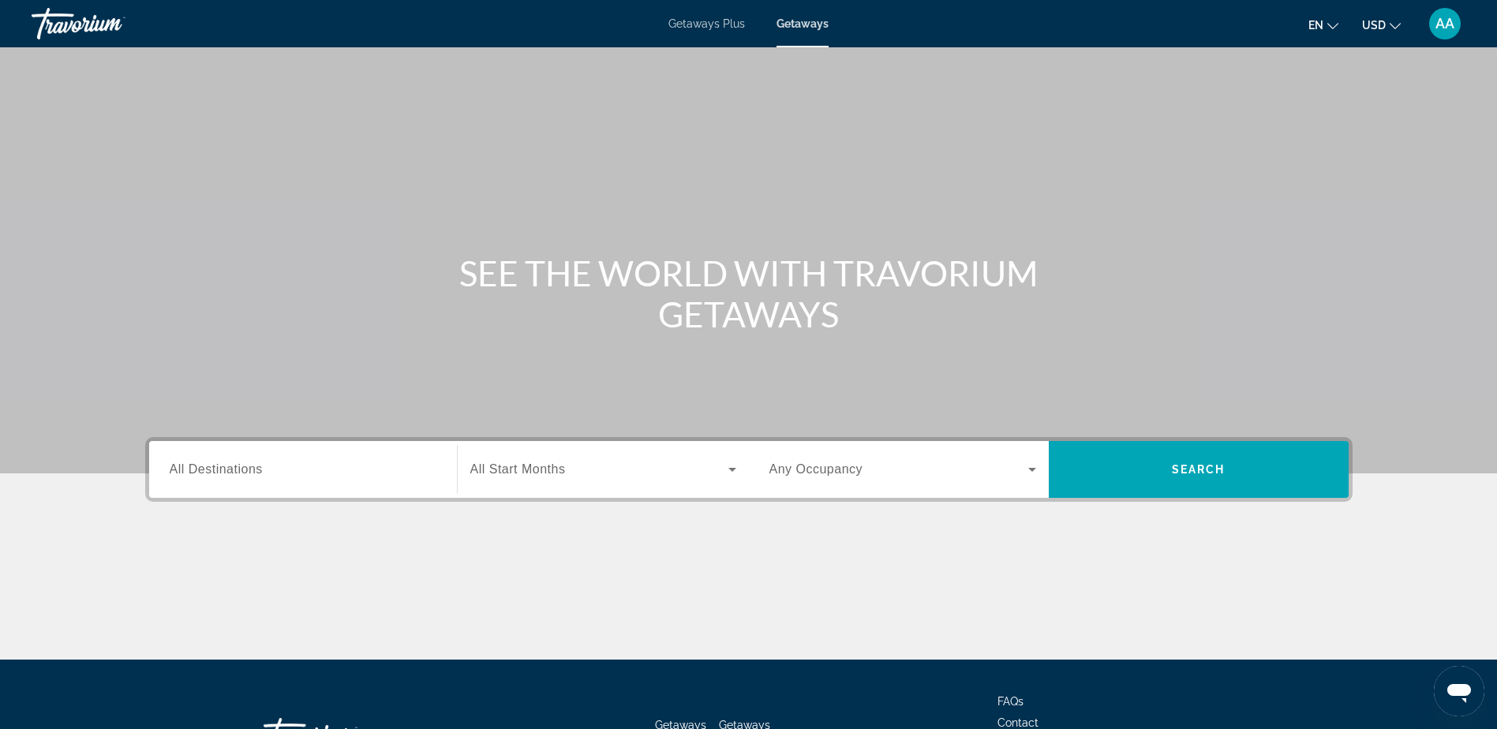
click at [245, 471] on span "All Destinations" at bounding box center [216, 468] width 93 height 13
click at [245, 471] on input "Destination All Destinations" at bounding box center [303, 470] width 267 height 19
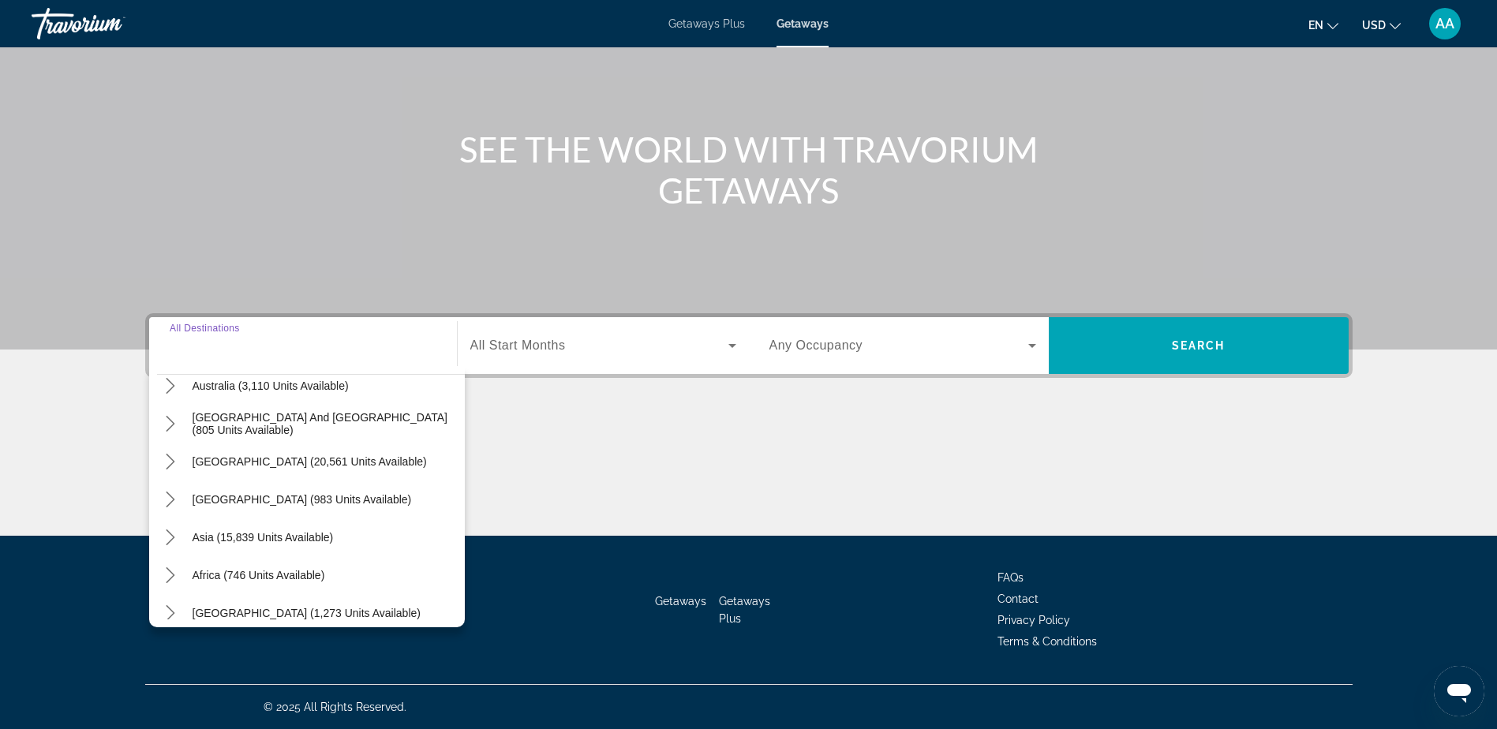
scroll to position [256, 0]
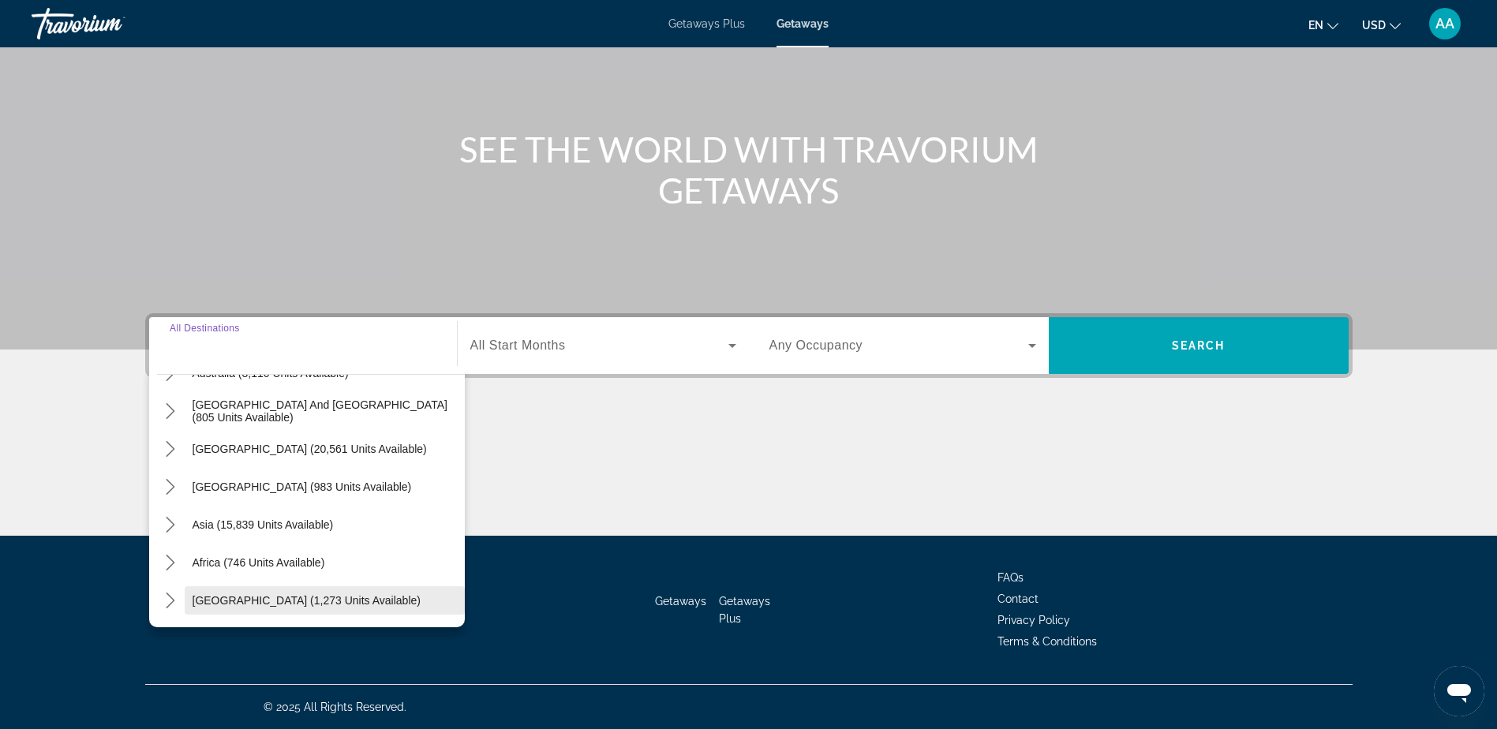
click at [246, 598] on span "Middle East (1,273 units available)" at bounding box center [306, 600] width 228 height 13
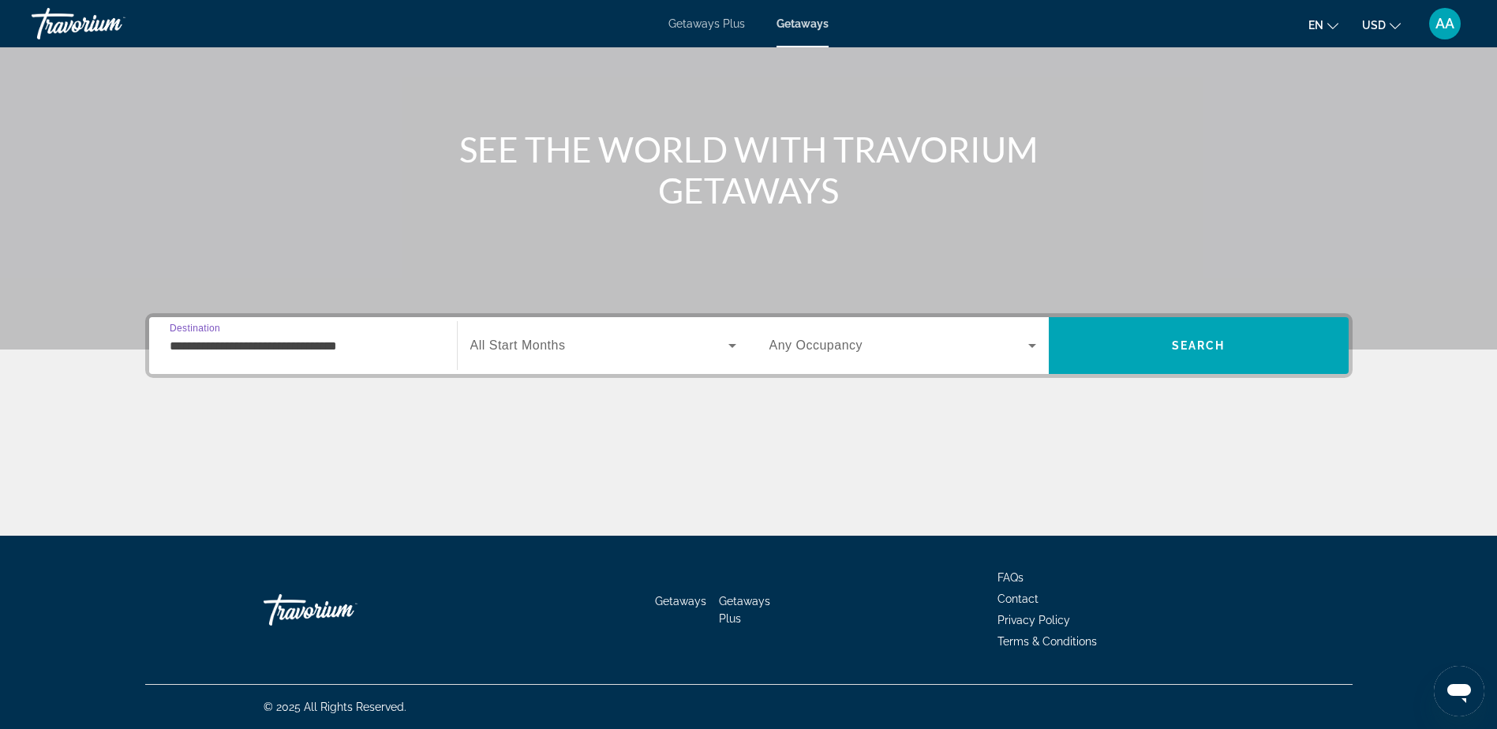
click at [230, 348] on input "**********" at bounding box center [303, 346] width 267 height 19
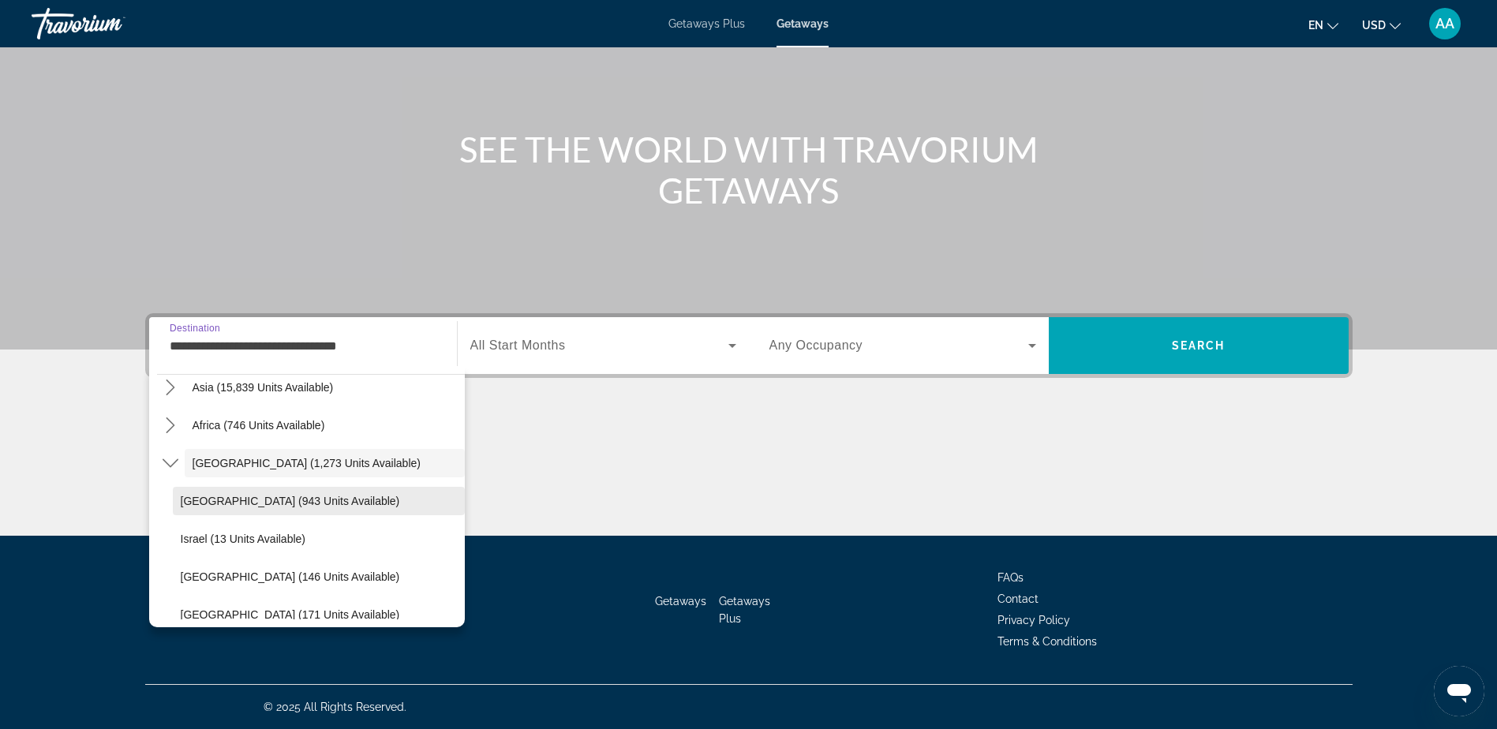
scroll to position [407, 0]
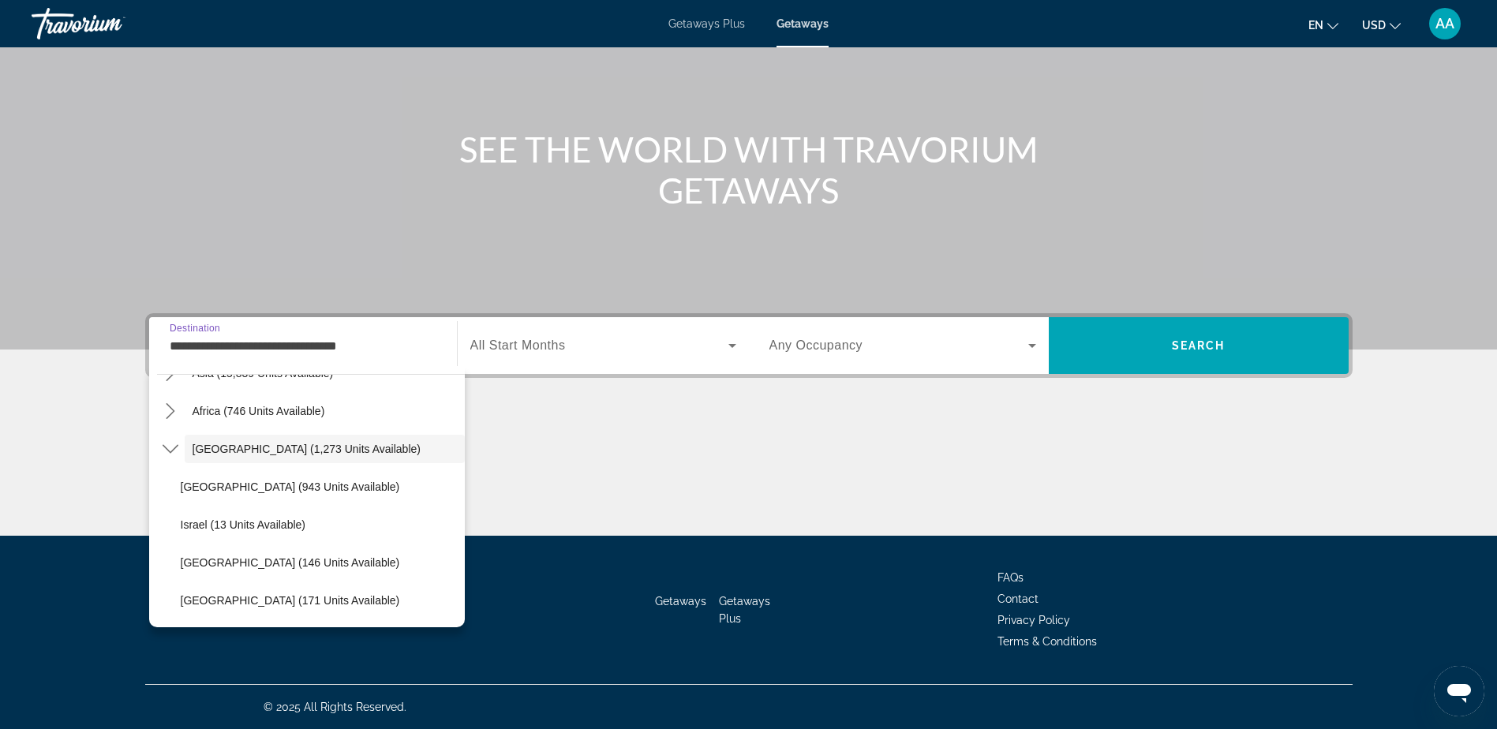
click at [222, 600] on span "United Arab Emirates (171 units available)" at bounding box center [290, 600] width 219 height 13
type input "**********"
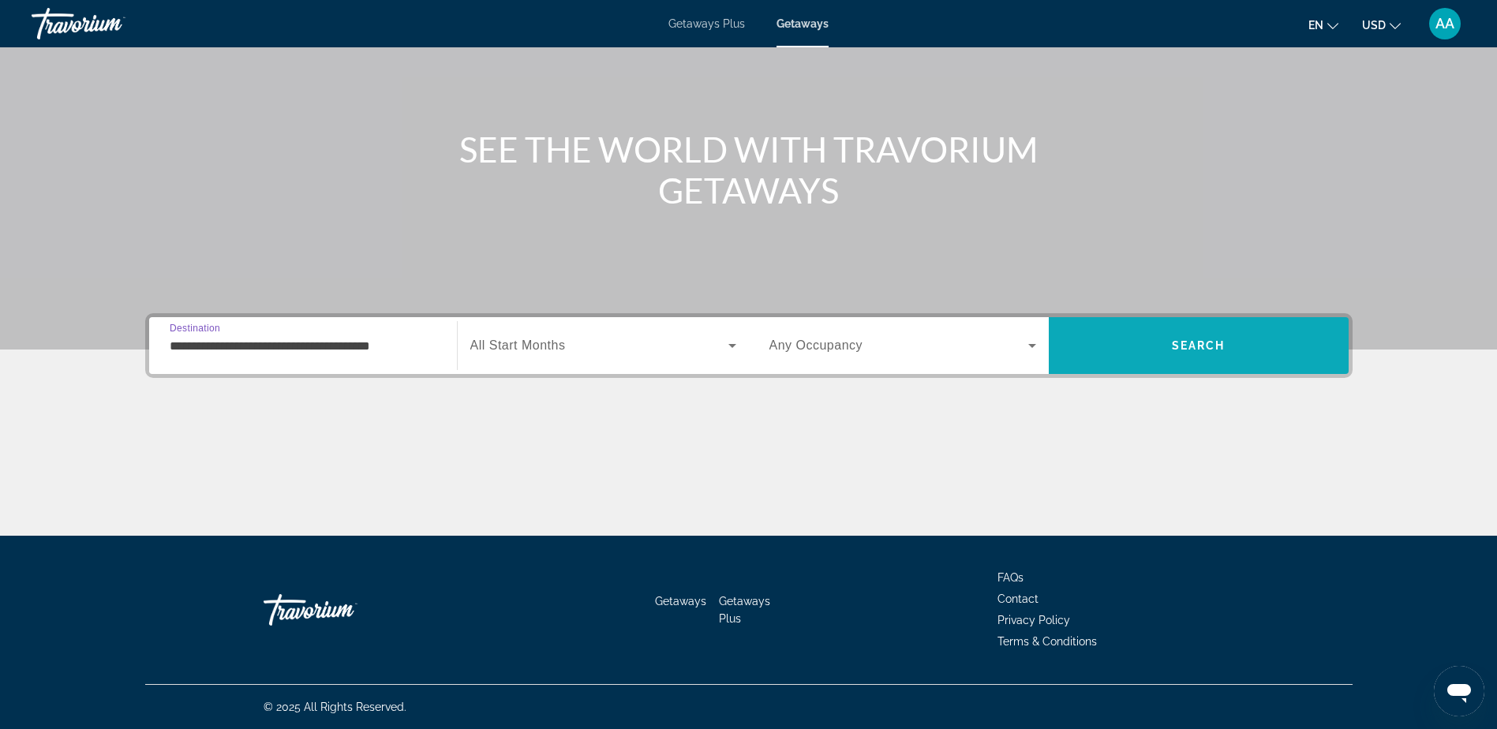
click at [1209, 346] on span "Search" at bounding box center [1199, 345] width 54 height 13
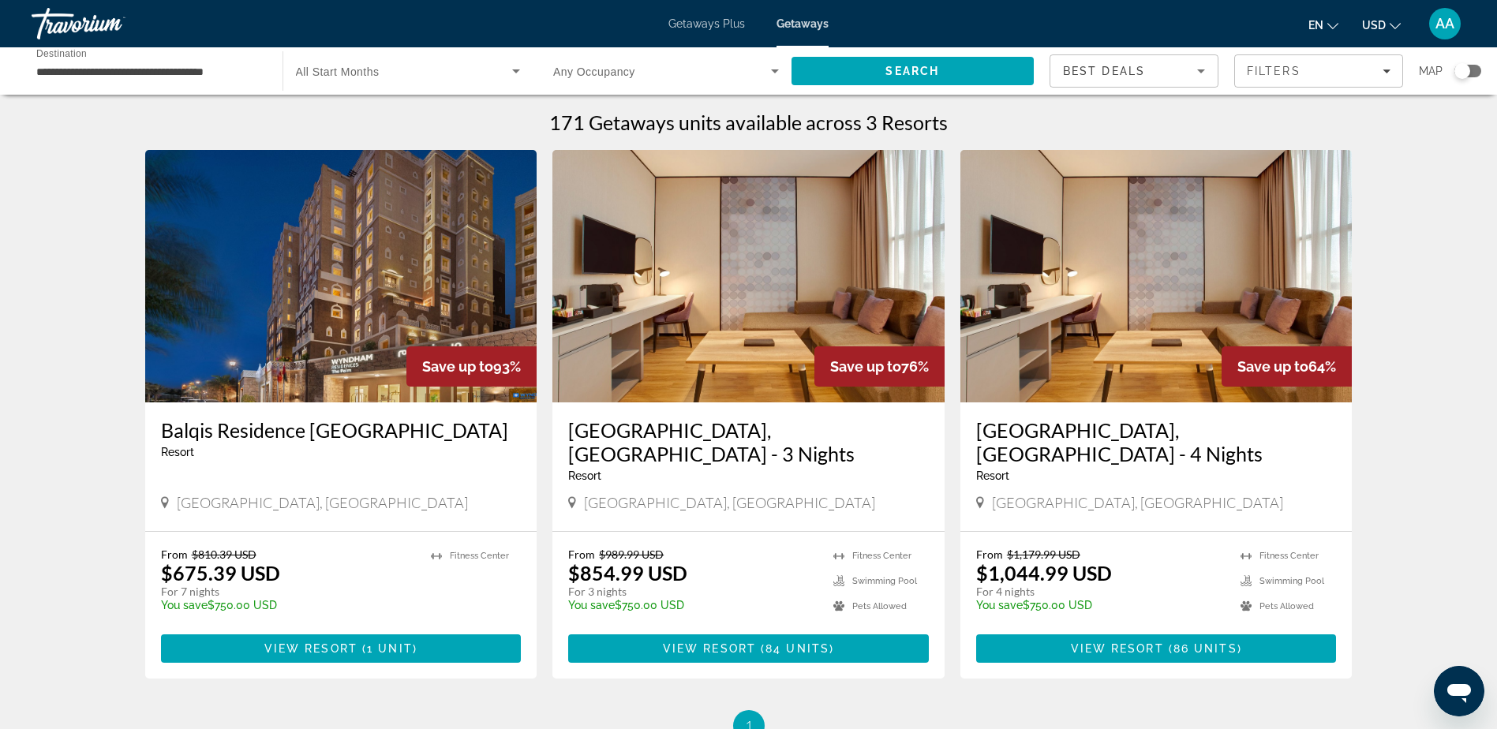
click at [372, 292] on img "Main content" at bounding box center [341, 276] width 392 height 252
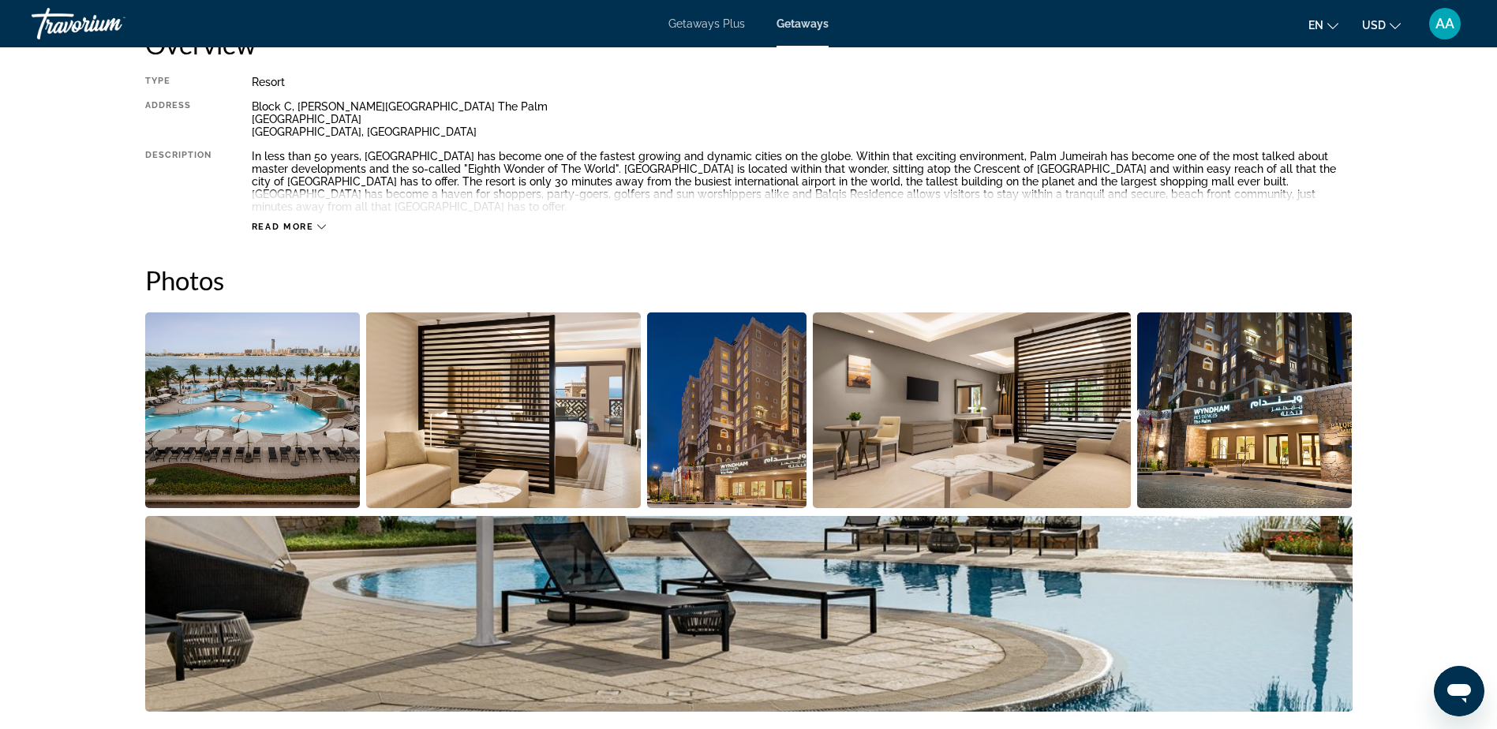
scroll to position [631, 0]
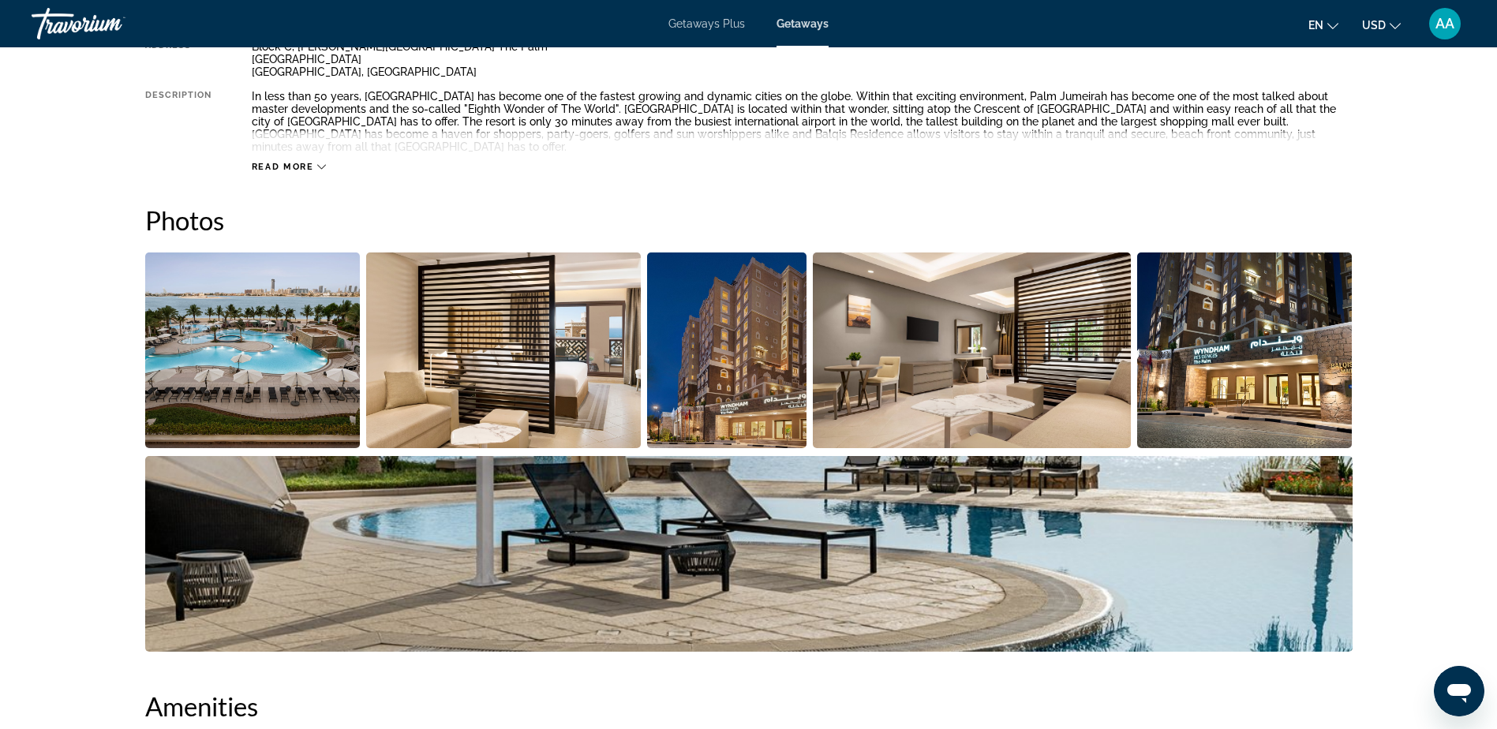
click at [299, 355] on img "Open full-screen image slider" at bounding box center [252, 350] width 215 height 196
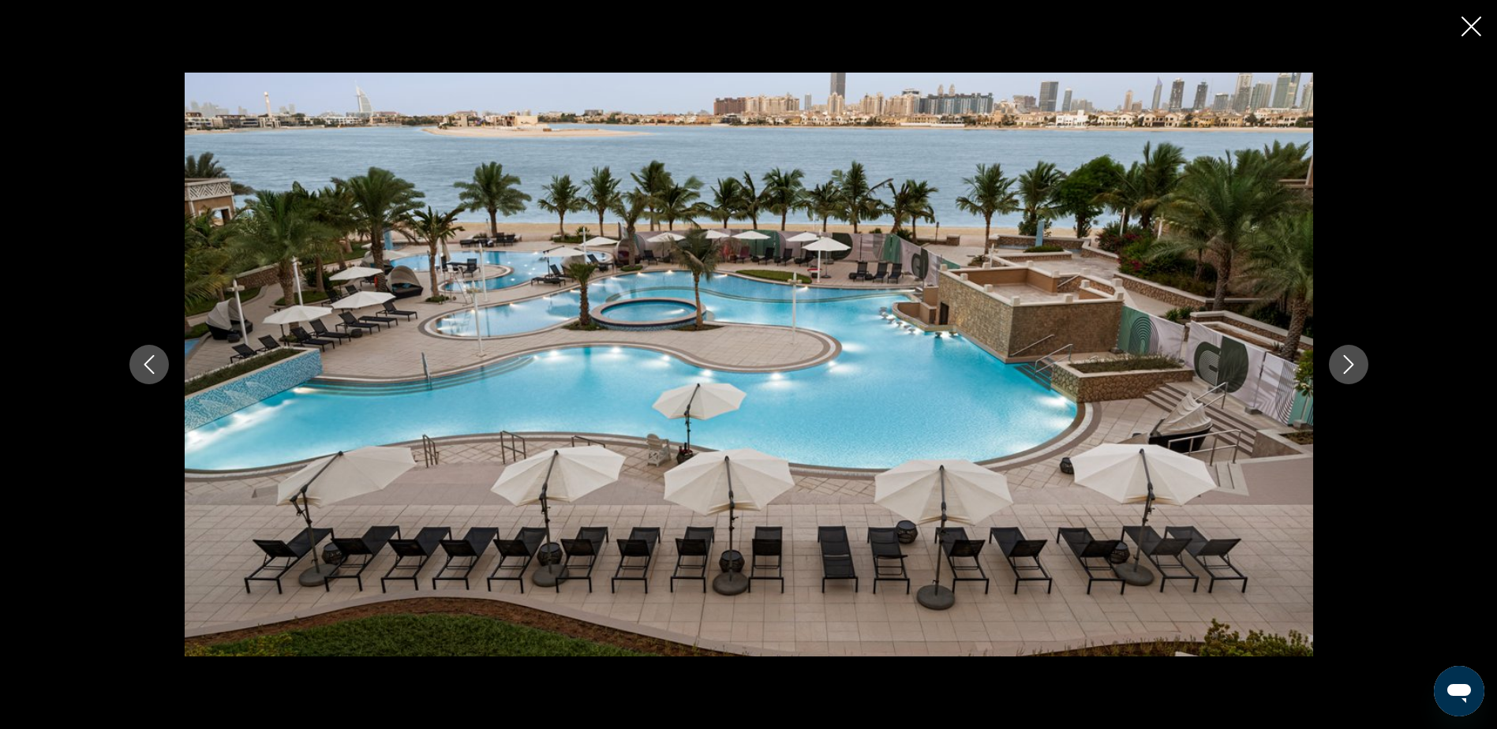
click at [1351, 367] on icon "Next image" at bounding box center [1348, 364] width 19 height 19
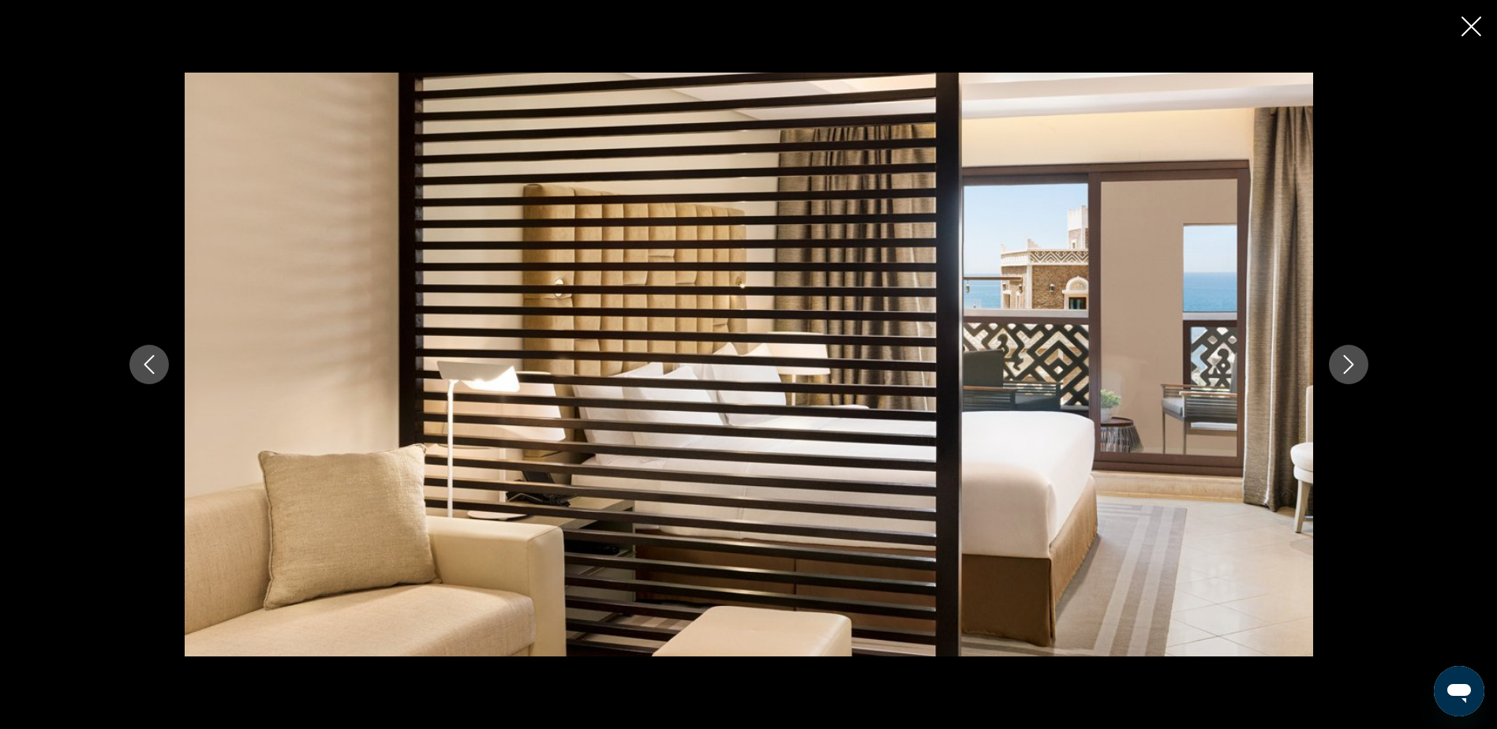
click at [1351, 367] on icon "Next image" at bounding box center [1348, 364] width 19 height 19
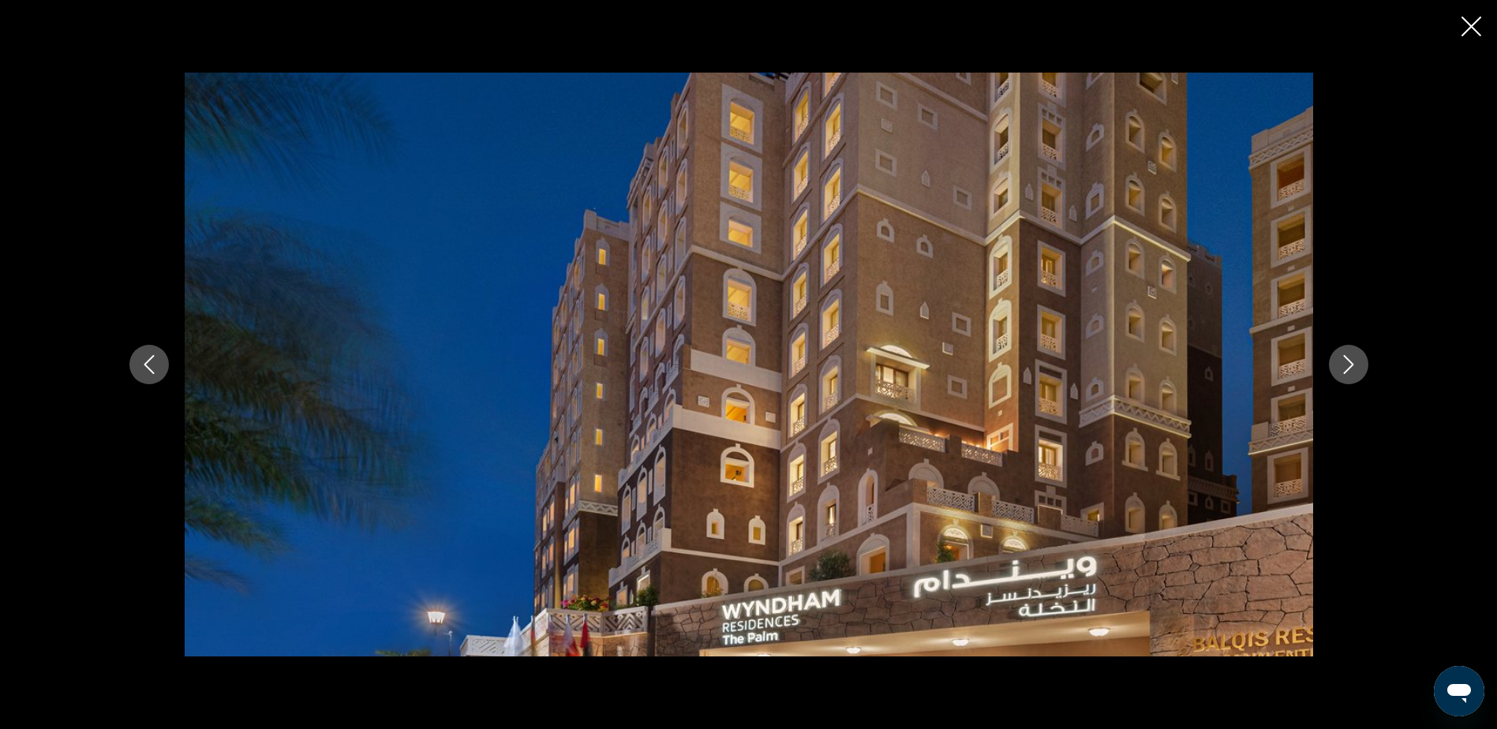
click at [1351, 367] on icon "Next image" at bounding box center [1348, 364] width 19 height 19
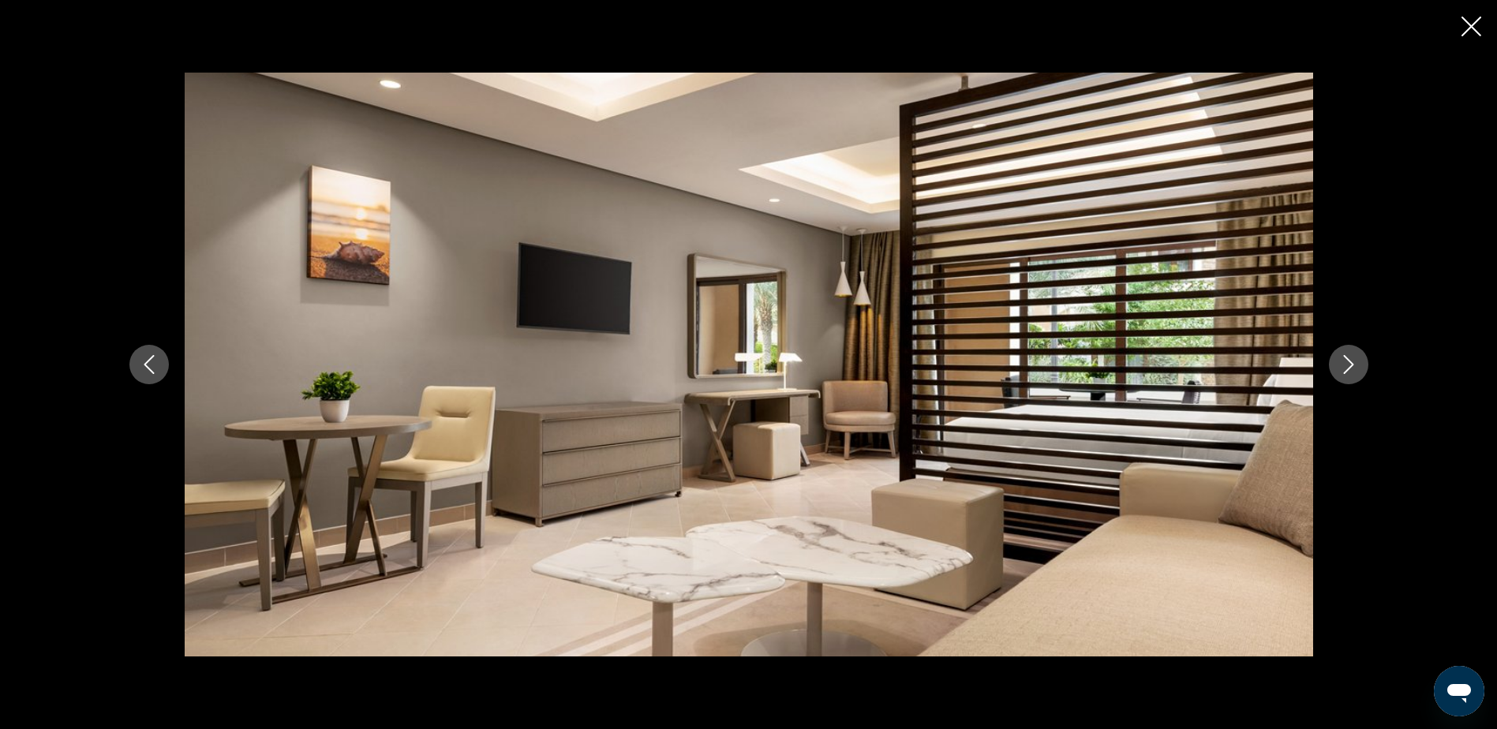
click at [1351, 367] on icon "Next image" at bounding box center [1348, 364] width 19 height 19
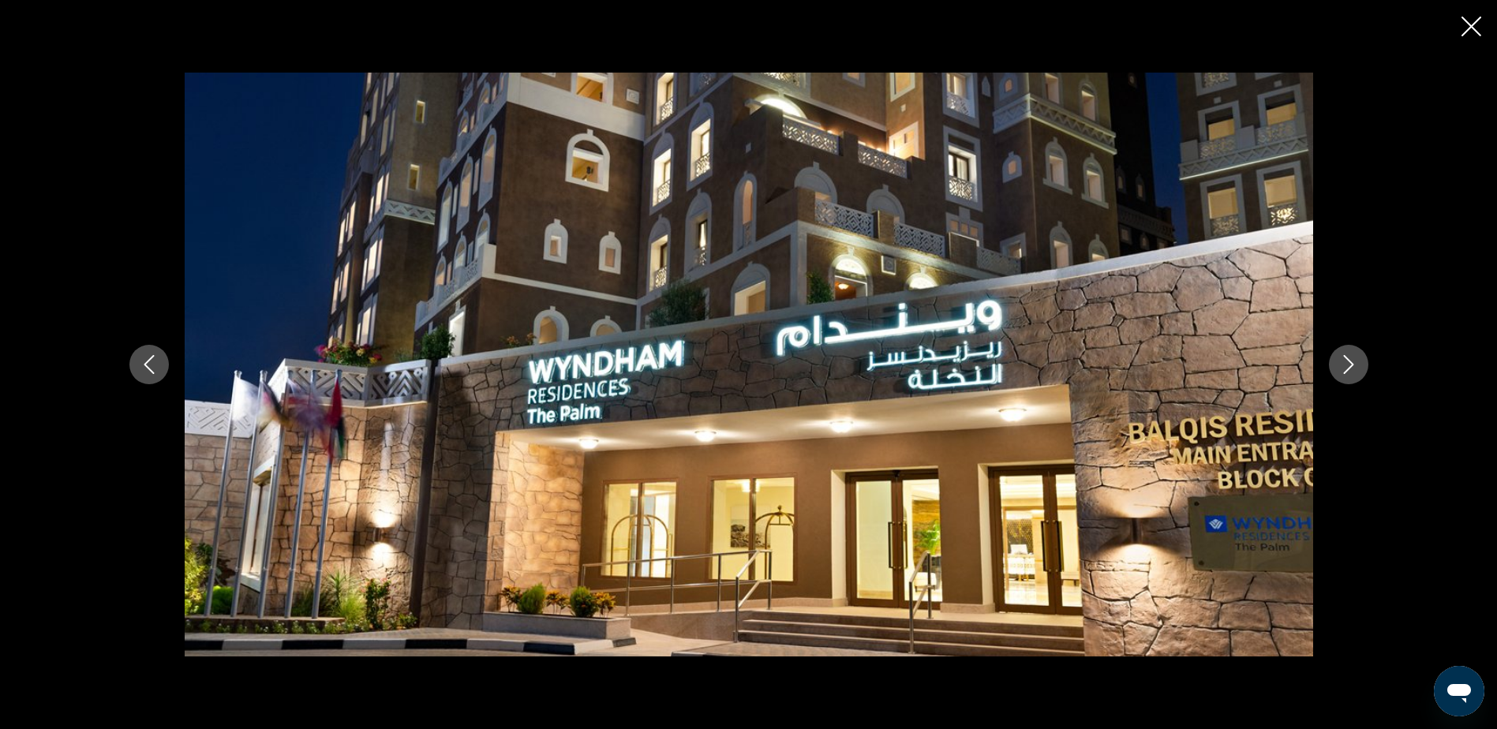
click at [1351, 367] on icon "Next image" at bounding box center [1348, 364] width 19 height 19
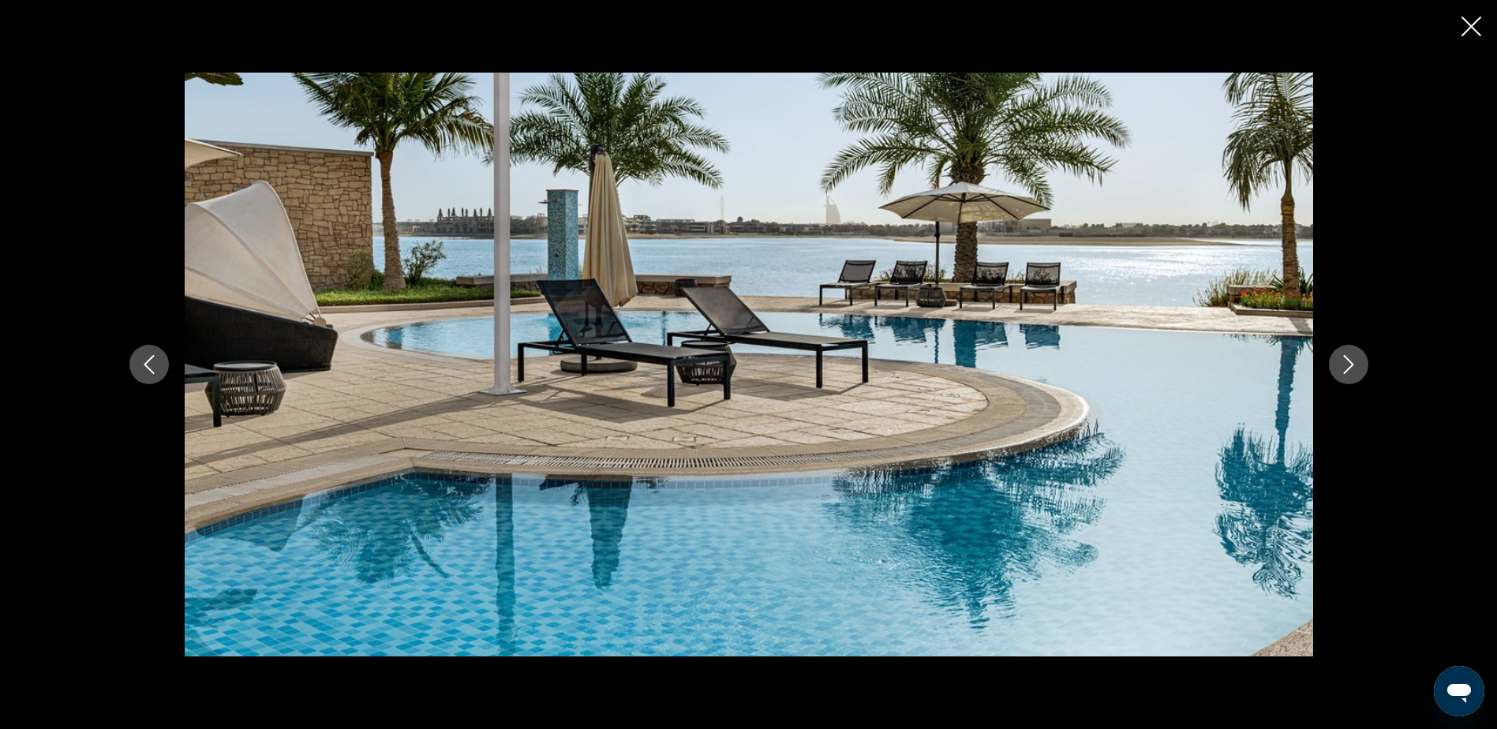
click at [1351, 367] on icon "Next image" at bounding box center [1348, 364] width 19 height 19
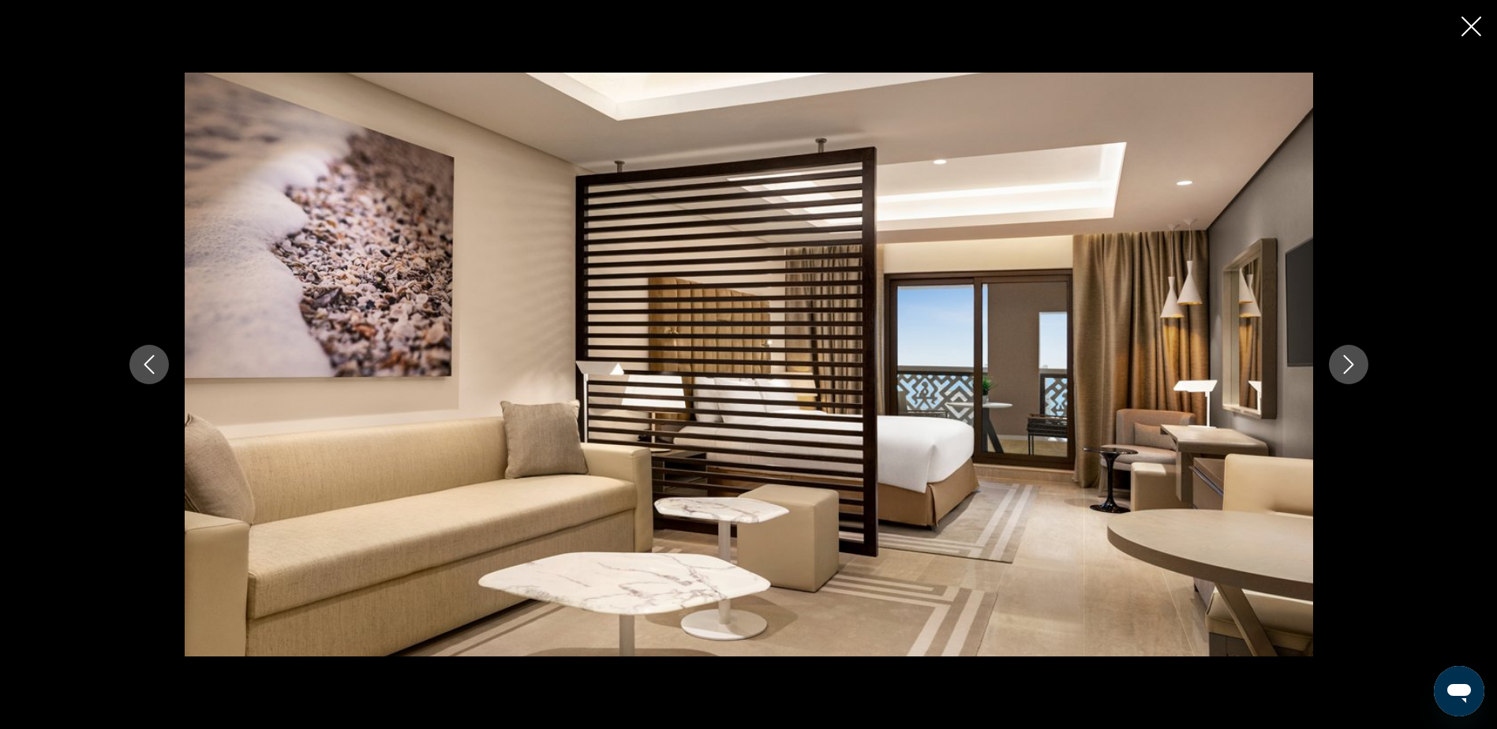
click at [1351, 367] on icon "Next image" at bounding box center [1348, 364] width 19 height 19
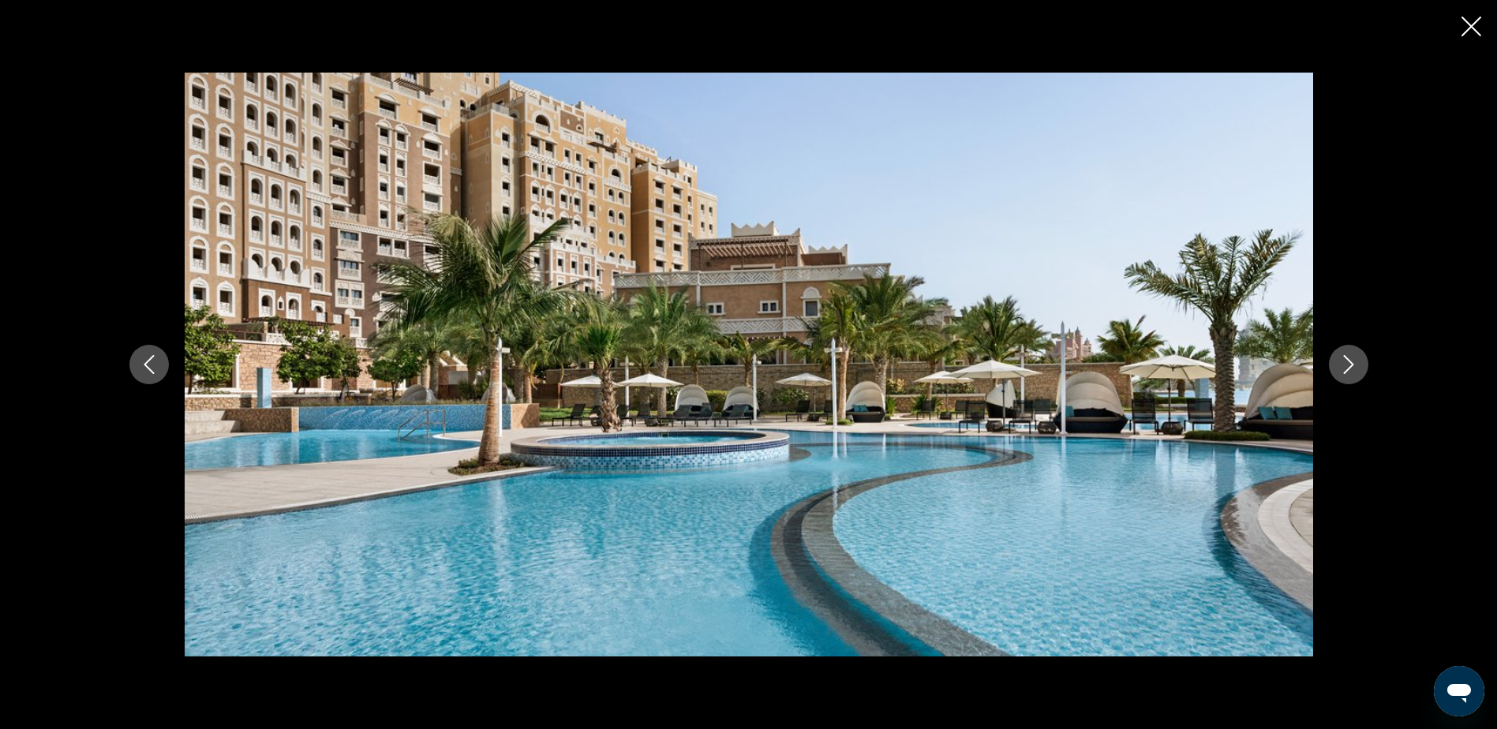
click at [1351, 367] on icon "Next image" at bounding box center [1348, 364] width 19 height 19
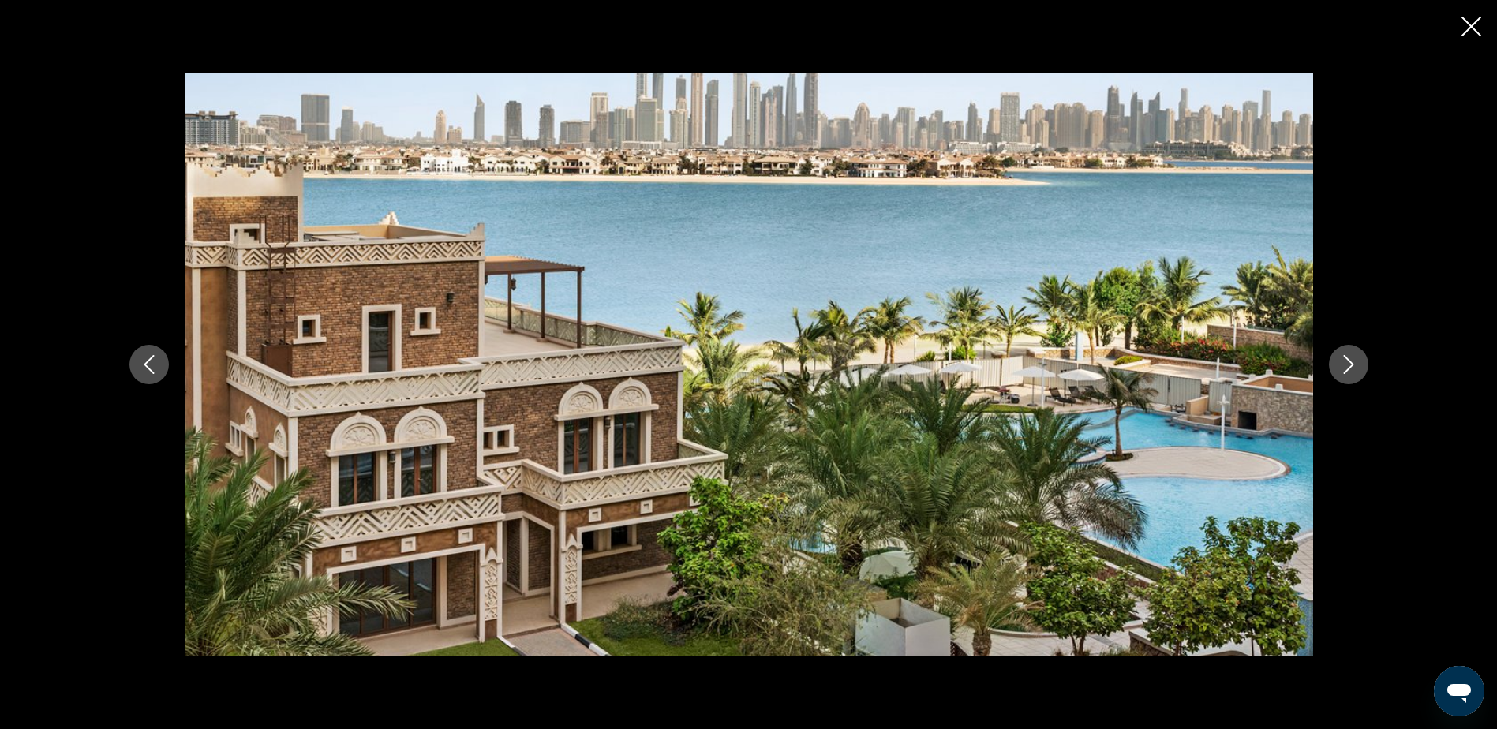
click at [1351, 367] on icon "Next image" at bounding box center [1348, 364] width 19 height 19
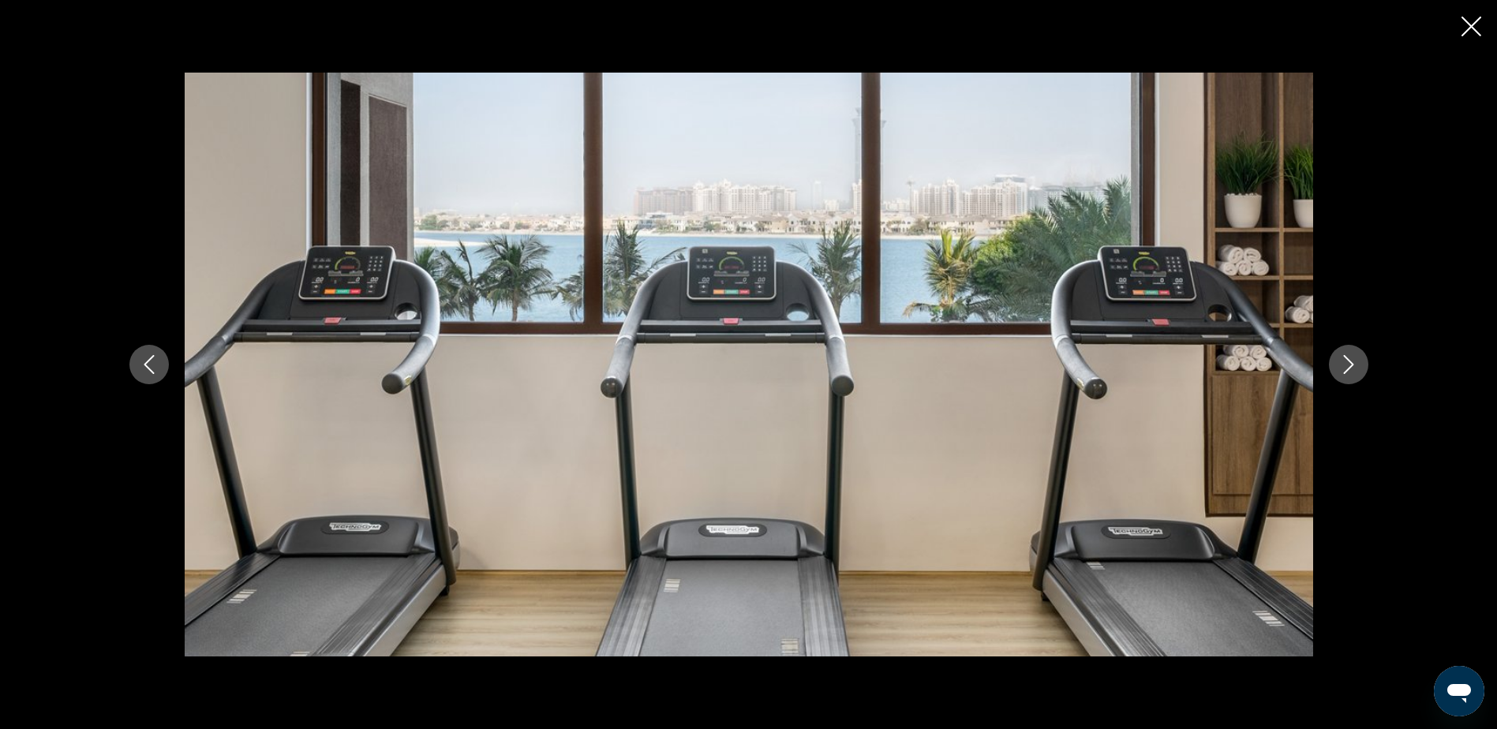
click at [1351, 367] on icon "Next image" at bounding box center [1348, 364] width 19 height 19
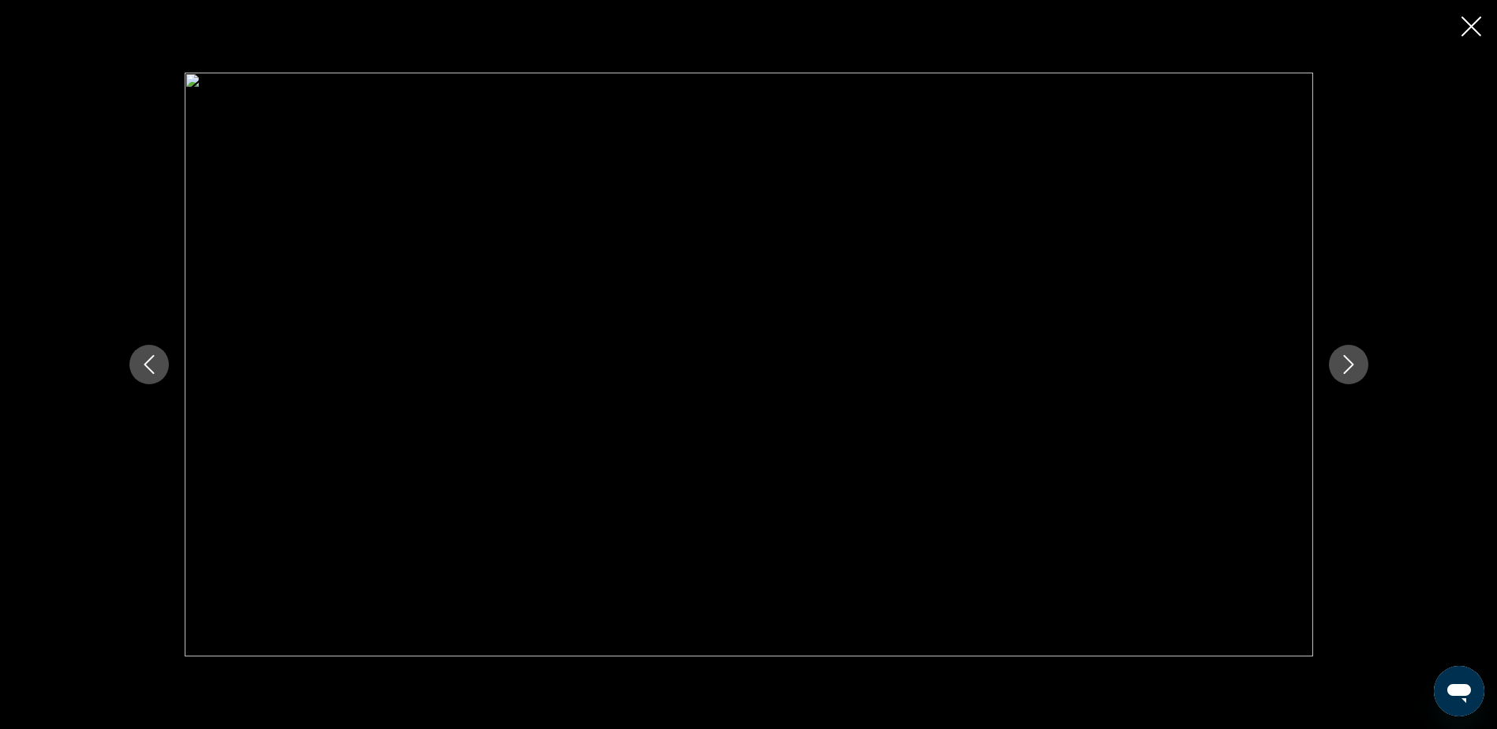
click at [1351, 367] on icon "Next image" at bounding box center [1348, 364] width 19 height 19
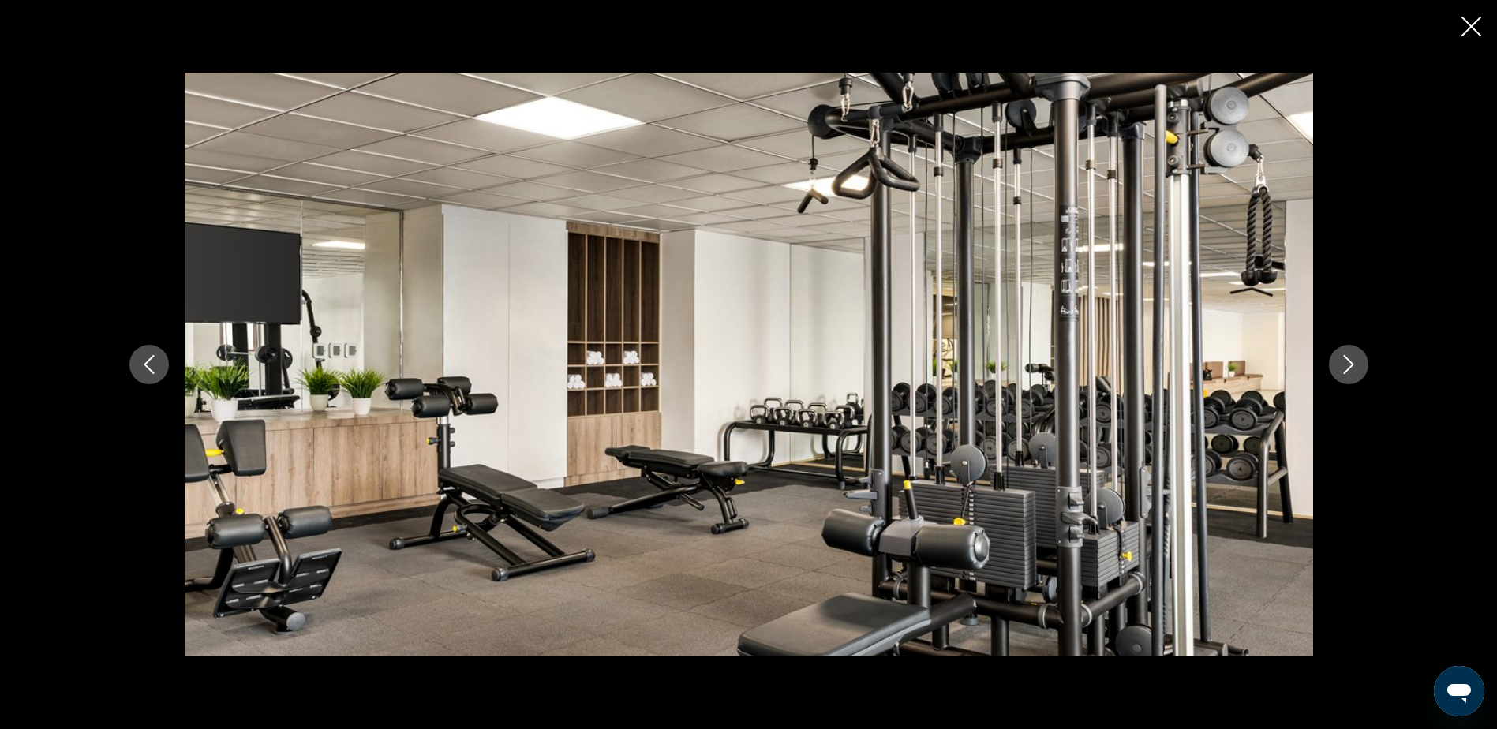
click at [1474, 24] on icon "Close slideshow" at bounding box center [1471, 27] width 20 height 20
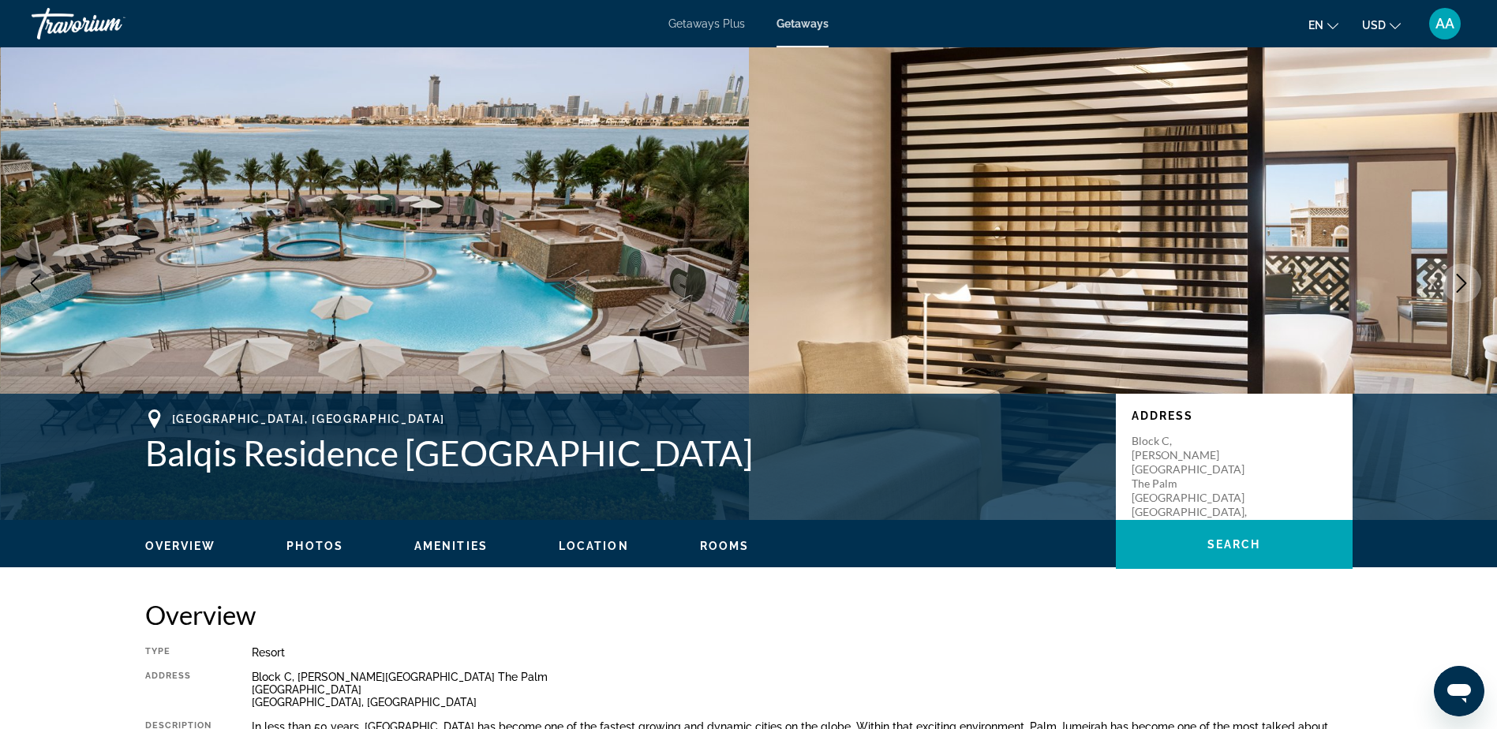
scroll to position [0, 0]
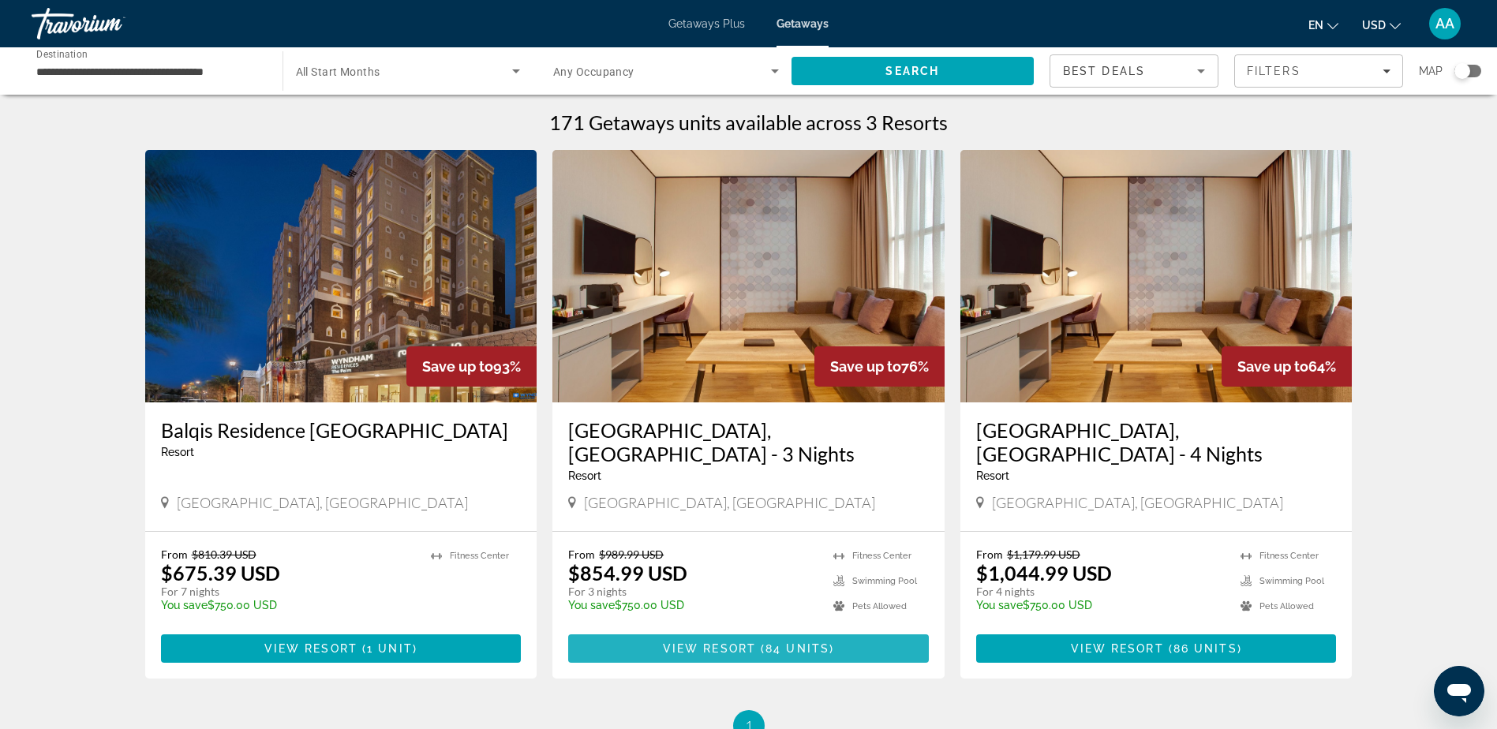
click at [762, 634] on button "View Resort ( 84 units )" at bounding box center [748, 648] width 361 height 28
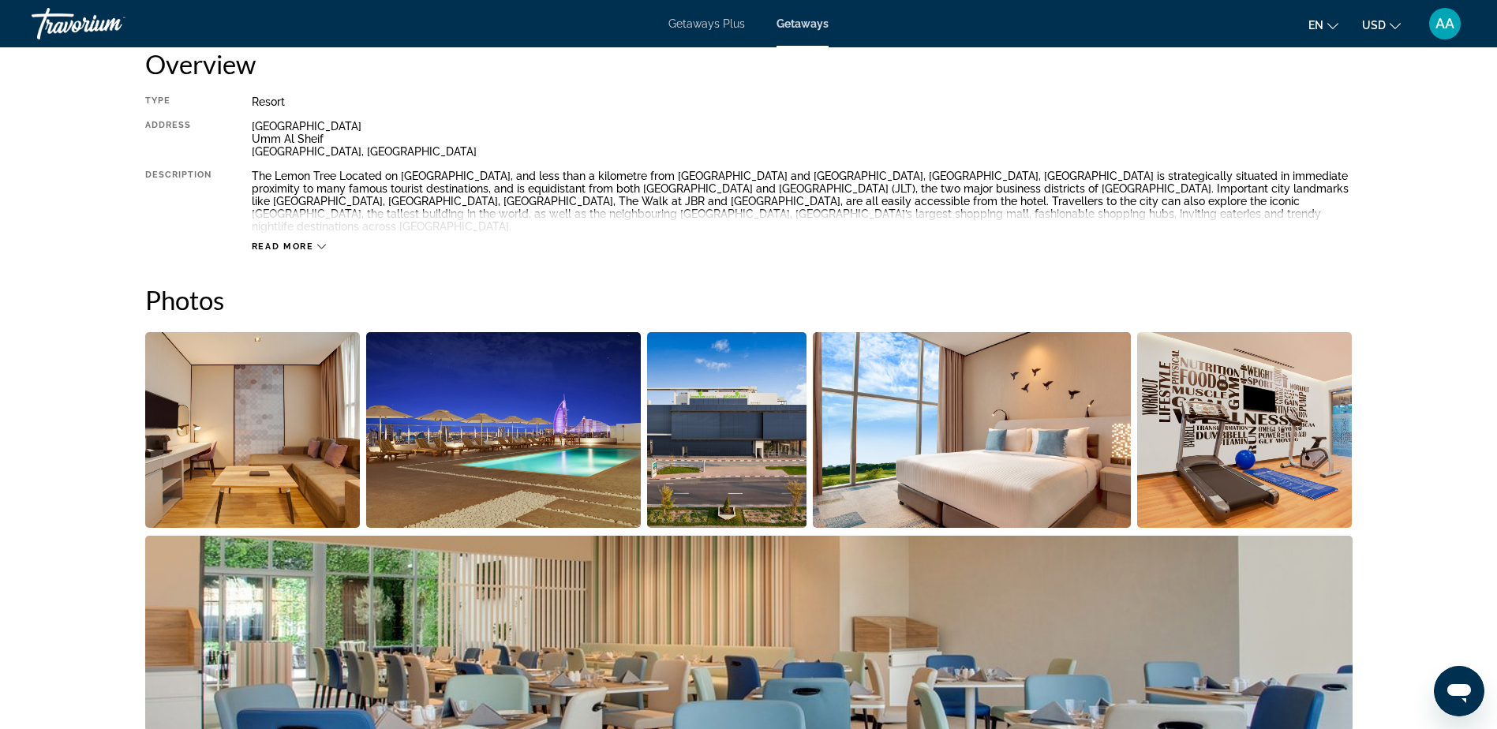
scroll to position [552, 0]
click at [251, 432] on img "Open full-screen image slider" at bounding box center [252, 429] width 215 height 196
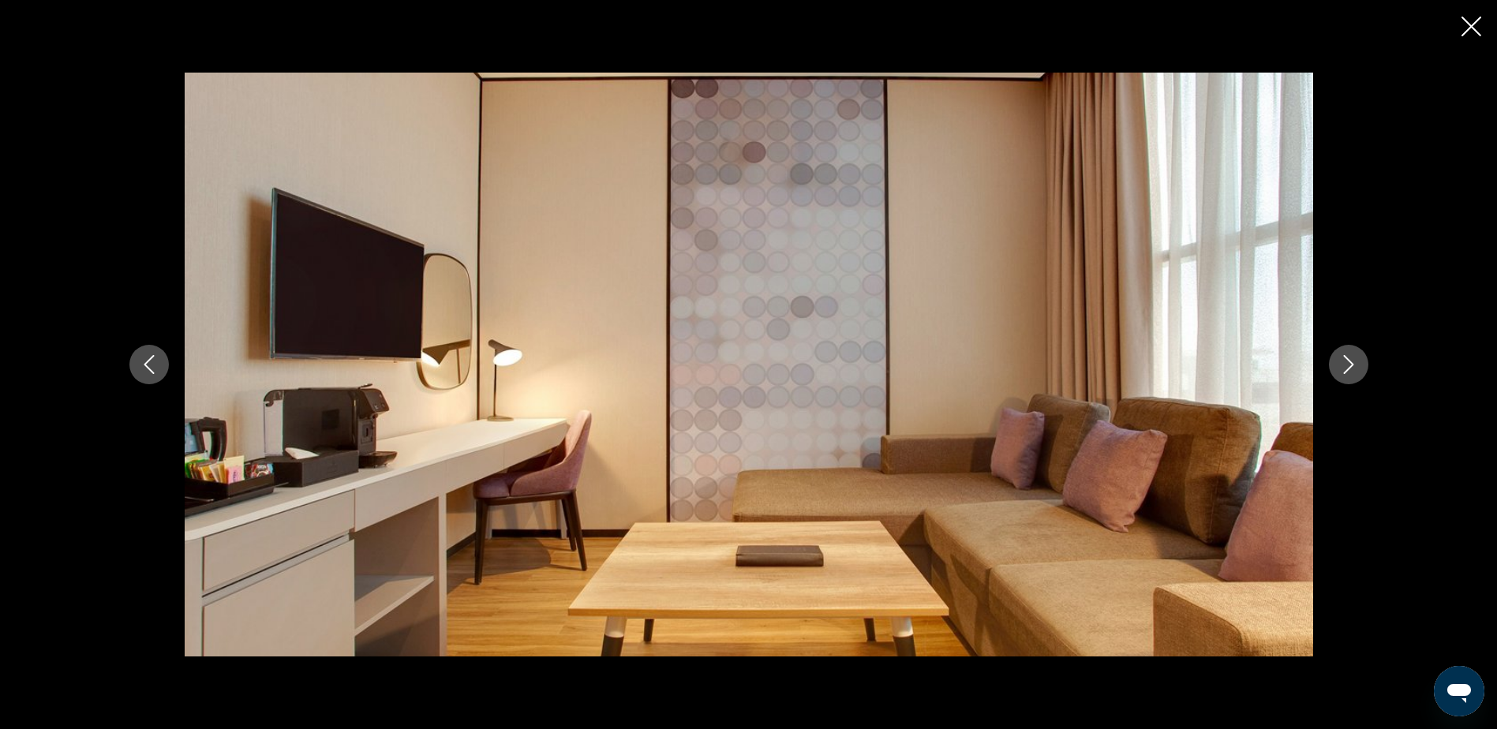
click at [1346, 362] on icon "Next image" at bounding box center [1348, 364] width 19 height 19
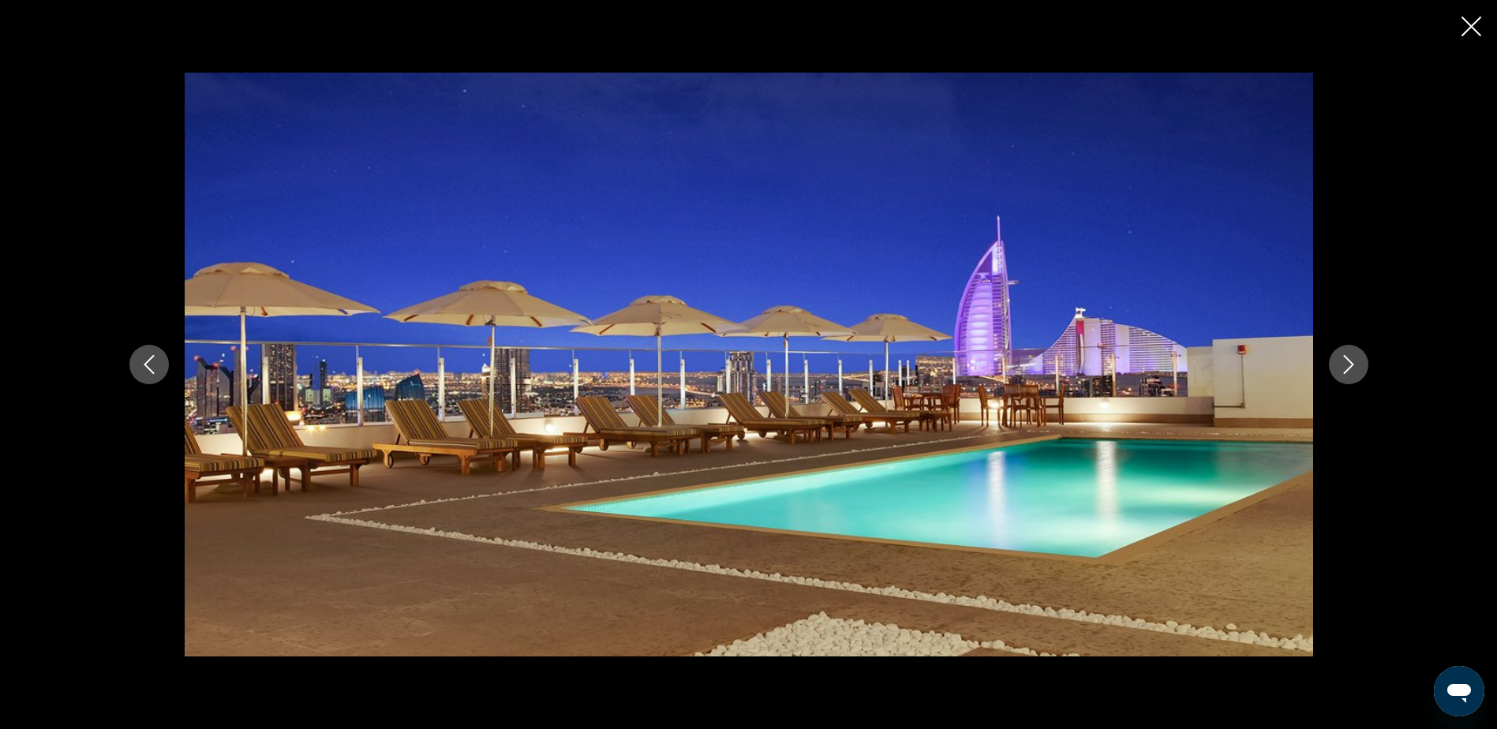
click at [1344, 364] on icon "Next image" at bounding box center [1348, 364] width 19 height 19
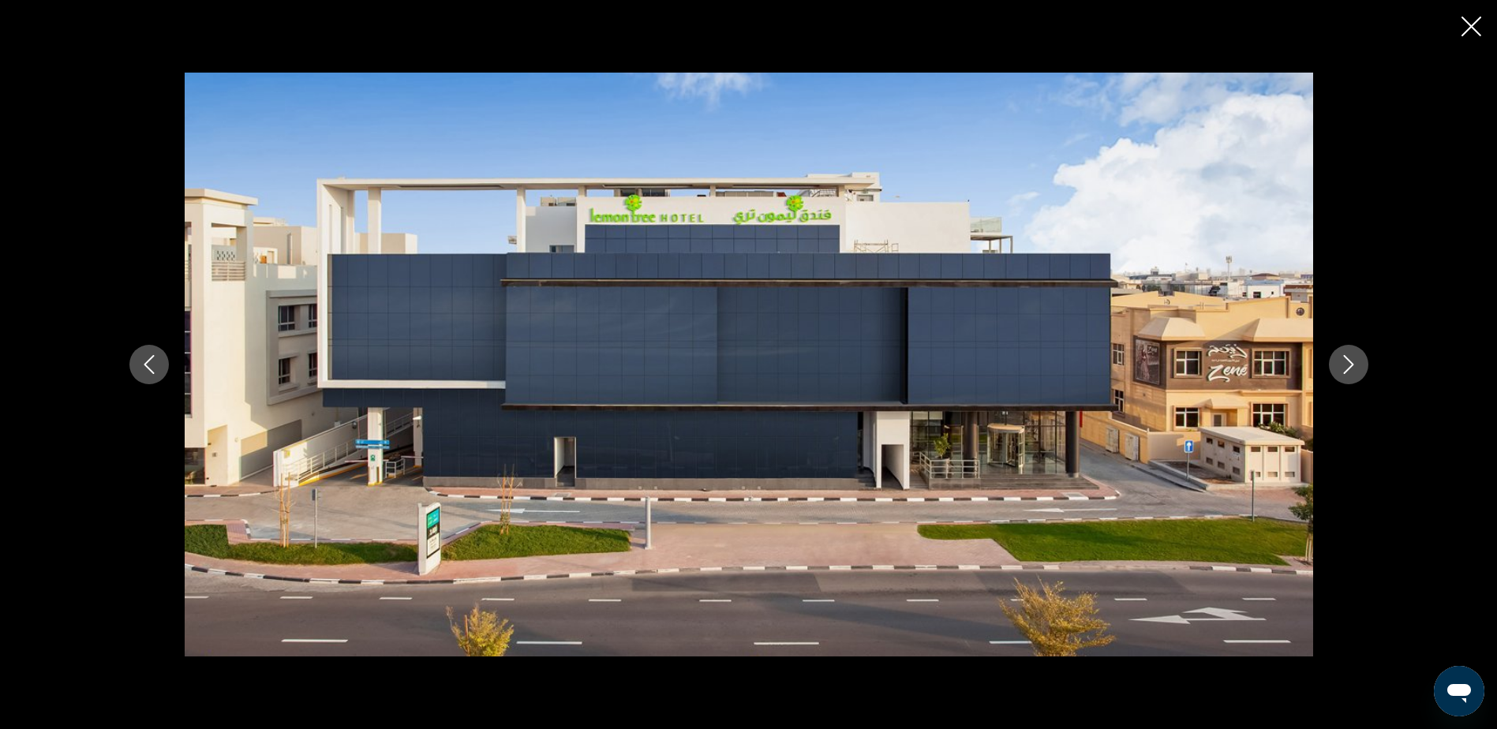
click at [1344, 364] on icon "Next image" at bounding box center [1348, 364] width 19 height 19
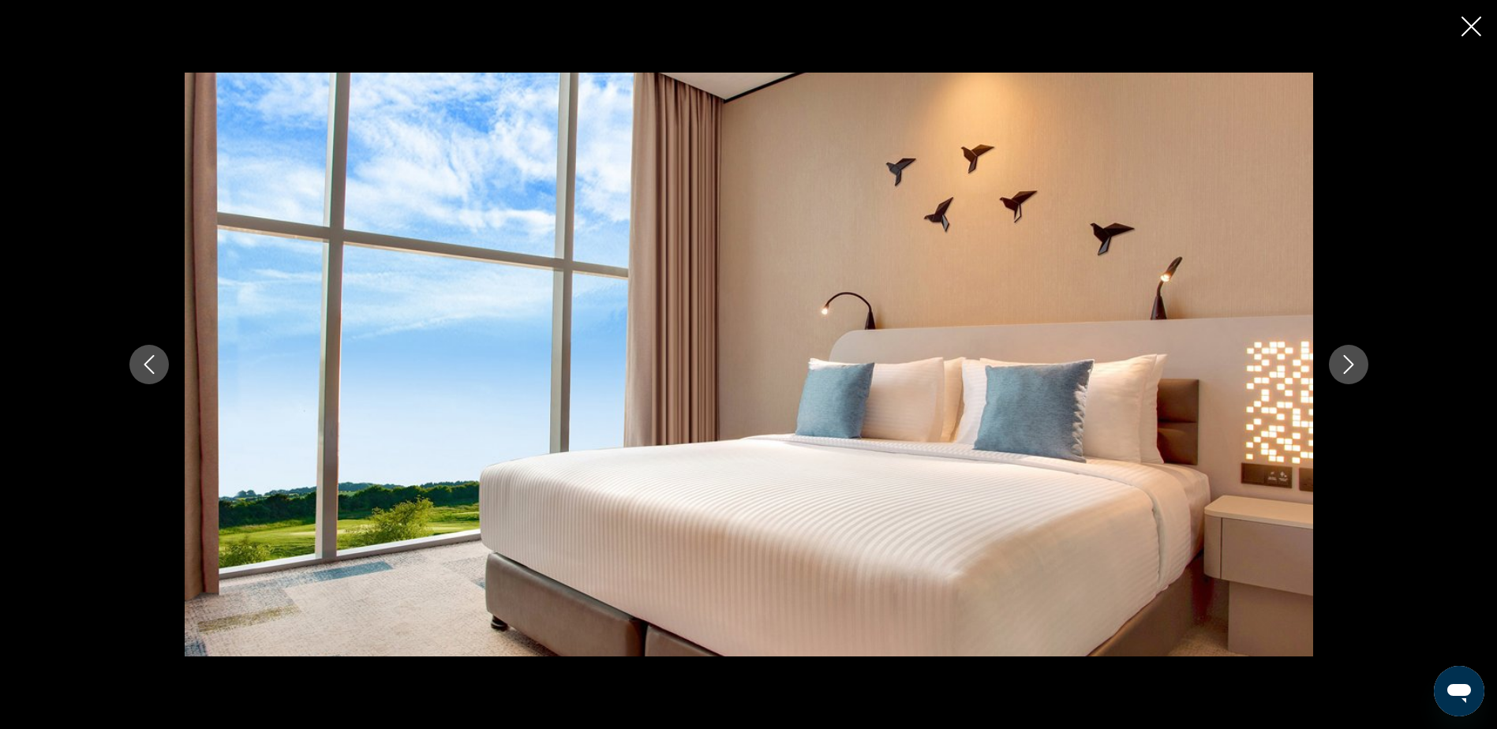
click at [1344, 364] on icon "Next image" at bounding box center [1348, 364] width 19 height 19
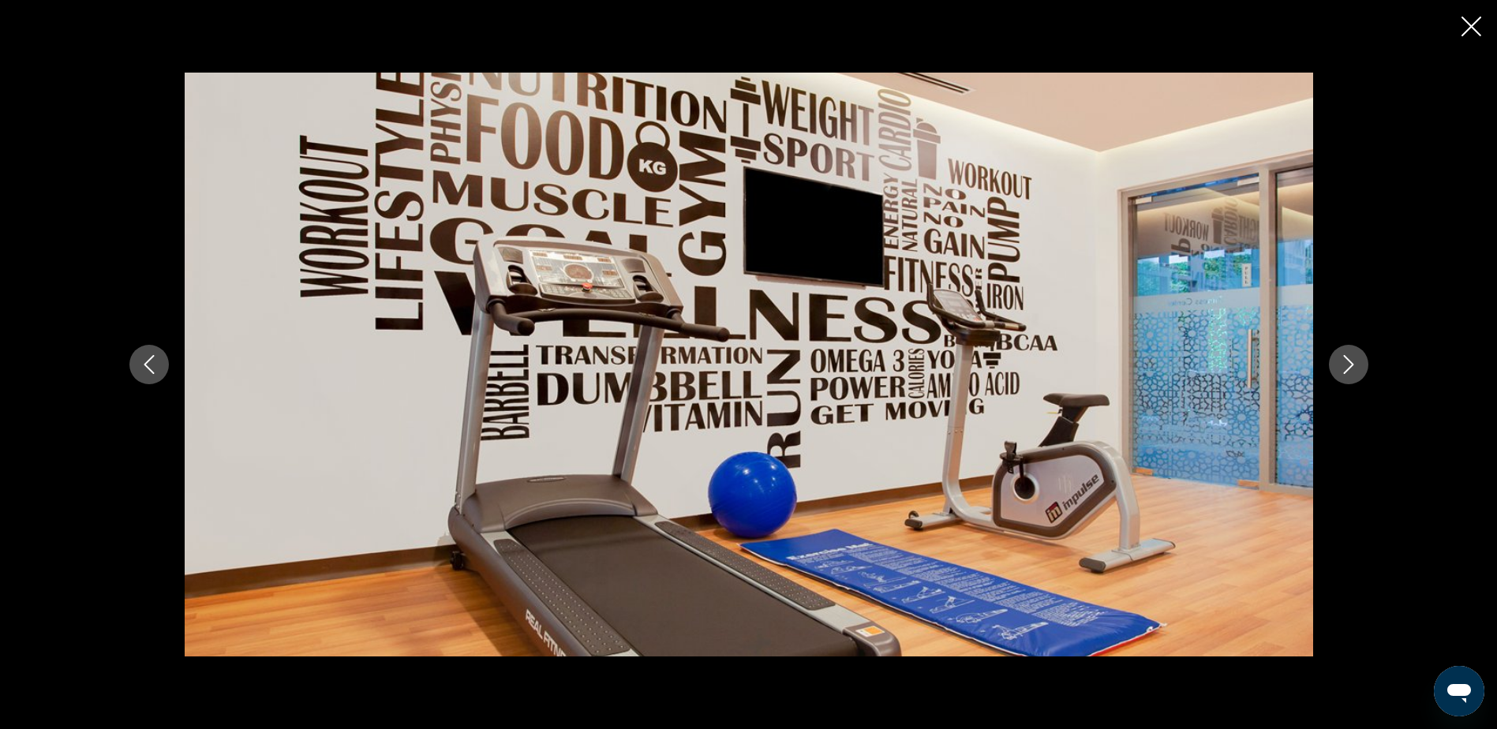
click at [1344, 364] on icon "Next image" at bounding box center [1348, 364] width 19 height 19
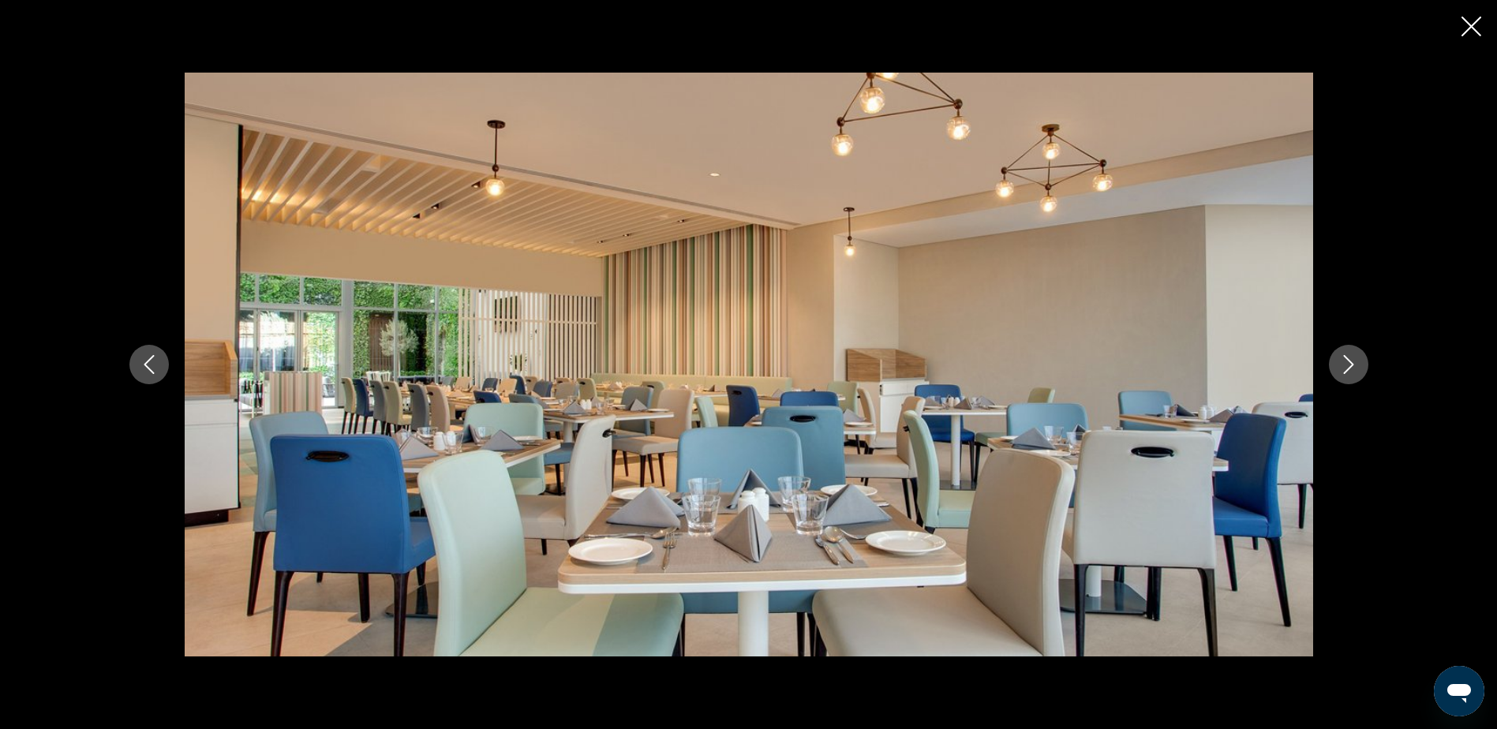
click at [1344, 364] on icon "Next image" at bounding box center [1348, 364] width 19 height 19
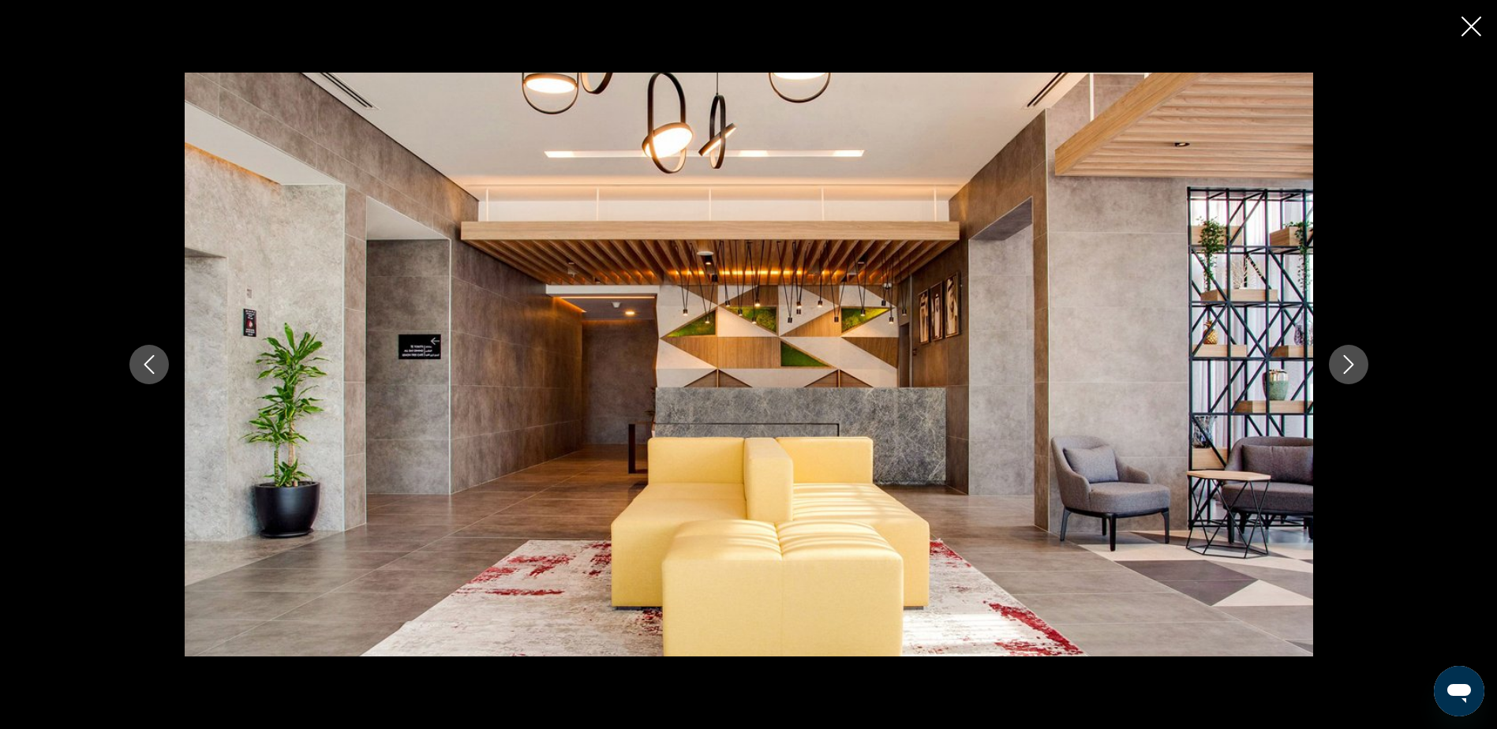
click at [1344, 364] on icon "Next image" at bounding box center [1348, 364] width 19 height 19
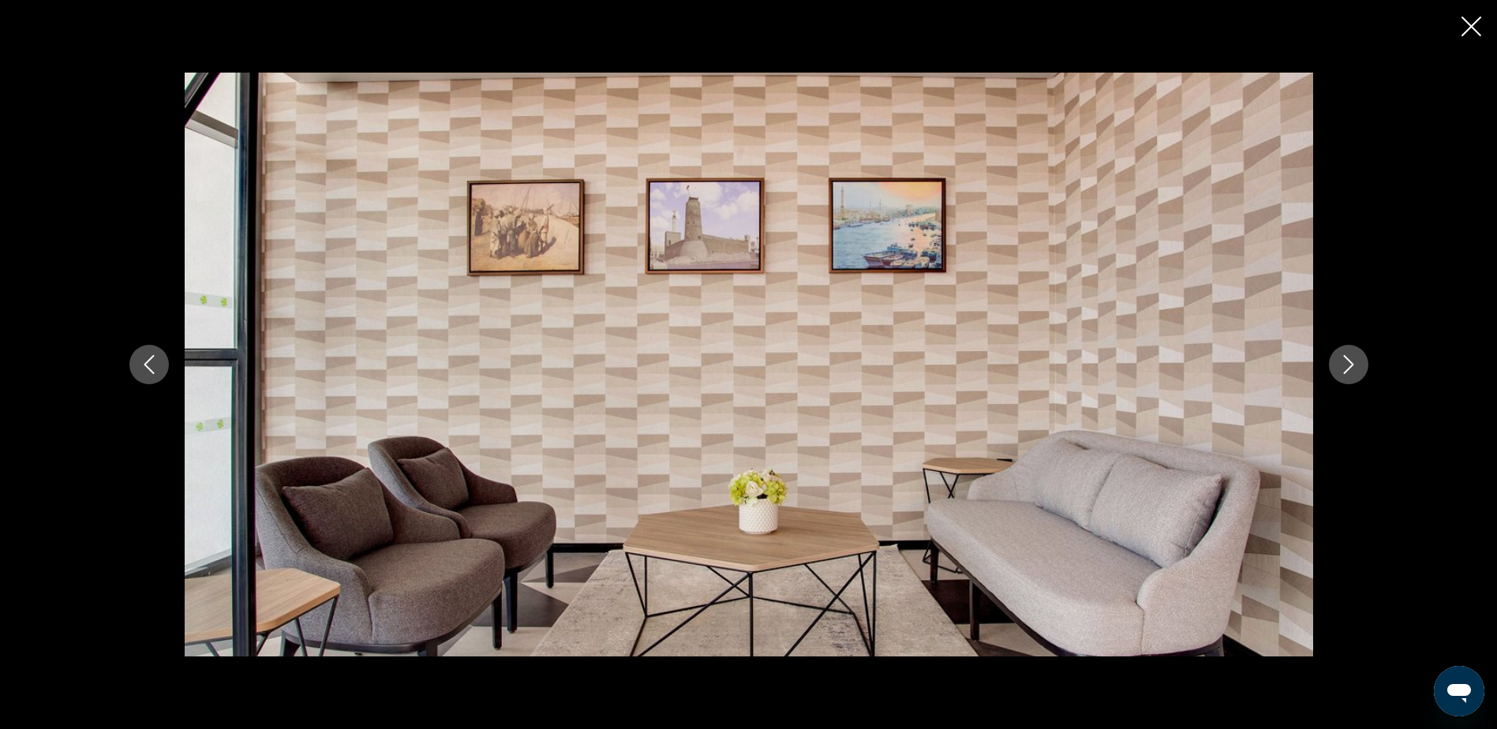
click at [1344, 364] on icon "Next image" at bounding box center [1348, 364] width 19 height 19
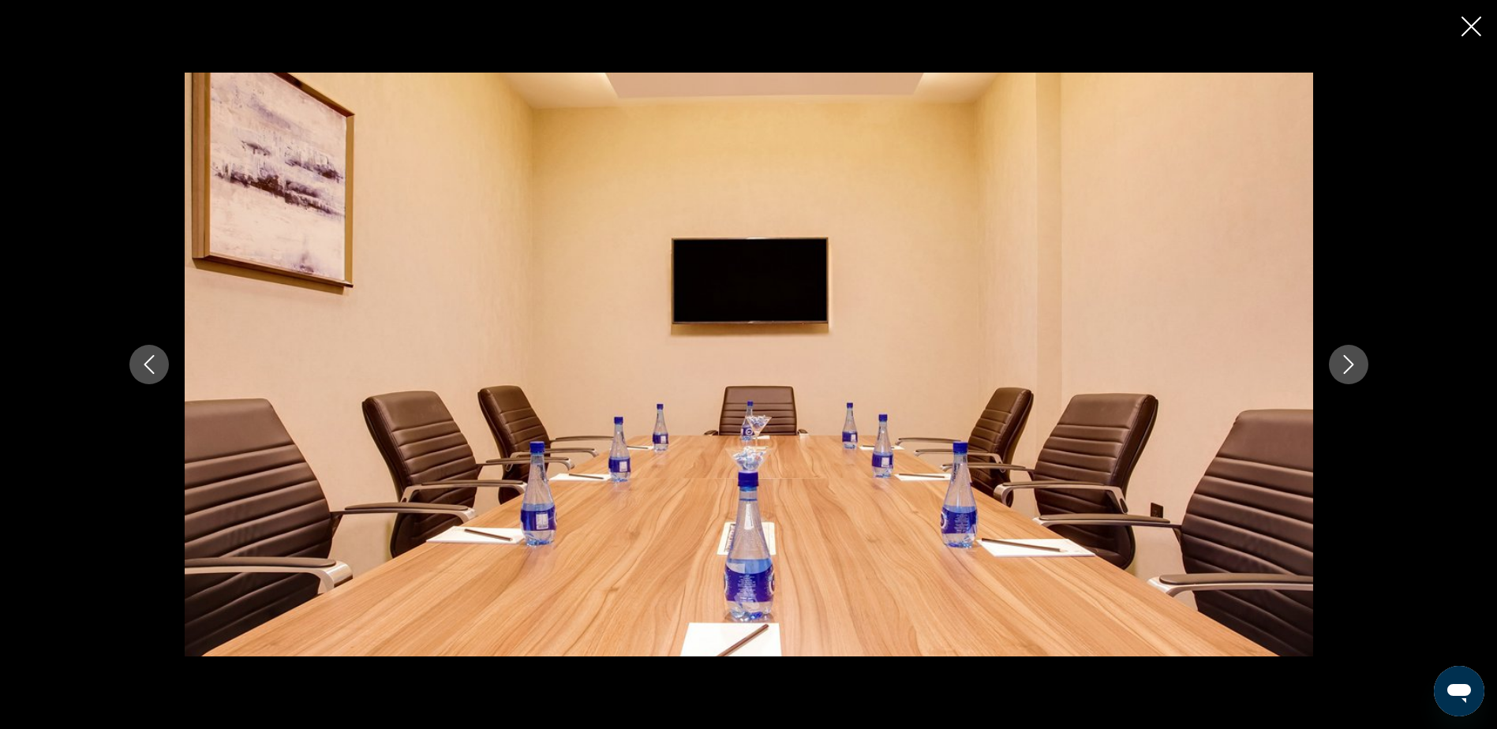
click at [1344, 364] on icon "Next image" at bounding box center [1348, 364] width 19 height 19
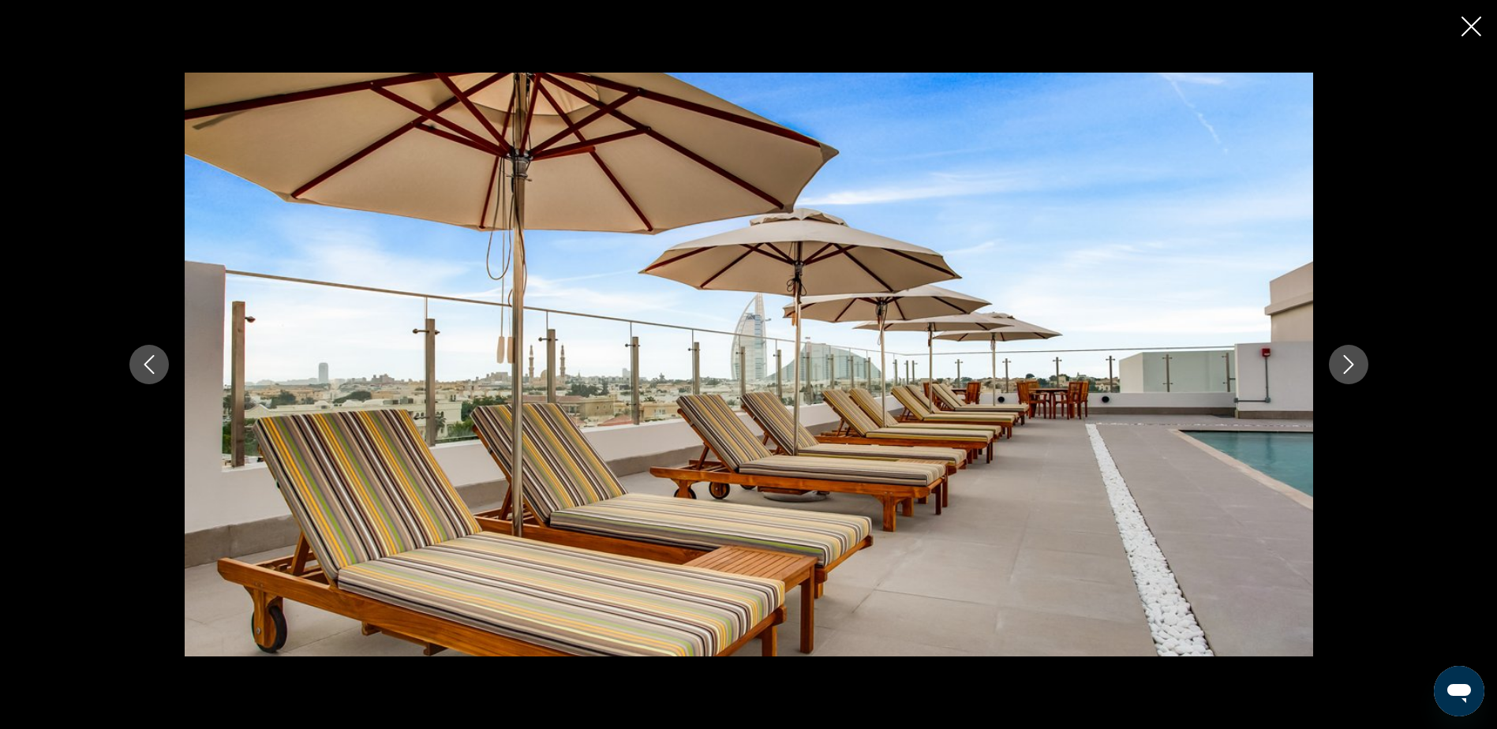
click at [1344, 364] on icon "Next image" at bounding box center [1348, 364] width 19 height 19
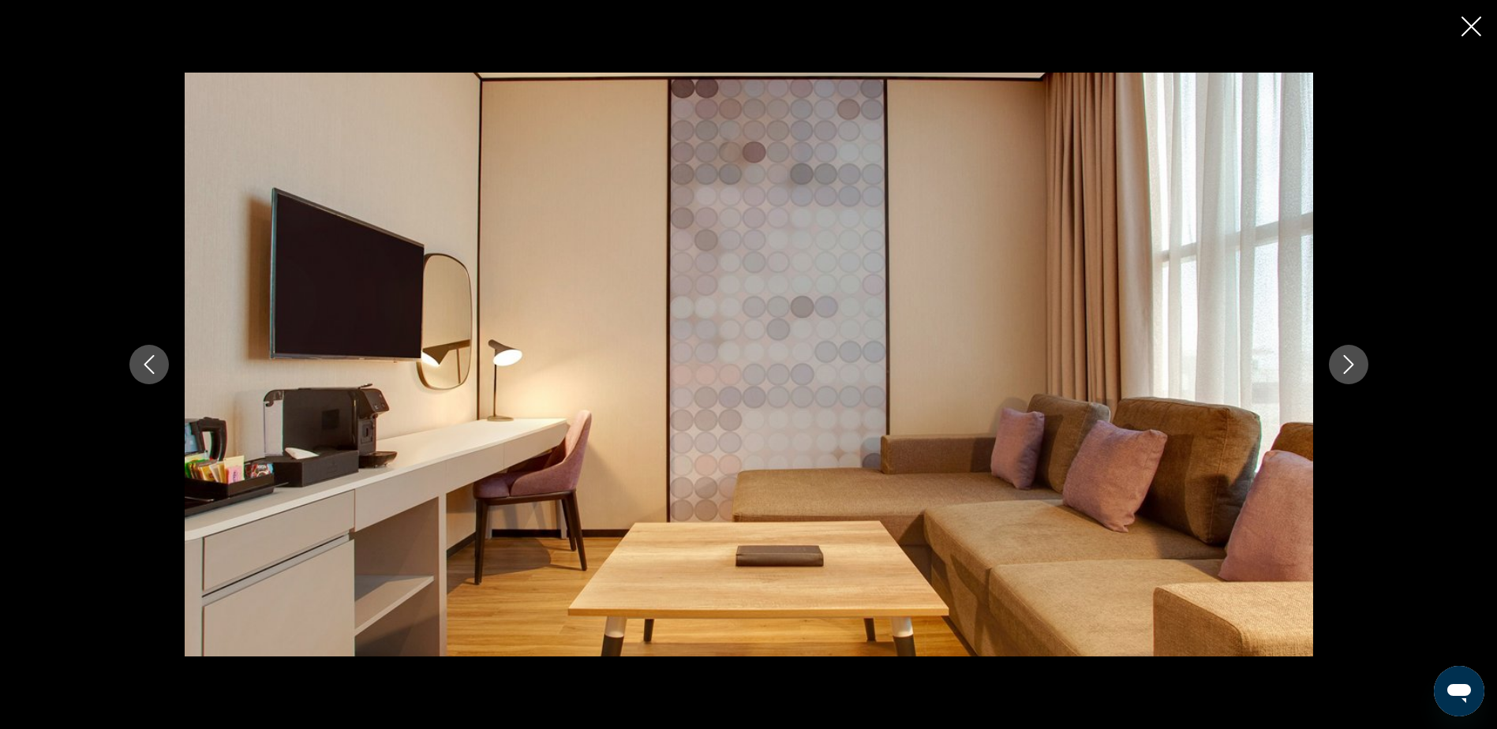
click at [1344, 364] on icon "Next image" at bounding box center [1348, 364] width 19 height 19
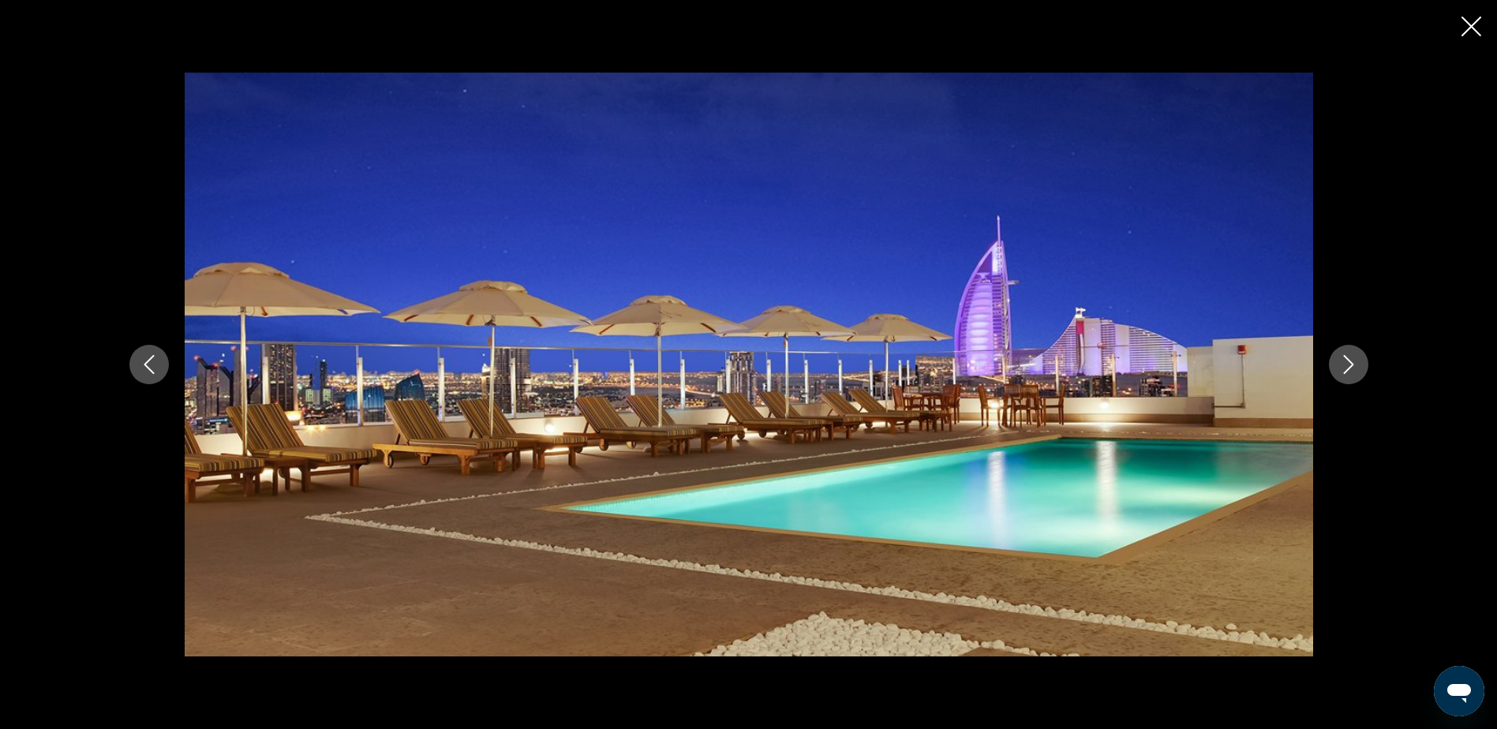
click at [1344, 364] on icon "Next image" at bounding box center [1348, 364] width 19 height 19
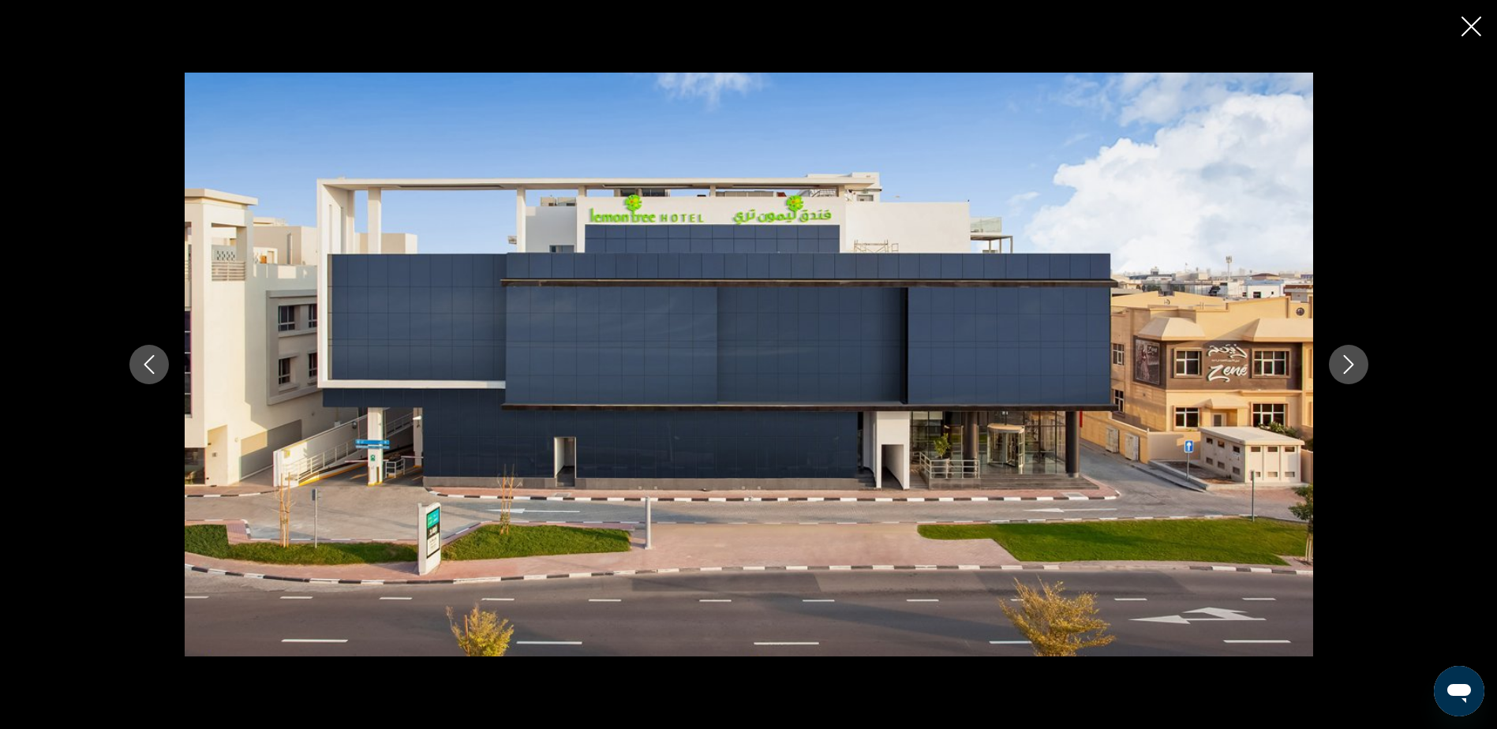
click at [1466, 26] on icon "Close slideshow" at bounding box center [1471, 27] width 20 height 20
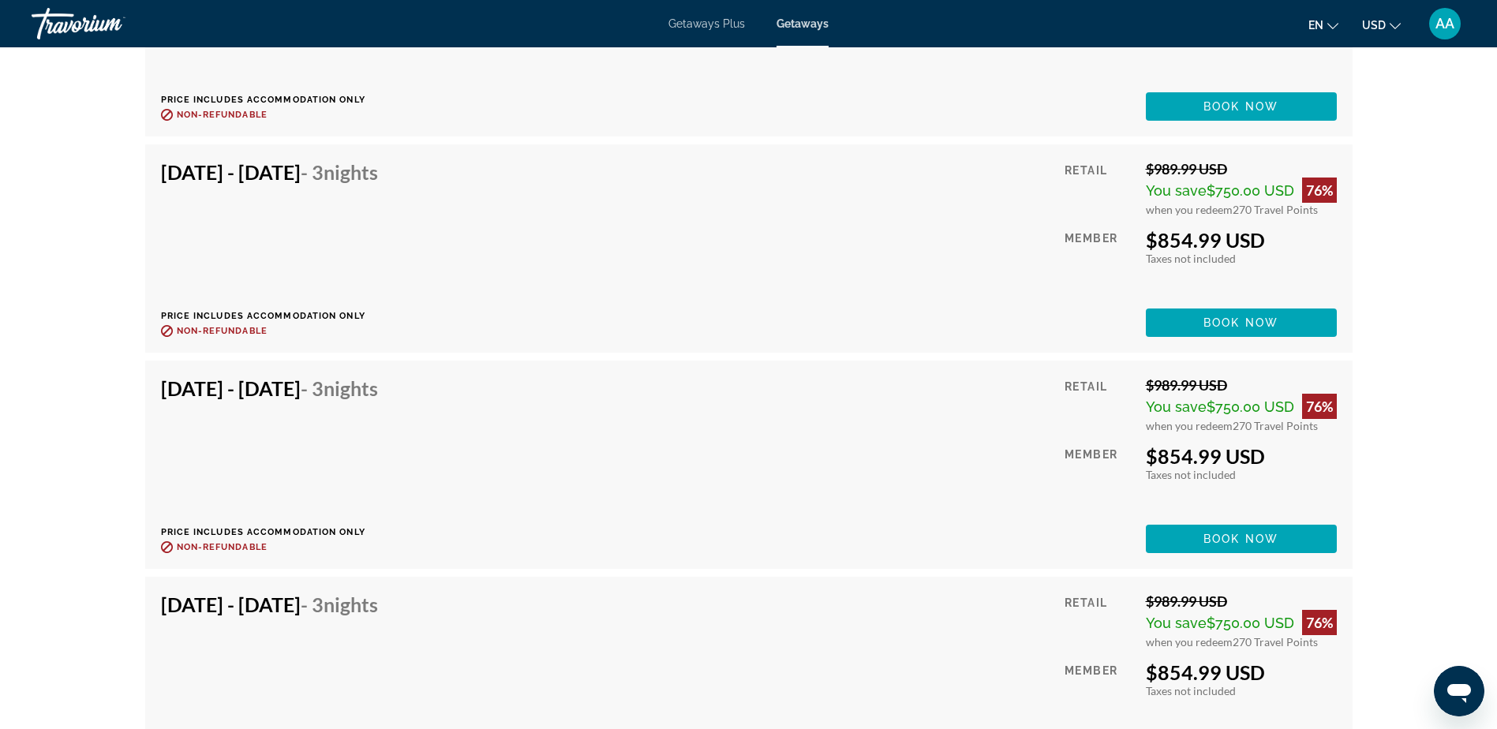
scroll to position [3866, 0]
